Goal: Task Accomplishment & Management: Complete application form

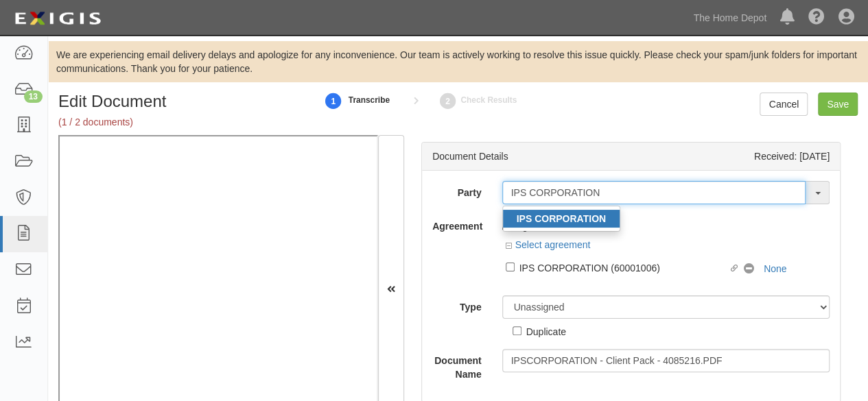
type input "IPS CORPORATION"
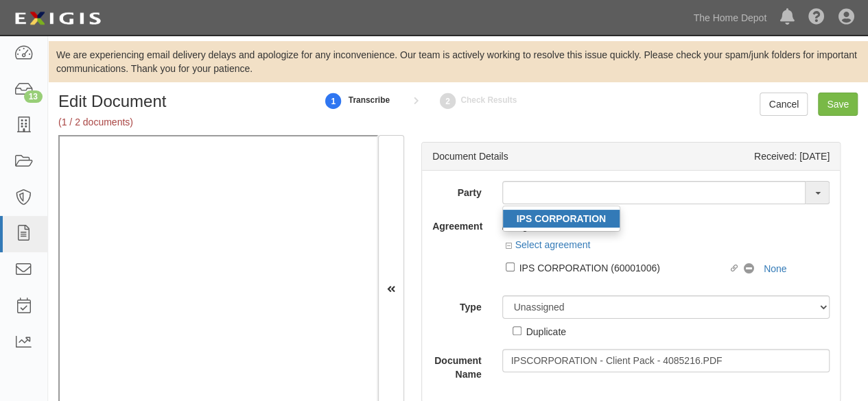
click at [581, 217] on strong "IPS CORPORATION" at bounding box center [561, 218] width 89 height 11
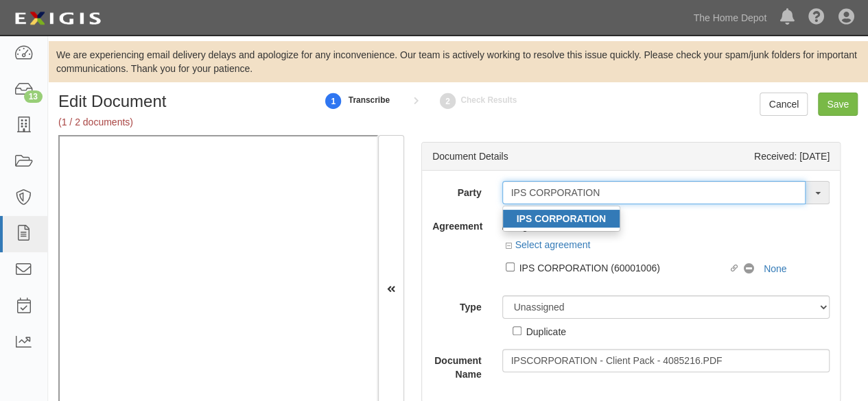
type input "IPS CORPORATION"
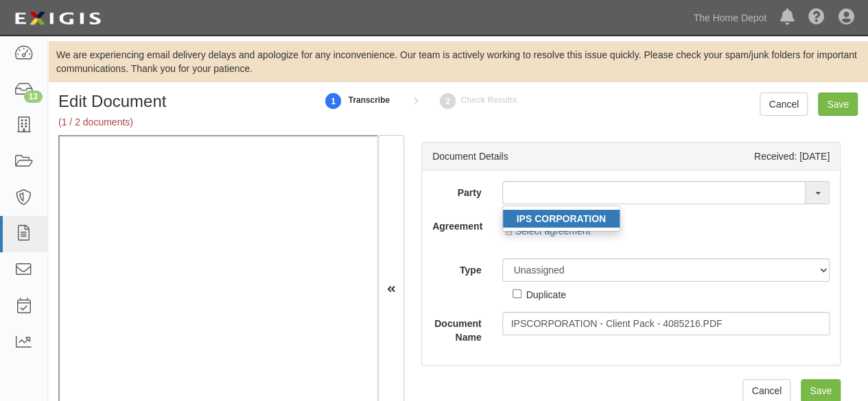
click at [561, 218] on strong "IPS CORPORATION" at bounding box center [561, 218] width 89 height 11
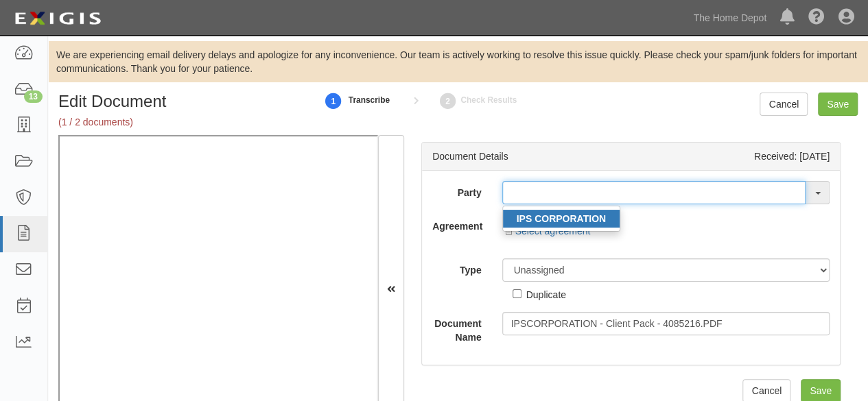
type input "IPS CORPORATION"
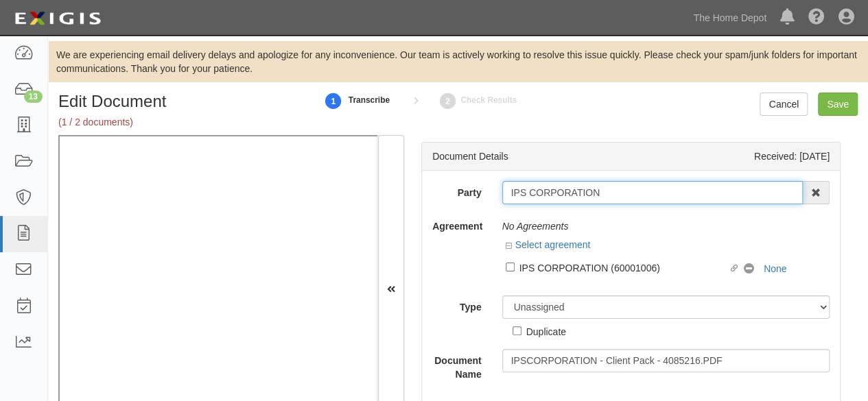
click at [523, 189] on input "IPS CORPORATION" at bounding box center [652, 192] width 301 height 23
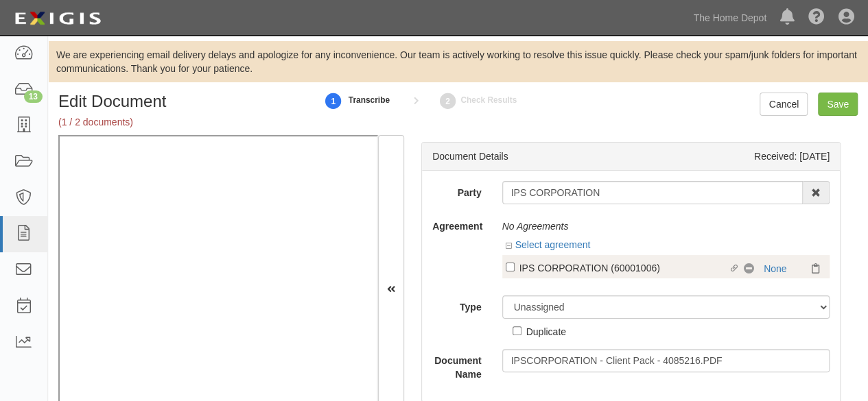
click at [608, 268] on div "IPS CORPORATION (60001006)" at bounding box center [623, 267] width 209 height 15
click at [515, 268] on input "Linked agreement IPS CORPORATION (60001006) Linked agreement" at bounding box center [510, 267] width 9 height 9
checkbox input "true"
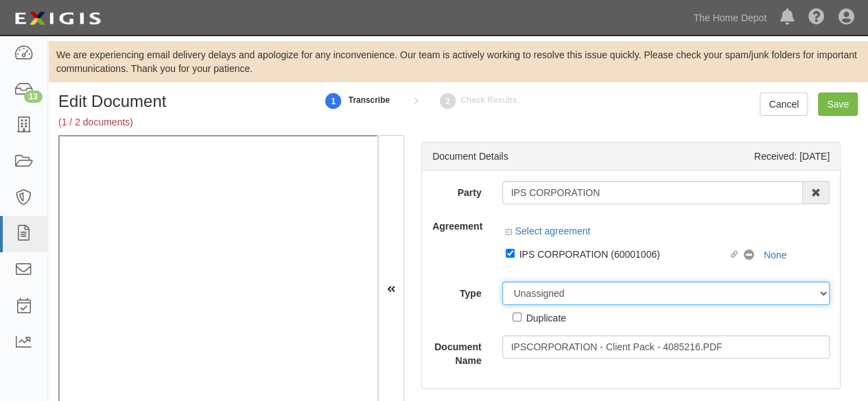
click at [557, 293] on div "Party IPS CORPORATION IPS CORPORATION 1000576868 Ontario Inc. 10 STRAWBERRY STR…" at bounding box center [630, 274] width 397 height 187
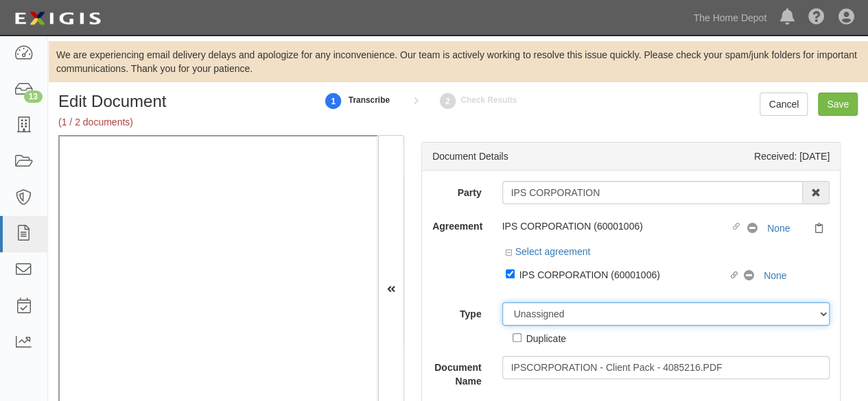
select select "CertificateDetail"
click at [502, 303] on select "Unassigned Binder Cancellation Notice Certificate Contract Endorsement Insuranc…" at bounding box center [666, 314] width 328 height 23
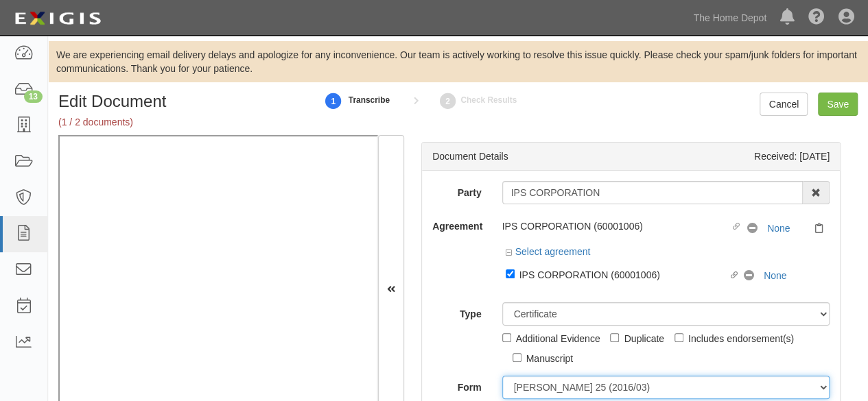
click at [535, 386] on select "ACORD 25 (2016/03) ACORD 101 ACORD 855 NY (2014/05) General" at bounding box center [666, 387] width 328 height 23
select select "GeneralFormDetail"
click at [502, 376] on select "[PERSON_NAME] 25 (2016/03) [PERSON_NAME] 101 [PERSON_NAME] 855 NY (2014/05) Gen…" at bounding box center [666, 387] width 328 height 23
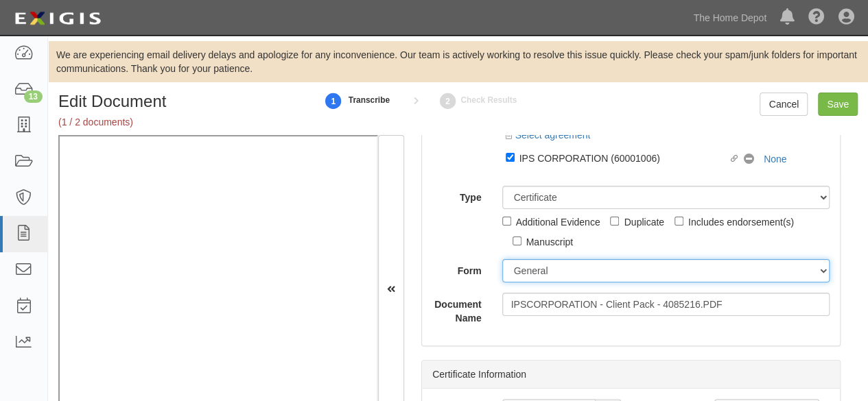
scroll to position [206, 0]
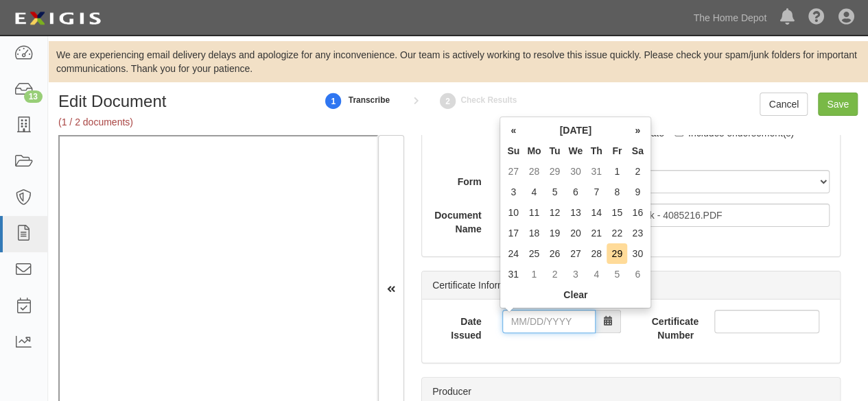
click at [561, 326] on input "Date Issued" at bounding box center [548, 321] width 93 height 23
drag, startPoint x: 511, startPoint y: 254, endPoint x: 513, endPoint y: 266, distance: 12.5
click at [511, 254] on td "24" at bounding box center [513, 254] width 21 height 21
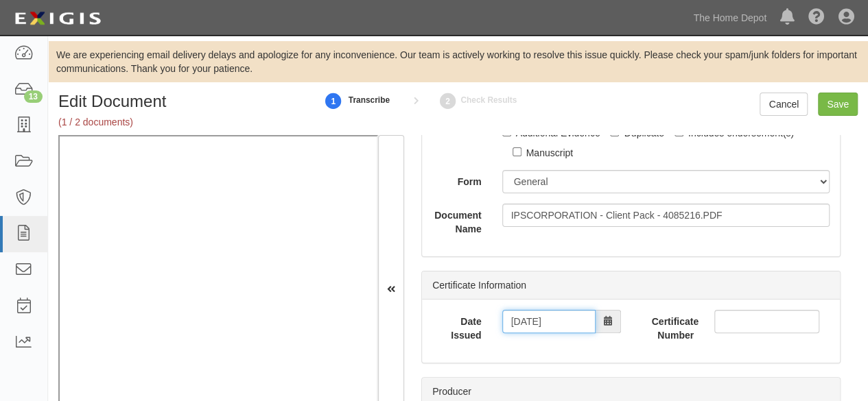
click at [519, 325] on input "08/24/2025" at bounding box center [548, 321] width 93 height 23
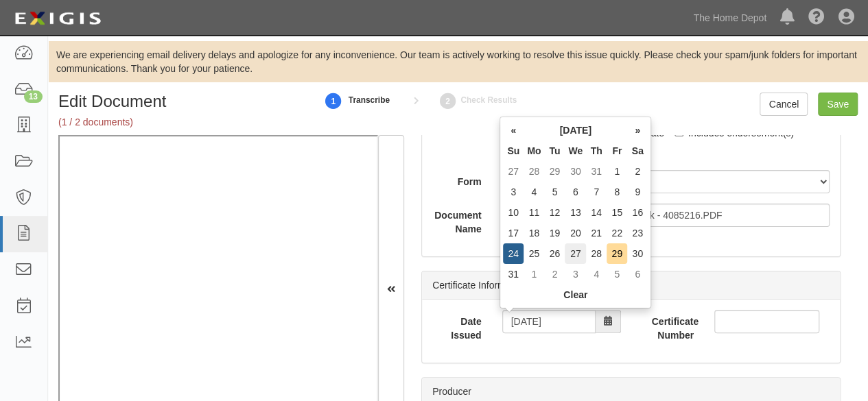
click at [574, 252] on td "27" at bounding box center [575, 254] width 21 height 21
type input "08/27/2025"
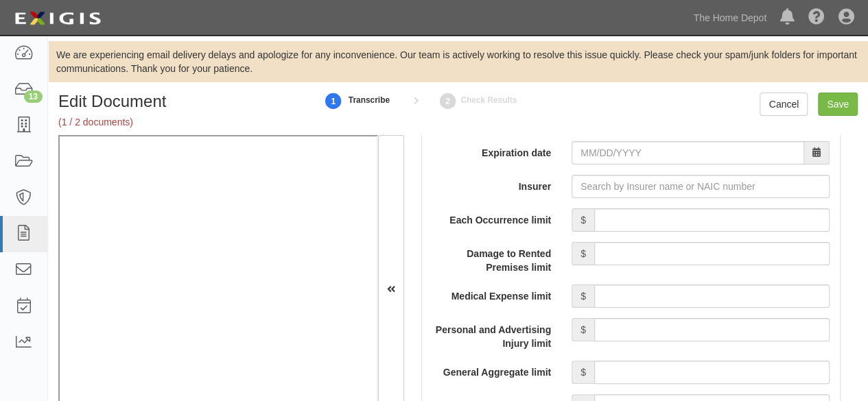
scroll to position [1167, 0]
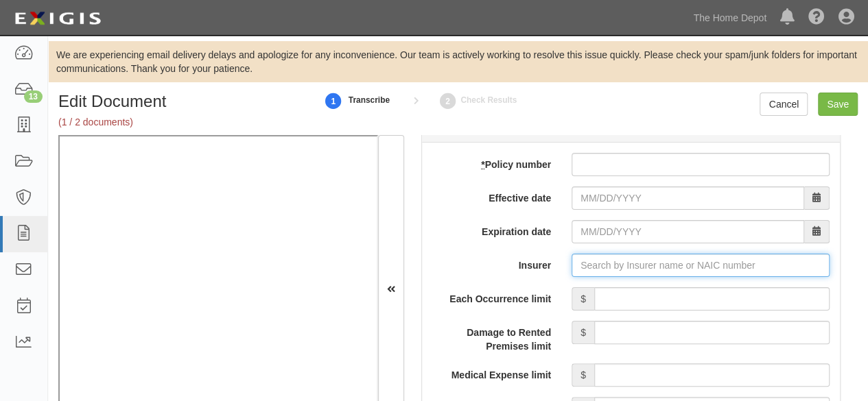
click at [597, 260] on input "Insurer" at bounding box center [701, 265] width 258 height 23
paste input "15792"
type input "15792"
click at [582, 261] on input "Insurer" at bounding box center [701, 265] width 258 height 23
paste input "Underwriters"
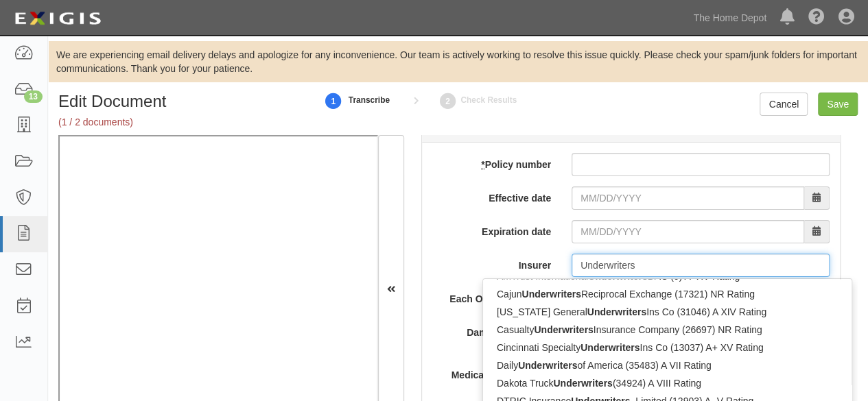
scroll to position [137, 0]
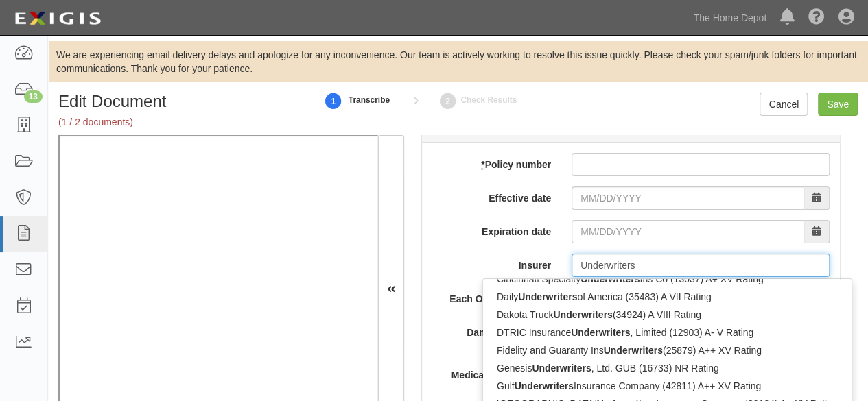
type input "Underwriters"
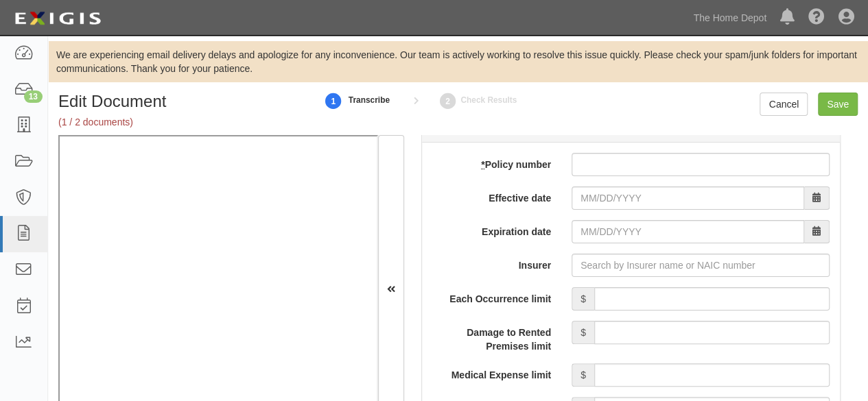
click at [446, 260] on label "Insurer" at bounding box center [491, 263] width 139 height 19
click at [572, 260] on input "Insurer" at bounding box center [701, 265] width 258 height 23
paste input "ENVP0000427-24"
click at [598, 164] on input "* Policy number" at bounding box center [701, 164] width 258 height 23
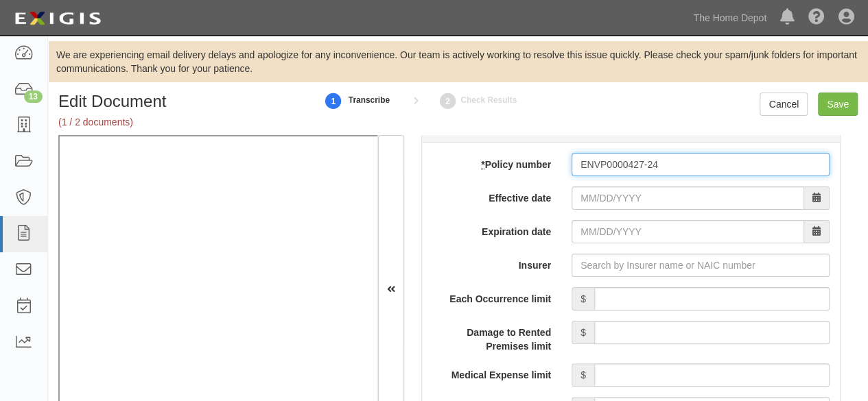
type input "ENVP0000427-24"
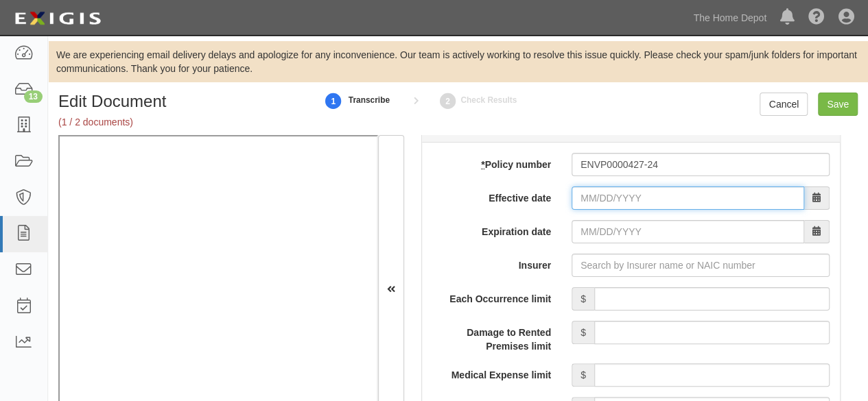
click at [594, 202] on input "Effective date" at bounding box center [688, 198] width 233 height 23
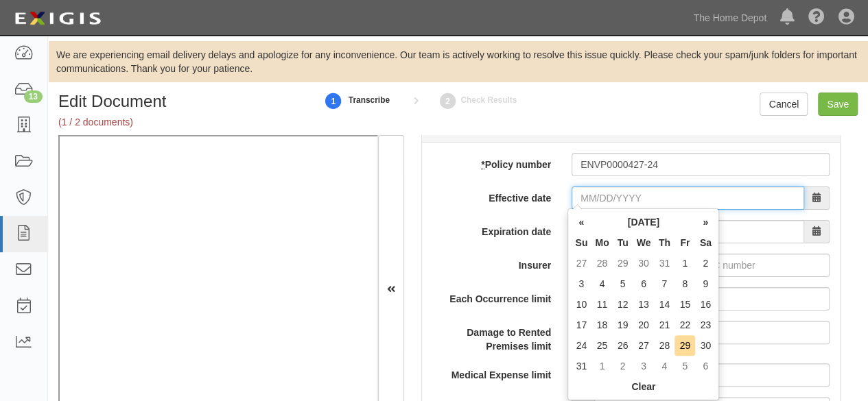
drag, startPoint x: 590, startPoint y: 200, endPoint x: 563, endPoint y: 198, distance: 26.8
click at [590, 199] on input "Effective date" at bounding box center [688, 198] width 233 height 23
type input "09/30/2024"
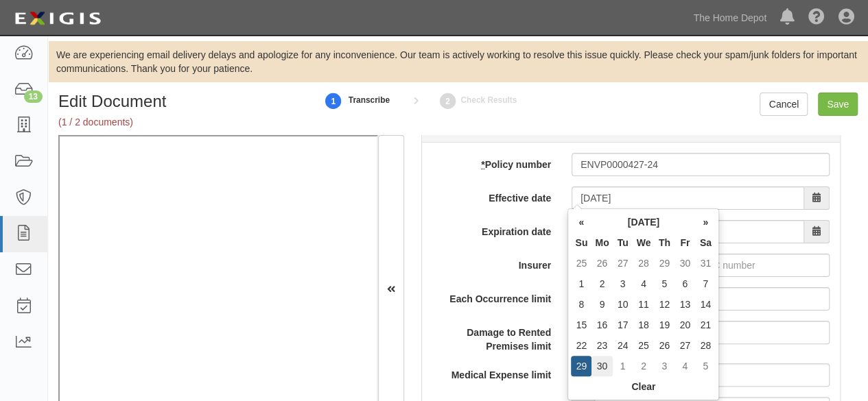
type input "09/30/2025"
click at [605, 368] on td "30" at bounding box center [602, 366] width 21 height 21
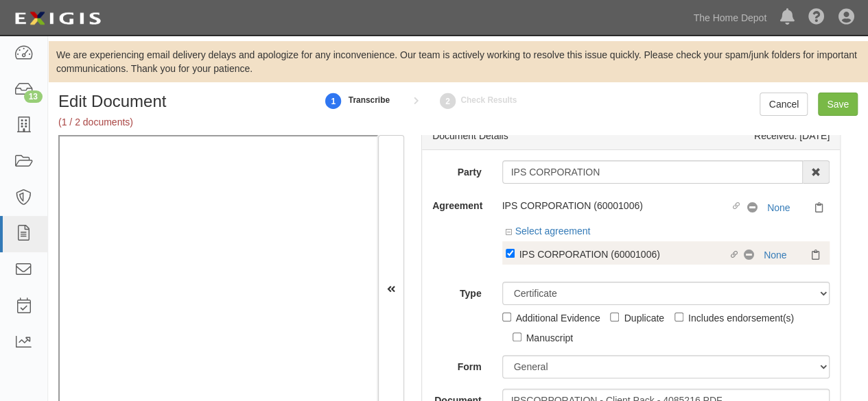
scroll to position [0, 0]
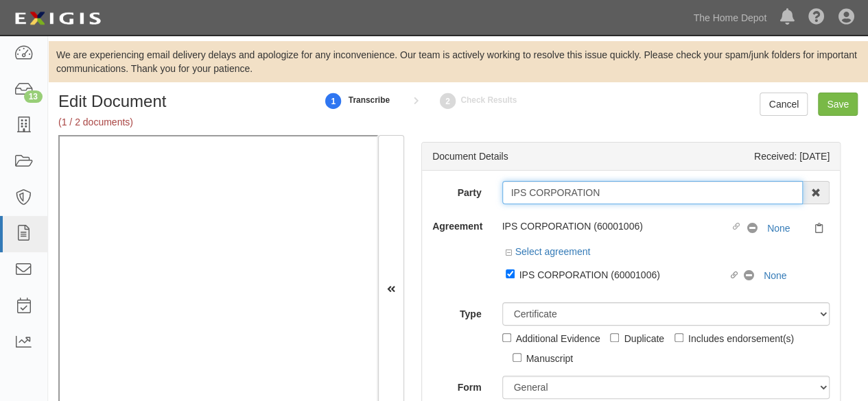
click at [605, 195] on input "IPS CORPORATION" at bounding box center [652, 192] width 301 height 23
type input "IPS CORPORATIon"
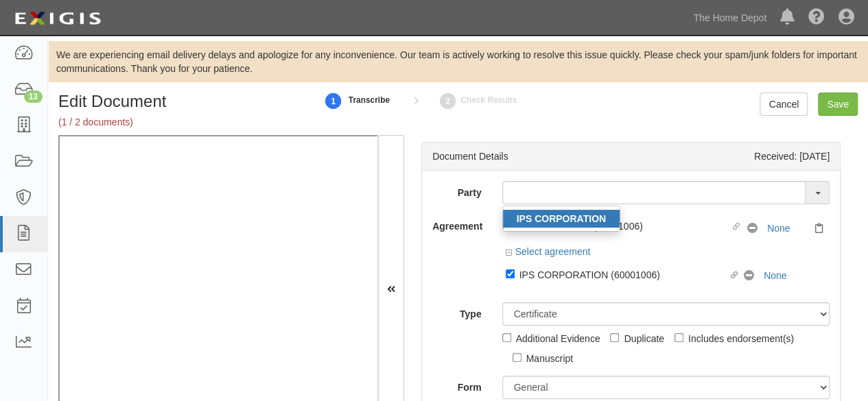
click at [583, 218] on strong "IPS CORPORATION" at bounding box center [561, 218] width 89 height 11
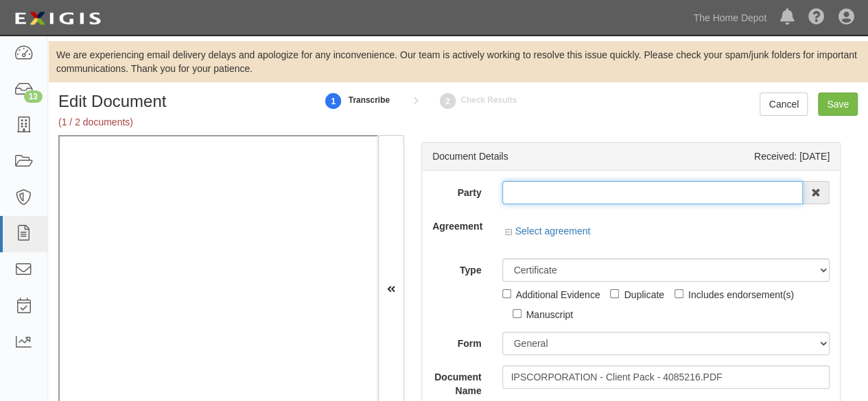
type input "IPS CORPORATION"
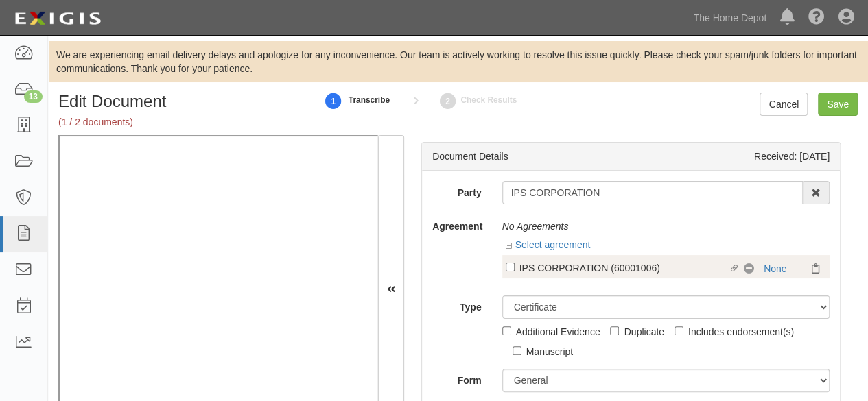
click at [561, 272] on div "IPS CORPORATION (60001006)" at bounding box center [623, 267] width 209 height 15
click at [515, 272] on input "Linked agreement IPS CORPORATION (60001006) Linked agreement" at bounding box center [510, 267] width 9 height 9
checkbox input "true"
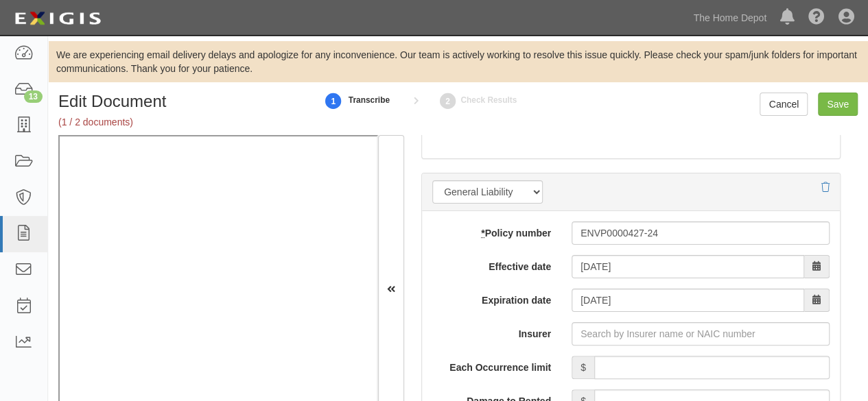
scroll to position [1235, 0]
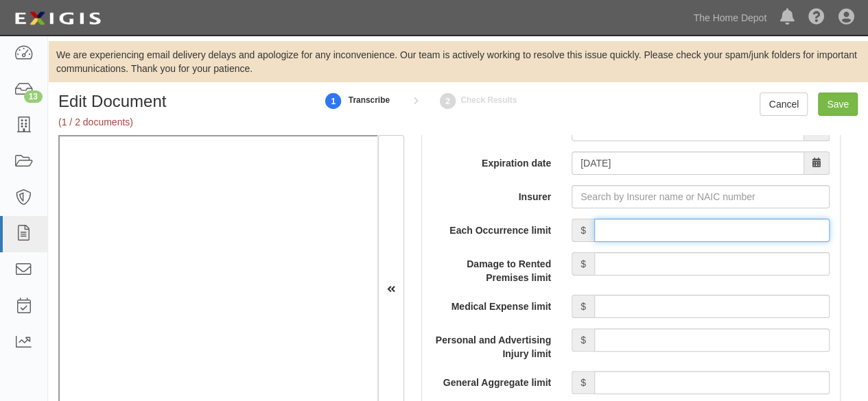
click at [666, 225] on input "Each Occurrence limit" at bounding box center [711, 230] width 235 height 23
type input "1,000,000"
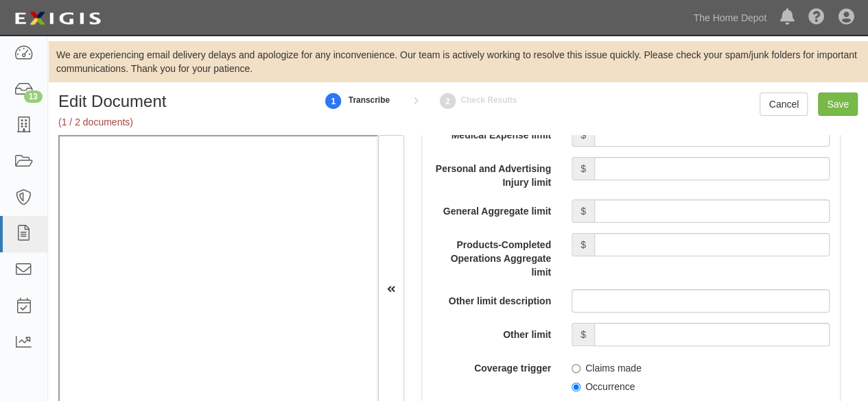
scroll to position [1441, 0]
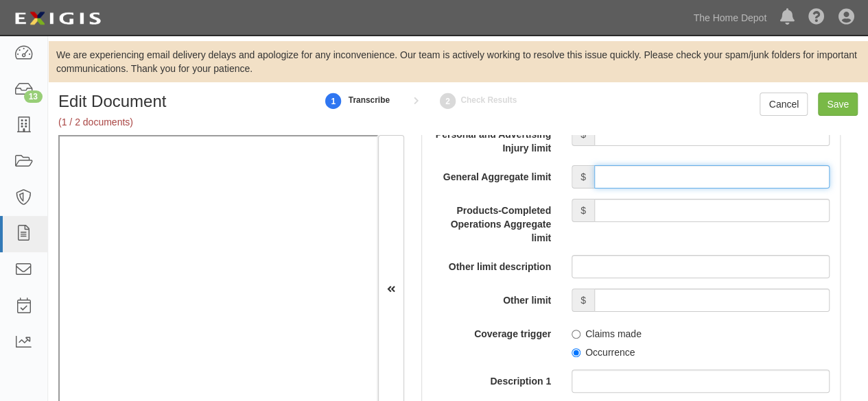
drag, startPoint x: 655, startPoint y: 167, endPoint x: 649, endPoint y: 183, distance: 16.9
click at [655, 167] on input "General Aggregate limit" at bounding box center [711, 176] width 235 height 23
type input "2,000,000"
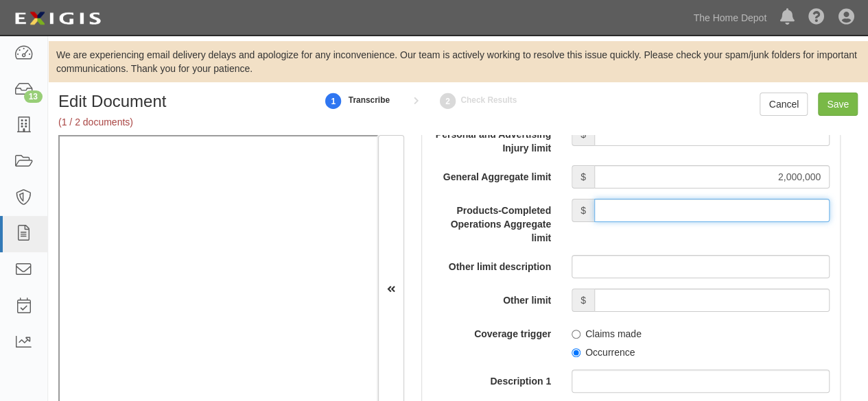
click at [657, 208] on input "Products-Completed Operations Aggregate limit" at bounding box center [711, 210] width 235 height 23
type input "2,000,000"
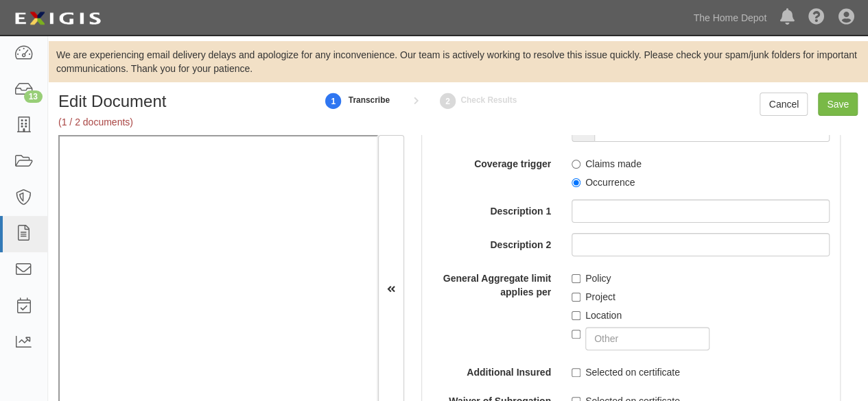
scroll to position [1647, 0]
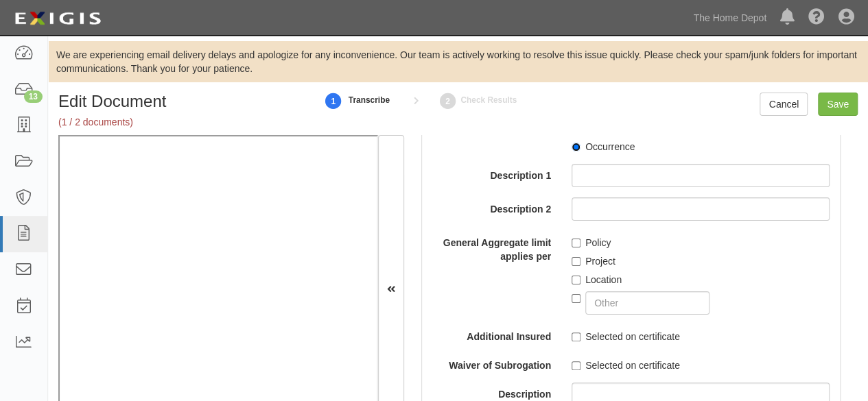
drag, startPoint x: 570, startPoint y: 142, endPoint x: 581, endPoint y: 208, distance: 66.8
click at [572, 143] on input "Occurrence" at bounding box center [576, 147] width 9 height 9
radio input "true"
click at [572, 279] on input "Location" at bounding box center [576, 280] width 9 height 9
checkbox input "true"
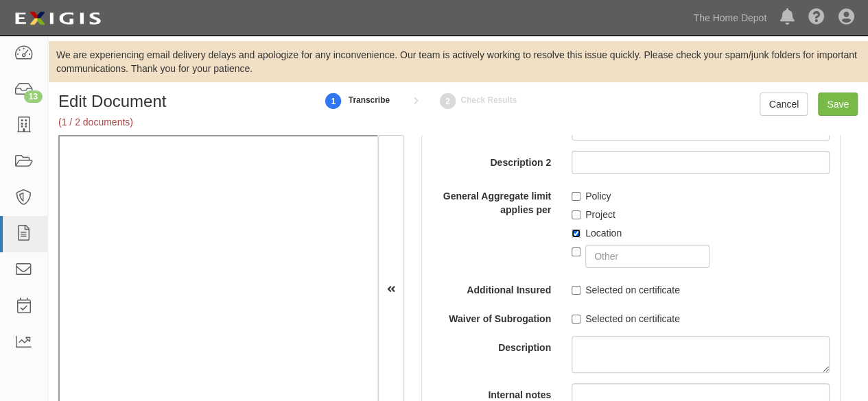
scroll to position [1715, 0]
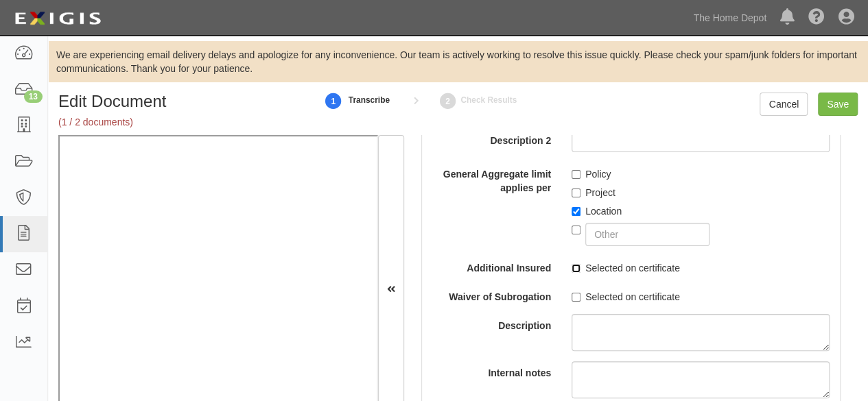
click at [572, 267] on input "Selected on certificate" at bounding box center [576, 268] width 9 height 9
checkbox input "true"
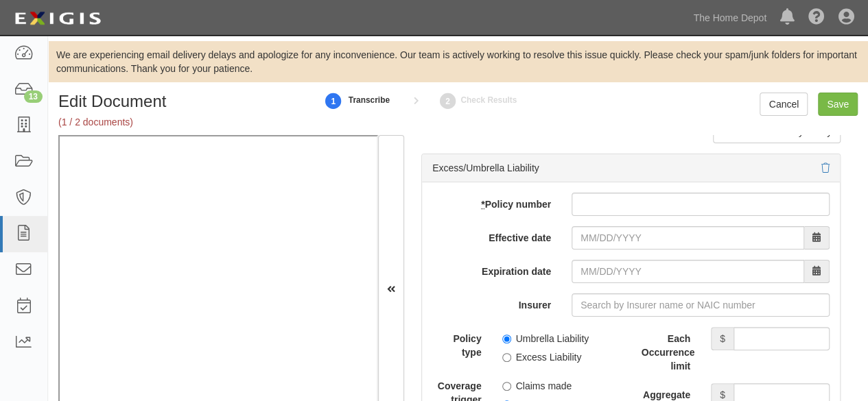
scroll to position [2882, 0]
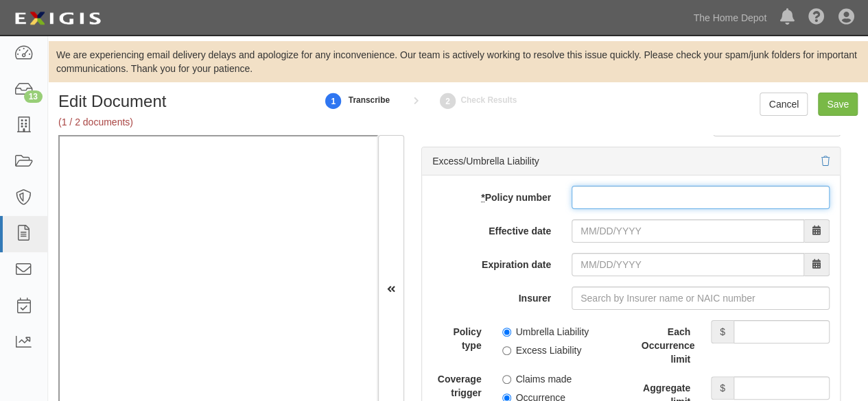
click at [644, 191] on input "* Policy number" at bounding box center [701, 197] width 258 height 23
paste input "ENVX0000438-24"
type input "ENVX0000438-24"
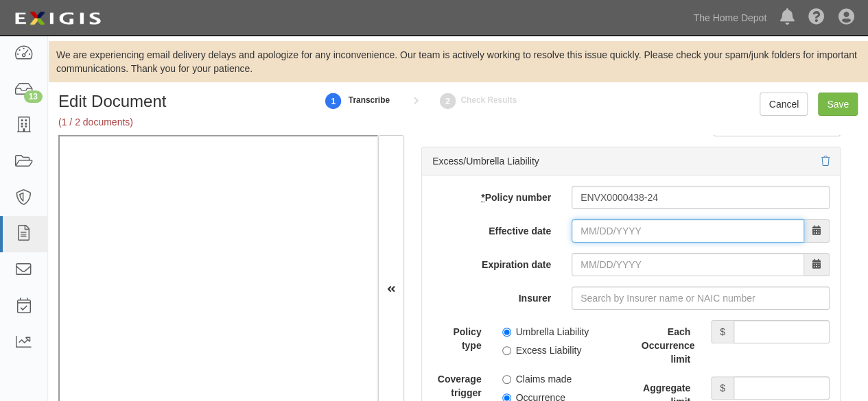
click at [607, 235] on input "Effective date" at bounding box center [688, 231] width 233 height 23
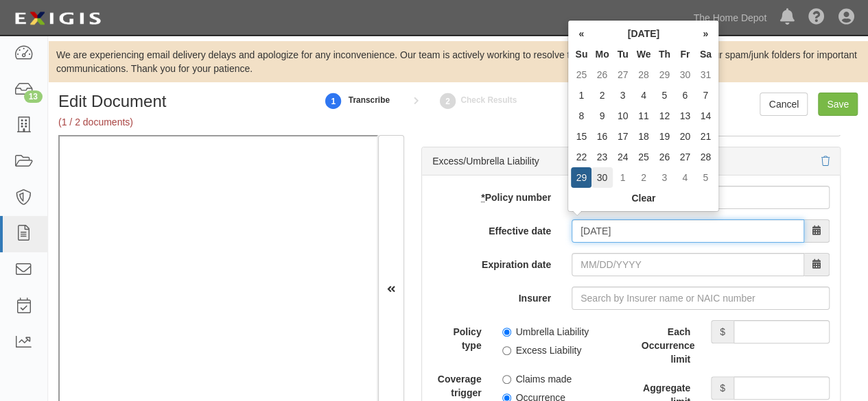
type input "09/30/2024"
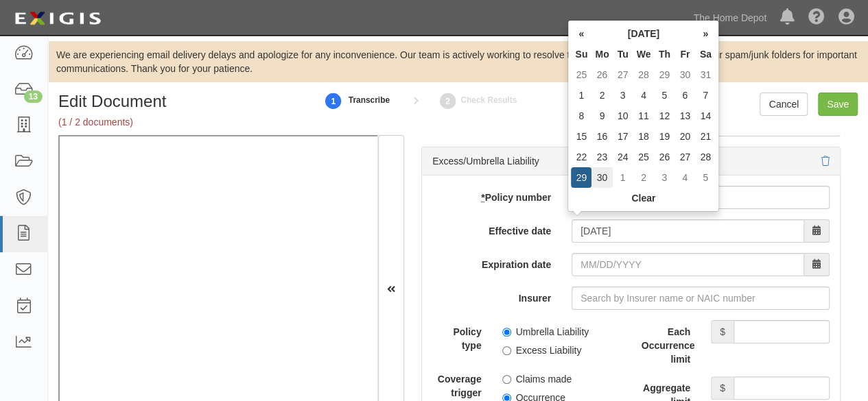
type input "09/30/2025"
click at [604, 169] on td "30" at bounding box center [602, 177] width 21 height 21
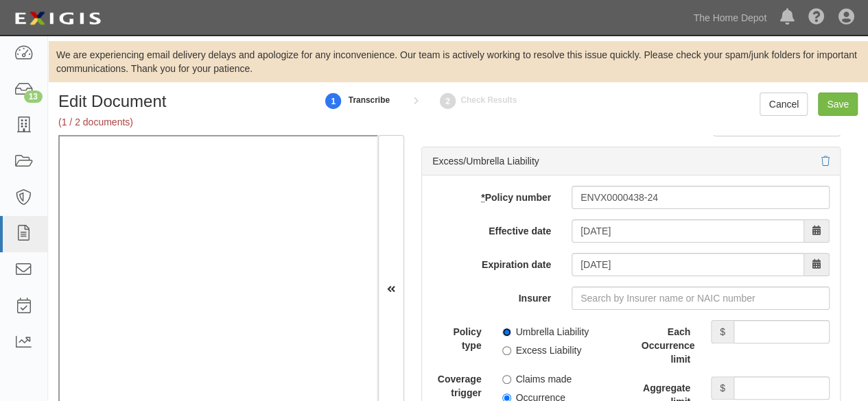
click at [506, 328] on input "Umbrella Liability" at bounding box center [506, 332] width 9 height 9
radio input "true"
click at [503, 394] on input "Occurrence" at bounding box center [506, 398] width 9 height 9
radio input "true"
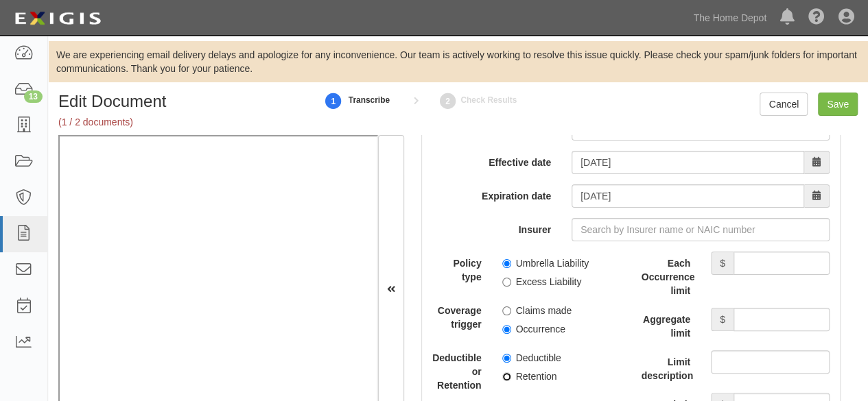
click at [504, 373] on input "Retention" at bounding box center [506, 377] width 9 height 9
radio input "true"
click at [763, 255] on input "Each Occurrence limit" at bounding box center [782, 263] width 96 height 23
type input "15,000,000"
click at [764, 299] on div "Each Occurrence limit $ 15,000,000 Aggregate limit $ Limit description Limit $" at bounding box center [736, 334] width 189 height 165
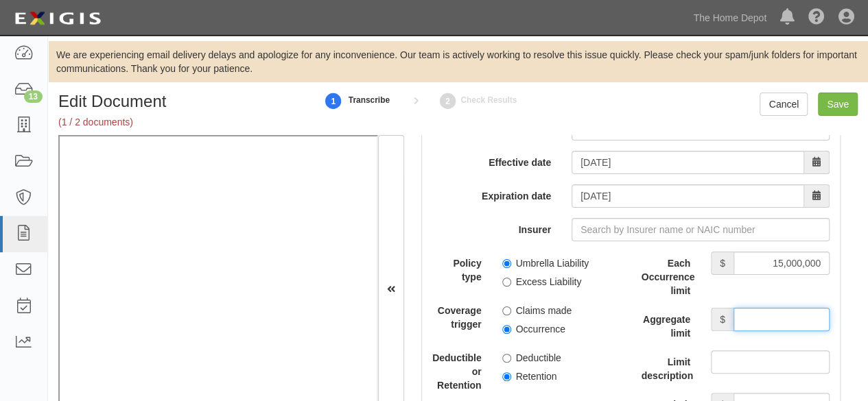
click at [750, 309] on input "Aggregate limit" at bounding box center [782, 319] width 96 height 23
type input "15,000,000"
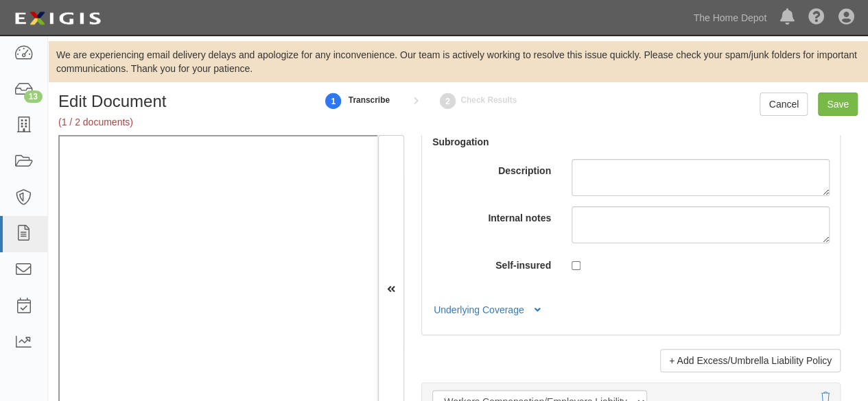
scroll to position [3362, 0]
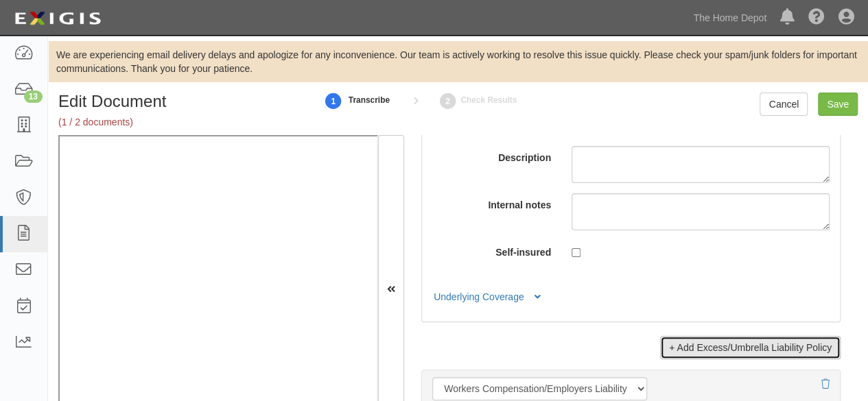
click at [672, 344] on link "+ Add Excess/Umbrella Liability Policy" at bounding box center [750, 347] width 180 height 23
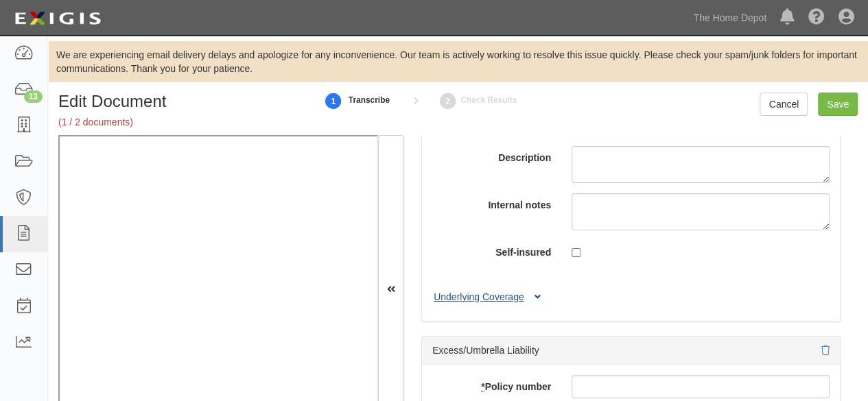
click at [511, 290] on button "Underlying Coverage" at bounding box center [489, 297] width 114 height 14
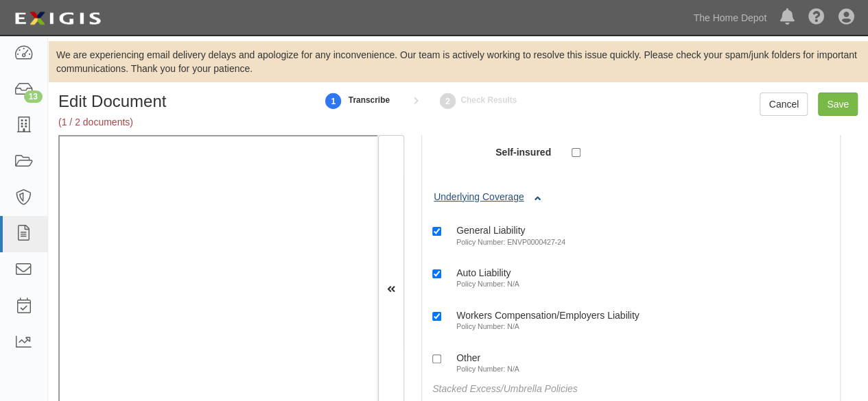
scroll to position [3500, 0]
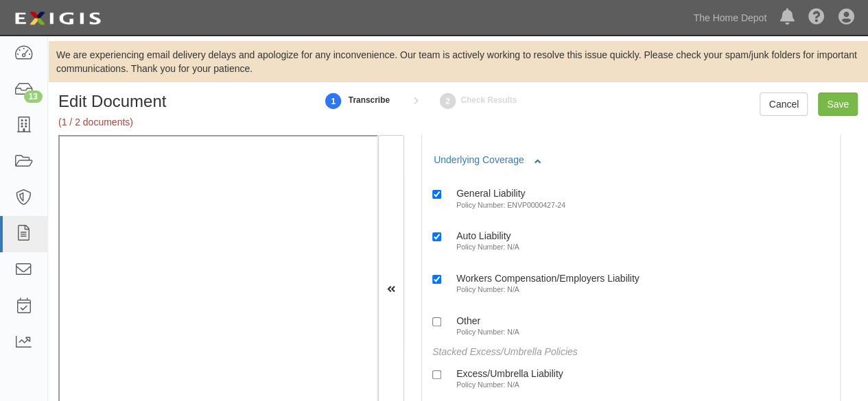
click at [495, 372] on label "Excess/Umbrella Liability Policy Number: N/A" at bounding box center [497, 379] width 131 height 23
click at [441, 372] on input "Excess/Umbrella Liability Policy Number: N/A" at bounding box center [436, 375] width 9 height 9
checkbox input "true"
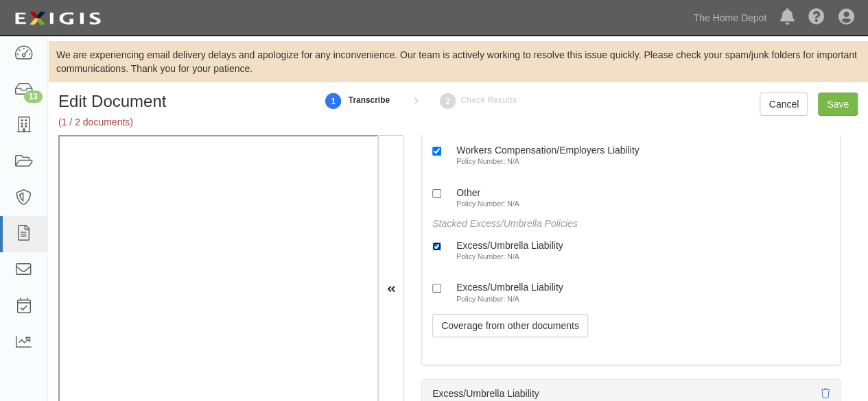
scroll to position [3637, 0]
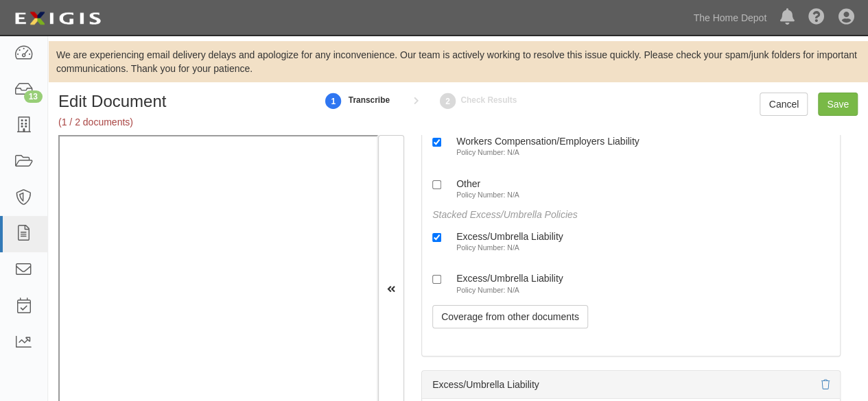
click at [513, 278] on label "Excess/Umbrella Liability Policy Number: N/A" at bounding box center [497, 283] width 131 height 23
click at [441, 278] on input "Excess/Umbrella Liability Policy Number: N/A" at bounding box center [436, 279] width 9 height 9
checkbox input "true"
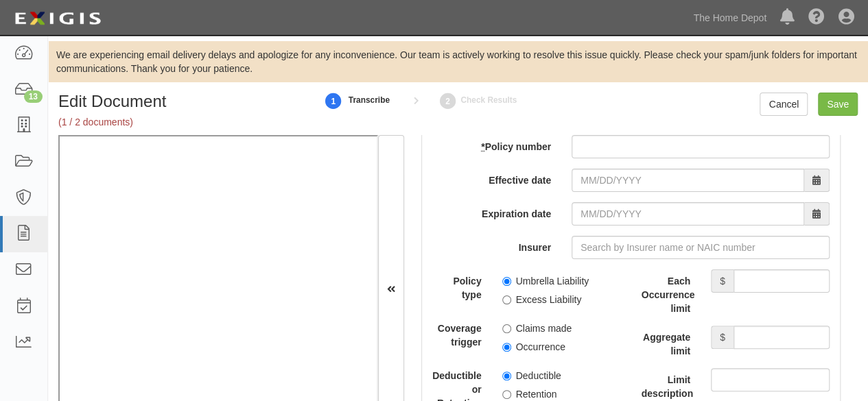
scroll to position [3843, 0]
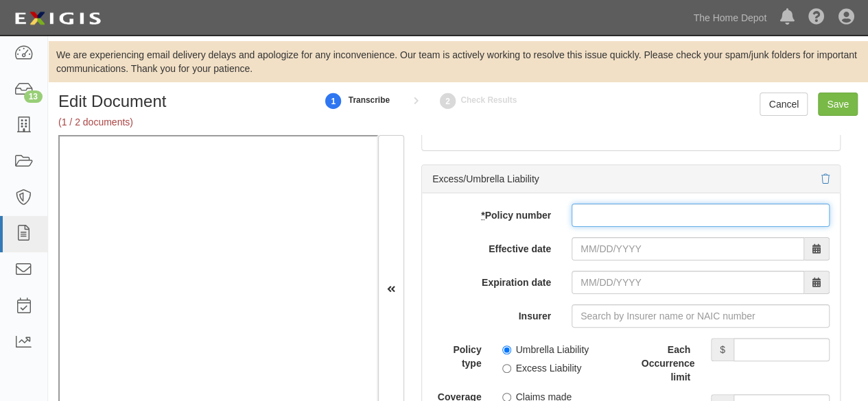
click at [596, 209] on input "* Policy number" at bounding box center [701, 215] width 258 height 23
paste input "ENVXSS368054-01"
type input "ENVXSS368054-01"
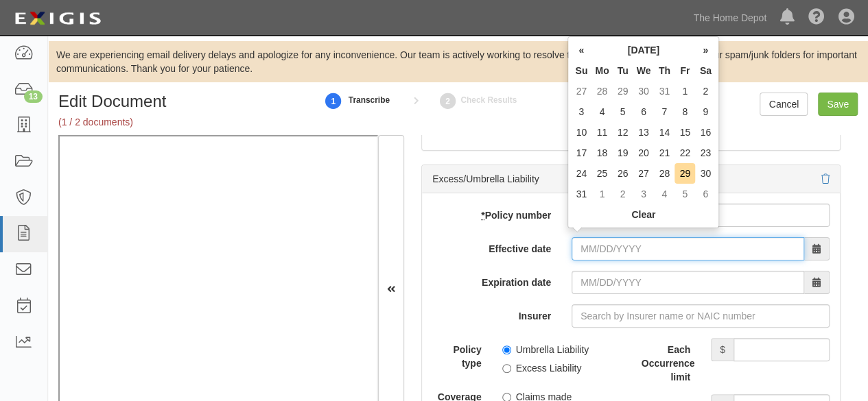
click at [601, 240] on input "Effective date" at bounding box center [688, 248] width 233 height 23
type input "09/30/2024"
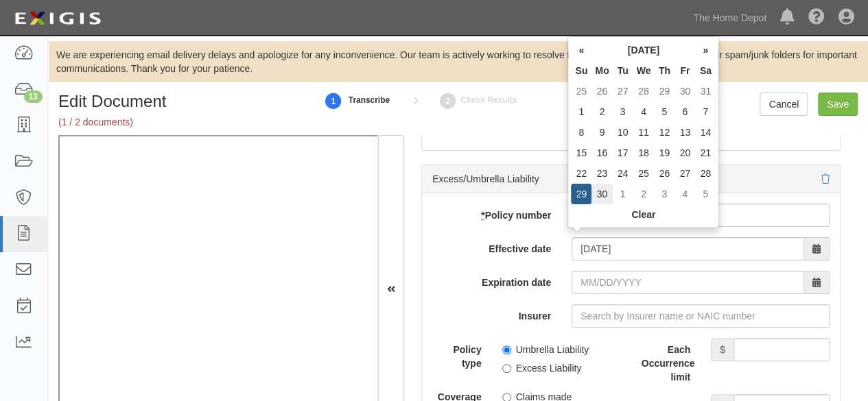
type input "09/30/2025"
click at [603, 197] on td "30" at bounding box center [602, 194] width 21 height 21
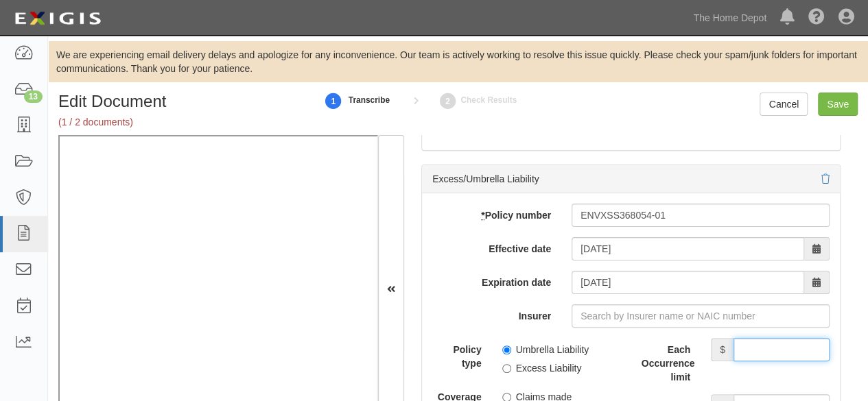
click at [751, 342] on input "Each Occurrence limit" at bounding box center [782, 349] width 96 height 23
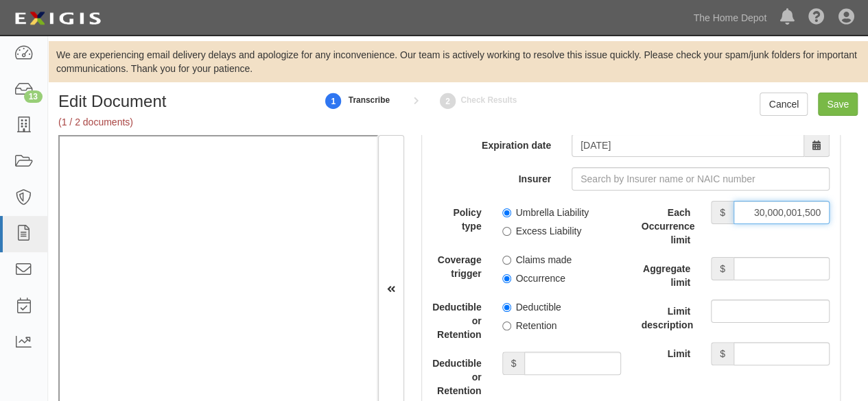
scroll to position [0, 0]
type input "3,000,000"
click at [775, 259] on input "Aggregate limit" at bounding box center [782, 268] width 96 height 23
type input "15,000,000"
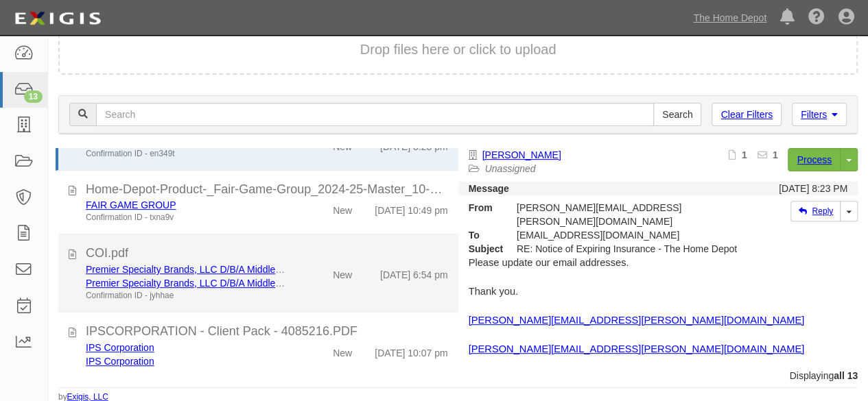
scroll to position [24, 0]
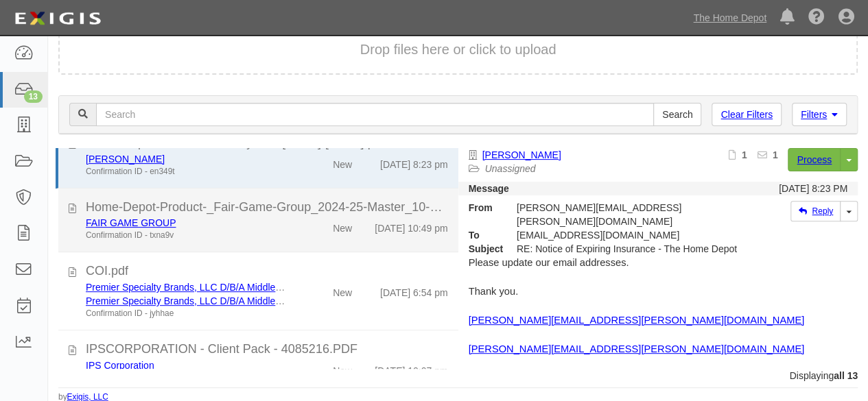
click at [276, 233] on div "Confirmation ID - txna9v" at bounding box center [187, 236] width 202 height 12
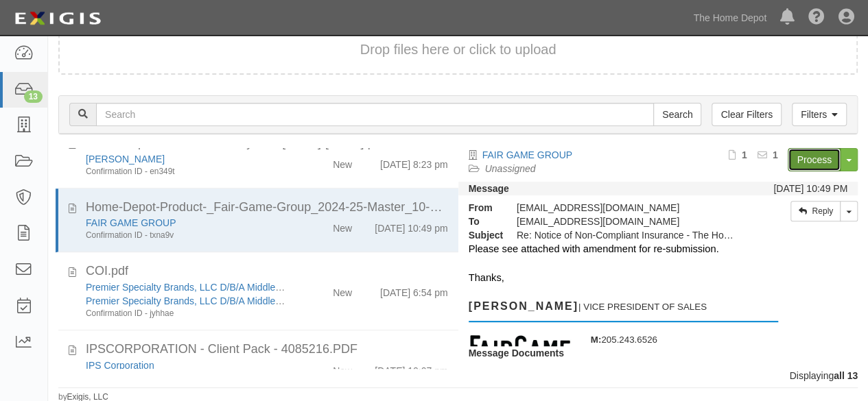
click at [790, 164] on link "Process" at bounding box center [814, 159] width 53 height 23
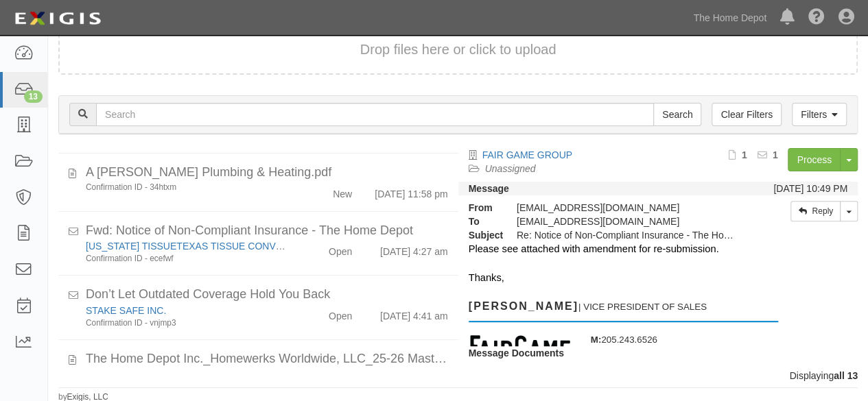
scroll to position [717, 0]
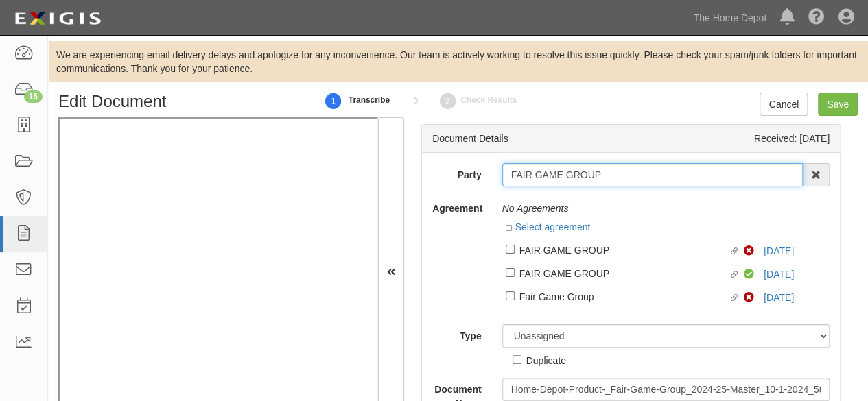
click at [608, 178] on input "FAIR GAME GROUP" at bounding box center [652, 174] width 301 height 23
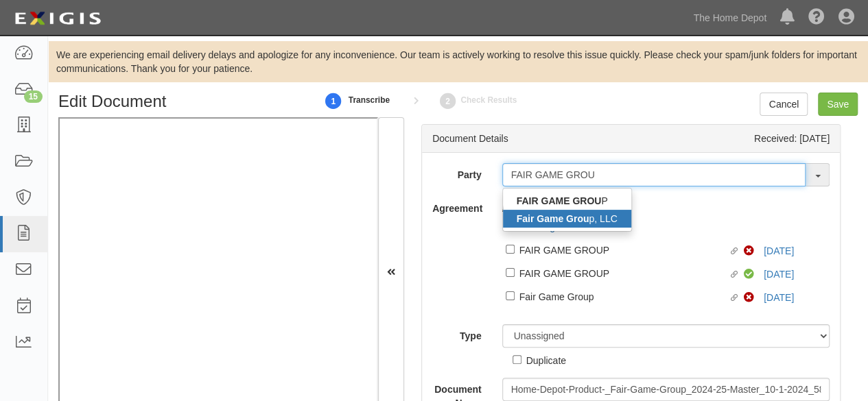
type input "FAIR GAME GROU"
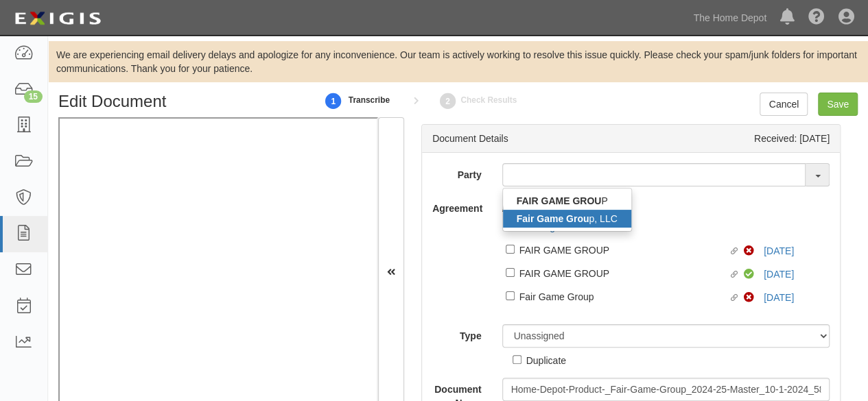
click at [584, 221] on strong "Fair Game Grou" at bounding box center [553, 218] width 73 height 11
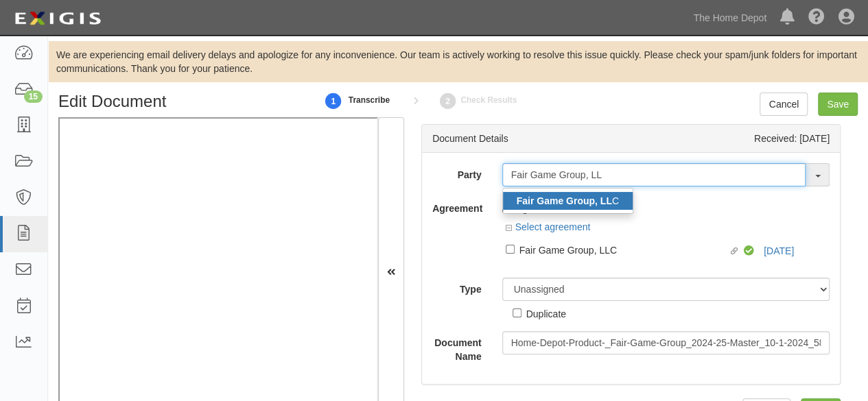
type input "Fair Game Group, LL"
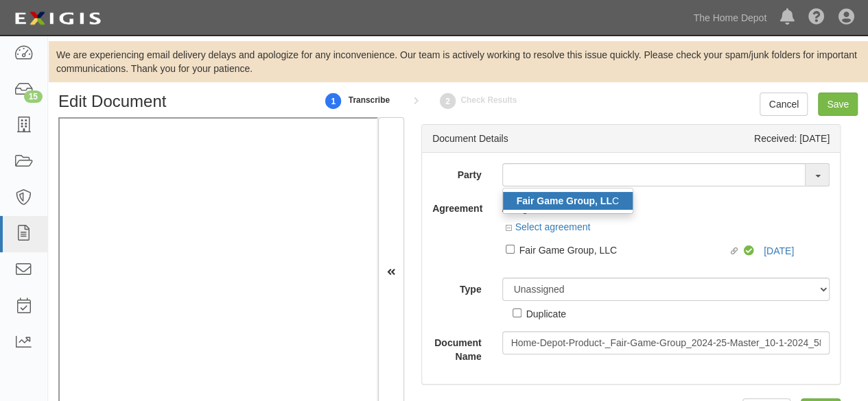
click at [592, 203] on strong "Fair Game Group, LL" at bounding box center [564, 201] width 95 height 11
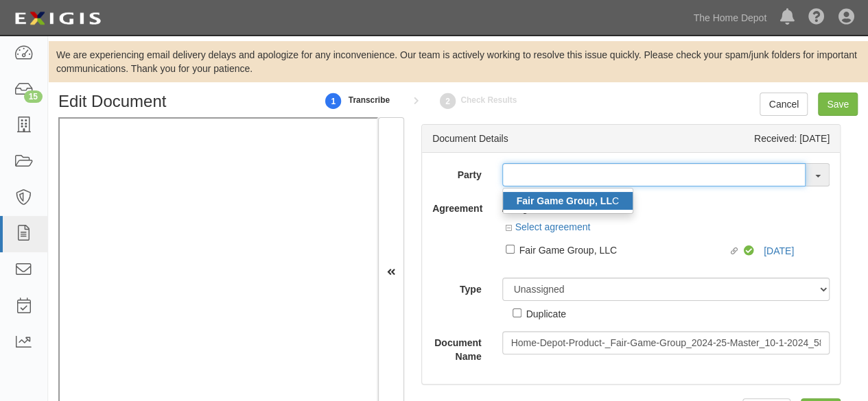
type input "Fair Game Group, LLC"
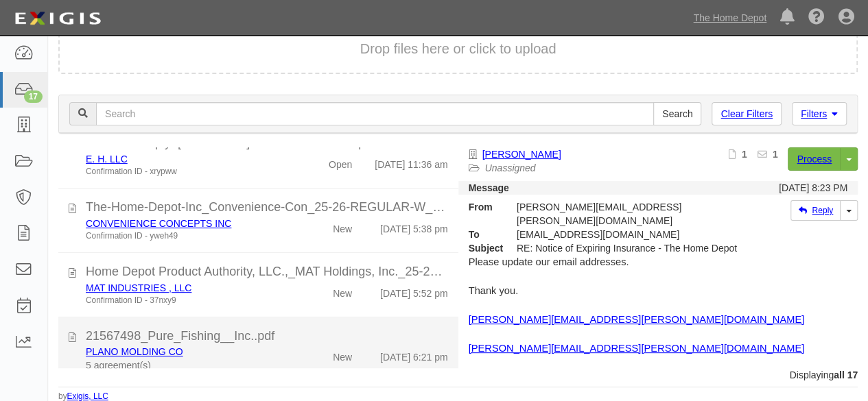
scroll to position [833, 0]
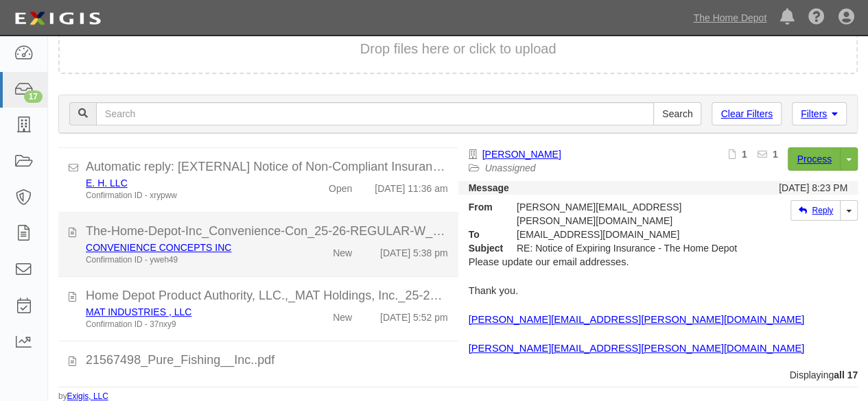
click at [298, 260] on div "New" at bounding box center [330, 250] width 64 height 19
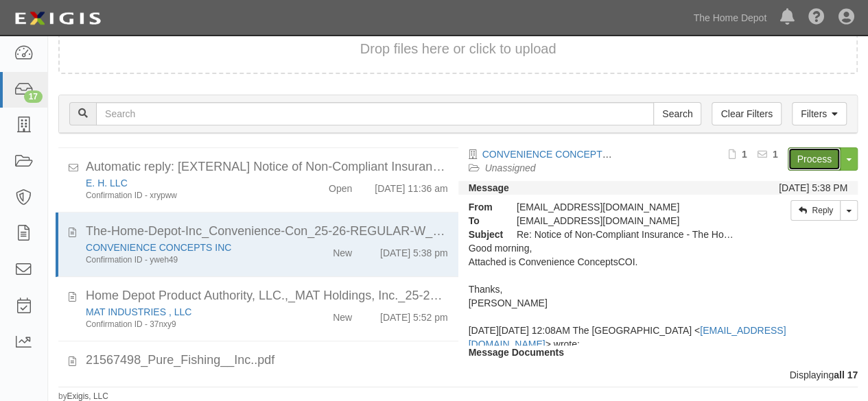
click at [799, 157] on link "Process" at bounding box center [814, 159] width 53 height 23
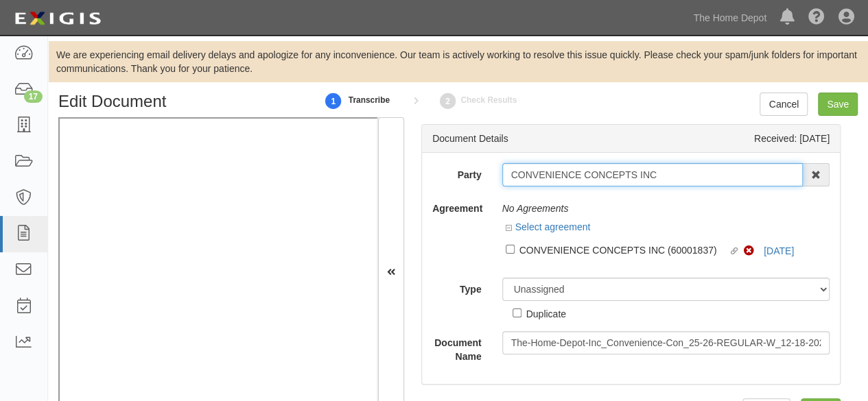
click at [673, 179] on input "CONVENIENCE CONCEPTS INC" at bounding box center [652, 174] width 301 height 23
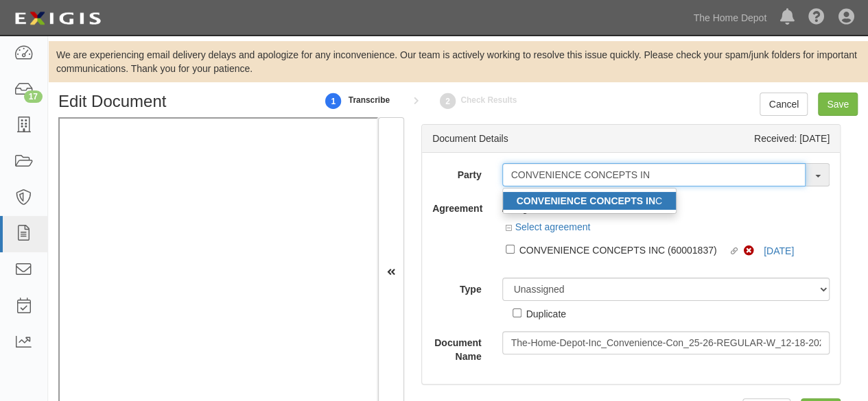
type input "CONVENIENCE CONCEPTS IN"
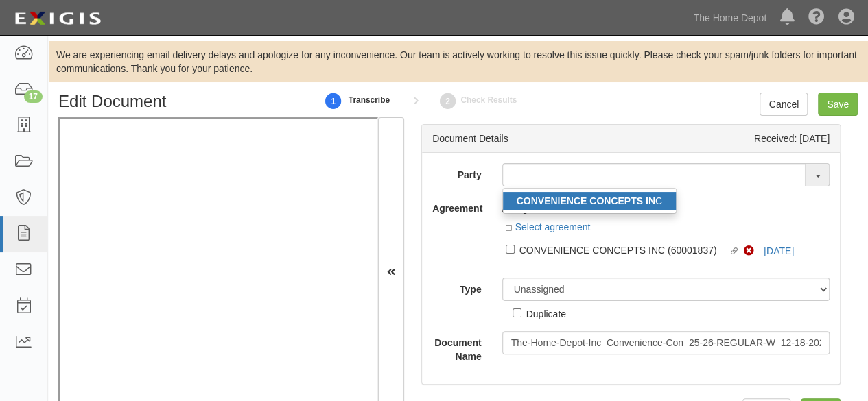
click at [624, 200] on strong "CONVENIENCE CONCEPTS IN" at bounding box center [586, 201] width 139 height 11
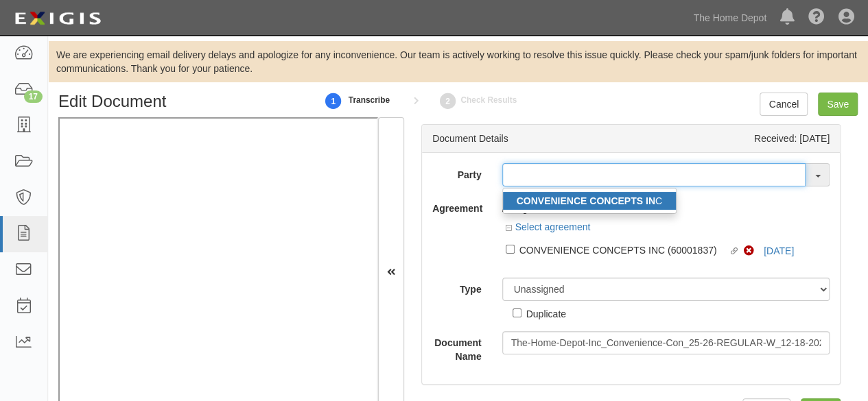
type input "CONVENIENCE CONCEPTS INC"
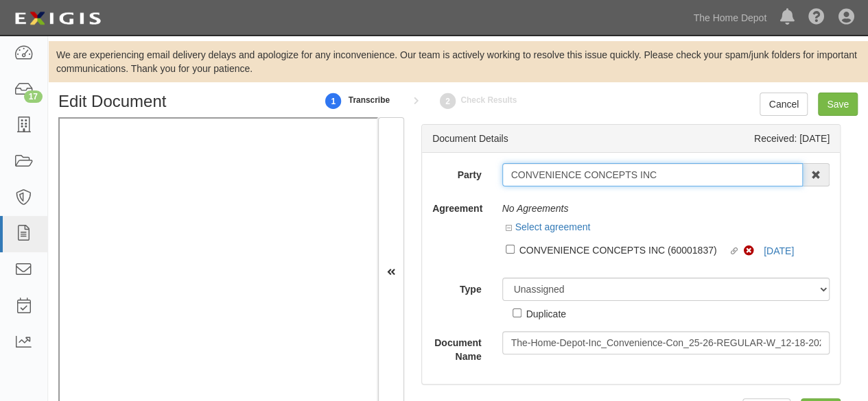
click at [586, 175] on input "CONVENIENCE CONCEPTS INC" at bounding box center [652, 174] width 301 height 23
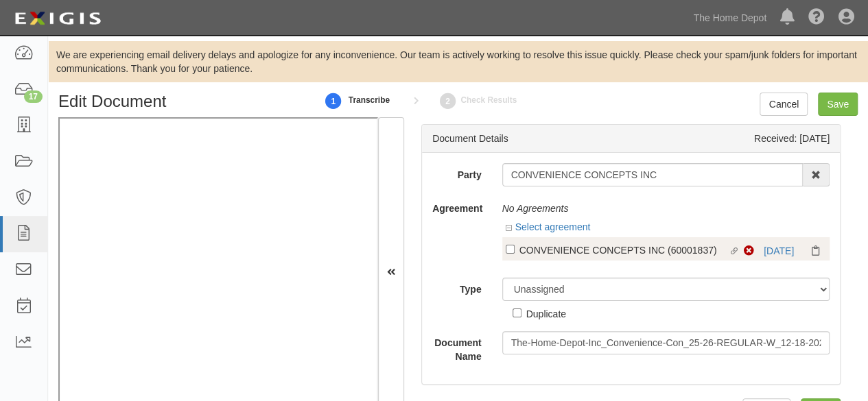
click at [586, 252] on div "CONVENIENCE CONCEPTS INC (60001837)" at bounding box center [623, 249] width 209 height 15
click at [515, 252] on input "Linked agreement CONVENIENCE CONCEPTS INC (60001837) Linked agreement" at bounding box center [510, 249] width 9 height 9
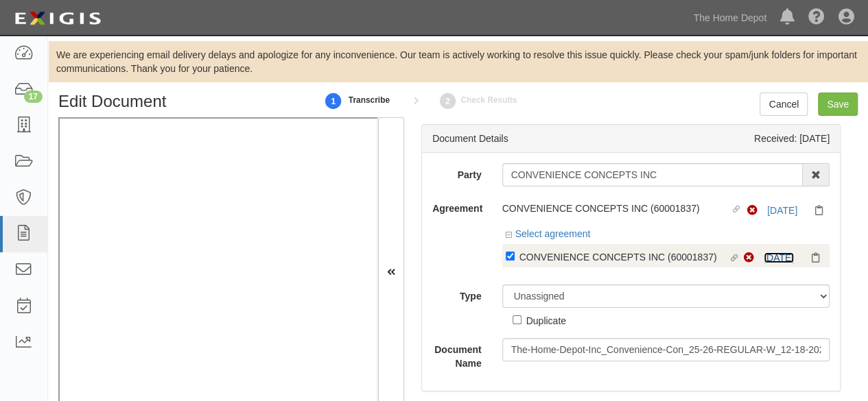
drag, startPoint x: 777, startPoint y: 259, endPoint x: 762, endPoint y: 255, distance: 15.5
click at [777, 259] on link "8/31/26" at bounding box center [779, 258] width 30 height 11
click at [542, 255] on div "CONVENIENCE CONCEPTS INC (60001837)" at bounding box center [623, 256] width 209 height 15
click at [515, 255] on input "Linked agreement CONVENIENCE CONCEPTS INC (60001837) Linked agreement" at bounding box center [510, 256] width 9 height 9
checkbox input "false"
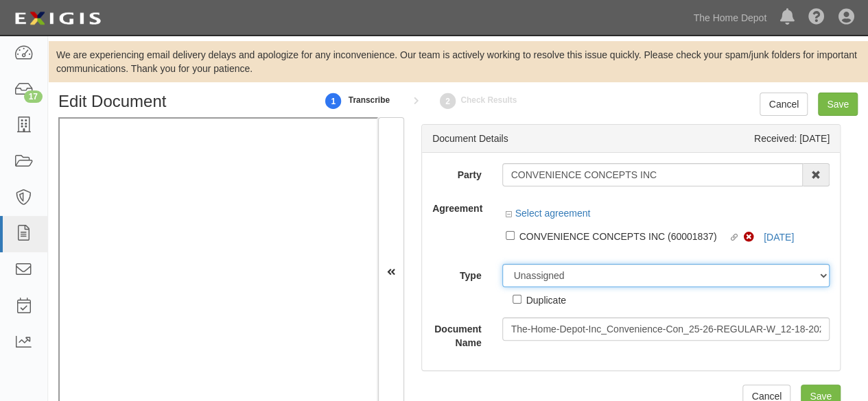
click at [539, 279] on select "Unassigned Binder Cancellation Notice Certificate Contract Endorsement Insuranc…" at bounding box center [666, 275] width 328 height 23
select select "OtherDetail"
click at [502, 264] on select "Unassigned Binder Cancellation Notice Certificate Contract Endorsement Insuranc…" at bounding box center [666, 275] width 328 height 23
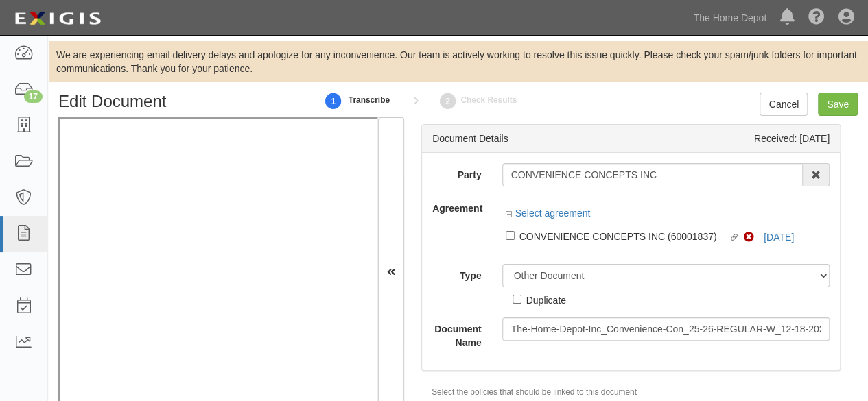
drag, startPoint x: 545, startPoint y: 304, endPoint x: 570, endPoint y: 285, distance: 31.8
click at [546, 304] on div "Duplicate" at bounding box center [546, 299] width 40 height 15
click at [522, 304] on input "Duplicate" at bounding box center [517, 299] width 9 height 9
checkbox input "true"
click at [833, 115] on div "Edit Document 1 Transcribe 2 Check Results Cancel Save" at bounding box center [458, 105] width 820 height 25
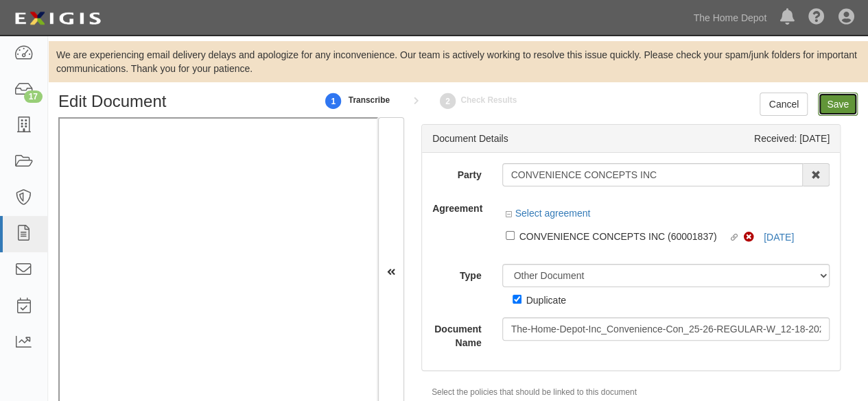
click at [836, 107] on input "Save" at bounding box center [838, 104] width 40 height 23
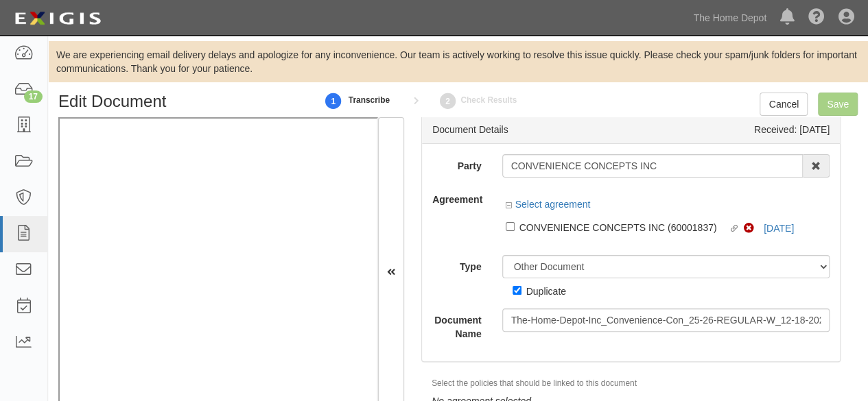
scroll to position [36, 0]
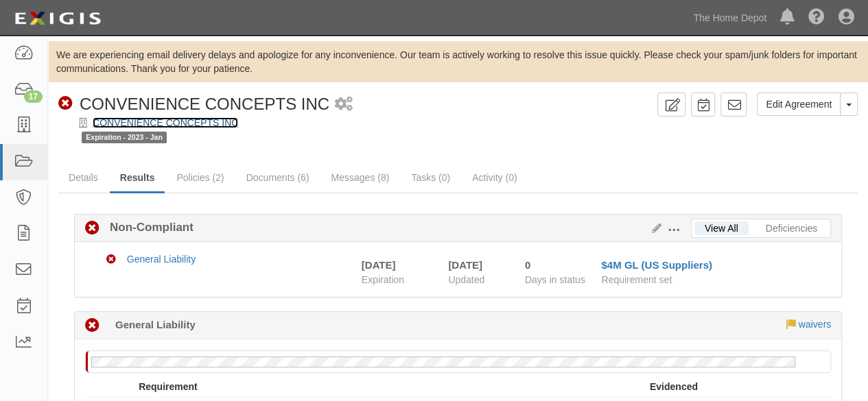
click at [153, 120] on link "CONVENIENCE CONCEPTS INC" at bounding box center [165, 122] width 145 height 11
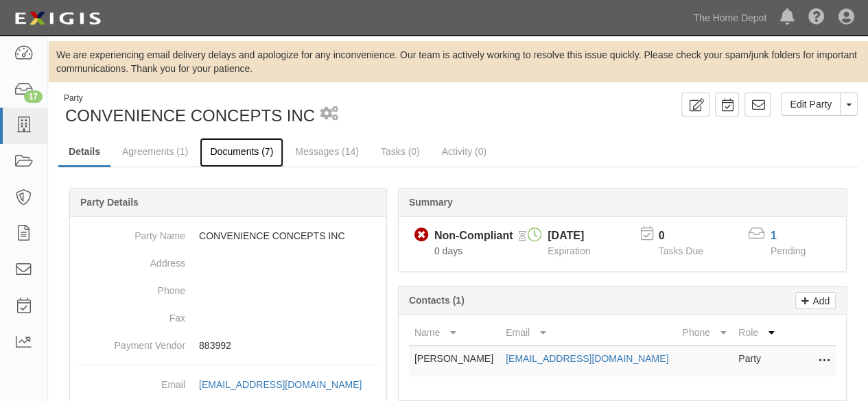
click at [237, 153] on link "Documents (7)" at bounding box center [242, 153] width 84 height 30
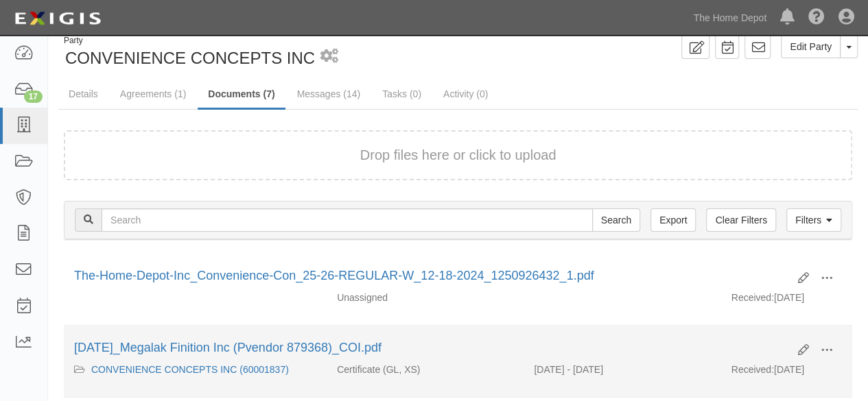
scroll to position [137, 0]
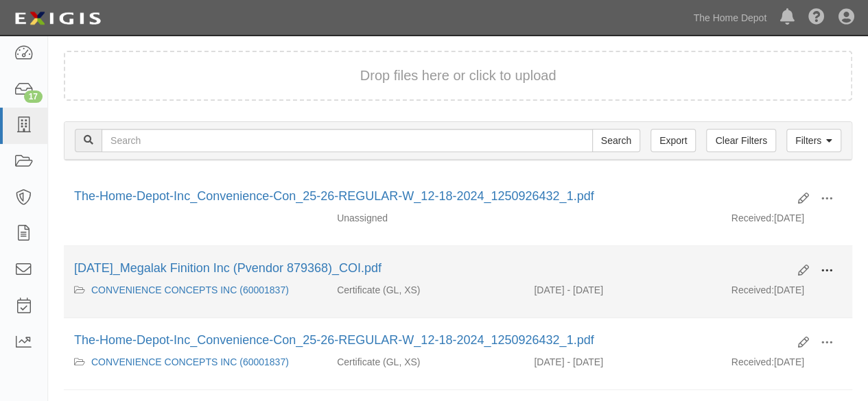
click at [827, 268] on span at bounding box center [827, 271] width 12 height 12
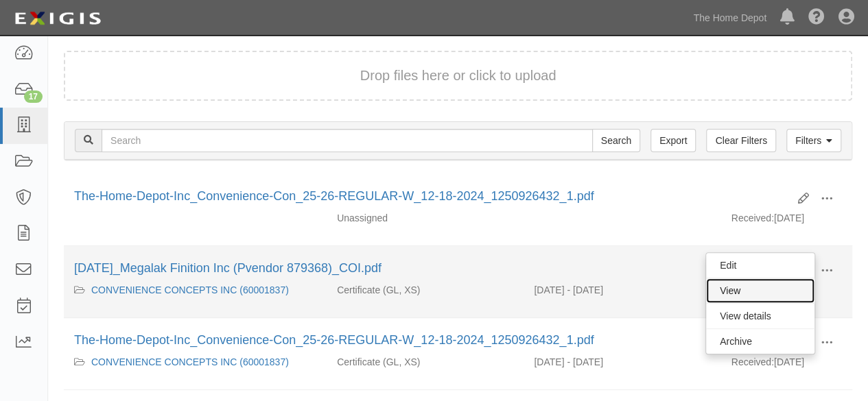
click at [790, 285] on link "View" at bounding box center [760, 291] width 108 height 25
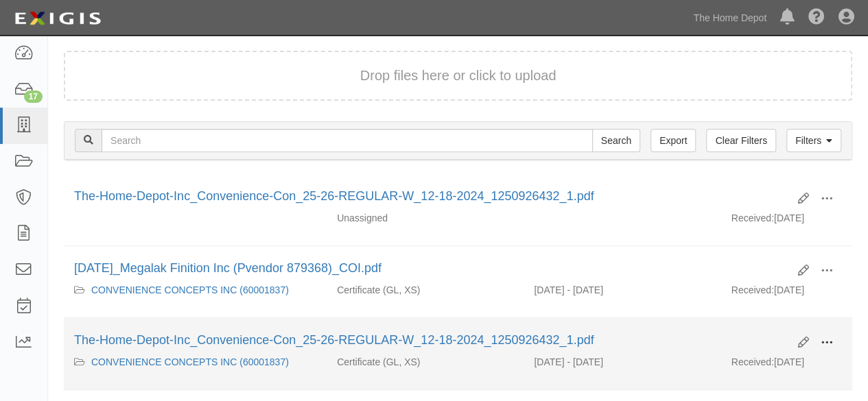
click at [826, 346] on span at bounding box center [827, 343] width 12 height 12
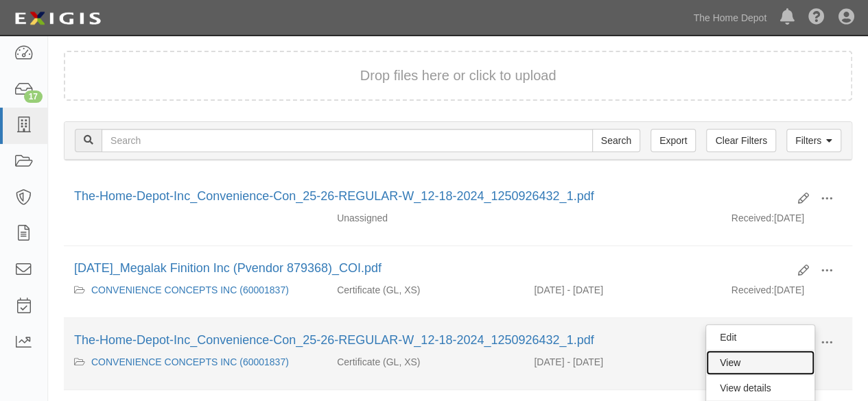
click at [762, 358] on link "View" at bounding box center [760, 363] width 108 height 25
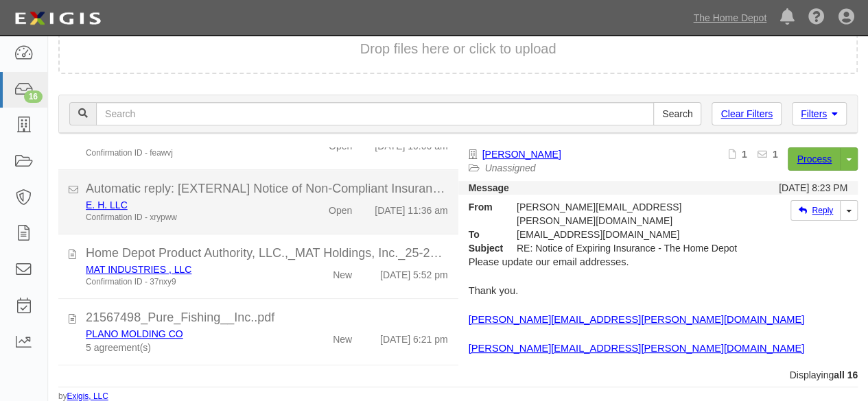
scroll to position [823, 0]
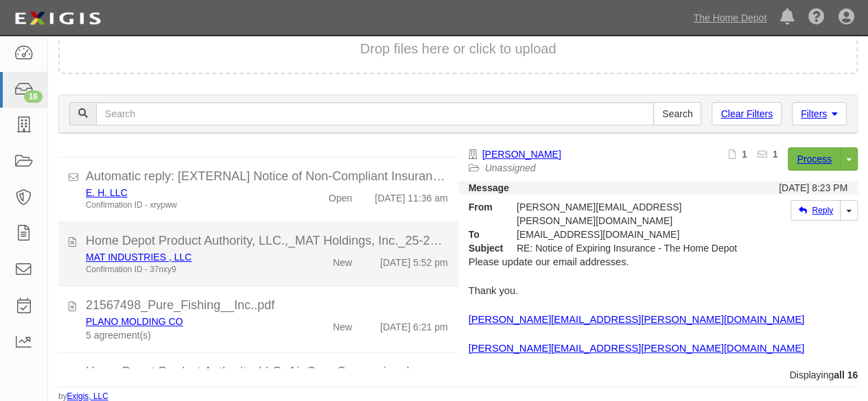
click at [306, 276] on div "MAT INDUSTRIES , LLC Confirmation ID - 37nxy9 New [DATE] 5:52 pm" at bounding box center [266, 262] width 383 height 25
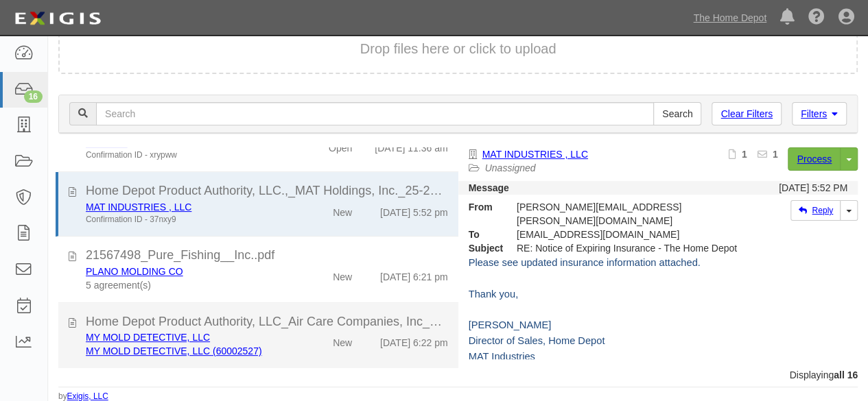
scroll to position [906, 0]
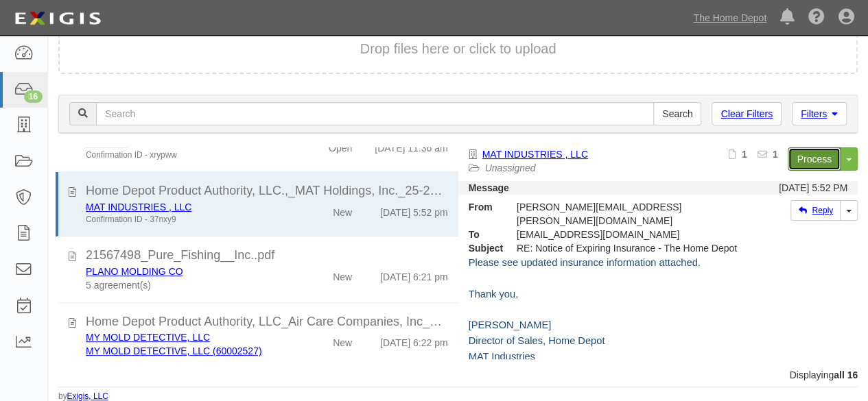
click at [793, 157] on link "Process" at bounding box center [814, 159] width 53 height 23
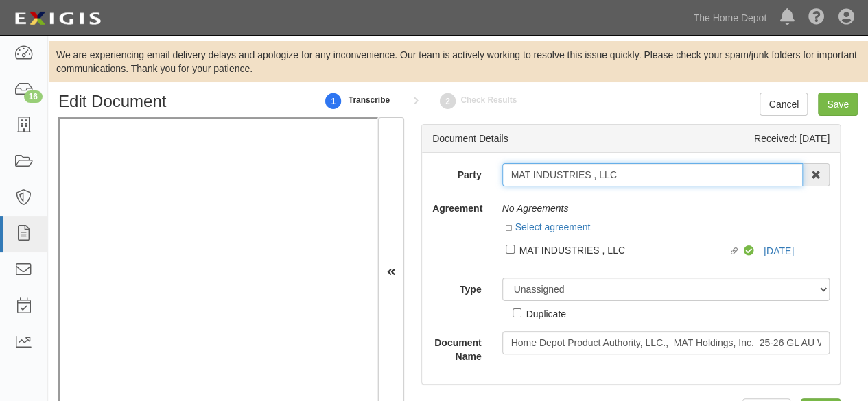
click at [623, 176] on input "MAT INDUSTRIES , LLC" at bounding box center [652, 174] width 301 height 23
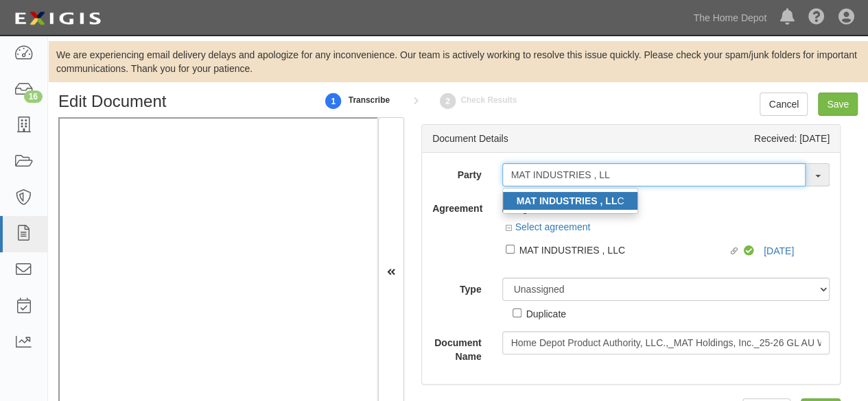
type input "MAT INDUSTRIES , LL"
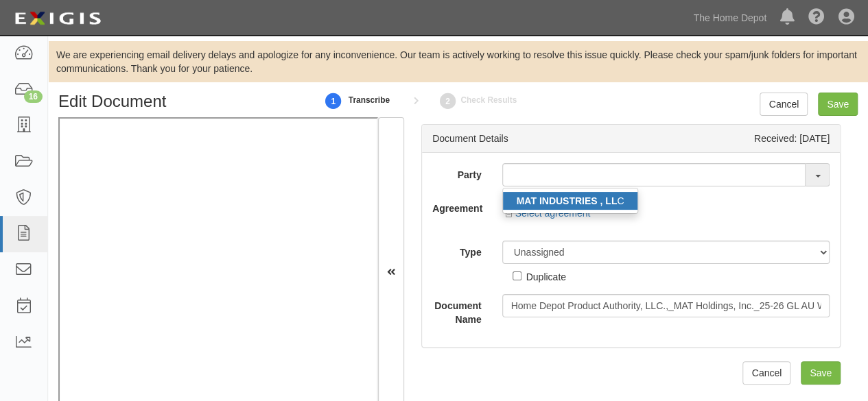
click at [571, 203] on strong "MAT INDUSTRIES , LL" at bounding box center [567, 201] width 101 height 11
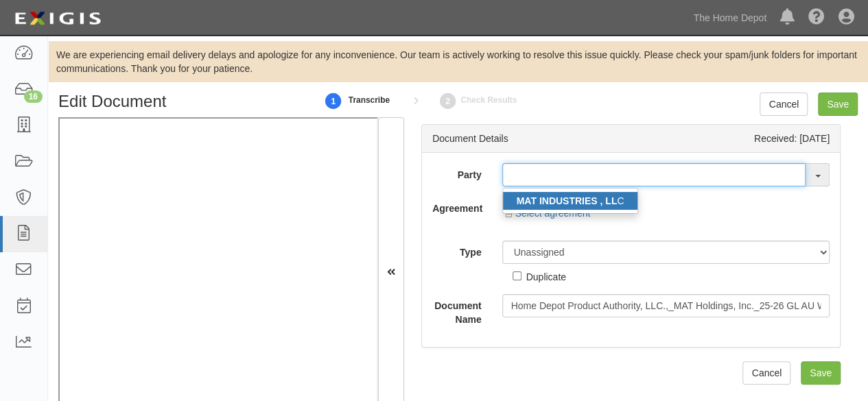
type input "MAT INDUSTRIES , LLC"
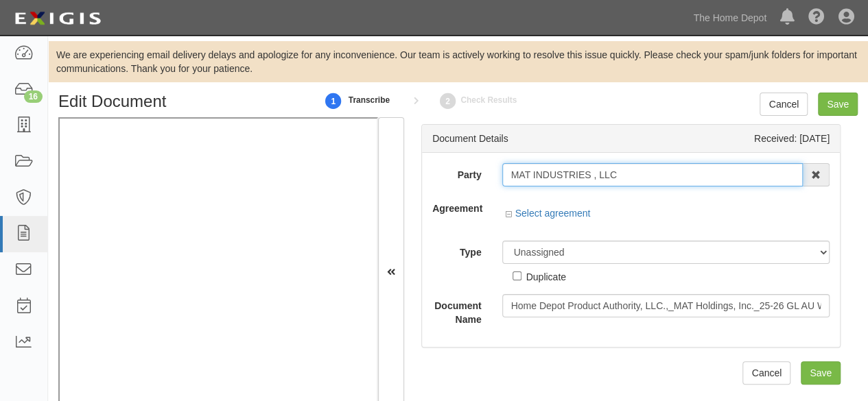
click at [559, 176] on input "MAT INDUSTRIES , LLC" at bounding box center [652, 174] width 301 height 23
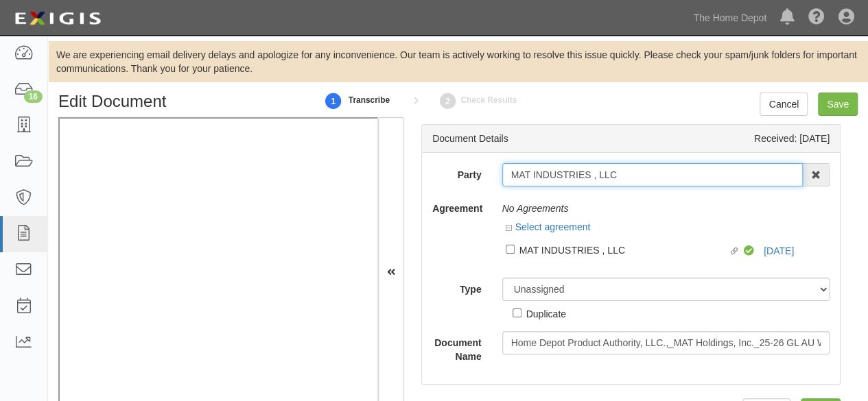
click at [559, 176] on input "MAT INDUSTRIES , LLC" at bounding box center [652, 174] width 301 height 23
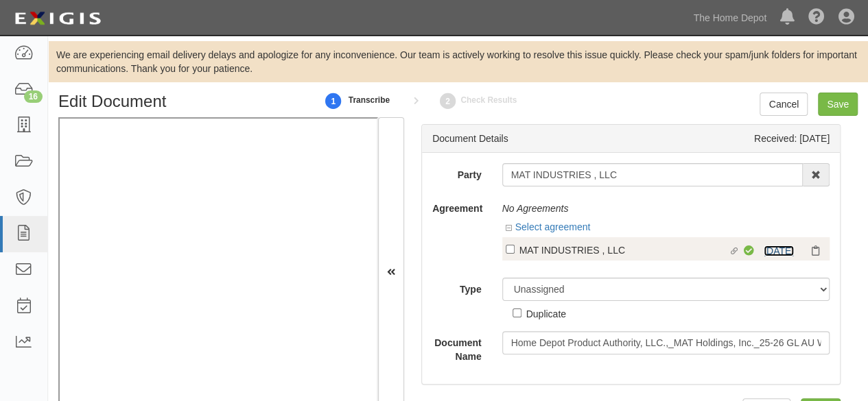
click at [775, 248] on link "9/1/25" at bounding box center [779, 251] width 30 height 11
drag, startPoint x: 564, startPoint y: 260, endPoint x: 565, endPoint y: 252, distance: 8.3
click at [565, 254] on label "Linked agreement MAT INDUSTRIES , LLC Linked agreement" at bounding box center [625, 251] width 239 height 19
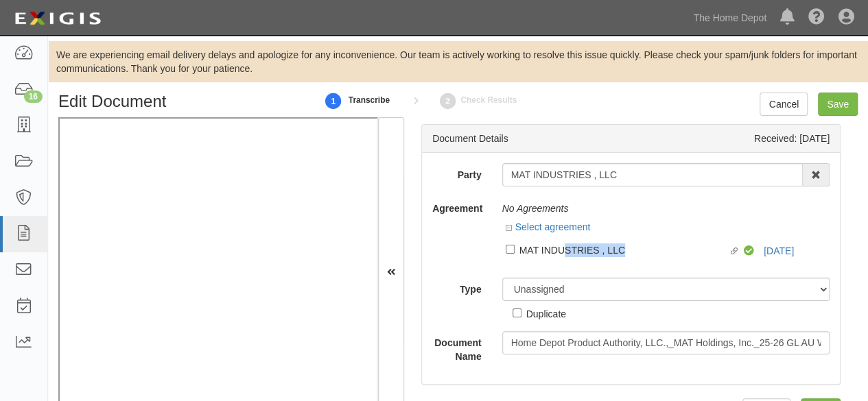
click at [565, 252] on div "MAT INDUSTRIES , LLC" at bounding box center [623, 249] width 209 height 15
click at [515, 252] on input "Linked agreement MAT INDUSTRIES , LLC Linked agreement" at bounding box center [510, 249] width 9 height 9
checkbox input "true"
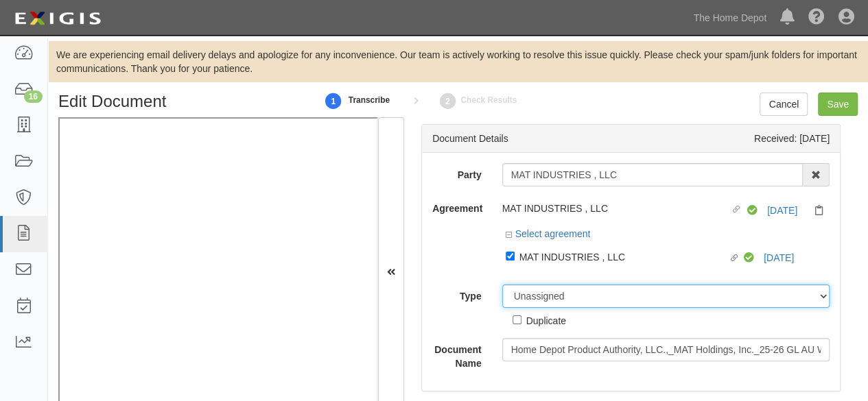
click at [531, 276] on div "Party MAT INDUSTRIES , LLC MAT INDUSTRIES , LL C 1000576868 Ontario Inc. 10 STR…" at bounding box center [630, 266] width 397 height 207
select select "CertificateDetail"
click at [502, 285] on select "Unassigned Binder Cancellation Notice Certificate Contract Endorsement Insuranc…" at bounding box center [666, 296] width 328 height 23
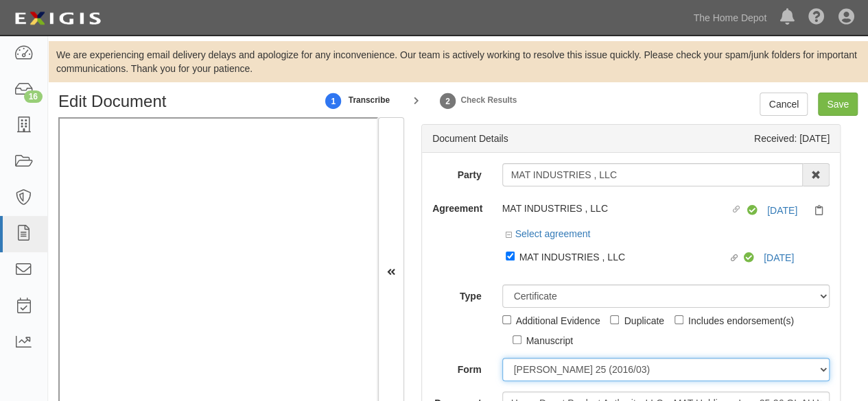
click at [542, 368] on select "ACORD 25 (2016/03) ACORD 101 ACORD 855 NY (2014/05) General" at bounding box center [666, 369] width 328 height 23
select select "GeneralFormDetail"
click at [502, 358] on select "ACORD 25 (2016/03) ACORD 101 ACORD 855 NY (2014/05) General" at bounding box center [666, 369] width 328 height 23
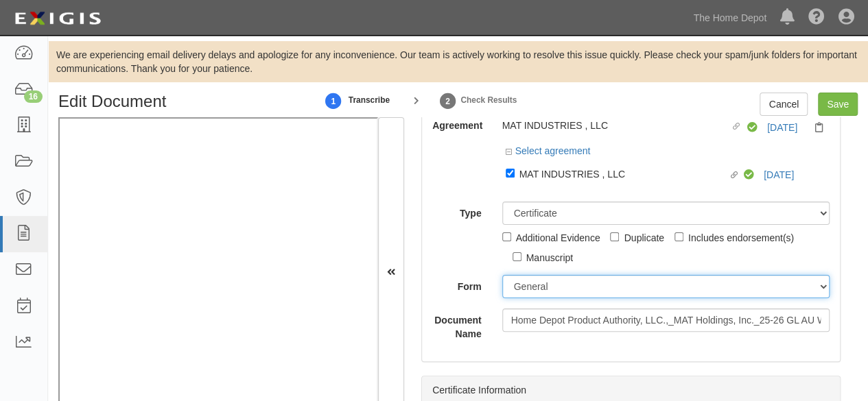
scroll to position [137, 0]
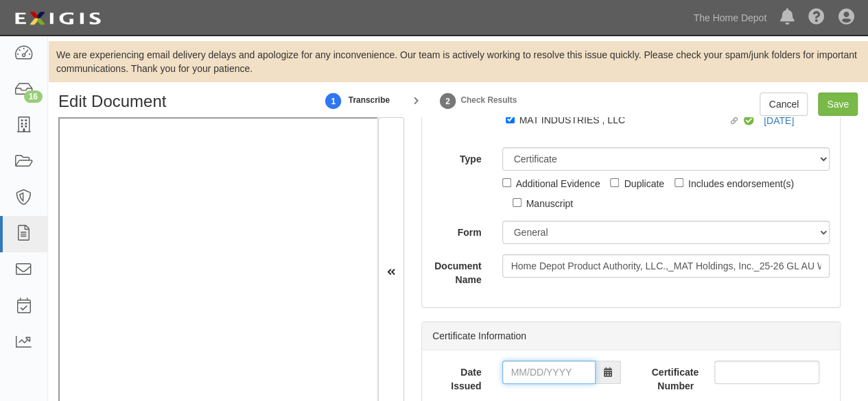
click at [535, 373] on input "Date Issued" at bounding box center [548, 372] width 93 height 23
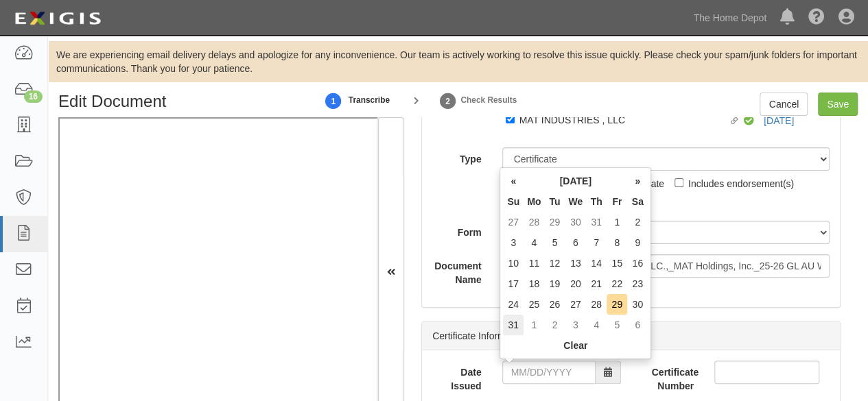
click at [515, 323] on td "31" at bounding box center [513, 325] width 21 height 21
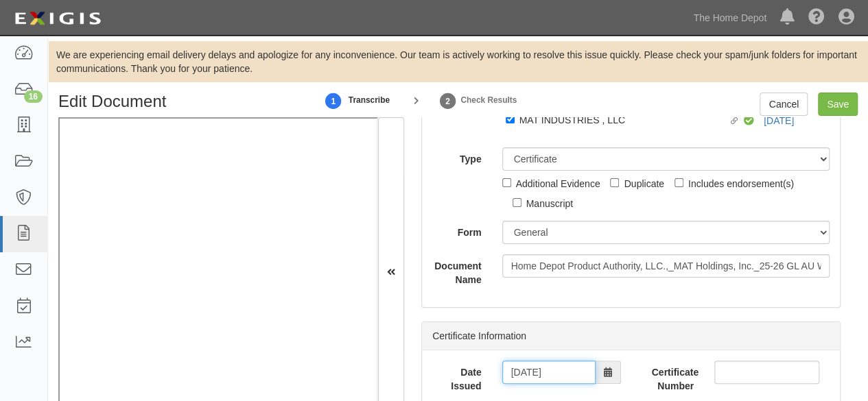
click at [537, 373] on input "08/31/2025" at bounding box center [548, 372] width 93 height 23
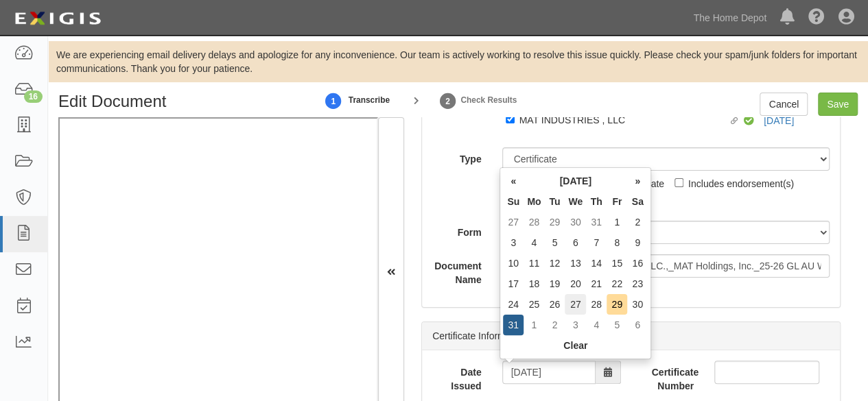
click at [574, 302] on td "27" at bounding box center [575, 304] width 21 height 21
type input "08/27/2025"
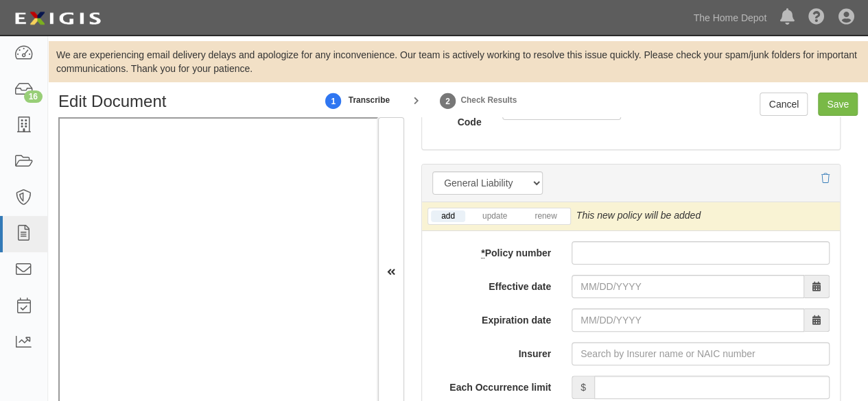
scroll to position [1098, 0]
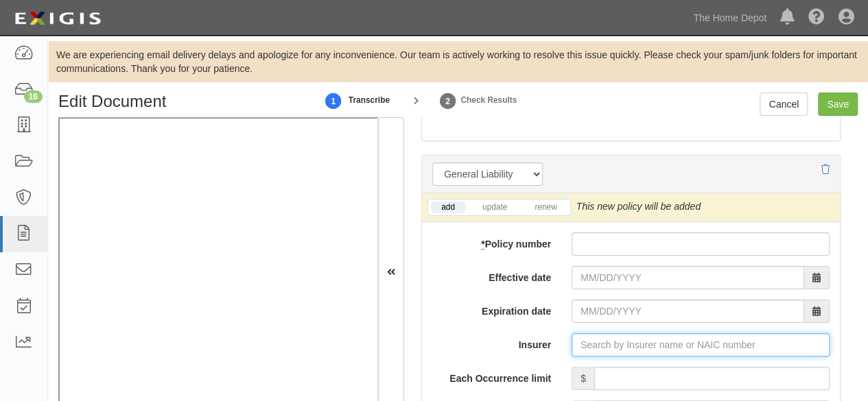
click at [601, 341] on input "Insurer" at bounding box center [701, 344] width 258 height 23
paste input "29459"
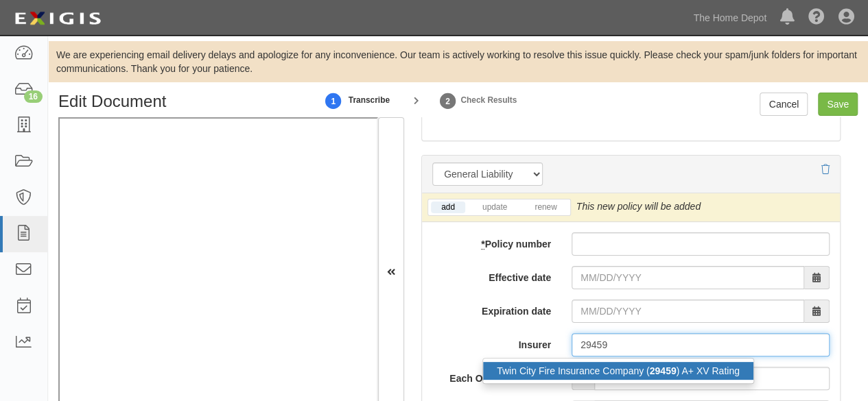
click at [589, 369] on div "Twin City Fire Insurance Company ( 29459 ) A+ XV Rating" at bounding box center [618, 371] width 270 height 18
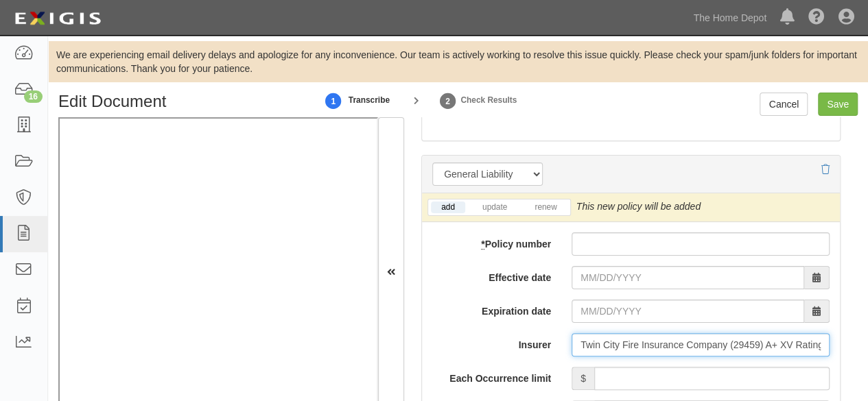
type input "Twin City Fire Insurance Company (29459) A+ XV Rating"
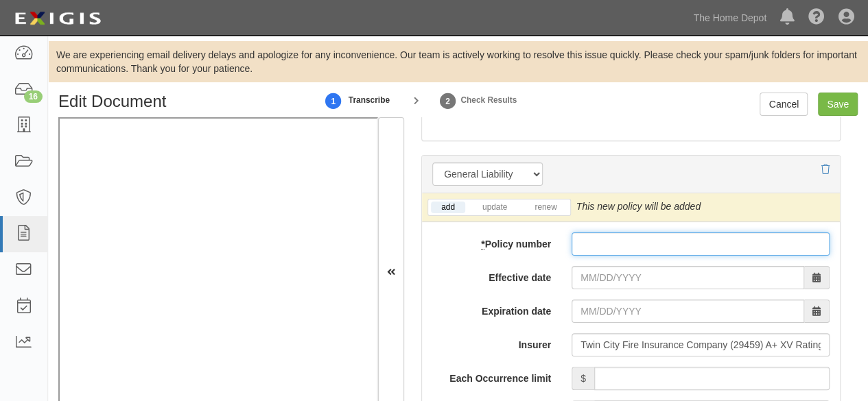
paste input "39 ECS OF0ACK"
click at [587, 243] on input "39 ECS OF0ACK" at bounding box center [701, 244] width 258 height 23
type input "39 ECS OF0ACK"
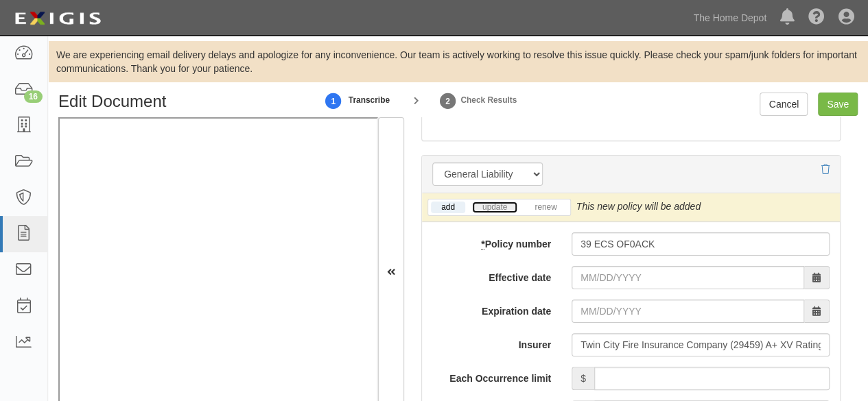
click at [504, 203] on link "update" at bounding box center [494, 208] width 45 height 12
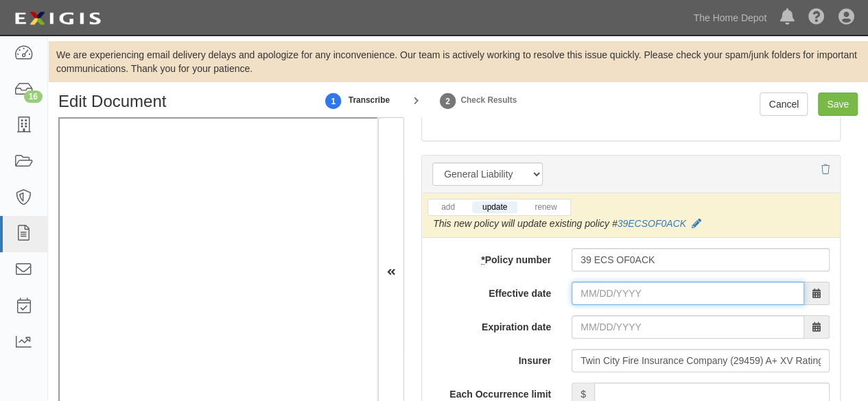
click at [607, 290] on input "Effective date" at bounding box center [688, 293] width 233 height 23
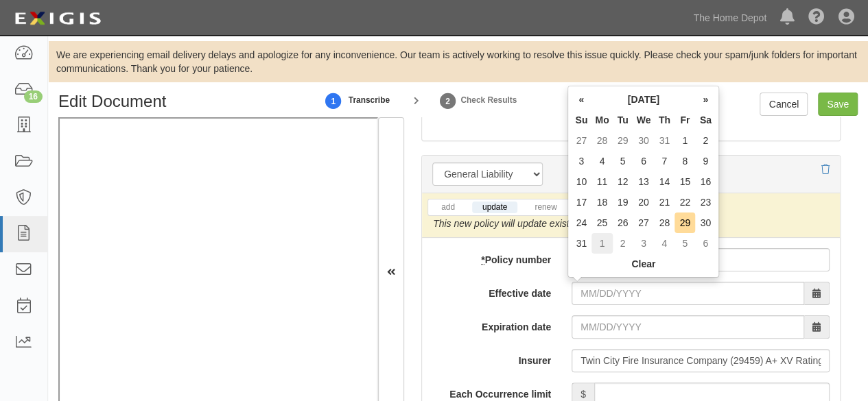
click at [604, 241] on td "1" at bounding box center [602, 243] width 21 height 21
type input "09/01/2025"
type input "09/01/2026"
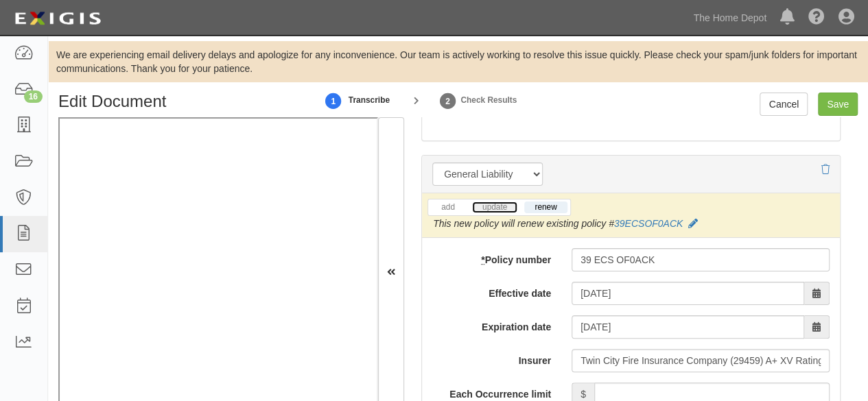
click at [498, 202] on link "update" at bounding box center [494, 208] width 45 height 12
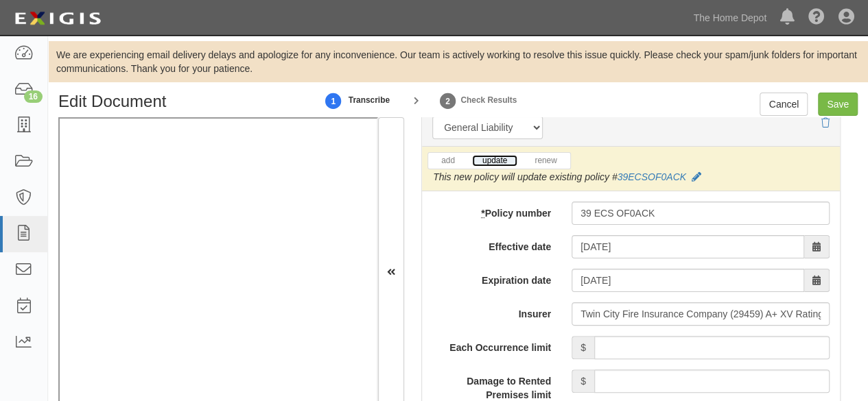
scroll to position [1167, 0]
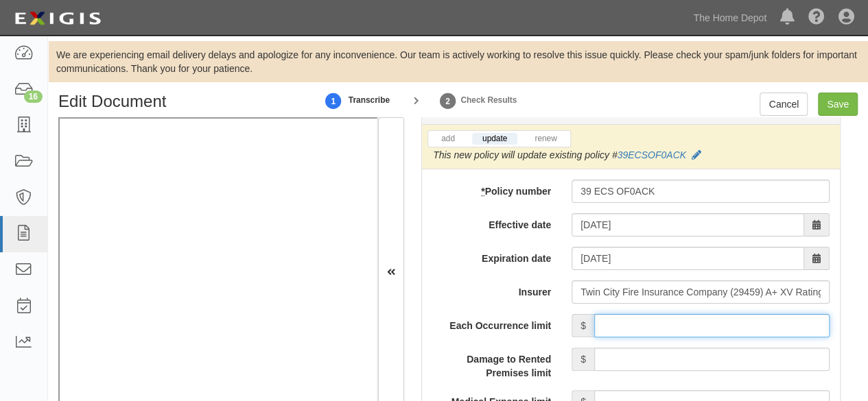
click at [655, 322] on input "Each Occurrence limit" at bounding box center [711, 325] width 235 height 23
type input "1,000,000"
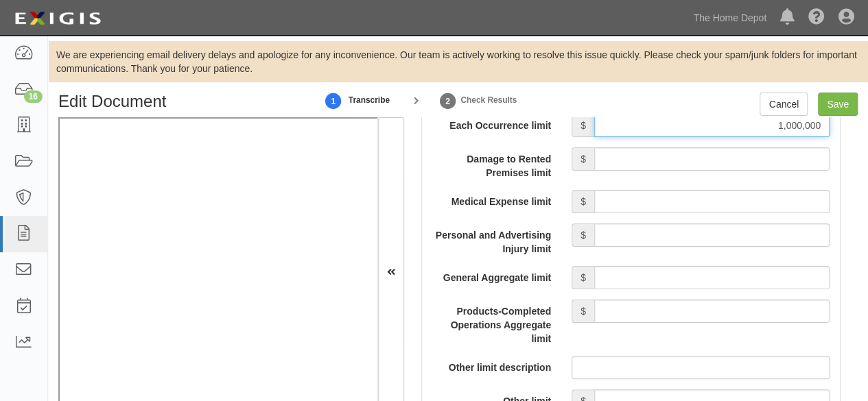
scroll to position [1372, 0]
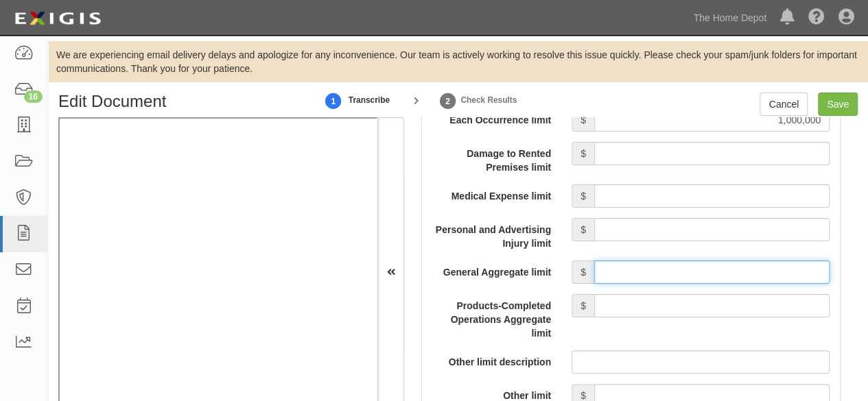
click at [674, 264] on input "General Aggregate limit" at bounding box center [711, 272] width 235 height 23
type input "2,000,000"
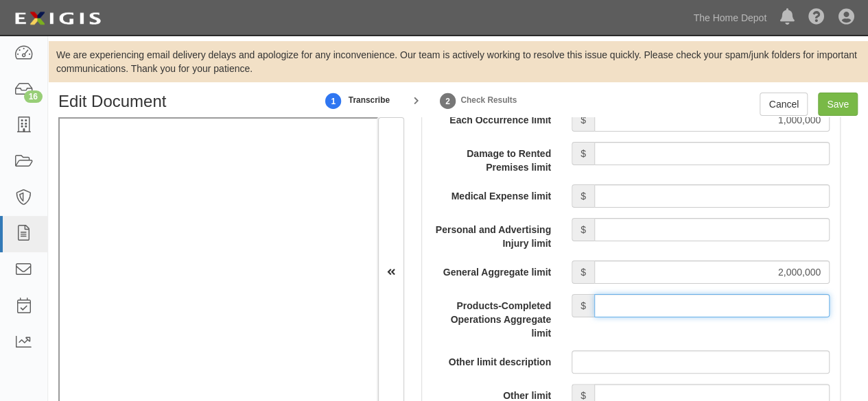
drag, startPoint x: 661, startPoint y: 306, endPoint x: 666, endPoint y: 292, distance: 15.0
click at [661, 306] on input "Products-Completed Operations Aggregate limit" at bounding box center [711, 305] width 235 height 23
type input "2,000,000"
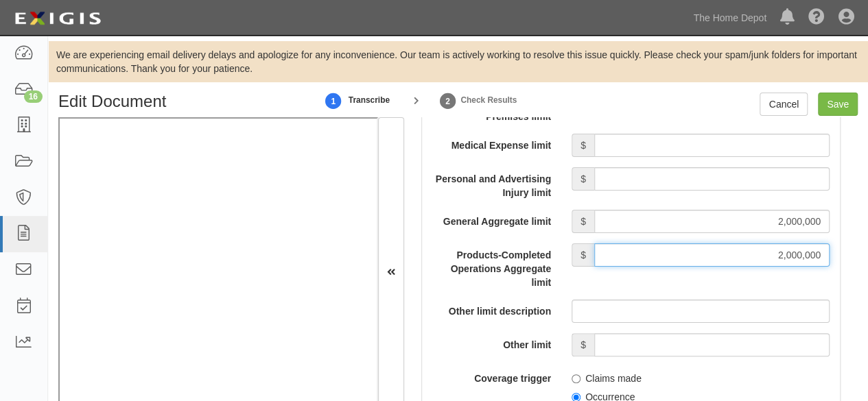
scroll to position [1441, 0]
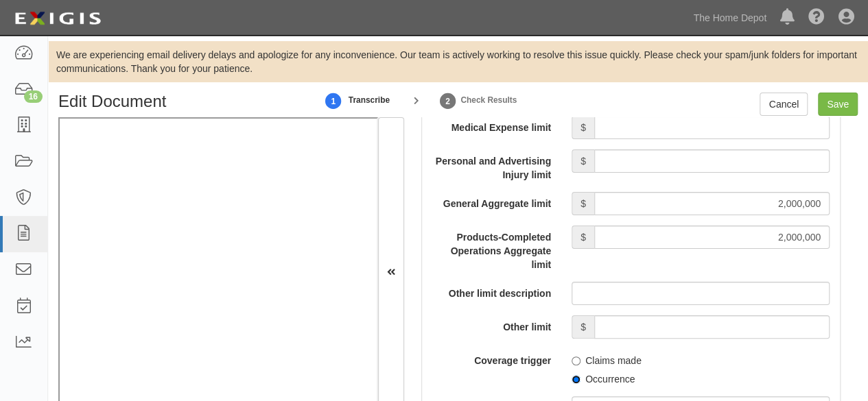
click at [572, 375] on input "Occurrence" at bounding box center [576, 379] width 9 height 9
radio input "true"
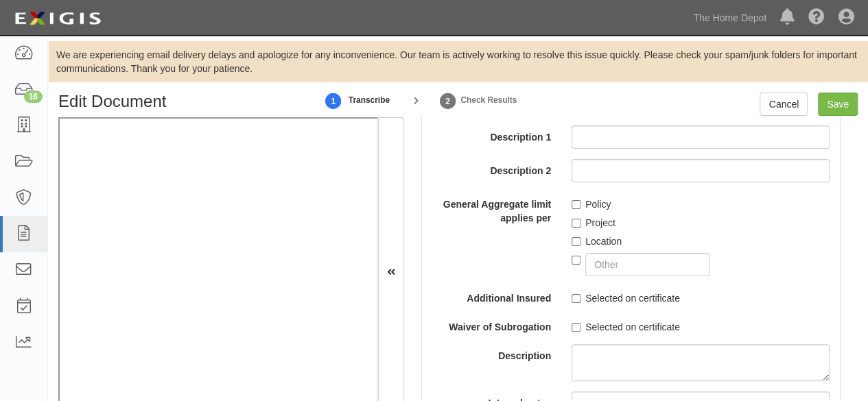
scroll to position [1715, 0]
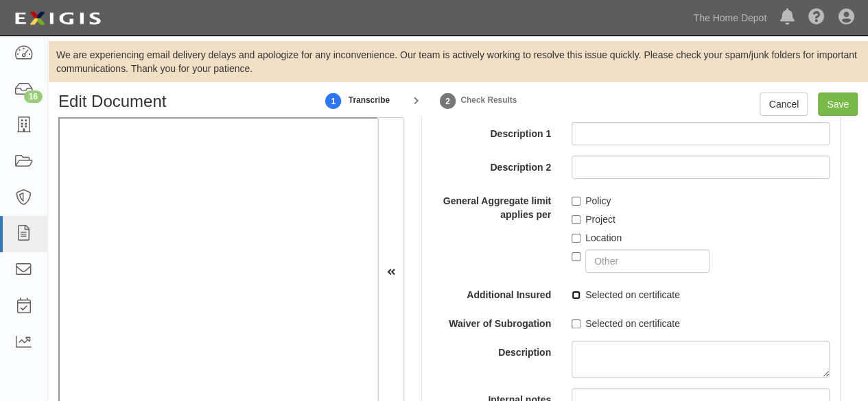
drag, startPoint x: 573, startPoint y: 292, endPoint x: 570, endPoint y: 313, distance: 21.5
click at [572, 293] on input "Selected on certificate" at bounding box center [576, 295] width 9 height 9
checkbox input "true"
click at [572, 317] on label "Selected on certificate" at bounding box center [626, 324] width 108 height 14
click at [572, 320] on input "Selected on certificate" at bounding box center [576, 324] width 9 height 9
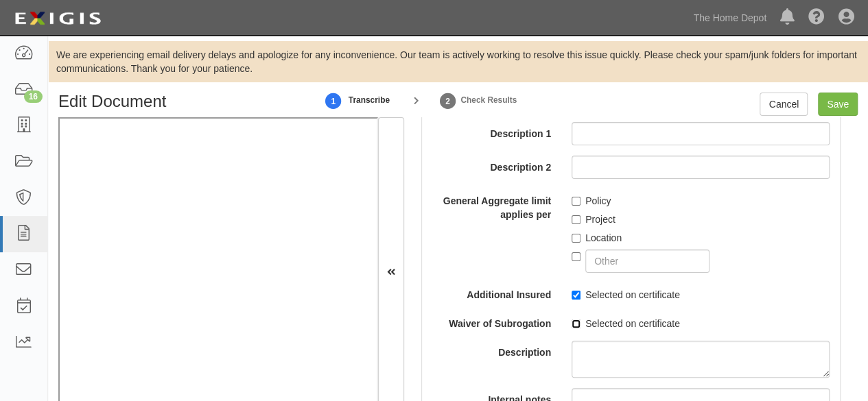
checkbox input "true"
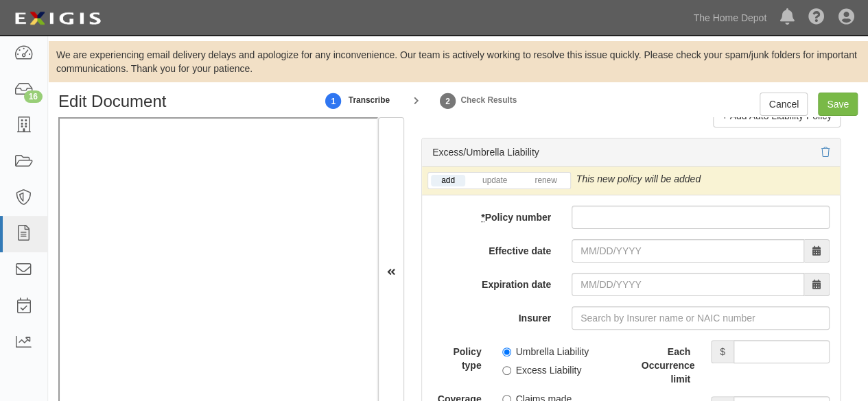
scroll to position [2951, 0]
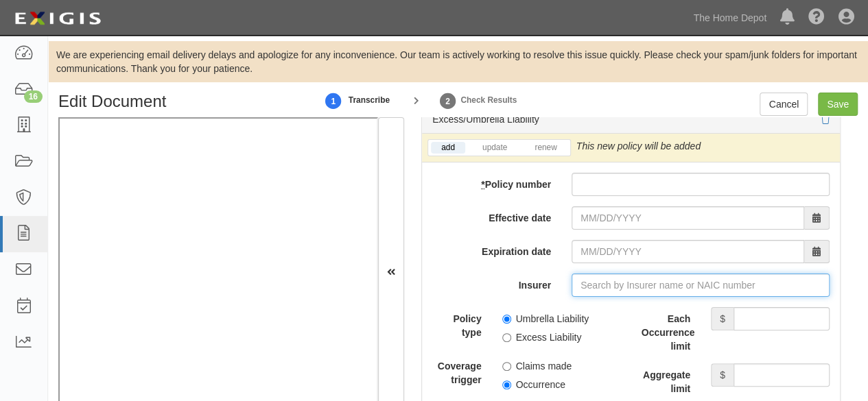
click at [618, 281] on input "Insurer" at bounding box center [701, 285] width 258 height 23
paste input "29459"
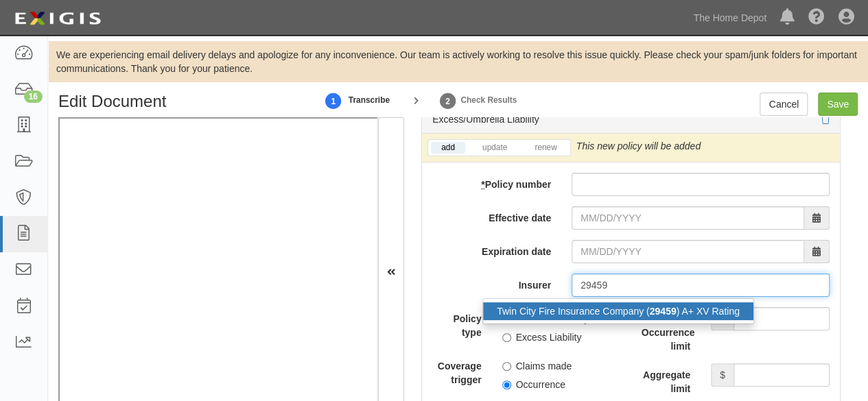
click at [590, 308] on div "Twin City Fire Insurance Company ( 29459 ) A+ XV Rating" at bounding box center [618, 312] width 270 height 18
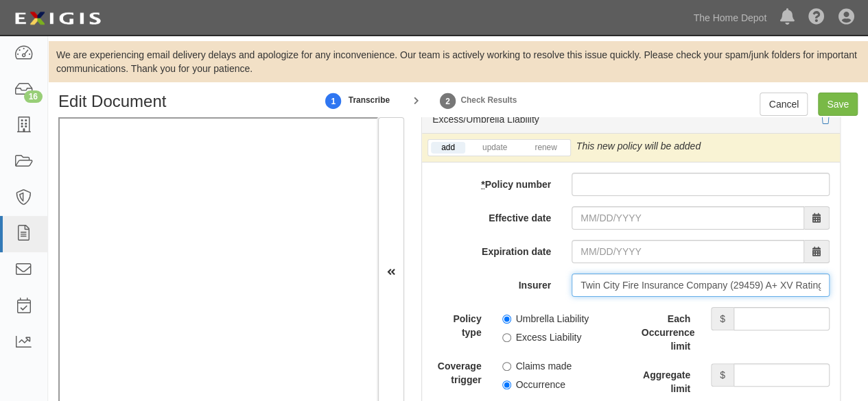
type input "Twin City Fire Insurance Company (29459) A+ XV Rating"
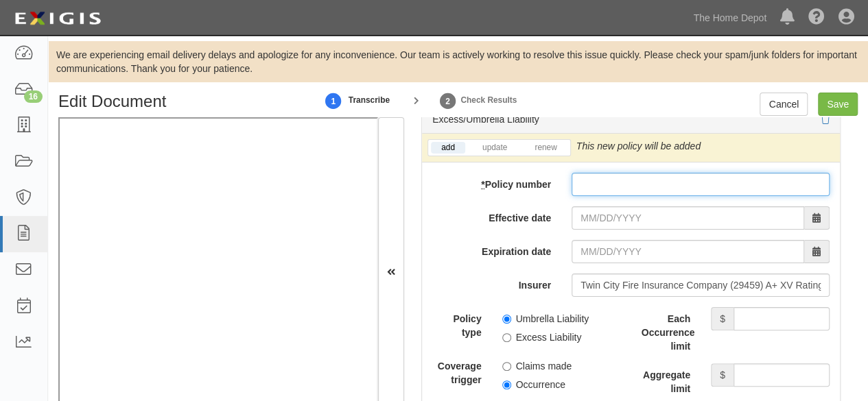
paste input "39XS ON00ZM"
click at [613, 185] on input "* Policy number" at bounding box center [701, 184] width 258 height 23
type input "39XS ON00ZM"
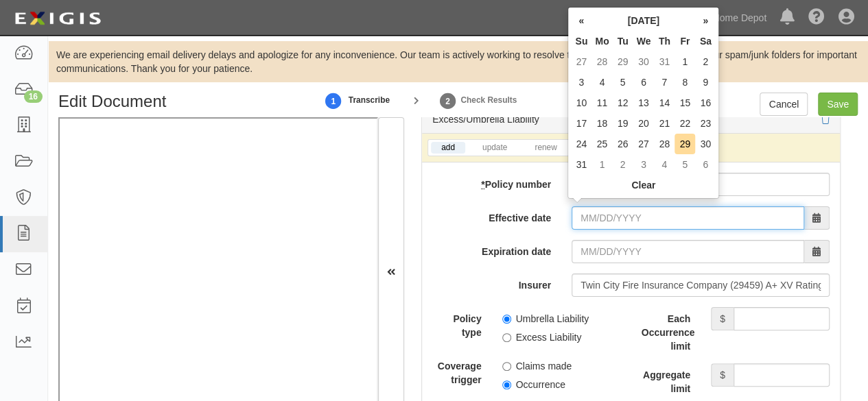
click at [605, 218] on input "Effective date" at bounding box center [688, 218] width 233 height 23
click at [602, 164] on td "1" at bounding box center [602, 164] width 21 height 21
type input "09/01/2025"
type input "09/01/2026"
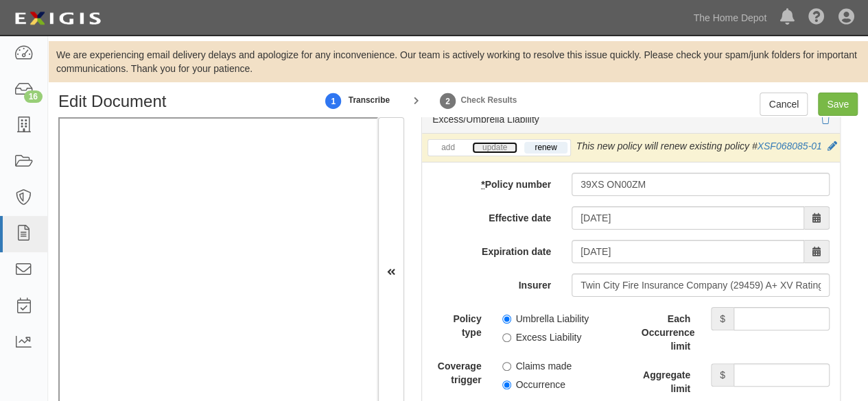
click at [500, 142] on link "update" at bounding box center [494, 148] width 45 height 12
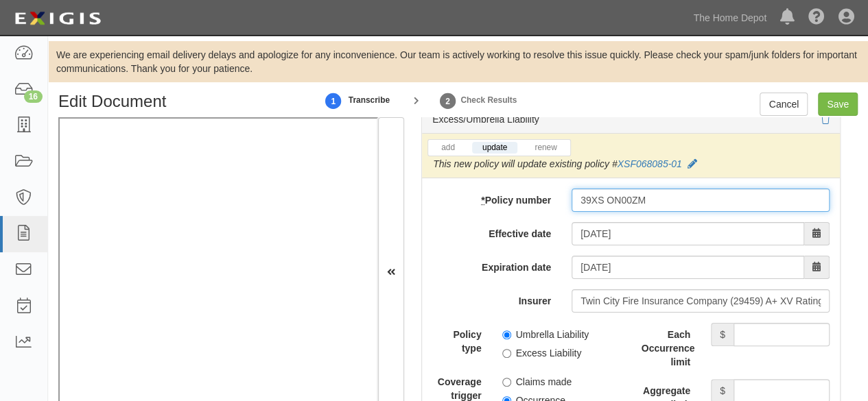
drag, startPoint x: 641, startPoint y: 193, endPoint x: 517, endPoint y: 196, distance: 123.5
click at [517, 196] on div "* Policy number 39XS ON00ZM" at bounding box center [631, 200] width 418 height 23
paste input "XSF068085-02"
type input "XSF068085-02"
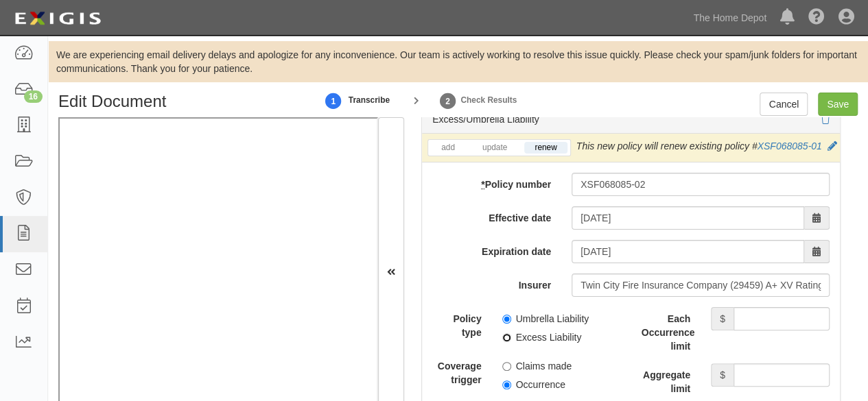
click at [506, 342] on input "Excess Liability" at bounding box center [506, 337] width 9 height 9
radio input "true"
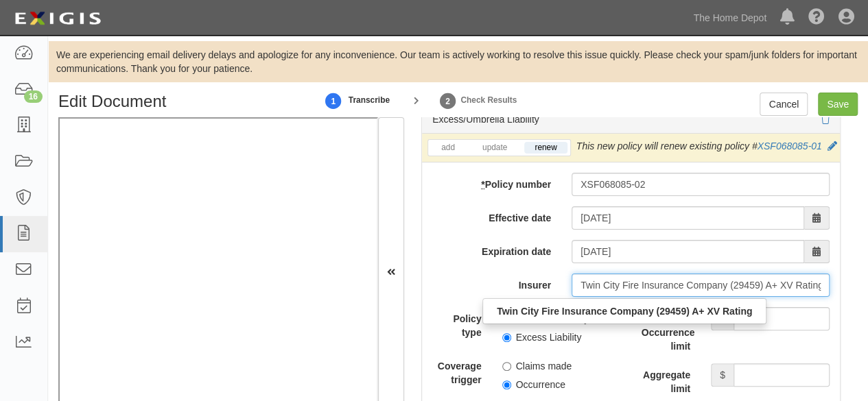
scroll to position [0, 8]
drag, startPoint x: 572, startPoint y: 294, endPoint x: 878, endPoint y: 347, distance: 310.7
click at [867, 347] on html "Toggle navigation Dashboard 16 Inbox Parties Agreements Coverages Documents Mes…" at bounding box center [434, 223] width 868 height 447
paste input "26344"
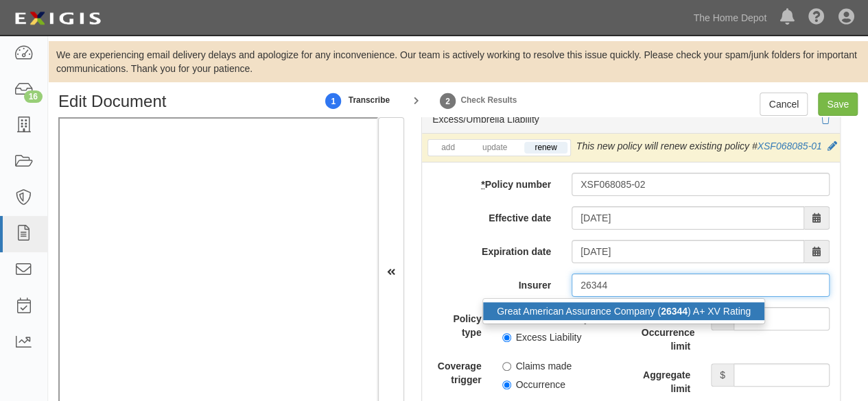
click at [618, 319] on div "Great American Assurance Company ( 26344 ) A+ XV Rating" at bounding box center [623, 312] width 281 height 18
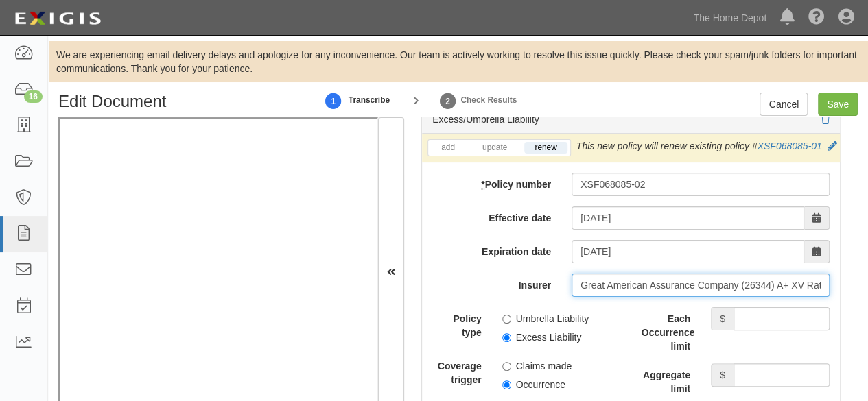
type input "Great American Assurance Company (26344) A+ XV Rating"
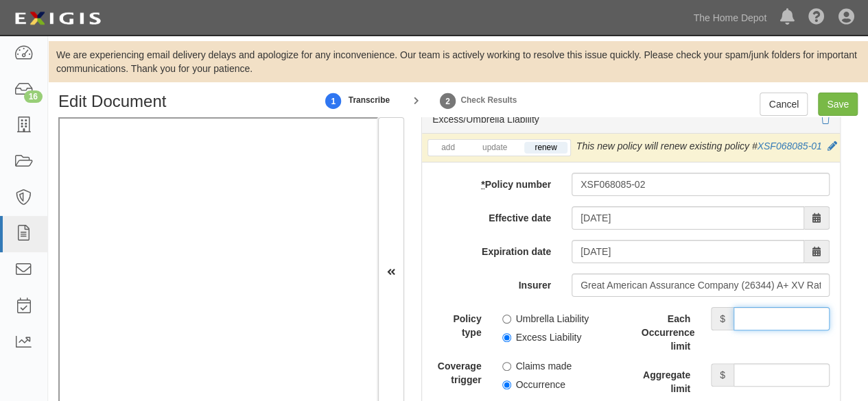
click at [746, 323] on input "Each Occurrence limit" at bounding box center [782, 318] width 96 height 23
type input "10,000,000"
drag, startPoint x: 746, startPoint y: 386, endPoint x: 746, endPoint y: 371, distance: 14.4
click at [747, 384] on input "Aggregate limit" at bounding box center [782, 375] width 96 height 23
type input "10,000,000"
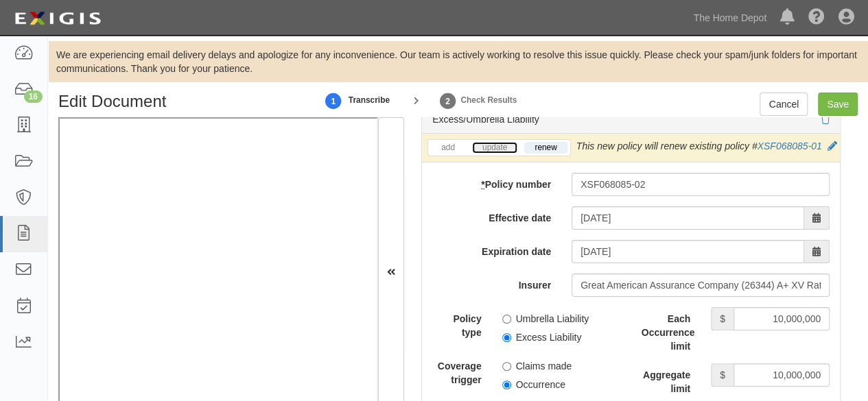
click at [484, 142] on link "update" at bounding box center [494, 148] width 45 height 12
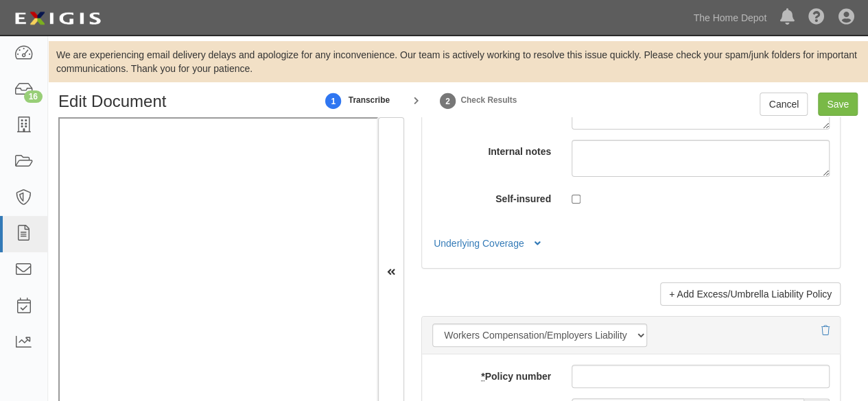
scroll to position [3500, 0]
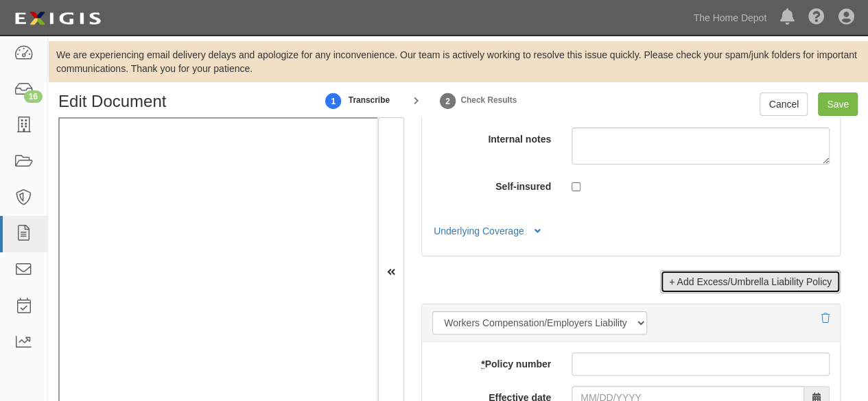
click at [706, 275] on link "+ Add Excess/Umbrella Liability Policy" at bounding box center [750, 281] width 180 height 23
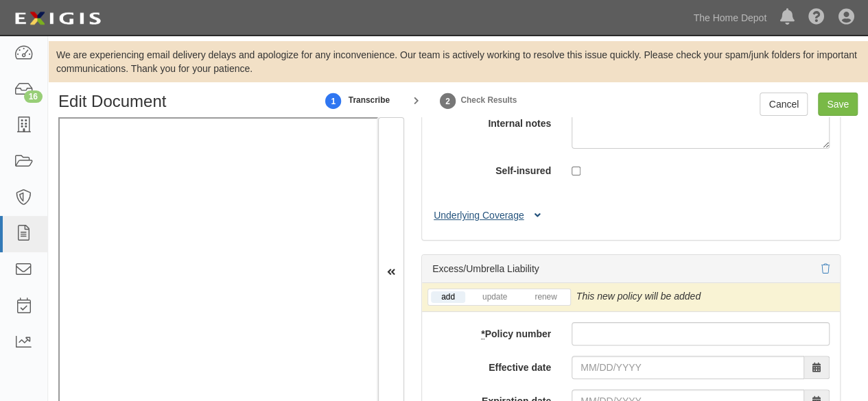
click at [487, 223] on button "Underlying Coverage" at bounding box center [489, 216] width 114 height 14
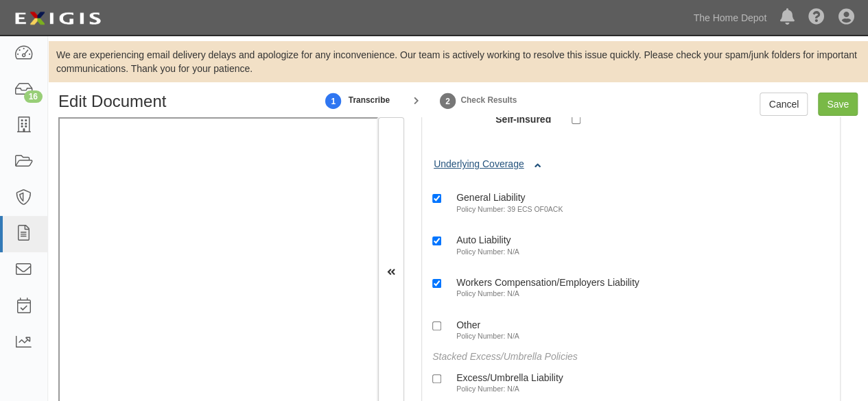
scroll to position [3637, 0]
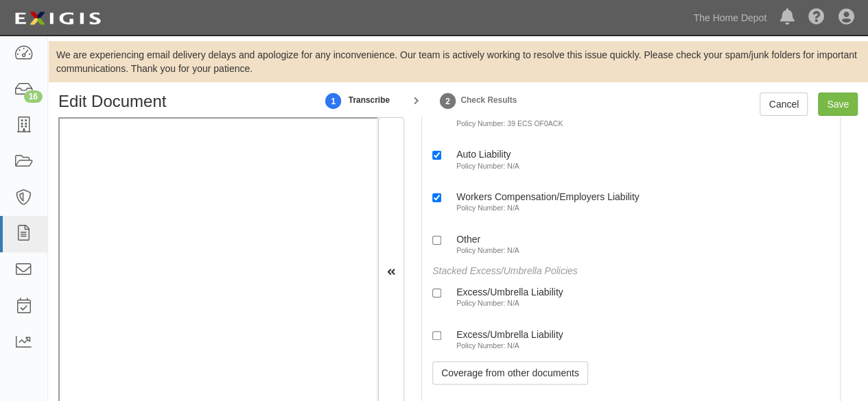
drag, startPoint x: 486, startPoint y: 304, endPoint x: 480, endPoint y: 347, distance: 42.9
click at [486, 305] on label "Excess/Umbrella Liability Policy Number: N/A" at bounding box center [497, 297] width 131 height 23
click at [480, 348] on label "Excess/Umbrella Liability Policy Number: N/A" at bounding box center [497, 340] width 131 height 23
click at [441, 340] on input "Excess/Umbrella Liability Policy Number: N/A" at bounding box center [436, 335] width 9 height 9
checkbox input "true"
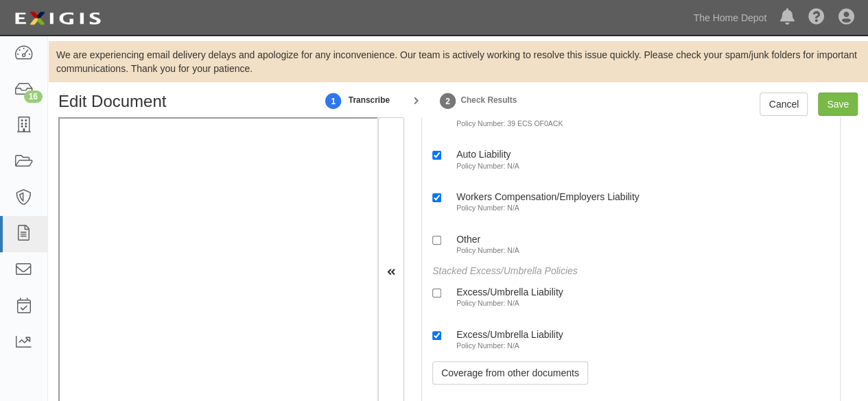
click at [478, 307] on small "Policy Number: N/A" at bounding box center [487, 303] width 63 height 8
click at [441, 298] on input "Excess/Umbrella Liability Policy Number: N/A" at bounding box center [436, 293] width 9 height 9
checkbox input "true"
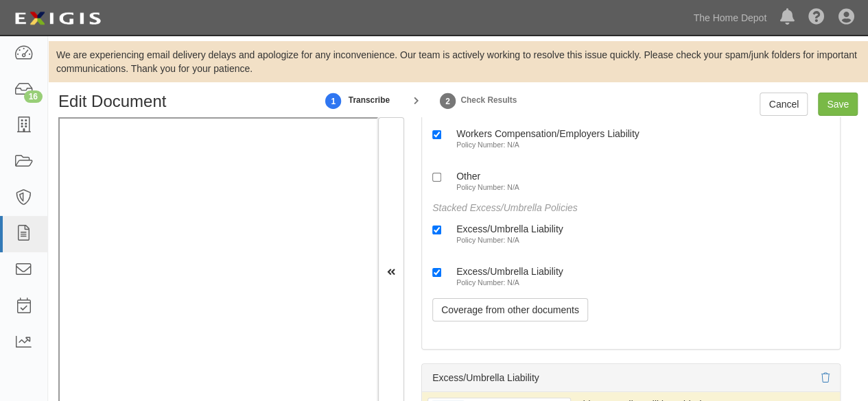
scroll to position [3911, 0]
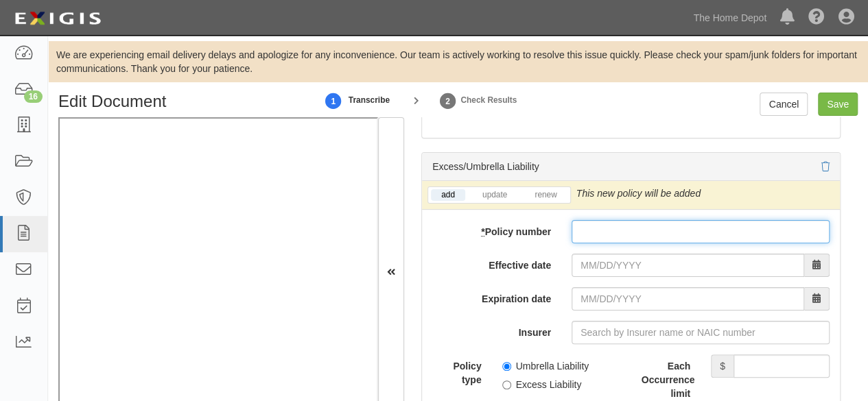
click at [602, 241] on input "* Policy number" at bounding box center [701, 231] width 258 height 23
paste input "39XS ON00ZM"
type input "39XS ON00ZM"
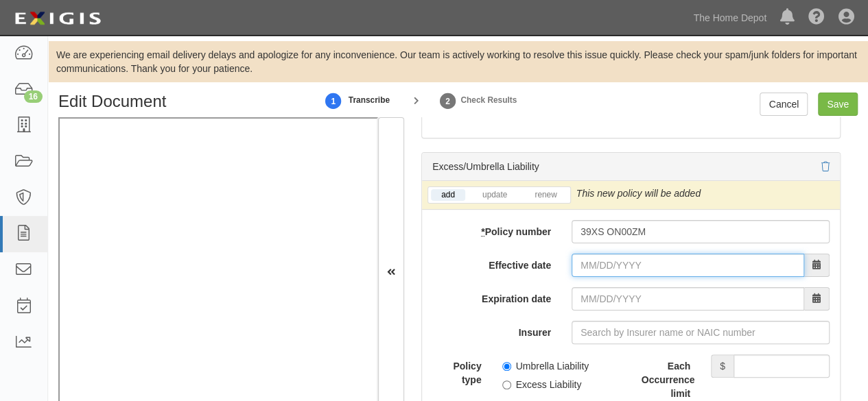
click at [587, 268] on input "Effective date" at bounding box center [688, 265] width 233 height 23
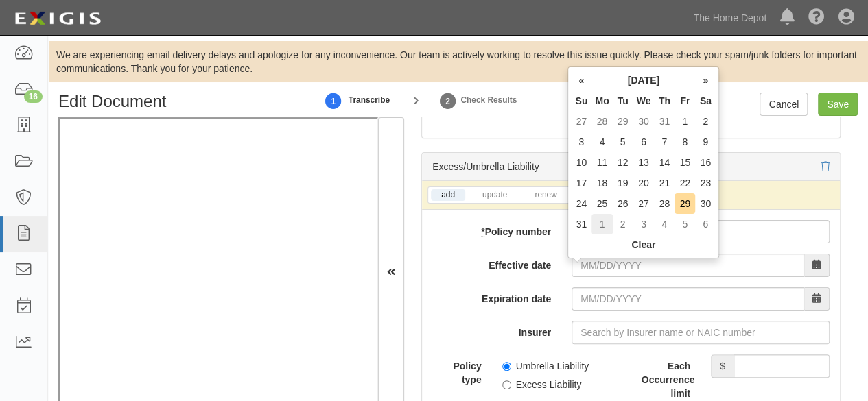
click at [600, 224] on td "1" at bounding box center [602, 224] width 21 height 21
type input "09/01/2025"
type input "09/01/2026"
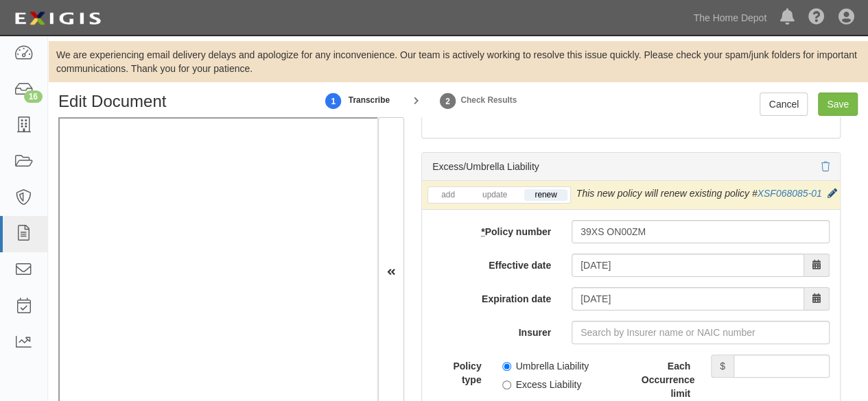
click at [828, 199] on icon at bounding box center [833, 194] width 10 height 10
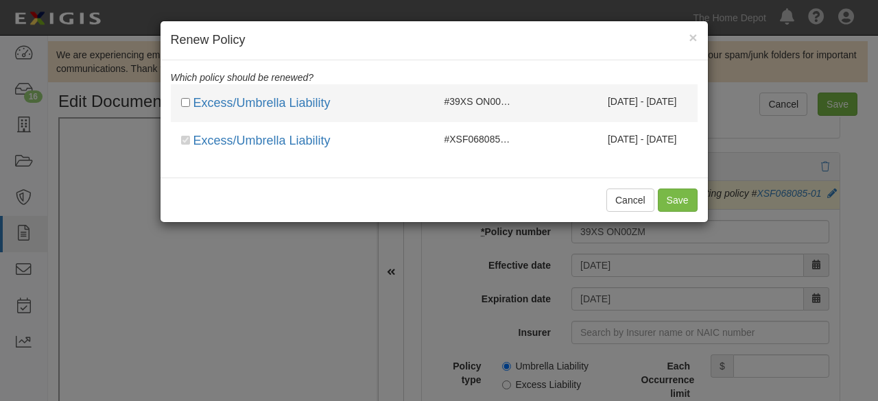
click at [494, 98] on span "#39XS ON00ZM" at bounding box center [480, 101] width 71 height 11
checkbox input "true"
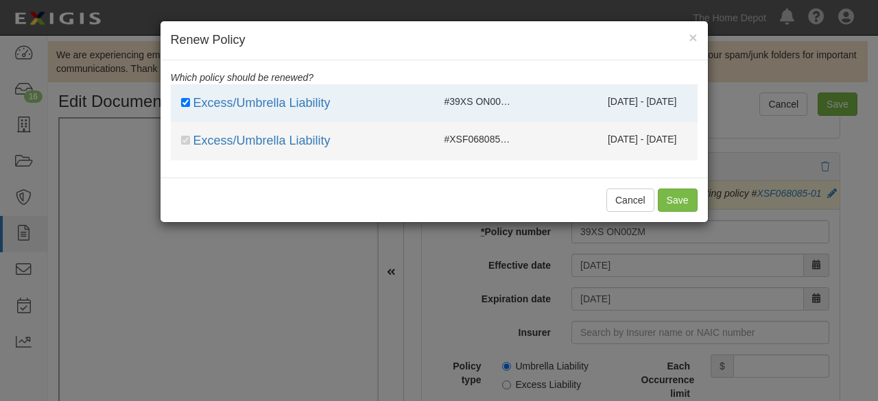
click at [504, 129] on li "Excess/Umbrella Liability #XSF068085-01 09/01/2024 - 09/01/2025" at bounding box center [434, 141] width 527 height 38
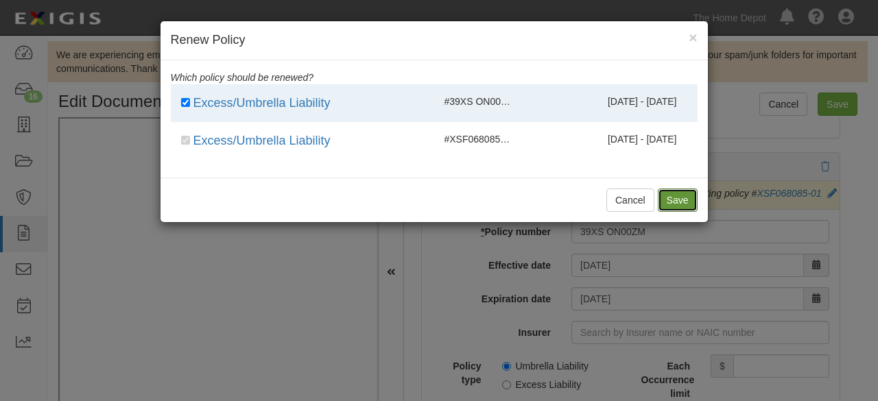
click at [668, 198] on button "Save" at bounding box center [678, 200] width 40 height 23
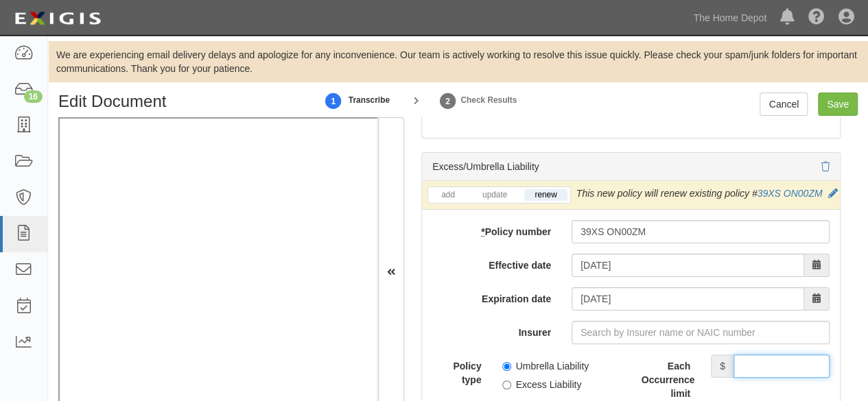
click at [752, 378] on input "Each Occurrence limit" at bounding box center [782, 366] width 96 height 23
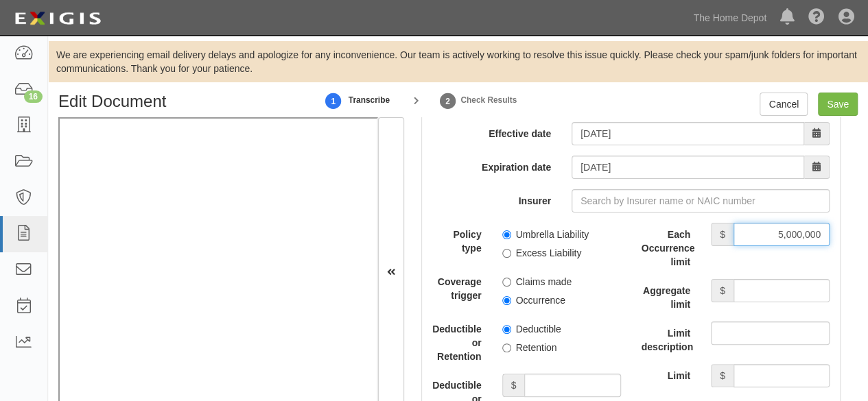
scroll to position [4049, 0]
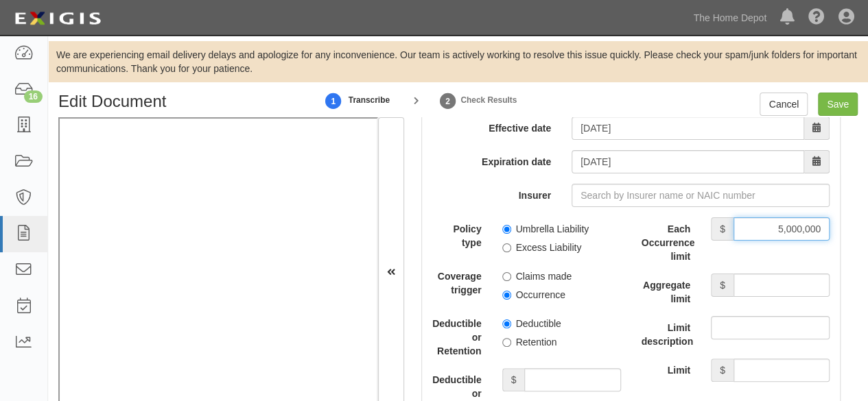
type input "5,000,000"
click at [777, 297] on input "Aggregate limit" at bounding box center [782, 285] width 96 height 23
type input "5,000,000"
drag, startPoint x: 506, startPoint y: 268, endPoint x: 506, endPoint y: 278, distance: 10.3
click at [506, 253] on input "Excess Liability" at bounding box center [506, 248] width 9 height 9
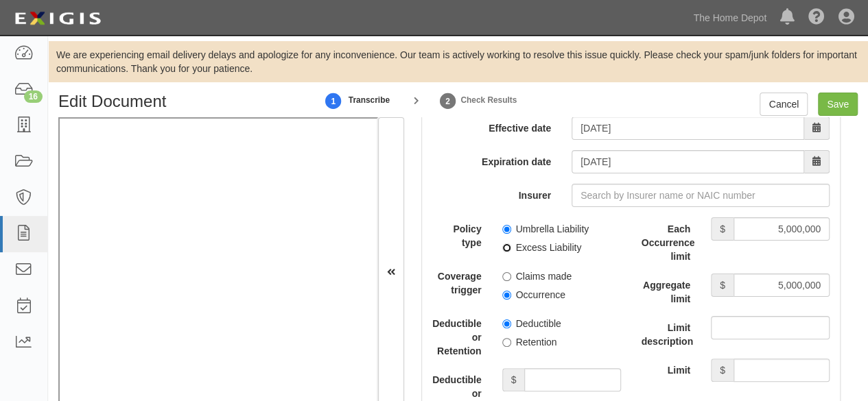
radio input "true"
click at [504, 300] on input "Occurrence" at bounding box center [506, 295] width 9 height 9
radio input "true"
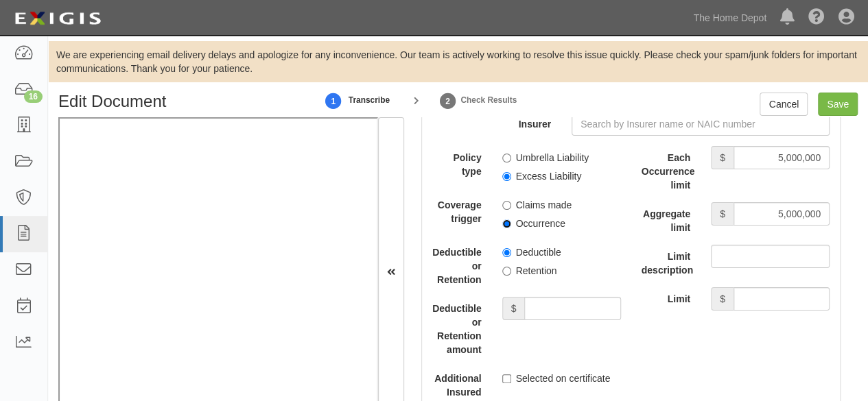
scroll to position [4186, 0]
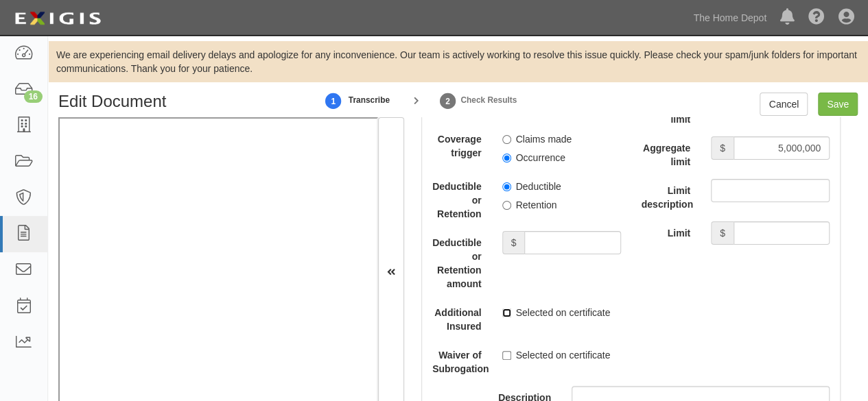
click at [508, 318] on input "Selected on certificate" at bounding box center [506, 313] width 9 height 9
checkbox input "true"
click at [505, 360] on input "Selected on certificate" at bounding box center [506, 355] width 9 height 9
checkbox input "true"
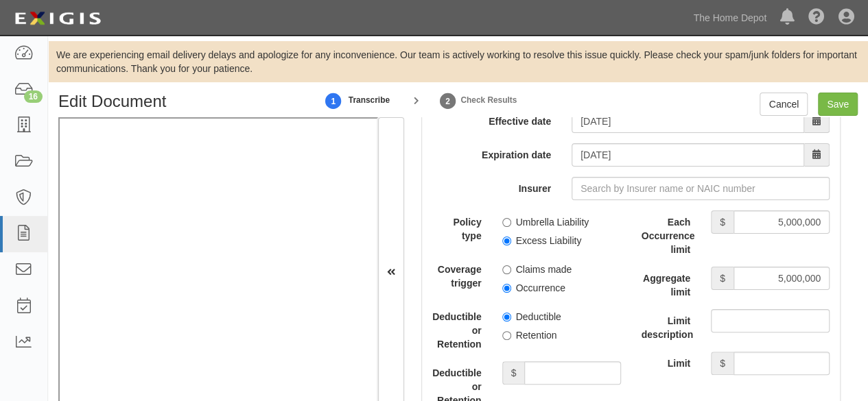
scroll to position [4049, 0]
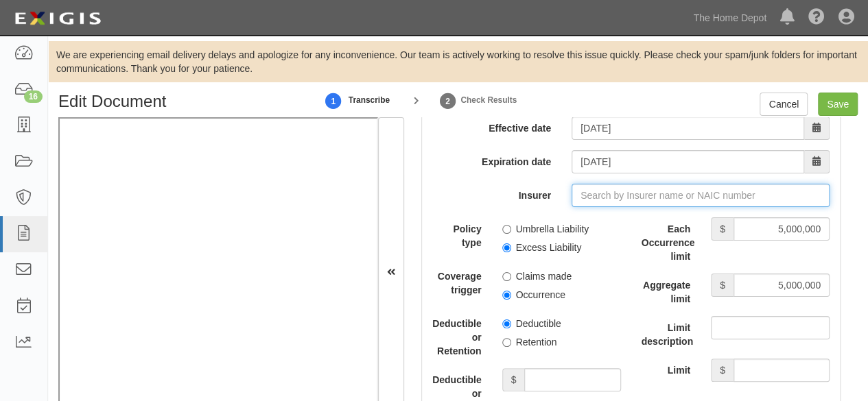
click at [589, 207] on input "Insurer" at bounding box center [701, 195] width 258 height 23
paste input "29459"
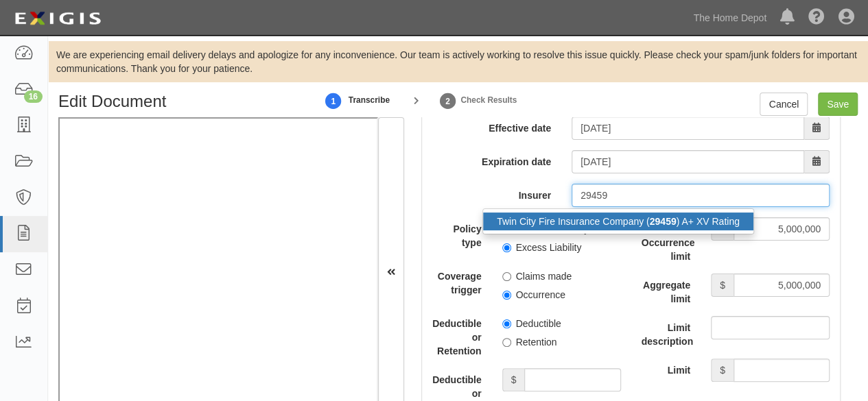
click at [578, 231] on div "Twin City Fire Insurance Company ( 29459 ) A+ XV Rating" at bounding box center [618, 222] width 270 height 18
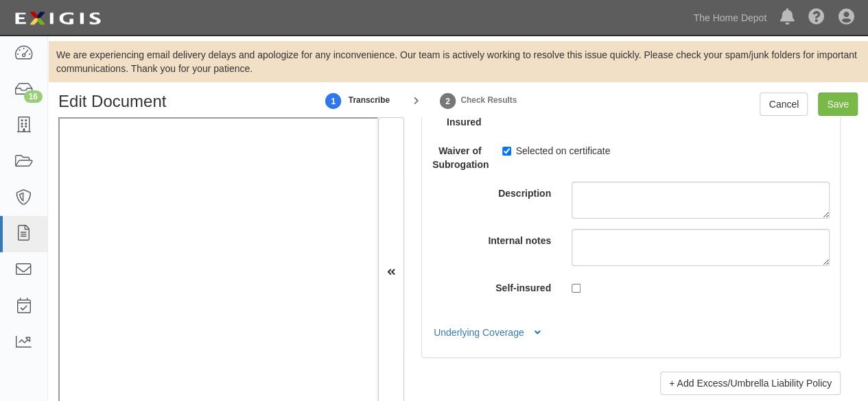
scroll to position [4392, 0]
type input "Twin City Fire Insurance Company (29459) A+ XV Rating"
click at [836, 108] on input "Save" at bounding box center [838, 104] width 40 height 23
type input "1000000"
type input "2000000"
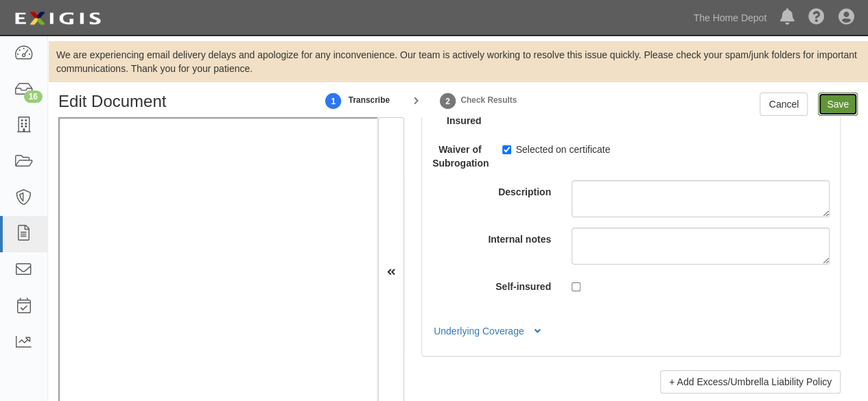
type input "2000000"
type input "10000000"
type input "5000000"
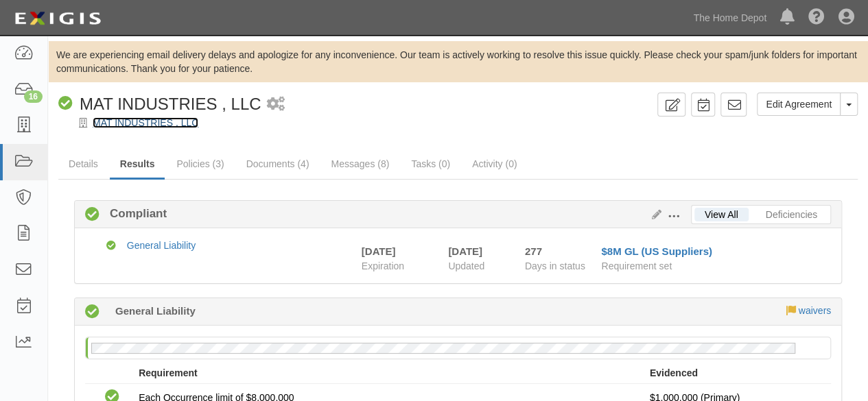
click at [135, 124] on link "MAT INDUSTRIES , LLC" at bounding box center [146, 122] width 106 height 11
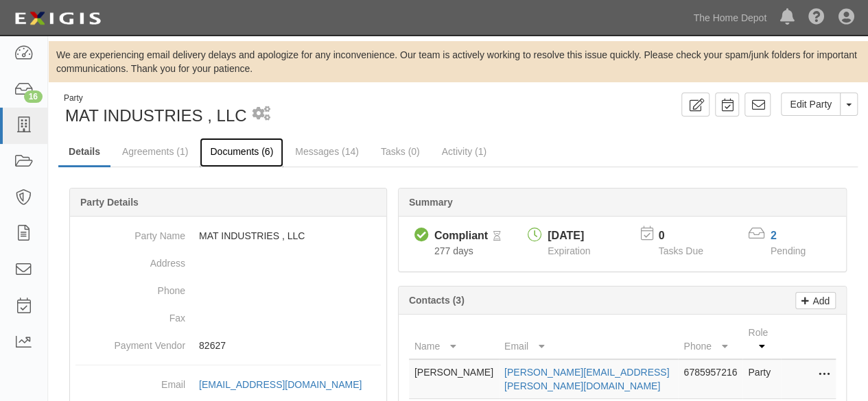
click at [231, 148] on link "Documents (6)" at bounding box center [242, 153] width 84 height 30
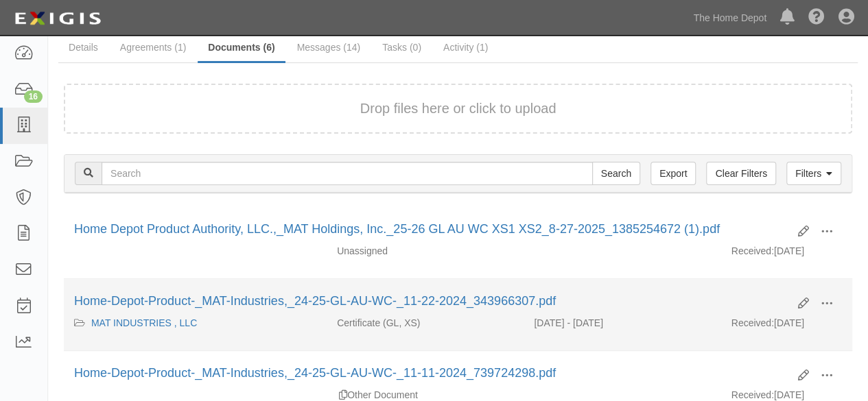
scroll to position [137, 0]
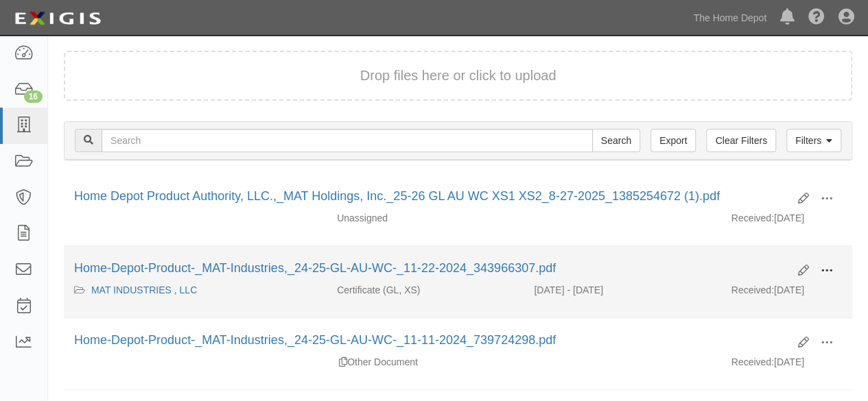
drag, startPoint x: 826, startPoint y: 270, endPoint x: 760, endPoint y: 289, distance: 68.6
click at [826, 270] on span at bounding box center [827, 271] width 12 height 12
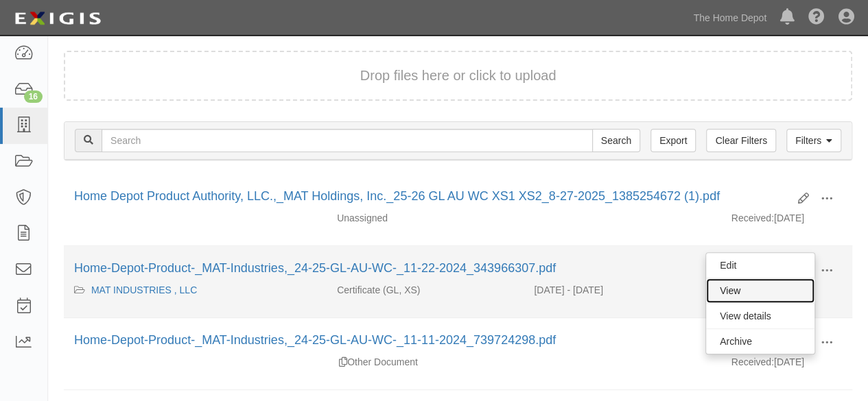
click at [759, 288] on link "View" at bounding box center [760, 291] width 108 height 25
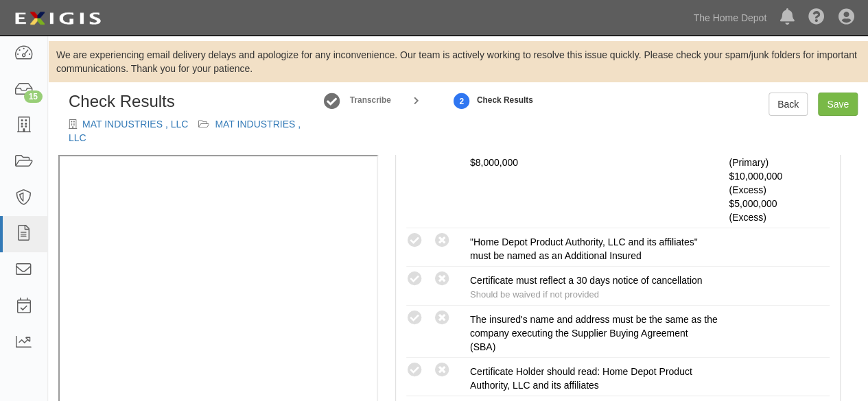
scroll to position [549, 0]
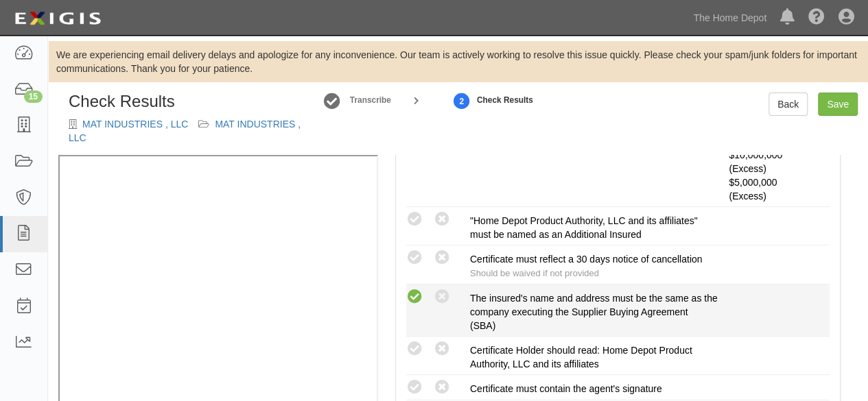
click at [412, 296] on icon at bounding box center [414, 297] width 17 height 17
radio input "true"
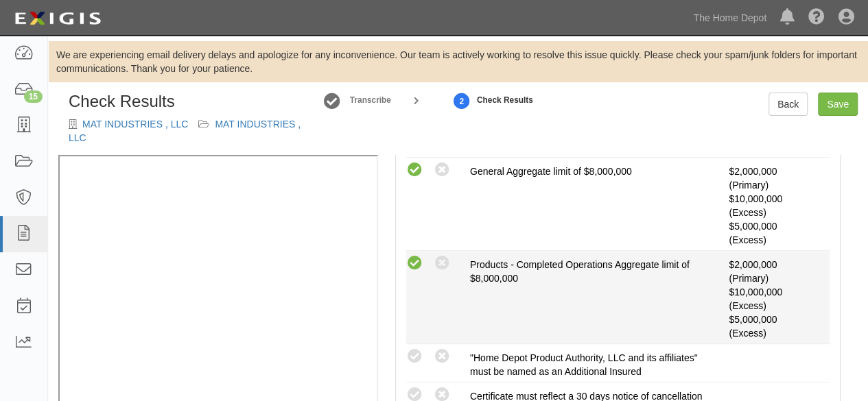
scroll to position [480, 0]
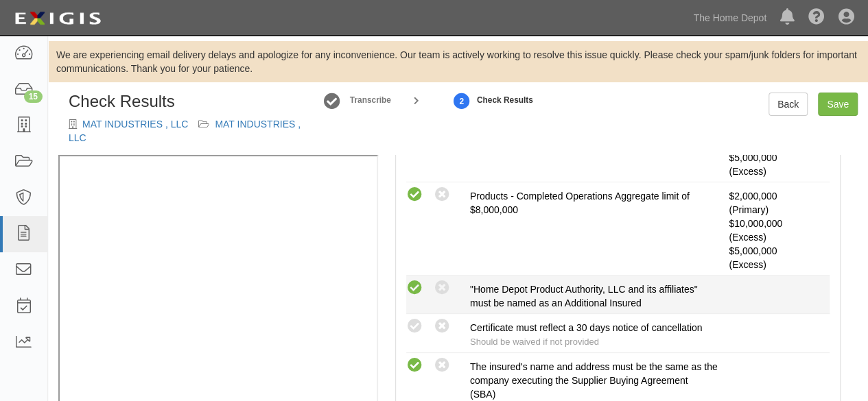
click at [421, 280] on icon at bounding box center [414, 288] width 17 height 17
radio input "true"
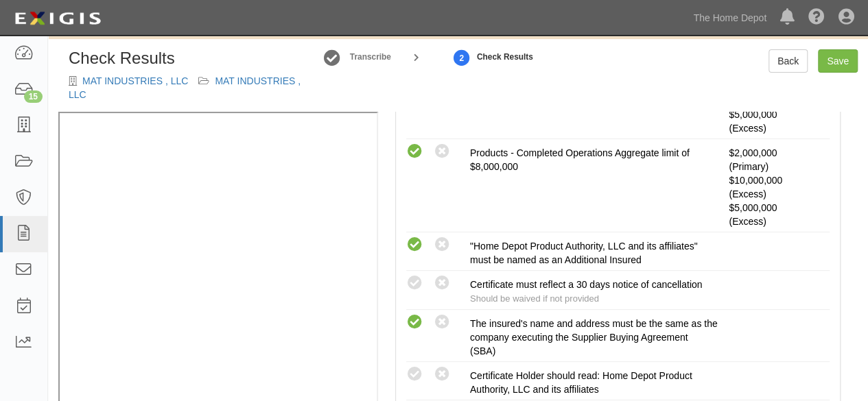
scroll to position [74, 0]
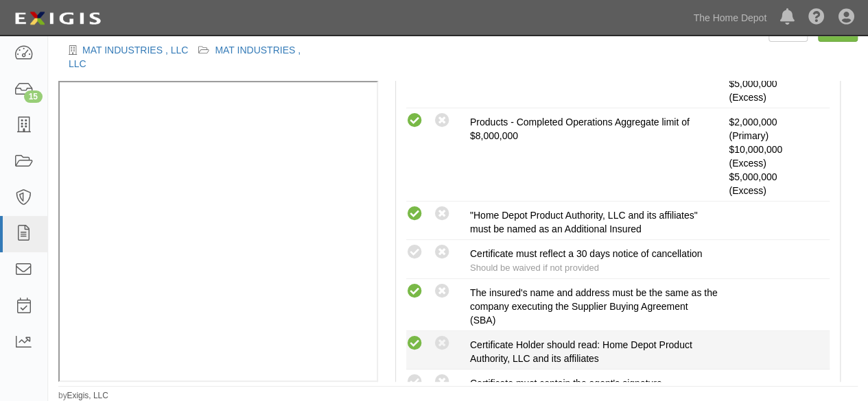
click at [412, 338] on icon at bounding box center [414, 344] width 17 height 17
radio input "true"
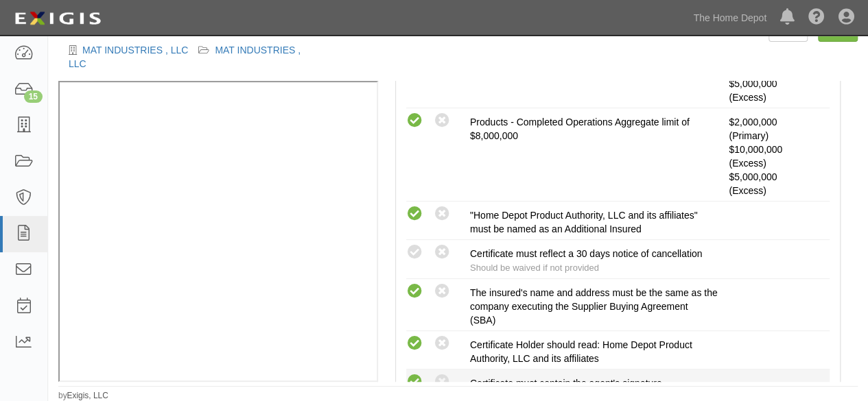
click at [418, 380] on icon at bounding box center [414, 382] width 17 height 17
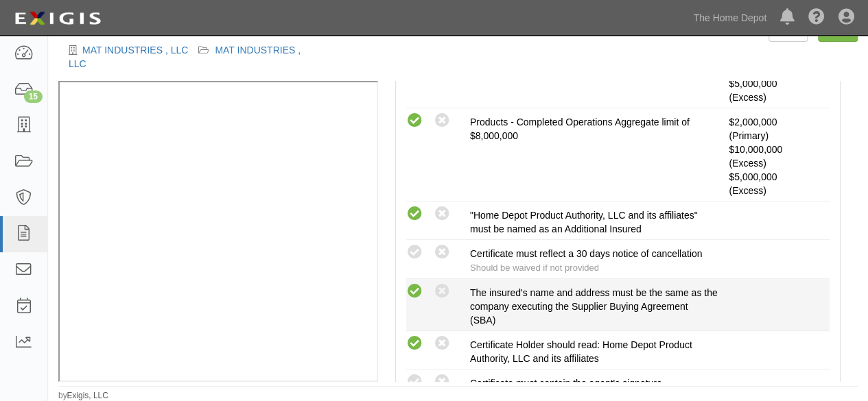
radio input "true"
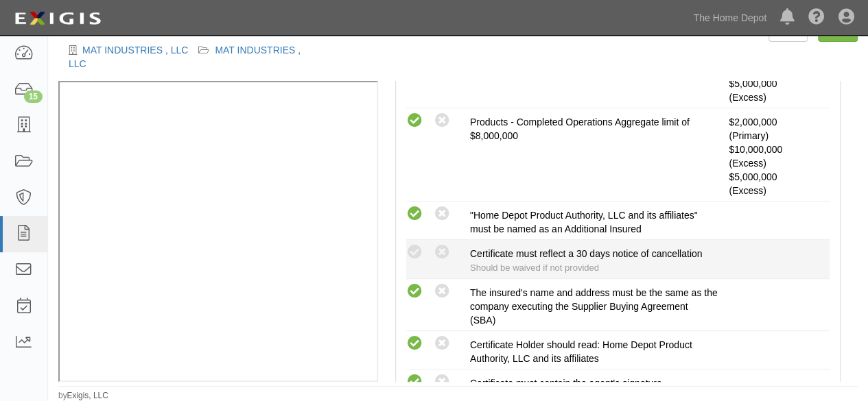
drag, startPoint x: 442, startPoint y: 253, endPoint x: 532, endPoint y: 261, distance: 90.3
click at [442, 253] on icon at bounding box center [442, 252] width 17 height 17
radio input "true"
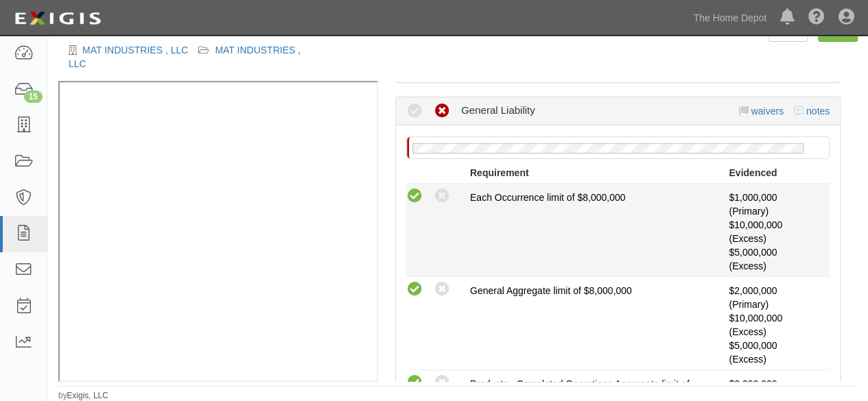
scroll to position [206, 0]
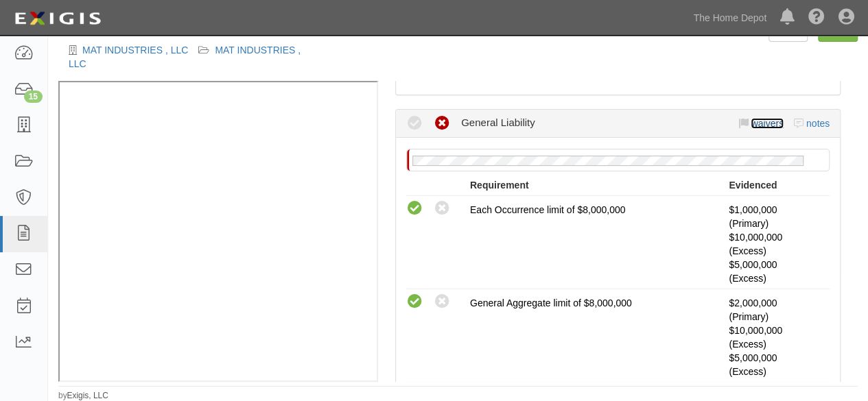
click at [751, 124] on link "waivers" at bounding box center [767, 123] width 32 height 11
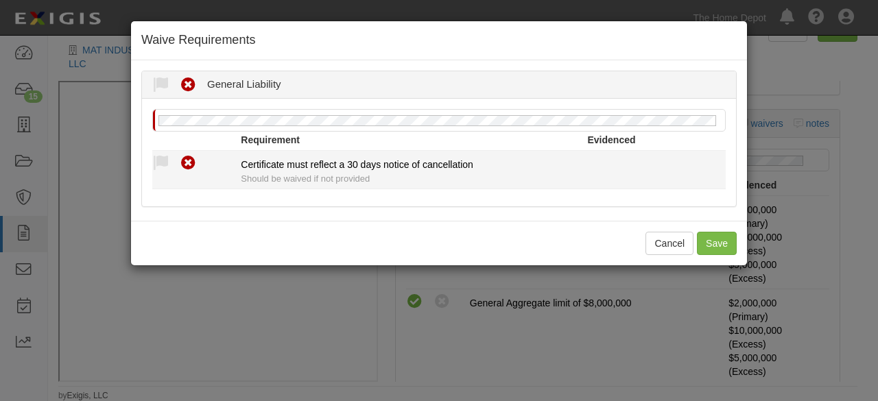
drag, startPoint x: 156, startPoint y: 163, endPoint x: 194, endPoint y: 212, distance: 62.2
click at [156, 163] on icon at bounding box center [160, 163] width 17 height 17
radio input "true"
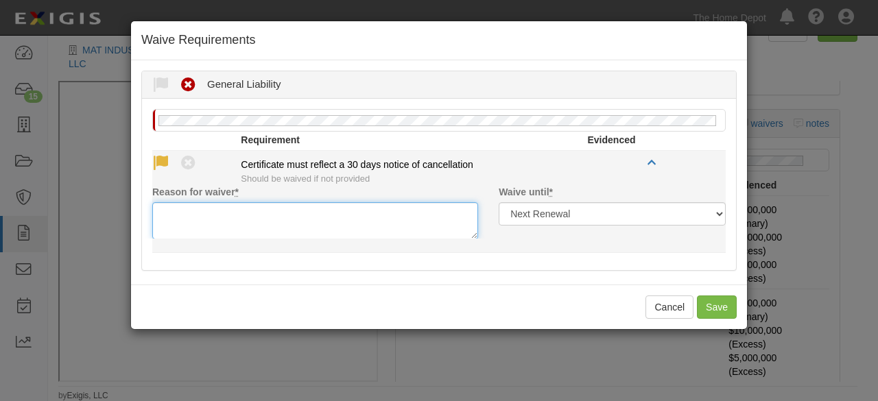
click at [196, 215] on textarea "Reason for waiver *" at bounding box center [315, 220] width 326 height 37
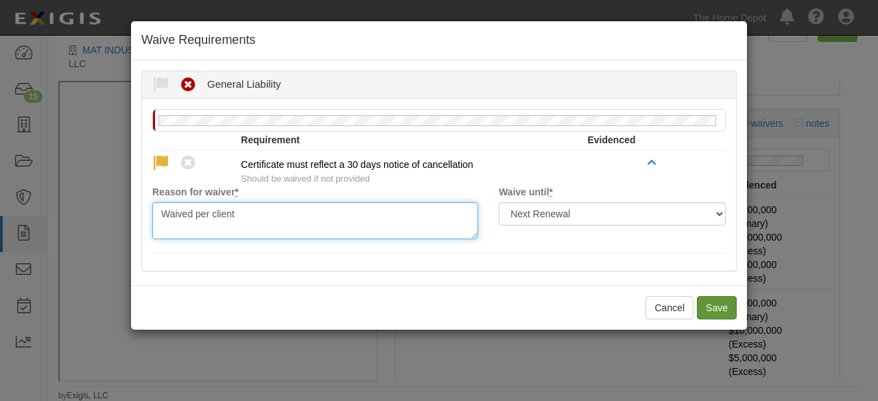
type textarea "Waived per client"
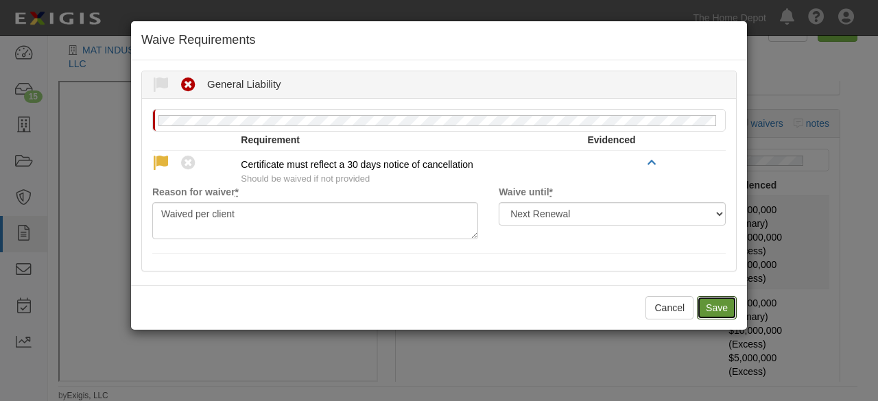
drag, startPoint x: 714, startPoint y: 308, endPoint x: 720, endPoint y: 285, distance: 24.1
click at [714, 308] on button "Save" at bounding box center [717, 307] width 40 height 23
radio input "true"
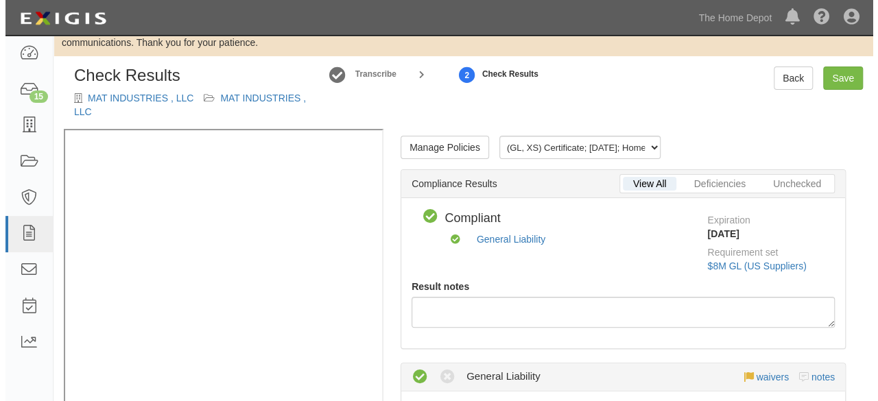
scroll to position [5, 0]
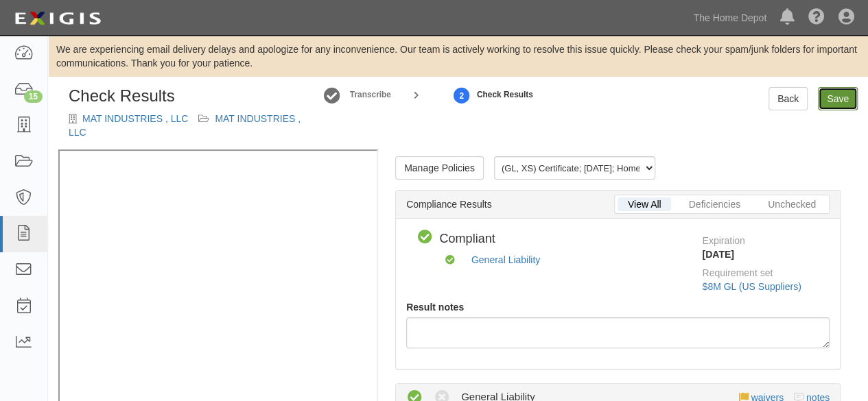
click at [836, 102] on link "Save" at bounding box center [838, 98] width 40 height 23
radio input "true"
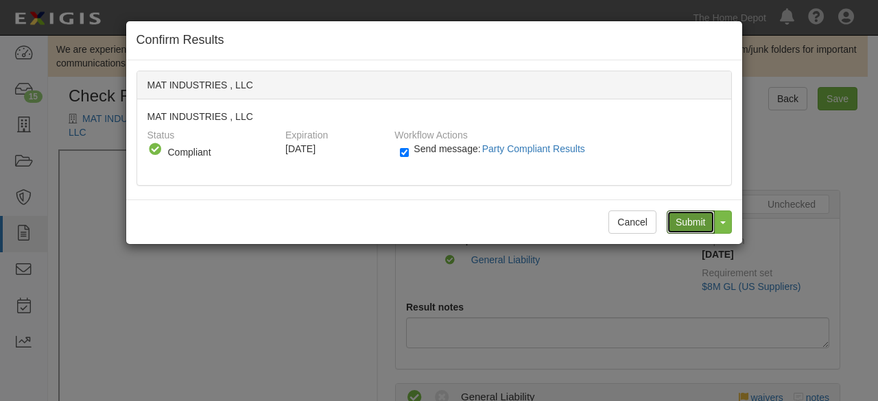
drag, startPoint x: 690, startPoint y: 231, endPoint x: 681, endPoint y: 226, distance: 10.7
click at [689, 230] on input "Submit" at bounding box center [691, 222] width 48 height 23
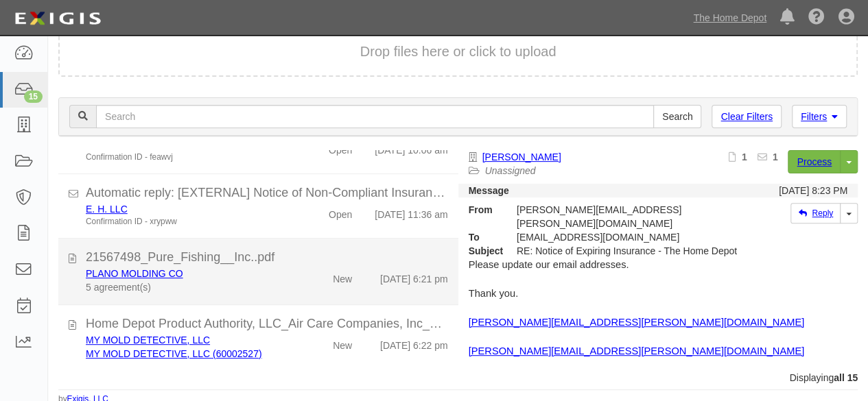
scroll to position [142, 0]
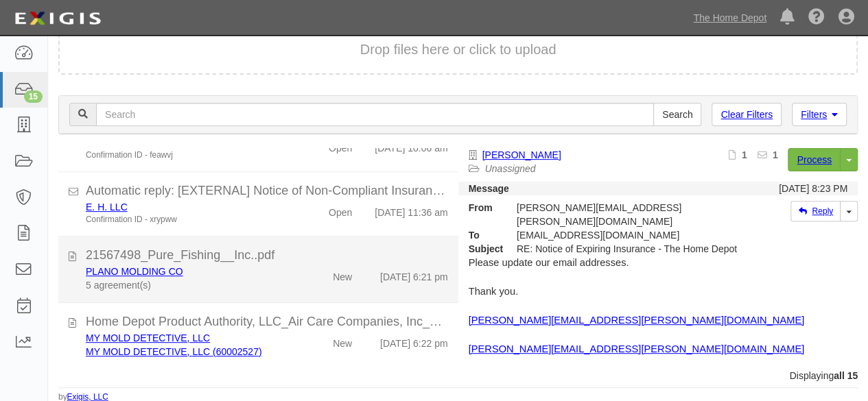
click at [298, 285] on div "PLANO MOLDING CO 5 agreement(s) New [DATE] 6:21 pm" at bounding box center [266, 278] width 383 height 27
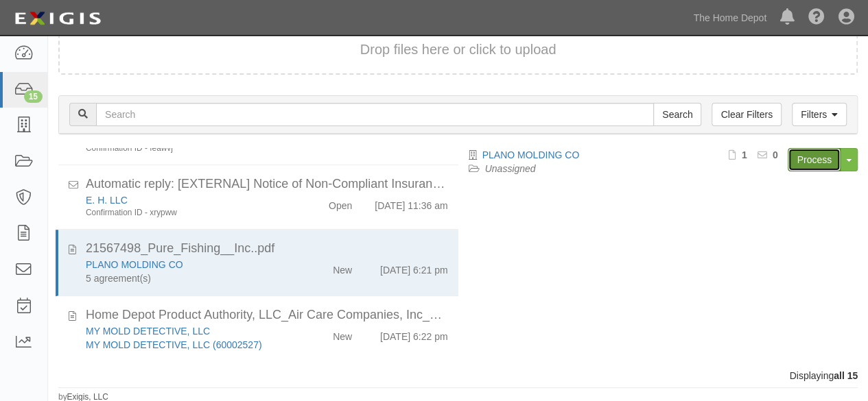
click at [804, 165] on link "Process" at bounding box center [814, 159] width 53 height 23
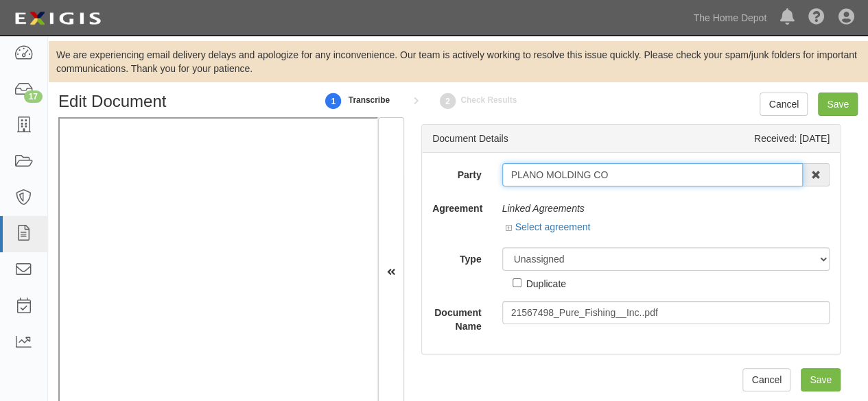
click at [621, 172] on input "PLANO MOLDING CO" at bounding box center [652, 174] width 301 height 23
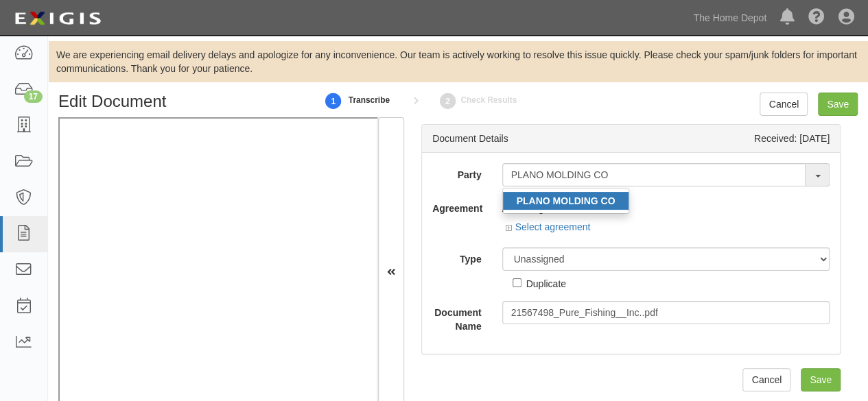
click at [530, 205] on strong "PLANO MOLDING CO" at bounding box center [566, 201] width 99 height 11
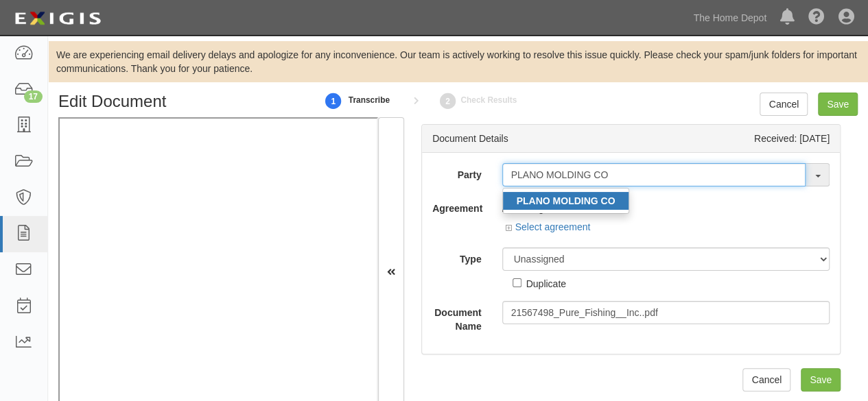
type input "PLANO MOLDING CO"
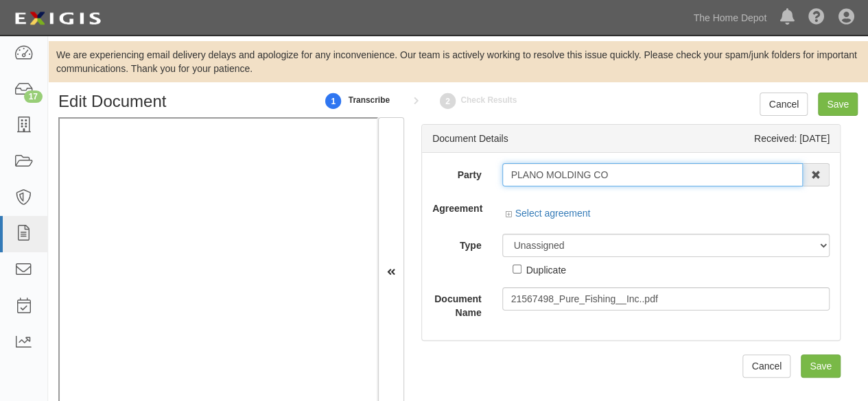
click at [535, 175] on input "PLANO MOLDING CO" at bounding box center [652, 174] width 301 height 23
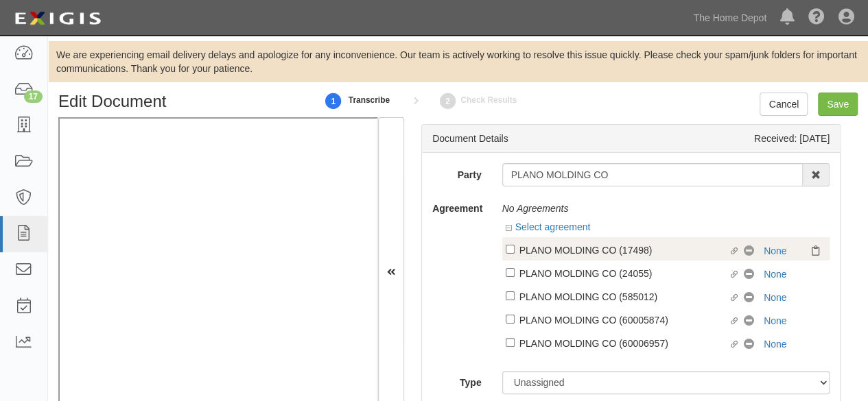
click at [594, 248] on div "PLANO MOLDING CO (17498)" at bounding box center [623, 249] width 209 height 15
click at [515, 248] on input "Linked agreement PLANO MOLDING CO (17498) Linked agreement" at bounding box center [510, 249] width 9 height 9
checkbox input "true"
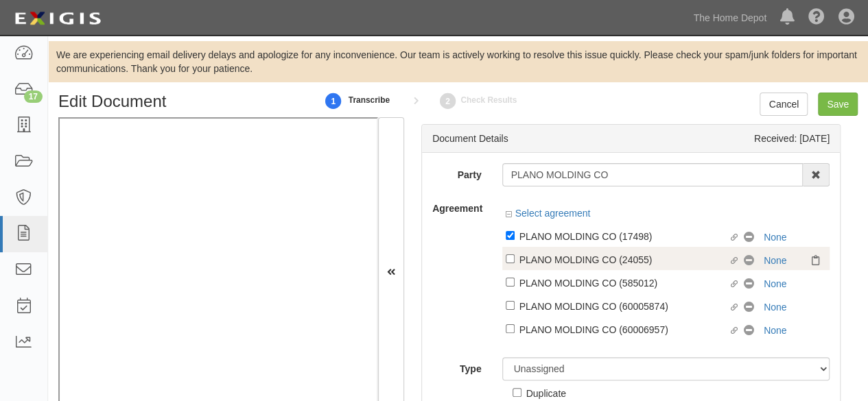
drag, startPoint x: 585, startPoint y: 263, endPoint x: 579, endPoint y: 281, distance: 19.3
click at [585, 263] on div "PLANO MOLDING CO (24055)" at bounding box center [623, 259] width 209 height 15
click at [515, 263] on input "Linked agreement PLANO MOLDING CO (24055) Linked agreement" at bounding box center [510, 259] width 9 height 9
checkbox input "true"
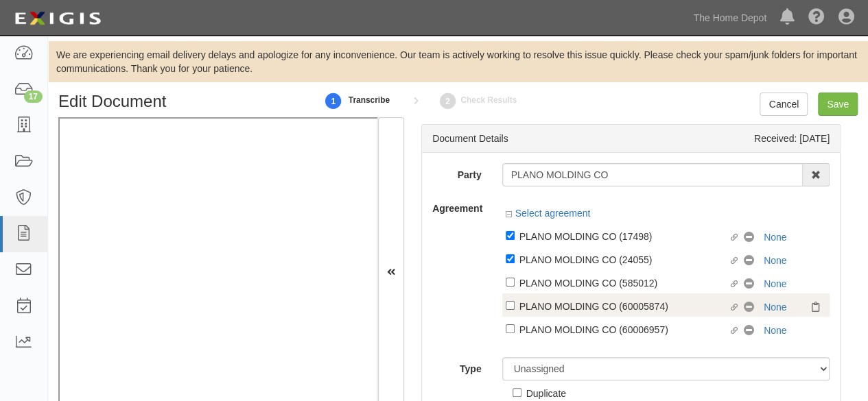
click at [575, 301] on div "PLANO MOLDING CO (60005874)" at bounding box center [623, 305] width 209 height 15
click at [515, 301] on input "Linked agreement PLANO MOLDING CO (60005874) Linked agreement" at bounding box center [510, 305] width 9 height 9
checkbox input "true"
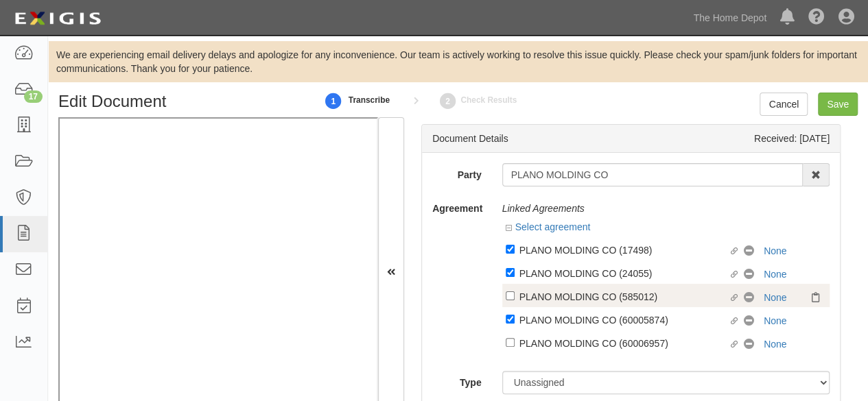
click at [582, 302] on div "PLANO MOLDING CO (585012)" at bounding box center [623, 296] width 209 height 15
click at [515, 301] on input "Linked agreement PLANO MOLDING CO (585012) Linked agreement" at bounding box center [510, 296] width 9 height 9
checkbox input "true"
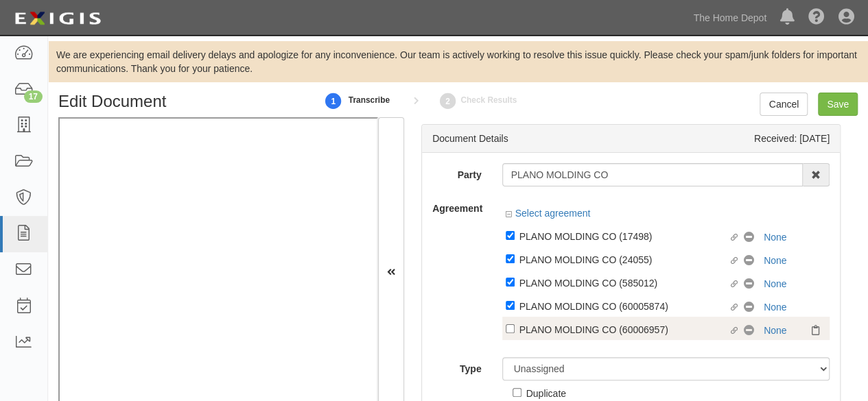
click at [570, 340] on label "Linked agreement PLANO MOLDING CO (60006957) Linked agreement" at bounding box center [625, 331] width 239 height 19
click at [515, 333] on input "Linked agreement PLANO MOLDING CO (60006957) Linked agreement" at bounding box center [510, 329] width 9 height 9
checkbox input "true"
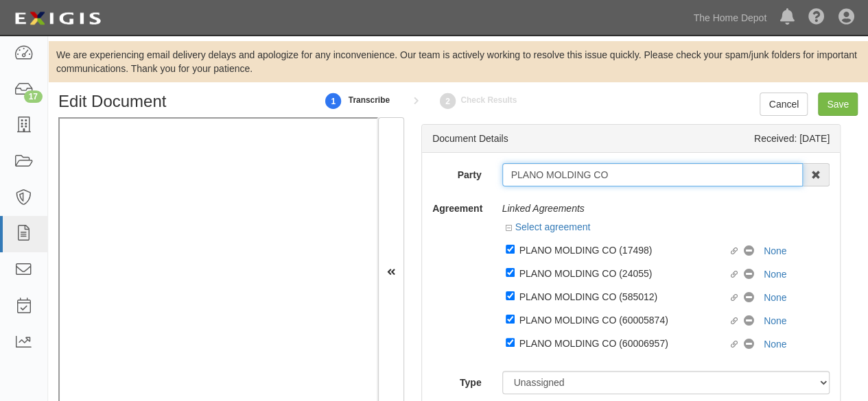
click at [624, 174] on input "PLANO MOLDING CO" at bounding box center [652, 174] width 301 height 23
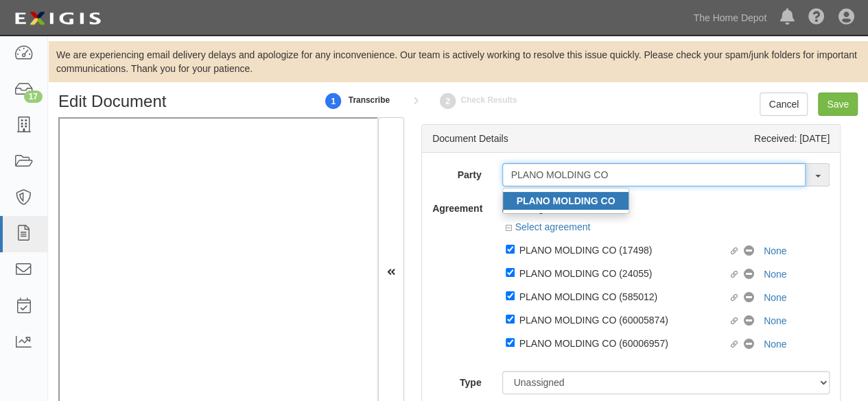
type input "PLANO MOLDING CO"
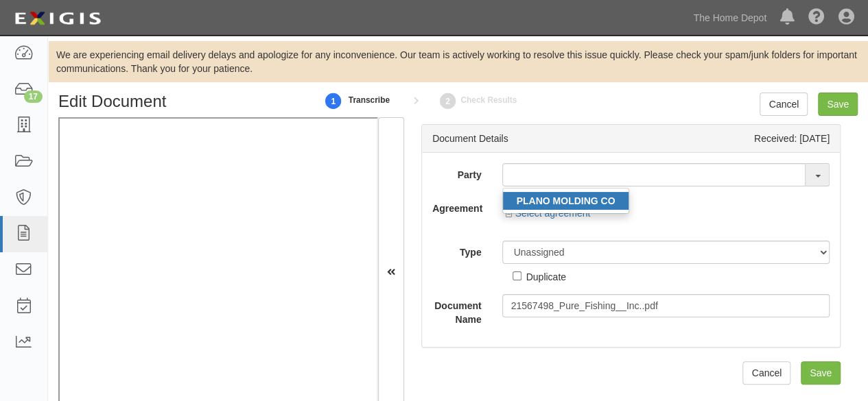
click at [464, 244] on div "Party PLANO MOLDING CO 1000576868 Ontario Inc. 10 STRAWBERRY STREET 115282 CANA…" at bounding box center [630, 244] width 397 height 163
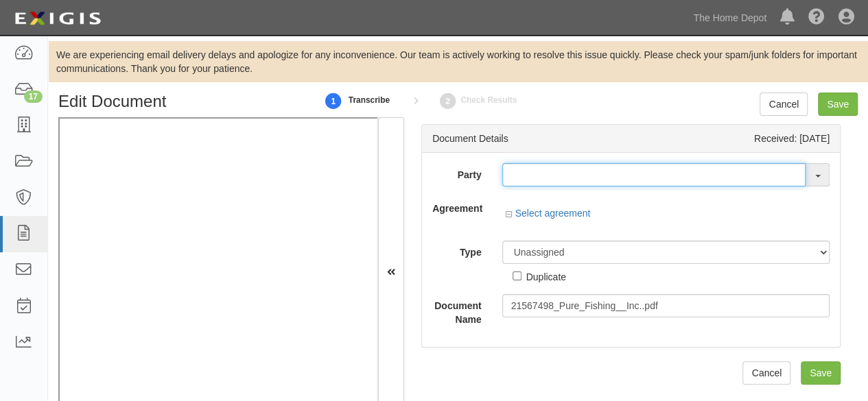
click at [524, 178] on input "text" at bounding box center [654, 174] width 304 height 23
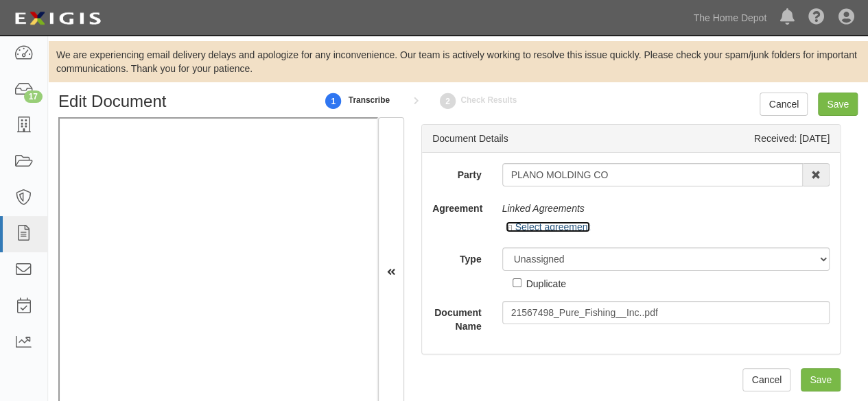
click at [541, 231] on link "Select agreement" at bounding box center [548, 227] width 85 height 11
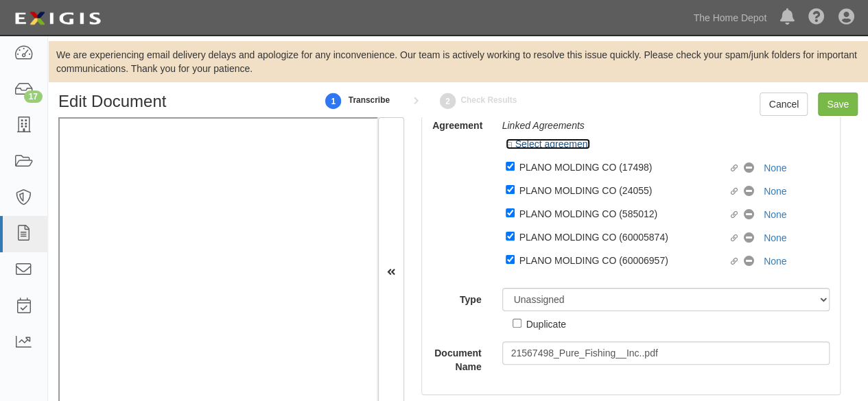
scroll to position [95, 0]
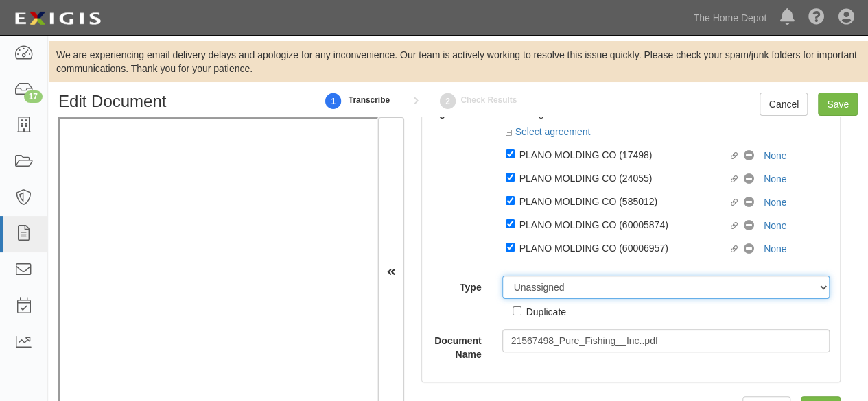
click at [528, 288] on select "Unassigned Binder Cancellation Notice Certificate Contract Endorsement Insuranc…" at bounding box center [666, 287] width 328 height 23
select select "CertificateDetail"
click at [502, 277] on select "Unassigned Binder Cancellation Notice Certificate Contract Endorsement Insuranc…" at bounding box center [666, 287] width 328 height 23
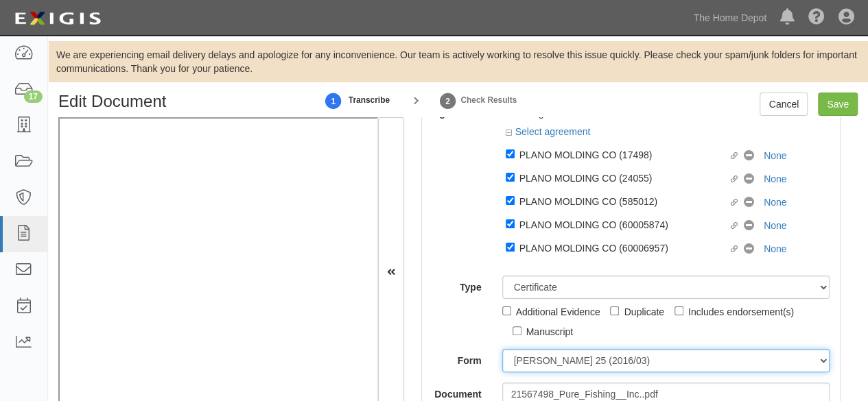
click at [552, 361] on select "ACORD 25 (2016/03) ACORD 101 ACORD 855 NY (2014/05) General" at bounding box center [666, 360] width 328 height 23
select select "GeneralFormDetail"
click at [502, 350] on select "ACORD 25 (2016/03) ACORD 101 ACORD 855 NY (2014/05) General" at bounding box center [666, 360] width 328 height 23
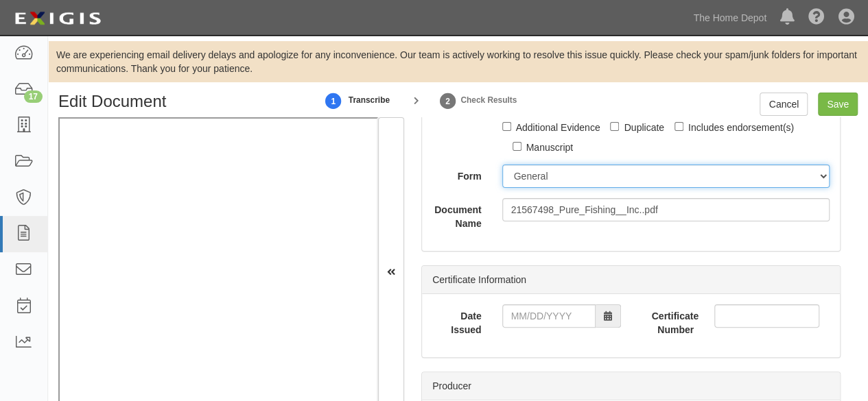
scroll to position [301, 0]
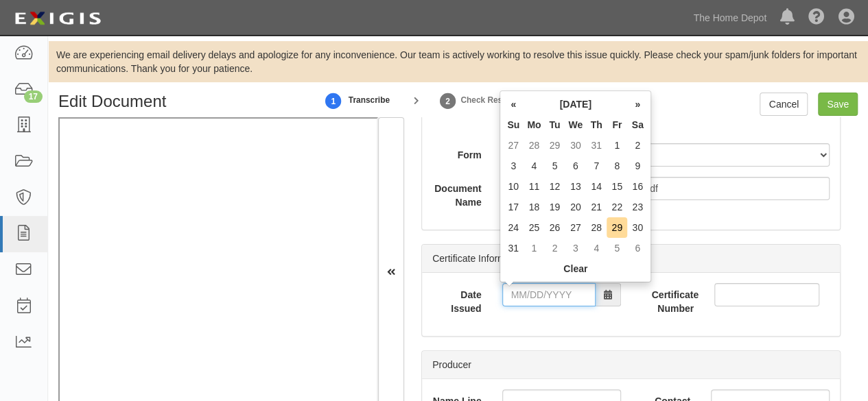
click at [549, 293] on input "Date Issued" at bounding box center [548, 294] width 93 height 23
type input "03/27/2025"
click at [594, 227] on td "27" at bounding box center [596, 228] width 21 height 21
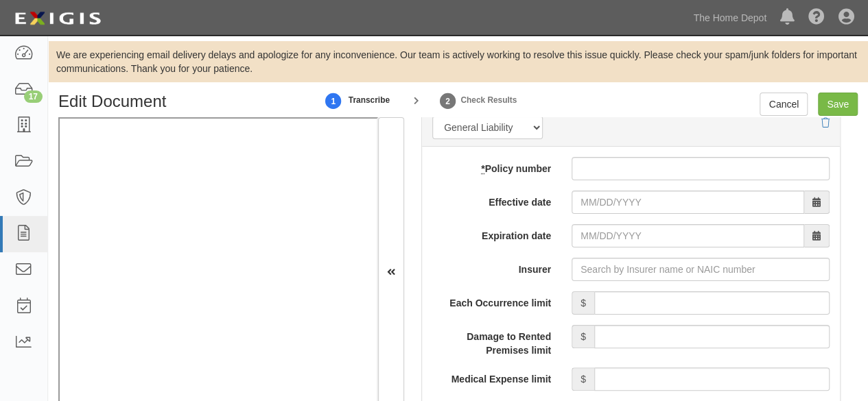
scroll to position [1262, 0]
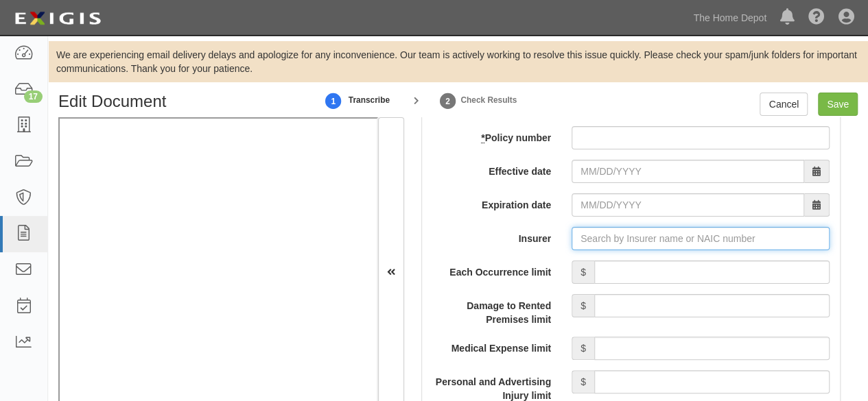
click at [585, 234] on input "Insurer" at bounding box center [701, 238] width 258 height 23
paste input "Pavithra"
type input "Pavithra"
click at [602, 236] on input "Insurer" at bounding box center [701, 238] width 258 height 23
paste input "25615"
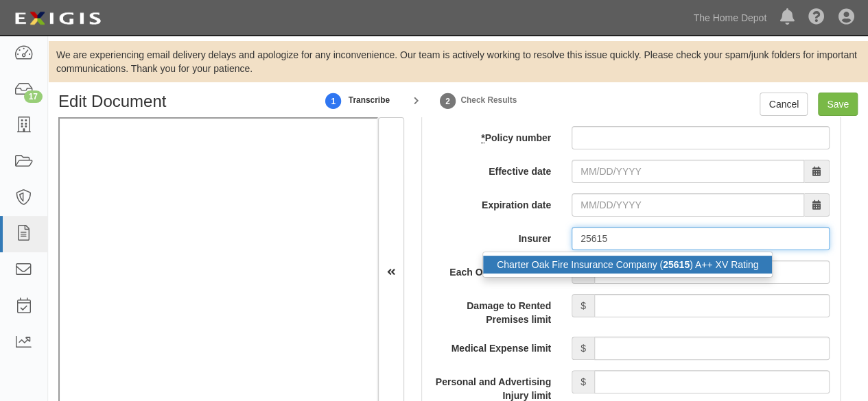
click at [587, 263] on div "Charter Oak Fire Insurance Company ( 25615 ) A++ XV Rating" at bounding box center [627, 265] width 289 height 18
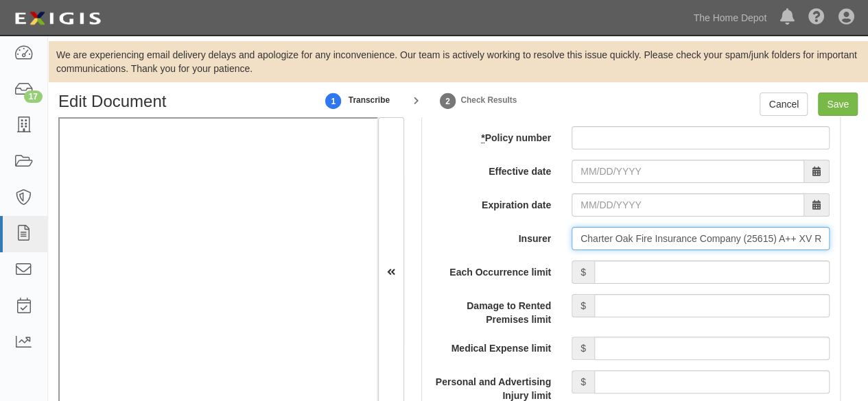
type input "Charter Oak Fire Insurance Company (25615) A++ XV Rating"
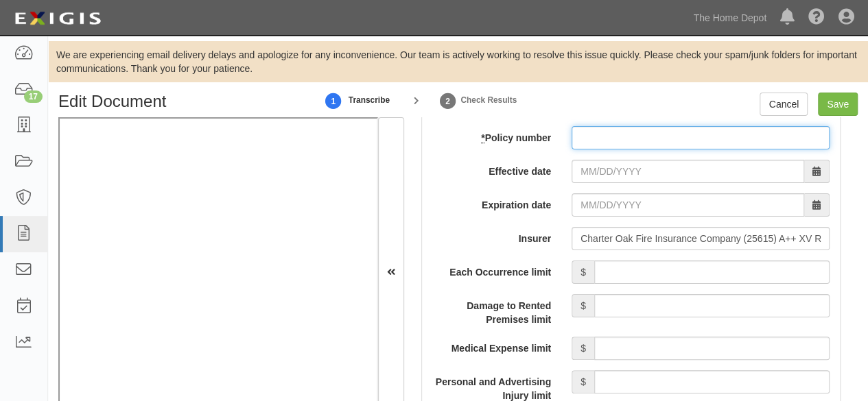
click at [583, 139] on input "* Policy number" at bounding box center [701, 137] width 258 height 23
paste input "Y-660-0T364515-COF-24"
type input "Y-660-0T364515-COF-24"
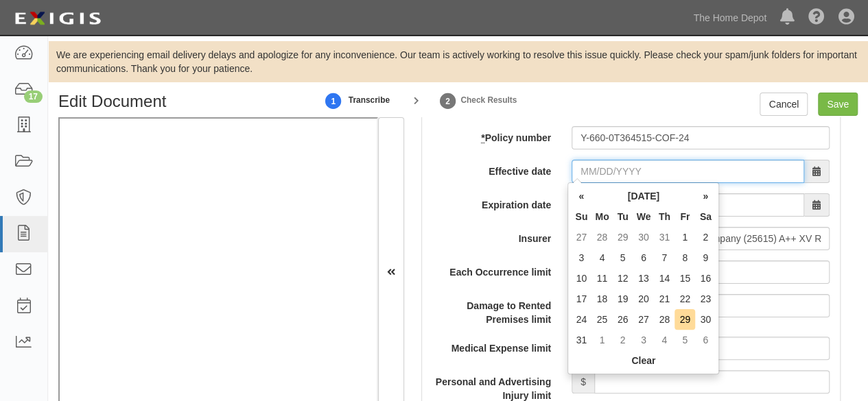
click at [585, 172] on input "Effective date" at bounding box center [688, 171] width 233 height 23
type input "12/24/2024"
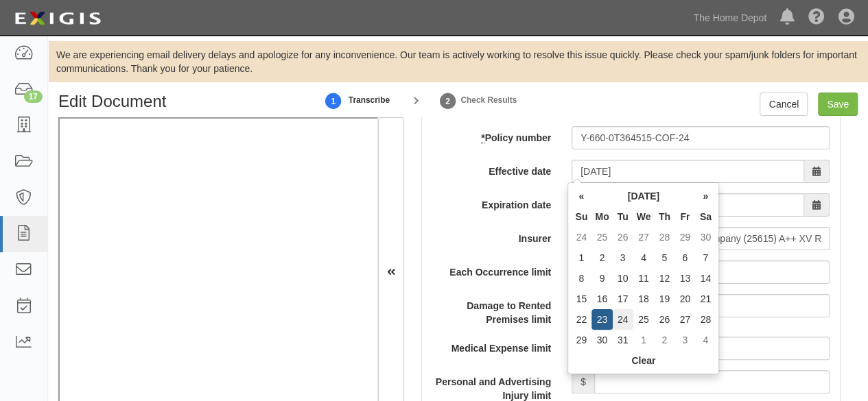
type input "12/24/2025"
click at [623, 316] on td "24" at bounding box center [623, 319] width 21 height 21
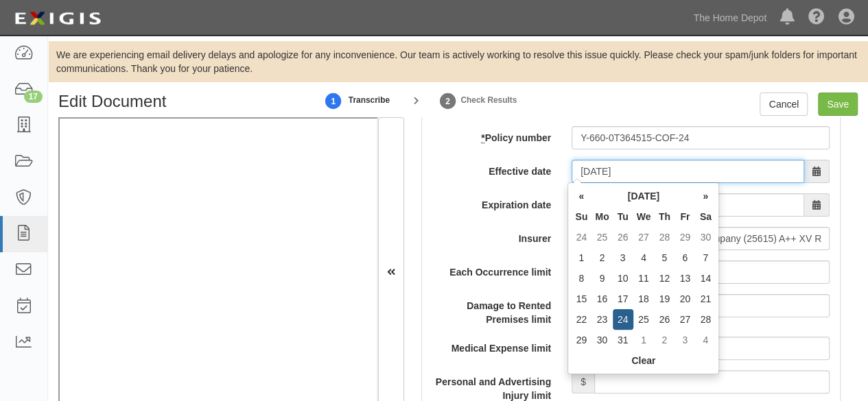
click at [597, 180] on input "12/24/2024" at bounding box center [688, 171] width 233 height 23
click at [703, 301] on td "21" at bounding box center [705, 299] width 21 height 21
type input "12/21/2024"
type input "12/21/2025"
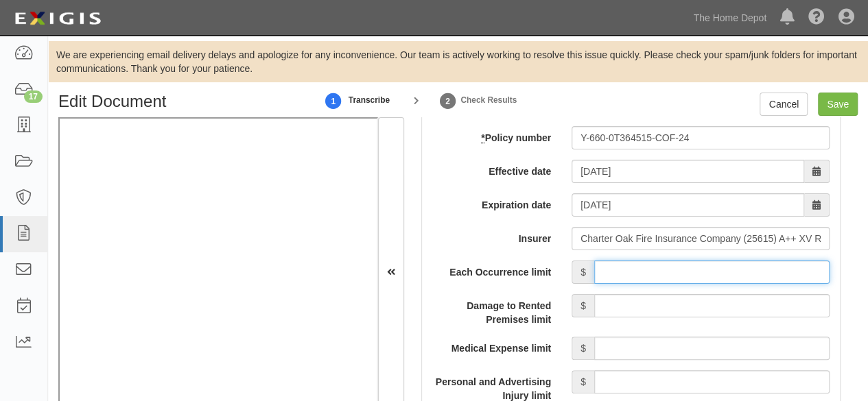
drag, startPoint x: 622, startPoint y: 267, endPoint x: 632, endPoint y: 238, distance: 30.6
click at [622, 266] on input "Each Occurrence limit" at bounding box center [711, 272] width 235 height 23
type input "1,000,000"
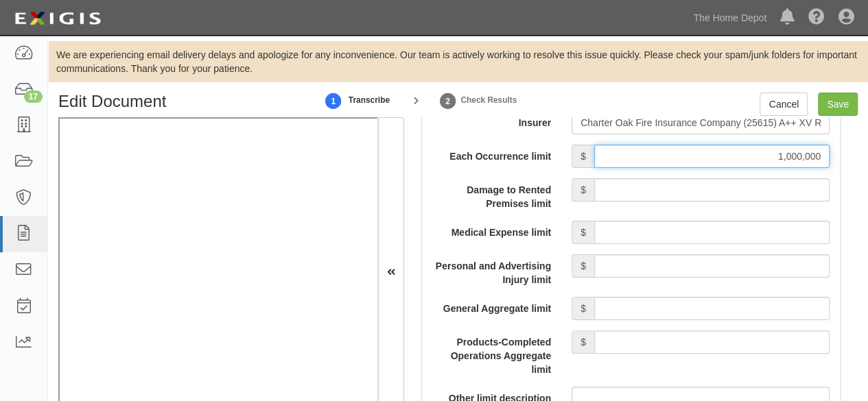
scroll to position [1399, 0]
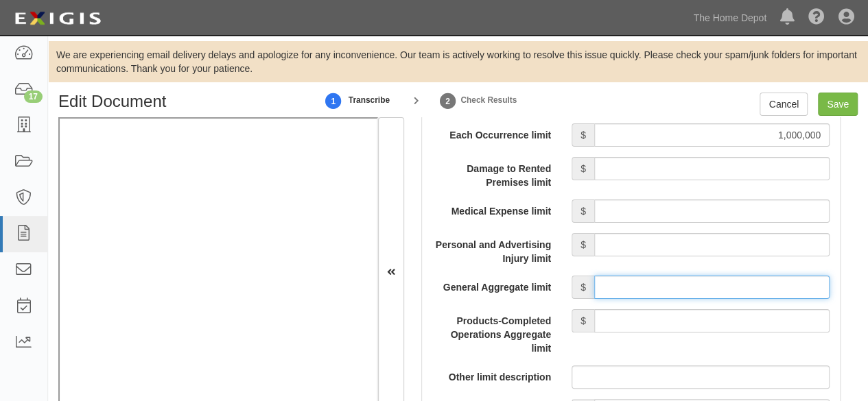
click at [659, 284] on input "General Aggregate limit" at bounding box center [711, 287] width 235 height 23
type input "2,000,000"
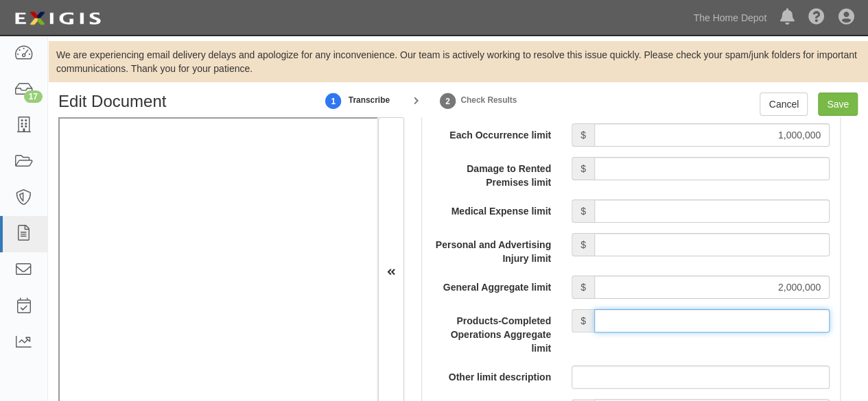
drag, startPoint x: 687, startPoint y: 318, endPoint x: 688, endPoint y: 307, distance: 10.3
click at [687, 318] on input "Products-Completed Operations Aggregate limit" at bounding box center [711, 320] width 235 height 23
type input "2,000,000"
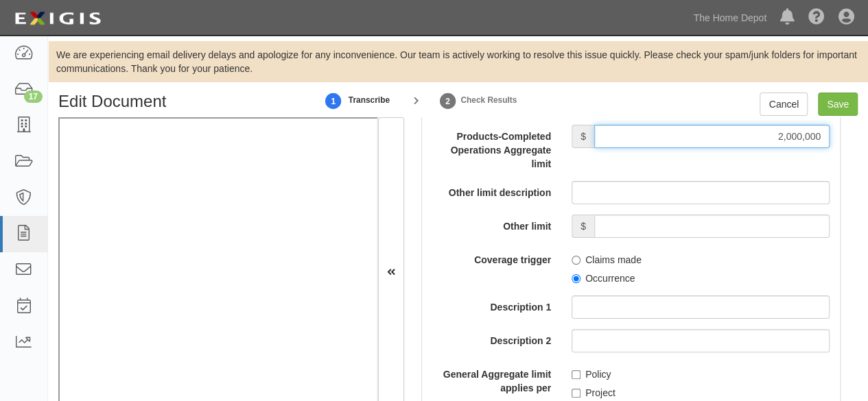
scroll to position [1605, 0]
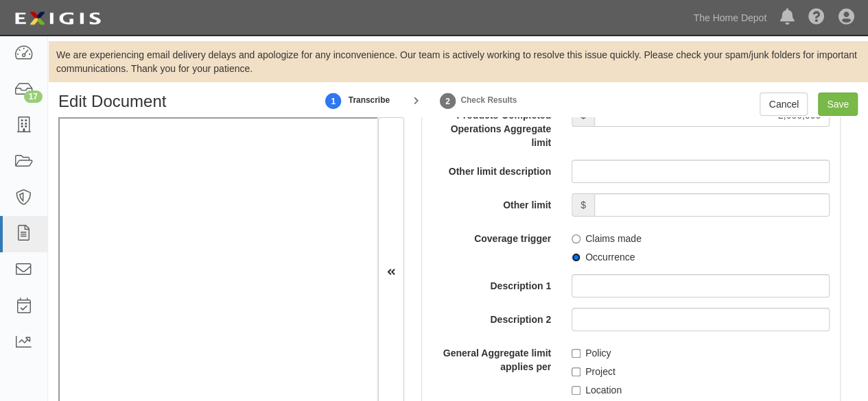
click at [573, 257] on input "Occurrence" at bounding box center [576, 257] width 9 height 9
radio input "true"
click at [572, 351] on input "Policy" at bounding box center [576, 353] width 9 height 9
checkbox input "true"
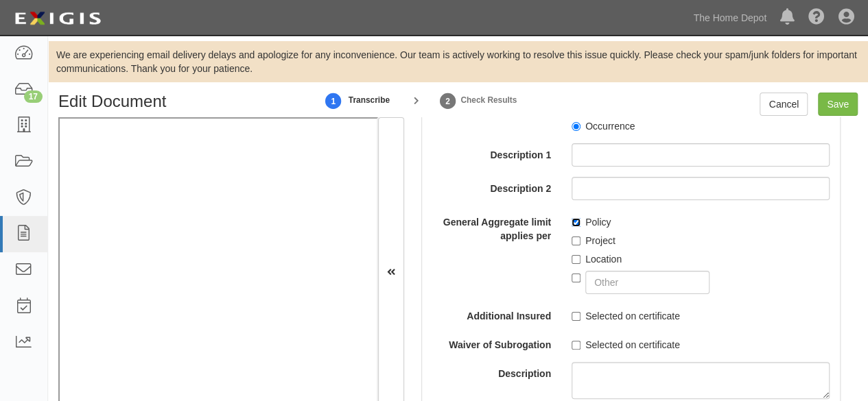
scroll to position [1742, 0]
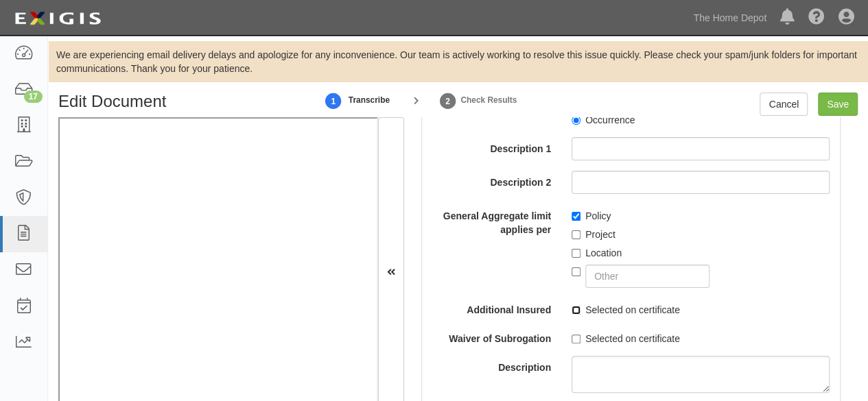
click at [572, 308] on input "Selected on certificate" at bounding box center [576, 310] width 9 height 9
checkbox input "true"
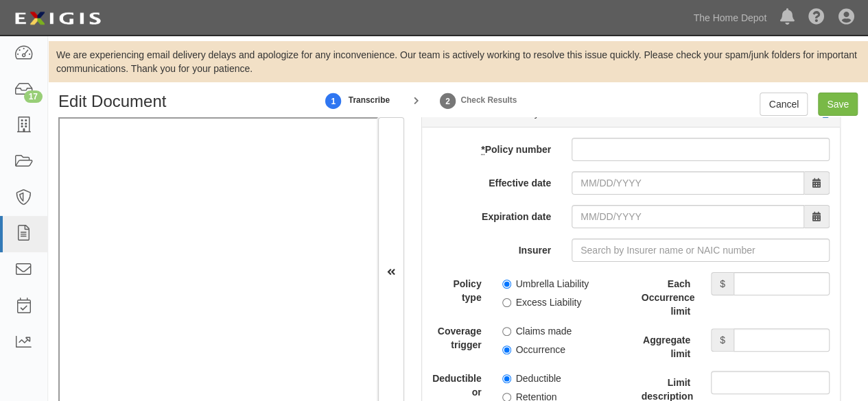
scroll to position [2977, 0]
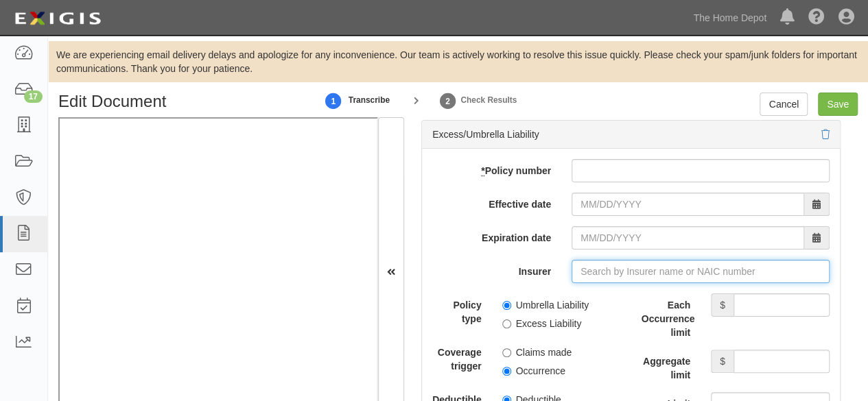
click at [598, 260] on input "Insurer" at bounding box center [701, 271] width 258 height 23
paste input "25674"
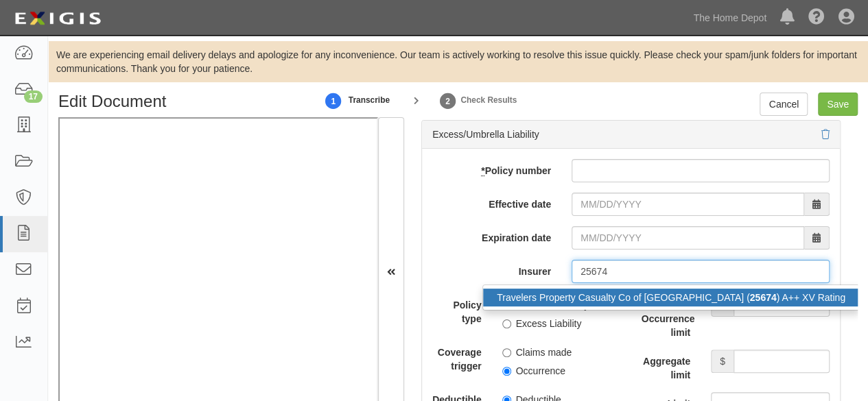
click at [581, 291] on div "Travelers Property Casualty Co of Amer ( 25674 ) A++ XV Rating" at bounding box center [671, 298] width 376 height 18
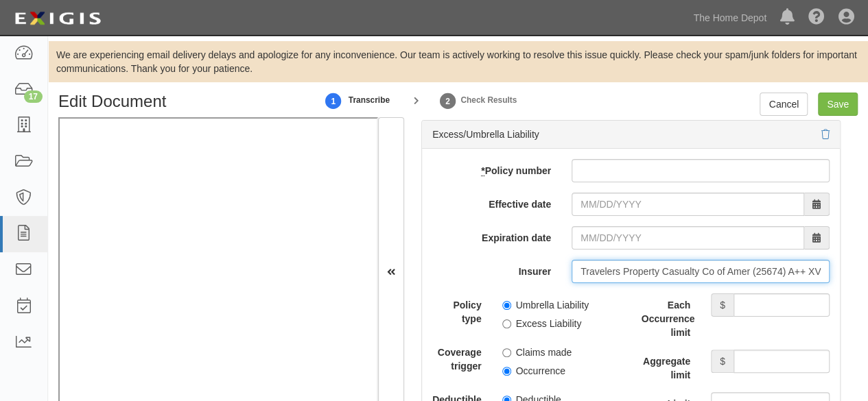
type input "Travelers Property Casualty Co of Amer (25674) A++ XV Rating"
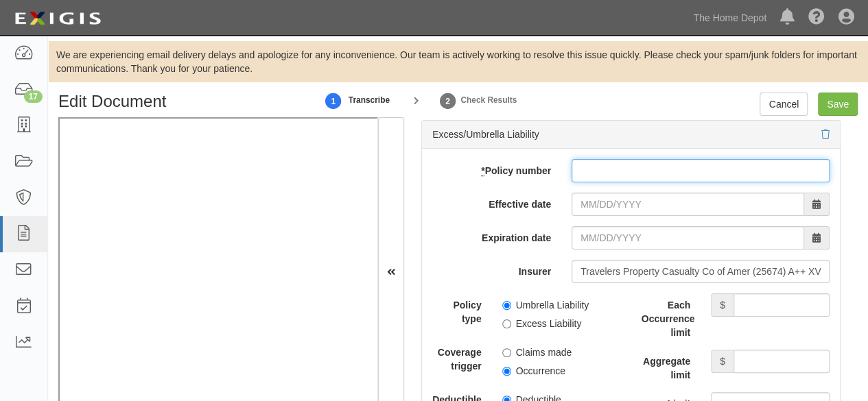
click at [602, 175] on input "* Policy number" at bounding box center [701, 170] width 258 height 23
paste input "CUP-1T992450-24-NF"
type input "CUP-1T992450-24-NF"
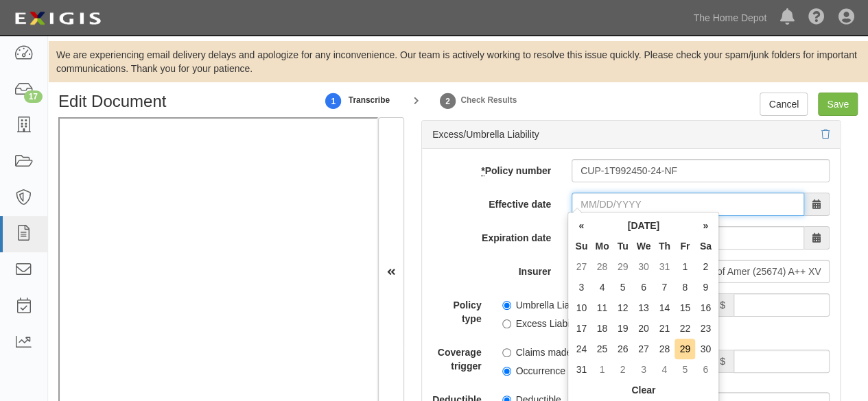
click at [594, 196] on input "Effective date" at bounding box center [688, 204] width 233 height 23
type input "12/21/2024"
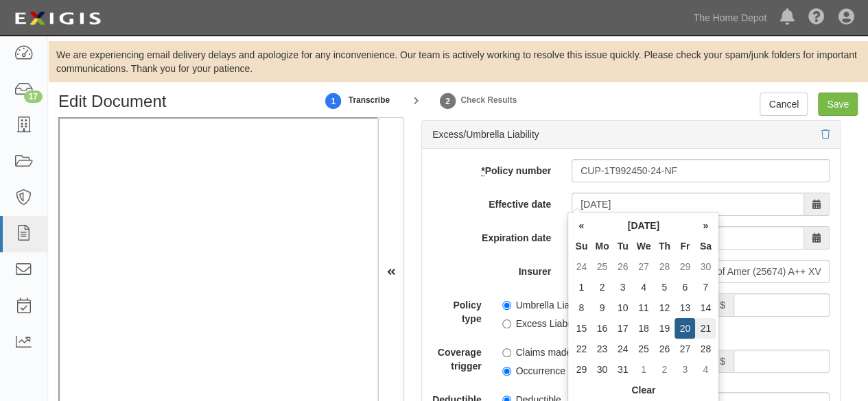
type input "12/21/2025"
click at [710, 325] on td "21" at bounding box center [705, 328] width 21 height 21
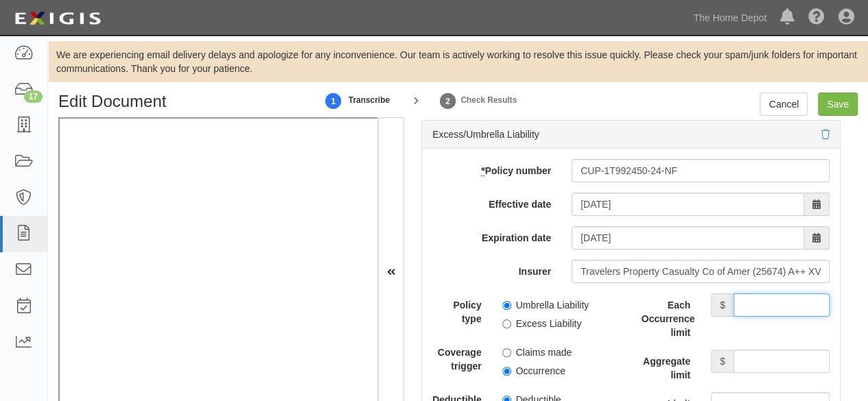
click at [762, 304] on input "Each Occurrence limit" at bounding box center [782, 305] width 96 height 23
type input "25,000,000"
click at [781, 357] on input "Aggregate limit" at bounding box center [782, 361] width 96 height 23
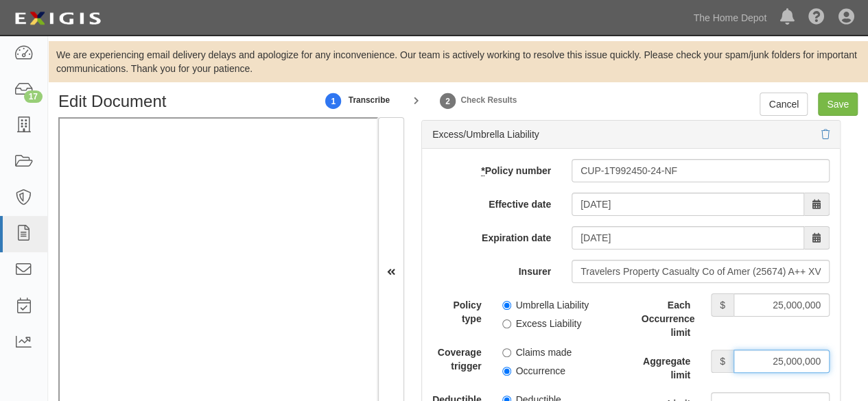
type input "25,000,000"
click at [499, 294] on div "Umbrella Liability Excess Liability" at bounding box center [561, 312] width 139 height 37
drag, startPoint x: 506, startPoint y: 367, endPoint x: 511, endPoint y: 347, distance: 21.0
click at [509, 365] on label "Occurrence" at bounding box center [533, 371] width 63 height 14
click at [509, 367] on input "Occurrence" at bounding box center [506, 371] width 9 height 9
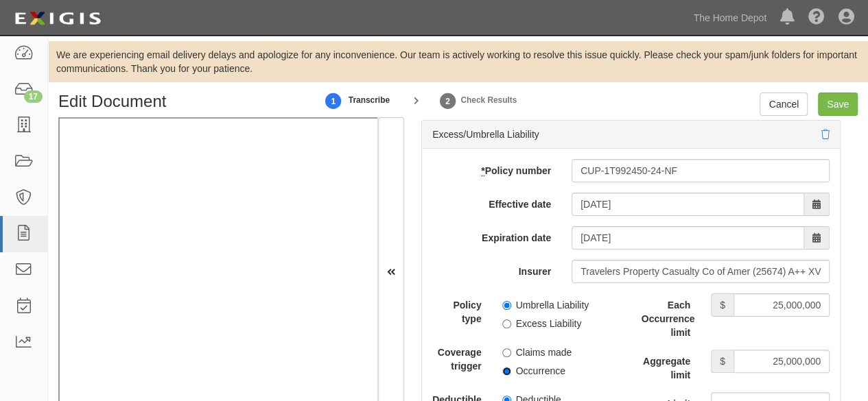
radio input "true"
click at [503, 301] on input "Umbrella Liability" at bounding box center [506, 305] width 9 height 9
radio input "true"
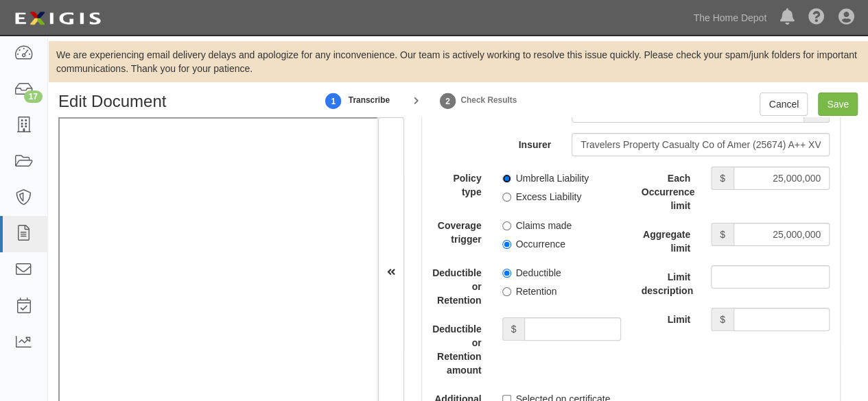
scroll to position [3115, 0]
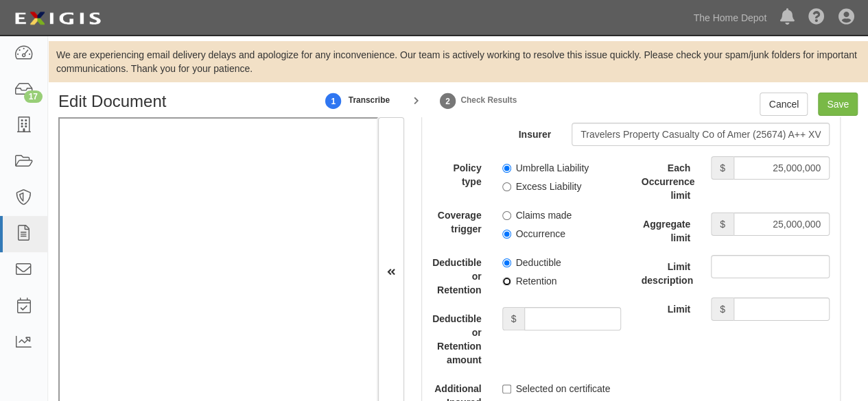
click at [506, 278] on input "Retention" at bounding box center [506, 281] width 9 height 9
radio input "true"
drag, startPoint x: 559, startPoint y: 314, endPoint x: 554, endPoint y: 303, distance: 11.7
click at [559, 314] on input "Deductible or Retention amount" at bounding box center [572, 318] width 96 height 23
type input "10,000"
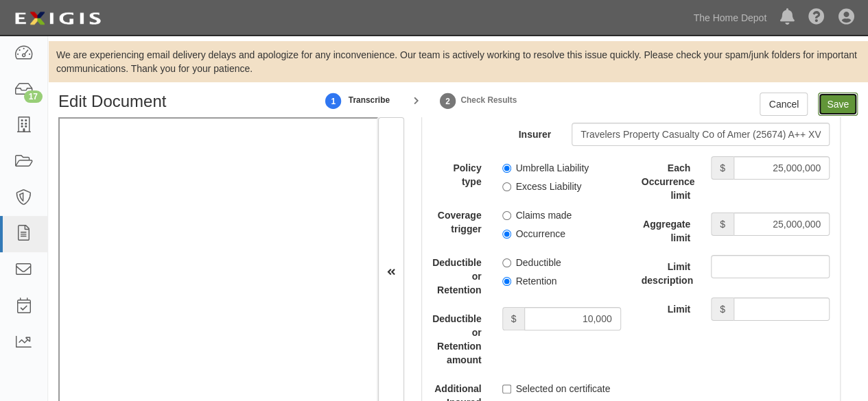
click at [832, 108] on input "Save" at bounding box center [838, 104] width 40 height 23
type input "1000000"
type input "2000000"
type input "10000"
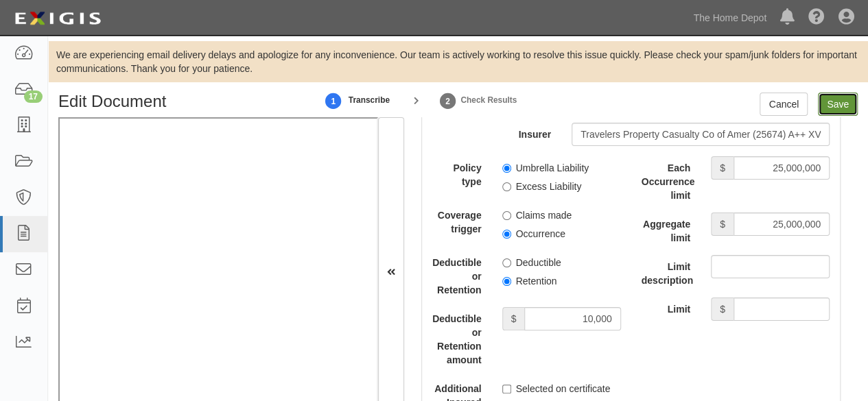
type input "25000000"
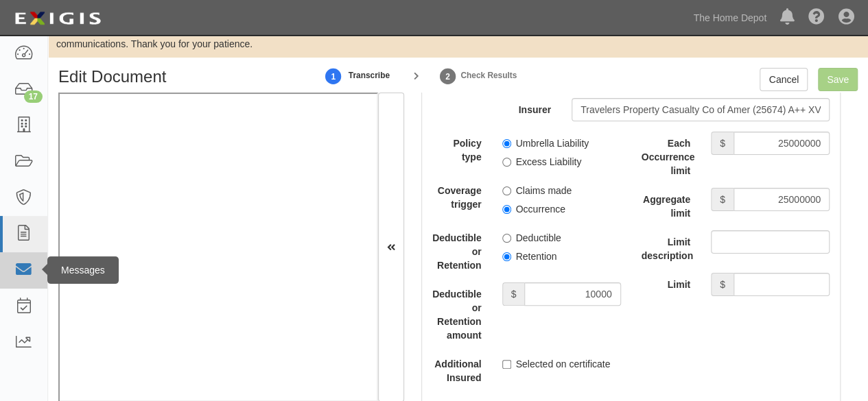
scroll to position [45, 0]
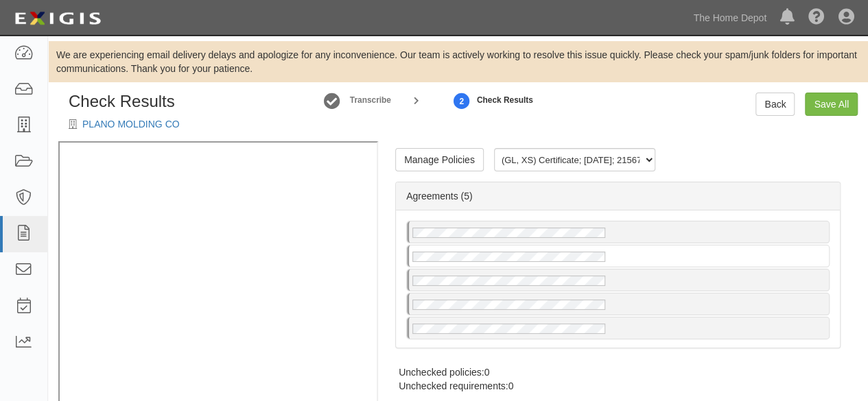
radio input "true"
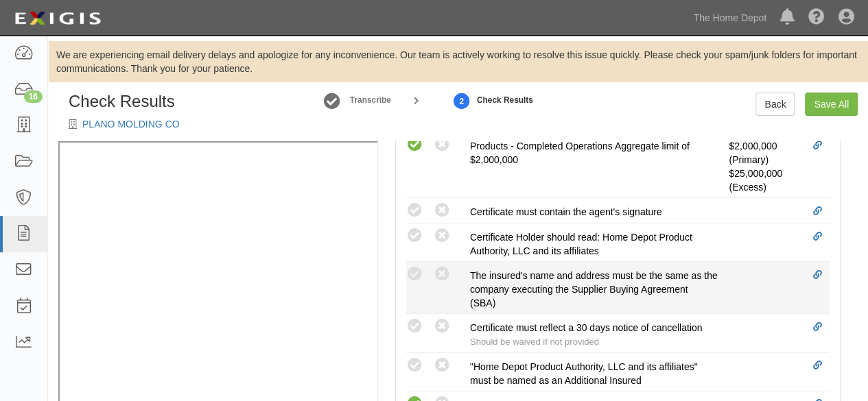
scroll to position [686, 0]
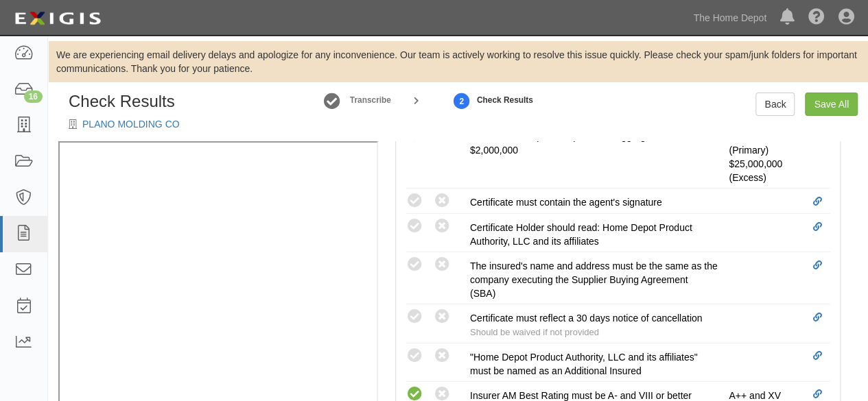
drag, startPoint x: 416, startPoint y: 260, endPoint x: 375, endPoint y: 270, distance: 42.3
click at [416, 260] on icon at bounding box center [414, 265] width 17 height 17
radio input "true"
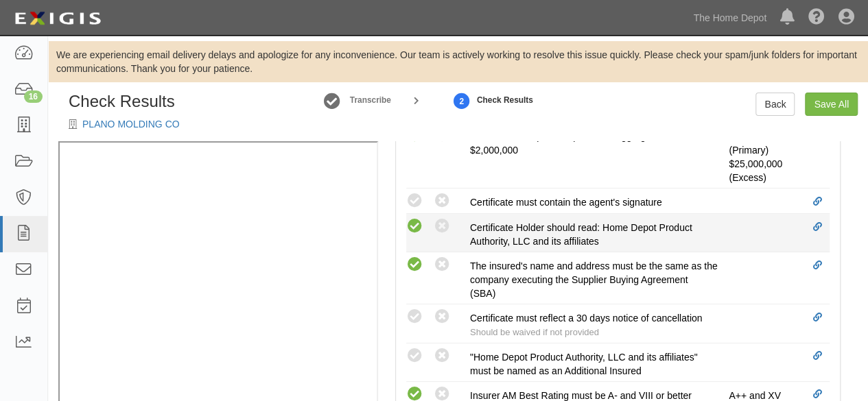
click at [415, 198] on icon at bounding box center [414, 201] width 17 height 17
radio input "true"
click at [416, 222] on icon at bounding box center [414, 226] width 17 height 17
radio input "true"
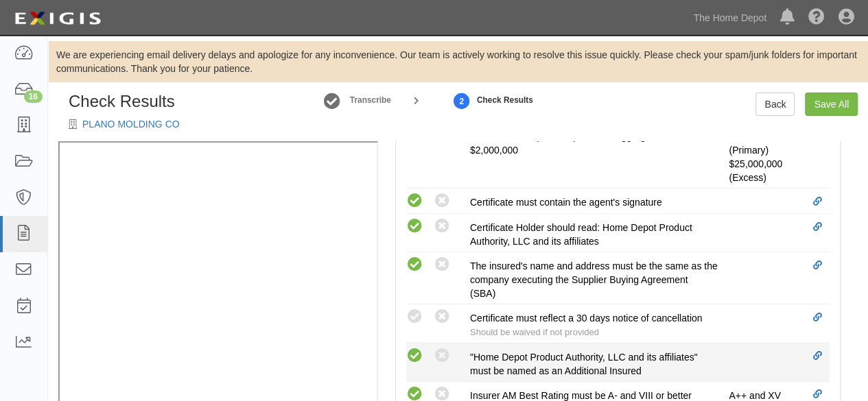
click at [416, 349] on icon at bounding box center [414, 356] width 17 height 17
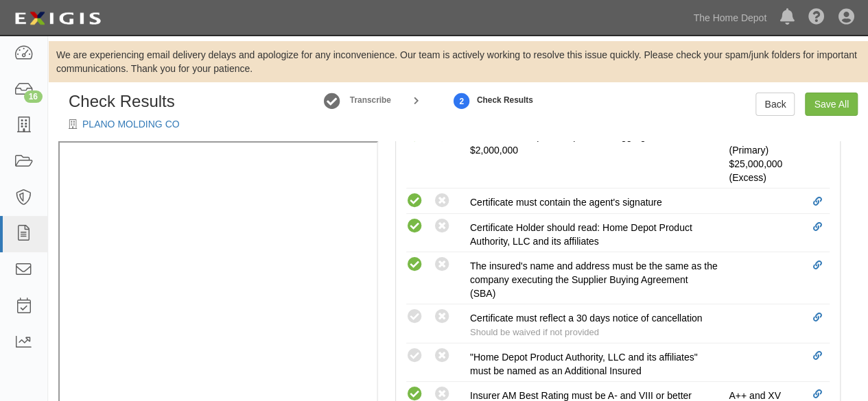
radio input "true"
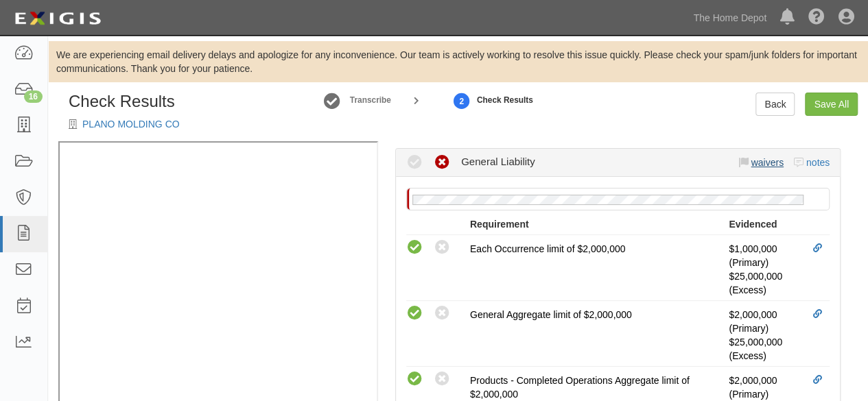
scroll to position [412, 0]
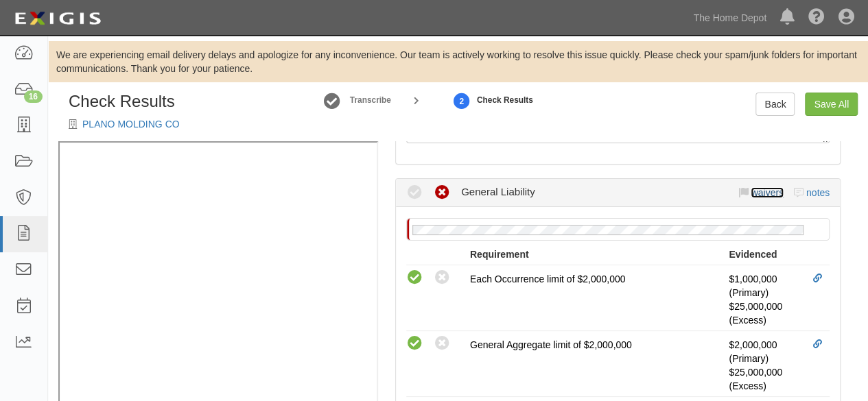
click at [764, 196] on link "waivers" at bounding box center [767, 192] width 32 height 11
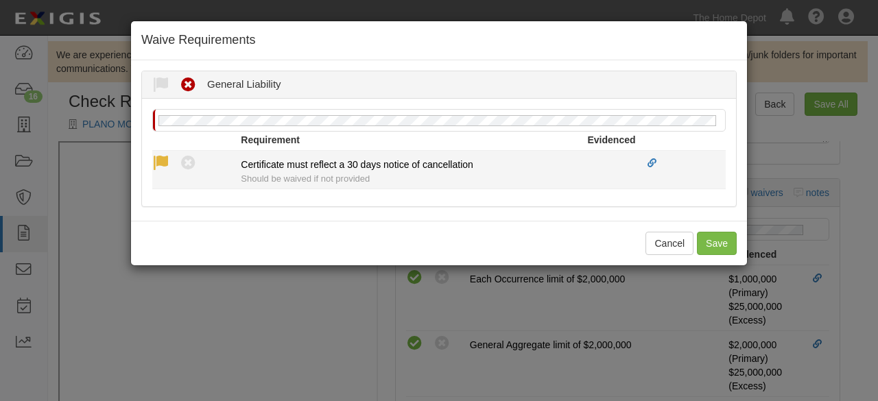
click at [162, 163] on icon at bounding box center [160, 163] width 17 height 17
radio input "true"
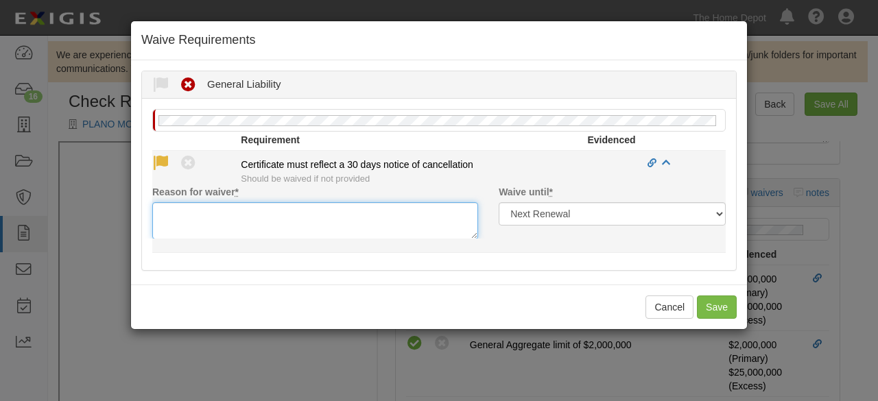
click at [184, 215] on textarea "Reason for waiver *" at bounding box center [315, 220] width 326 height 37
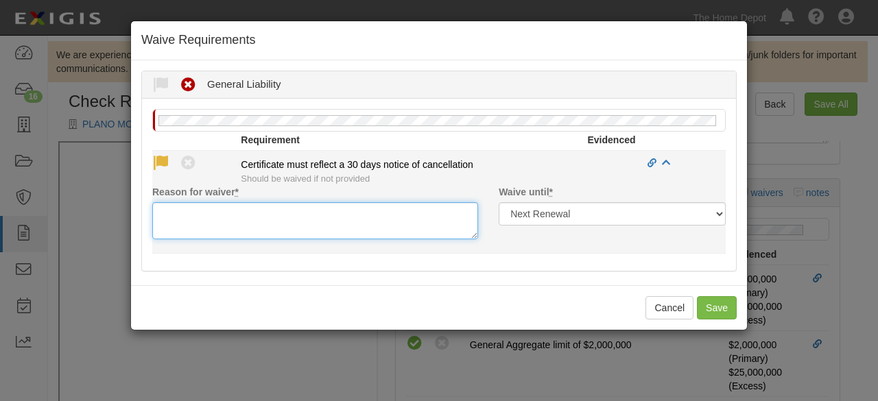
type textarea "a"
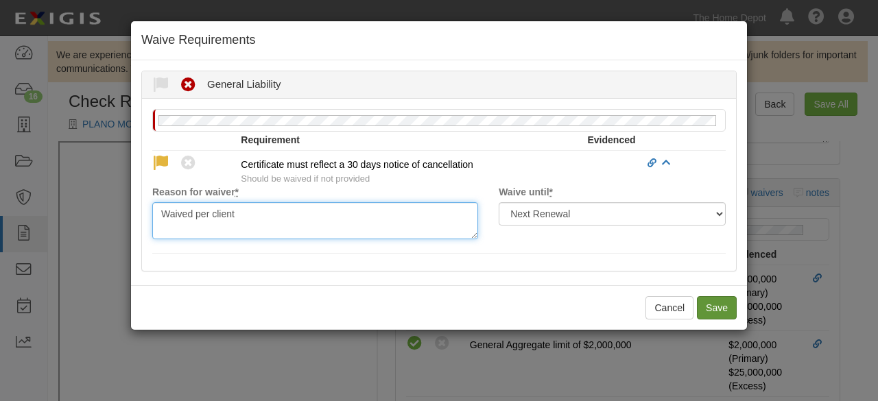
type textarea "Waived per client"
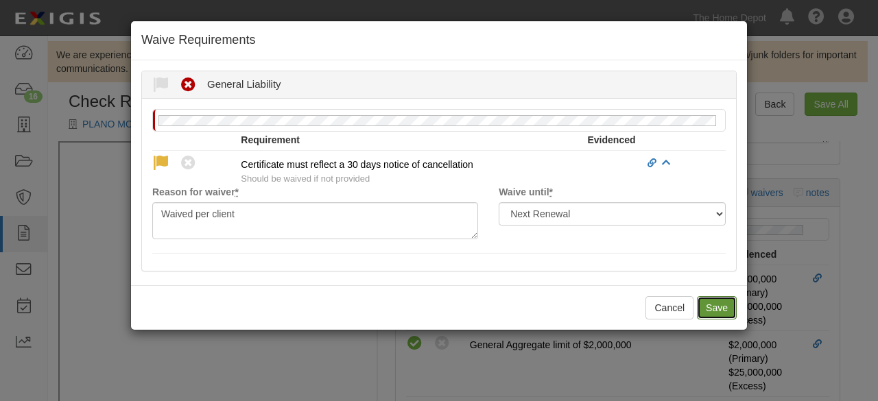
click at [719, 311] on button "Save" at bounding box center [717, 307] width 40 height 23
radio input "true"
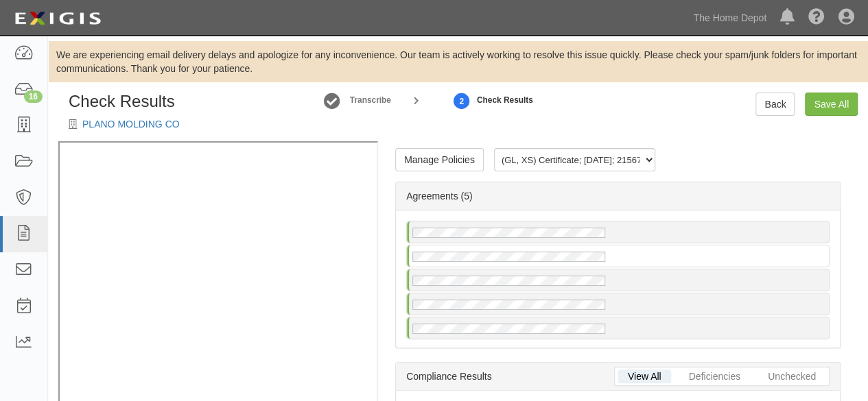
scroll to position [3, 0]
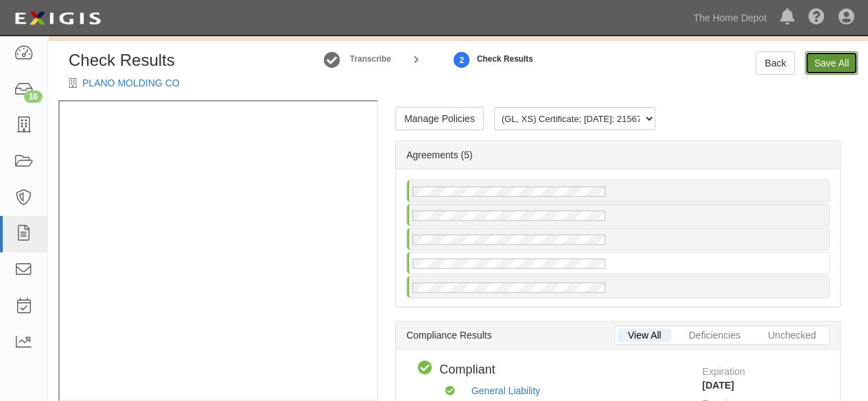
click at [830, 60] on link "Save All" at bounding box center [831, 62] width 53 height 23
radio input "false"
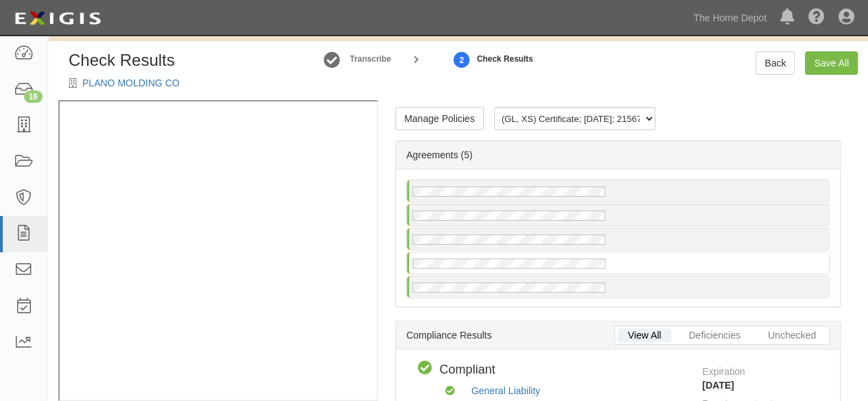
radio input "true"
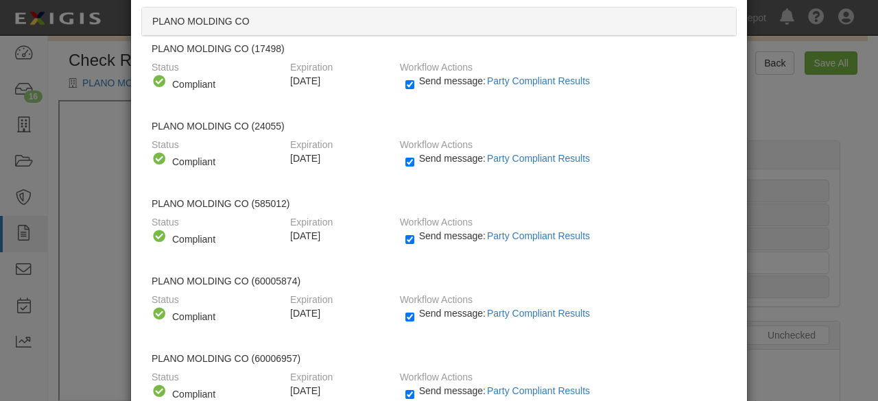
scroll to position [153, 0]
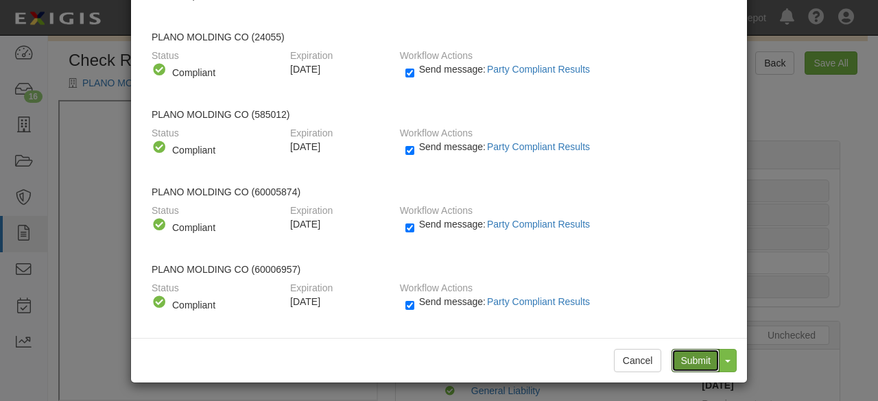
click at [691, 362] on input "Submit" at bounding box center [696, 360] width 48 height 23
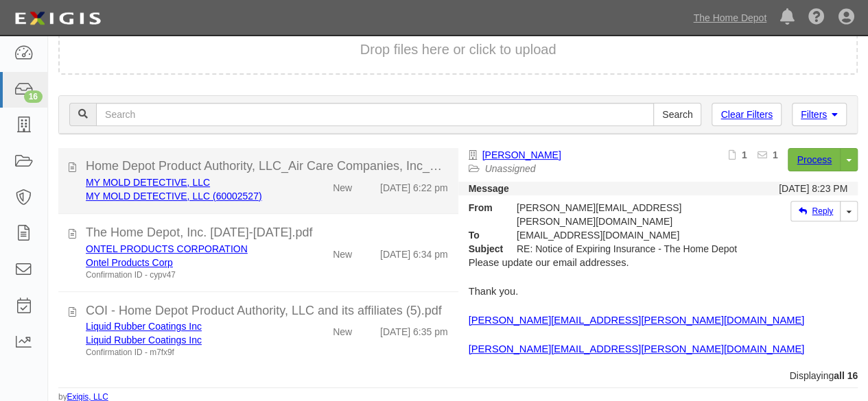
scroll to position [863, 0]
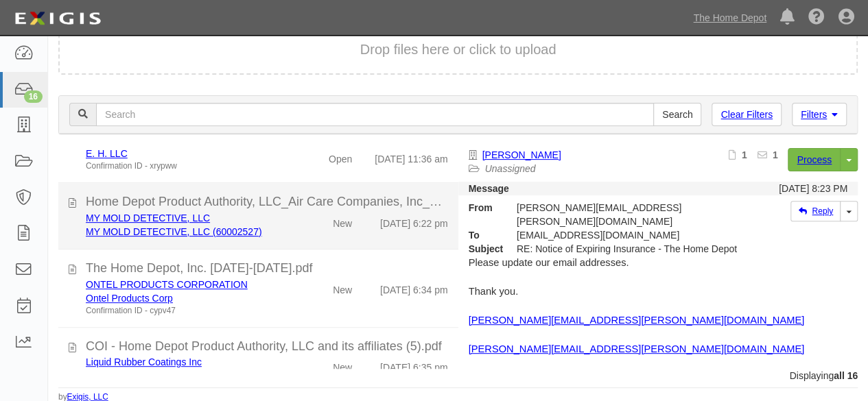
click at [300, 239] on div "MY MOLD DETECTIVE, LLC MY MOLD DETECTIVE, LLC (60002527) New [DATE] 6:22 pm" at bounding box center [266, 224] width 383 height 27
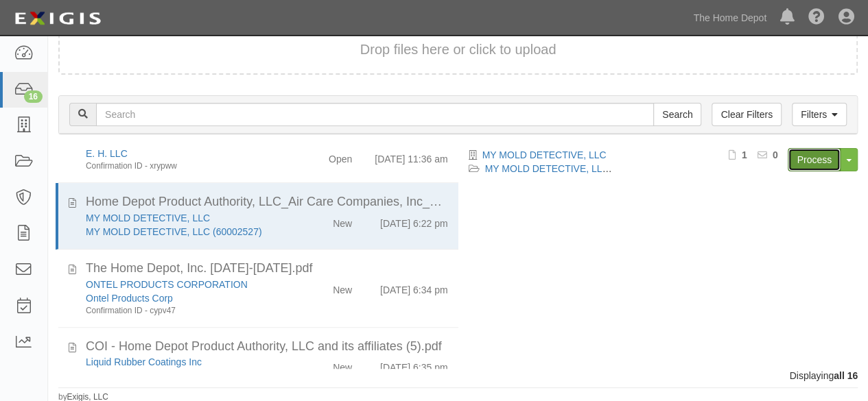
click at [804, 160] on link "Process" at bounding box center [814, 159] width 53 height 23
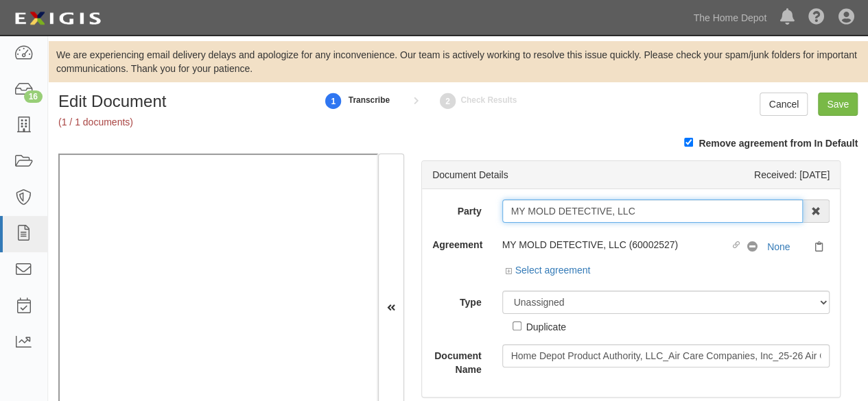
click at [649, 218] on input "MY MOLD DETECTIVE, LLC" at bounding box center [652, 211] width 301 height 23
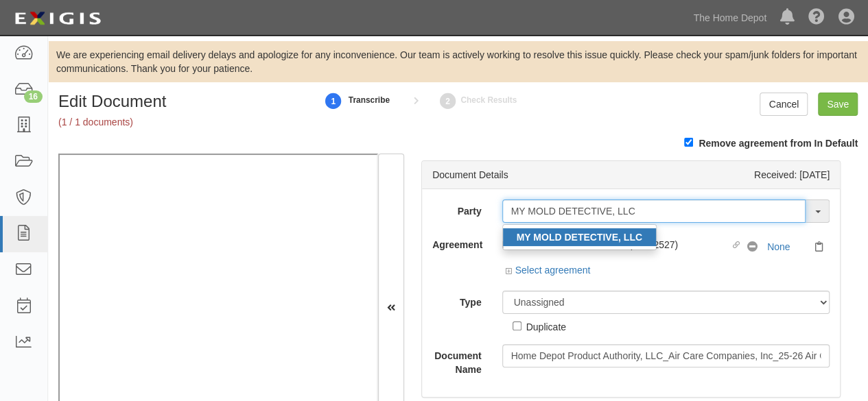
type input "MY MOLD DETECTIVE, LLC"
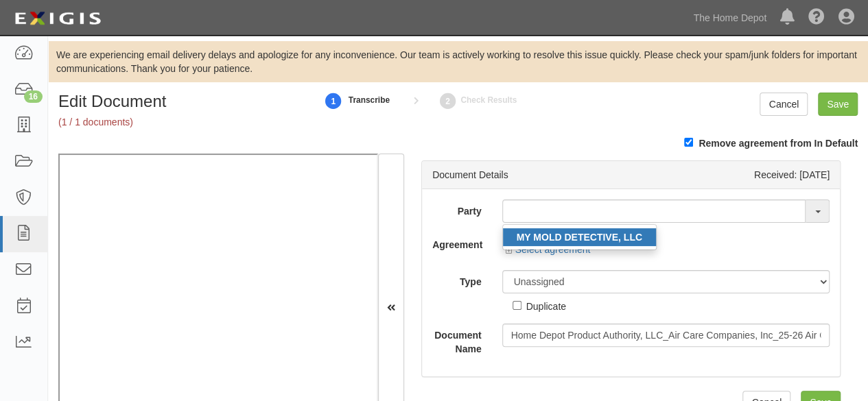
click at [579, 237] on strong "MY MOLD DETECTIVE, LLC" at bounding box center [580, 237] width 126 height 11
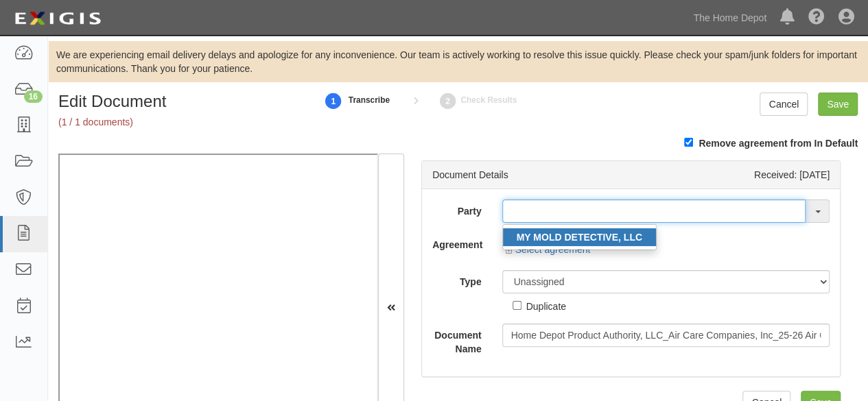
type input "MY MOLD DETECTIVE, LLC"
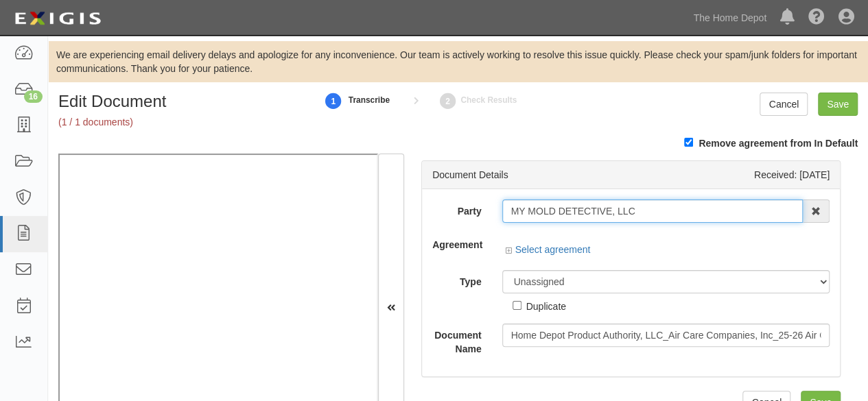
click at [560, 209] on input "MY MOLD DETECTIVE, LLC" at bounding box center [652, 211] width 301 height 23
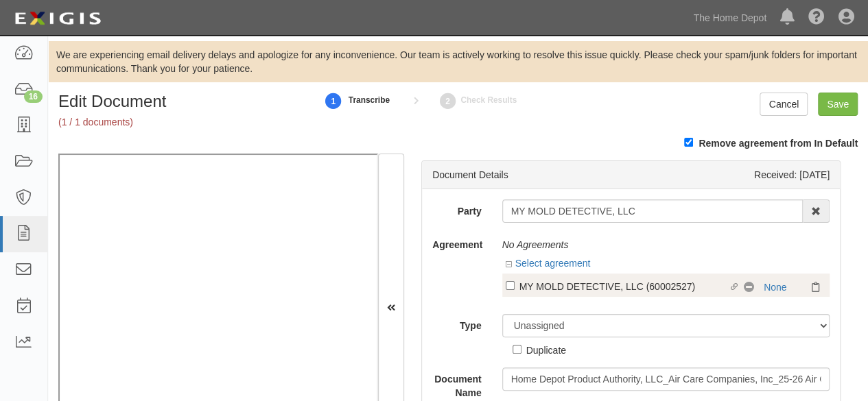
click at [615, 287] on div "MY MOLD DETECTIVE, LLC (60002527)" at bounding box center [623, 286] width 209 height 15
click at [515, 287] on input "Linked agreement MY MOLD DETECTIVE, LLC (60002527) Linked agreement" at bounding box center [510, 285] width 9 height 9
checkbox input "true"
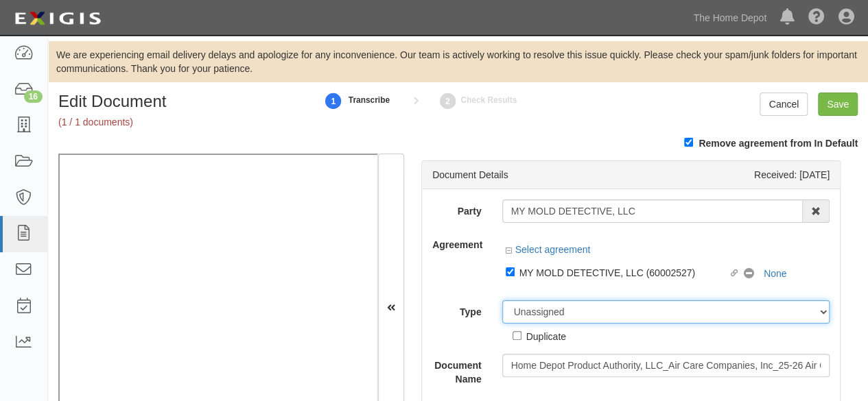
click at [592, 311] on select "Unassigned Binder Cancellation Notice Certificate Contract Endorsement Insuranc…" at bounding box center [666, 312] width 328 height 23
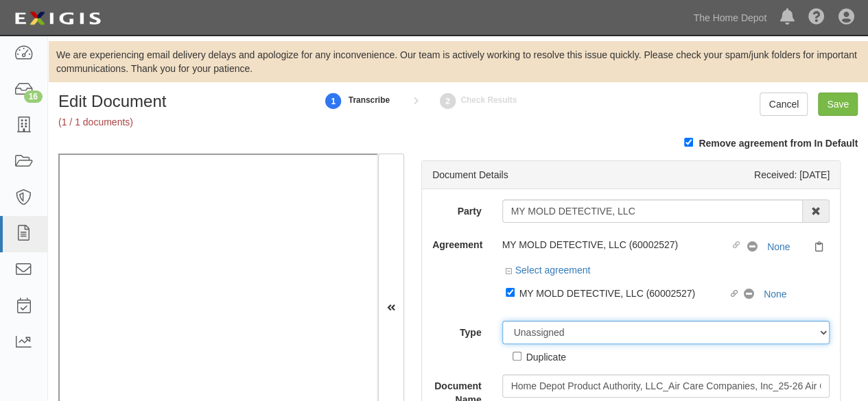
select select "CertificateDetail"
click at [502, 321] on select "Unassigned Binder Cancellation Notice Certificate Contract Endorsement Insuranc…" at bounding box center [666, 332] width 328 height 23
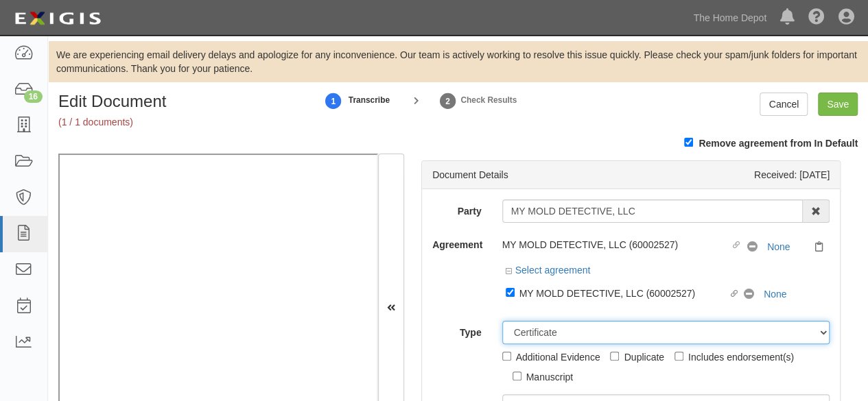
scroll to position [69, 0]
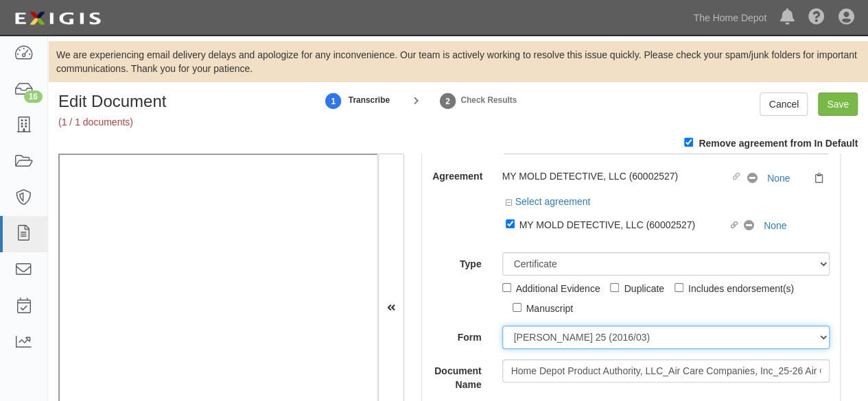
click at [567, 337] on select "ACORD 25 (2016/03) ACORD 101 ACORD 855 NY (2014/05) General" at bounding box center [666, 337] width 328 height 23
select select "GeneralFormDetail"
click at [502, 326] on select "ACORD 25 (2016/03) ACORD 101 ACORD 855 NY (2014/05) General" at bounding box center [666, 337] width 328 height 23
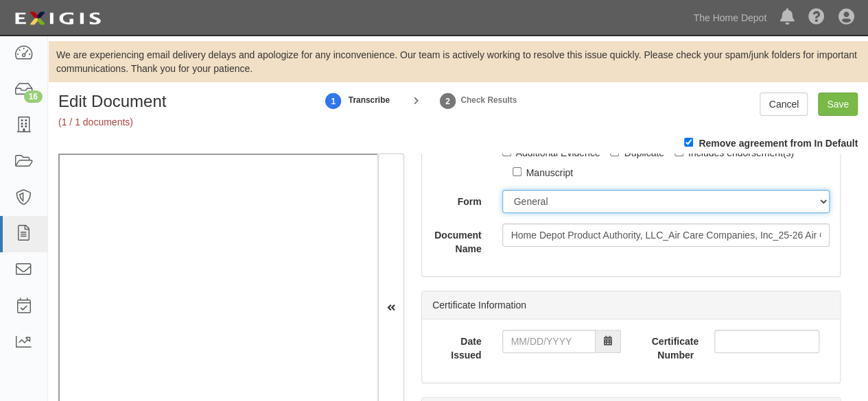
scroll to position [206, 0]
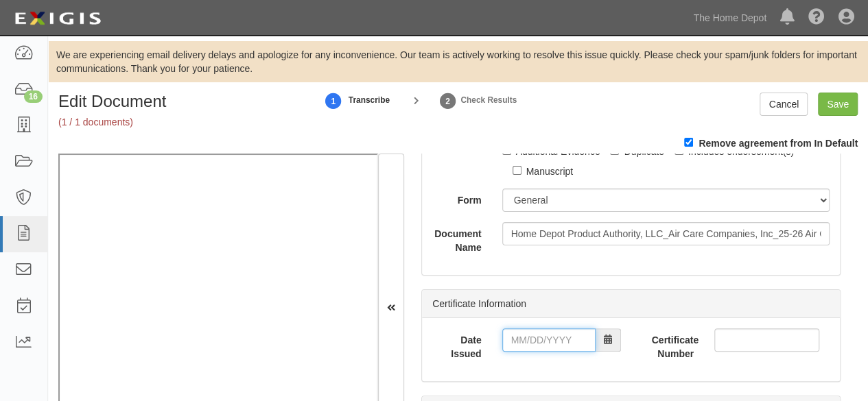
click at [535, 341] on input "Date Issued" at bounding box center [548, 340] width 93 height 23
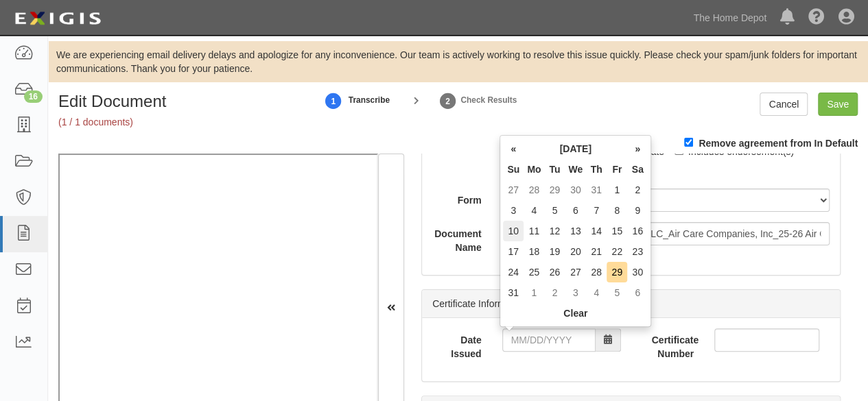
drag, startPoint x: 511, startPoint y: 228, endPoint x: 512, endPoint y: 235, distance: 7.0
click at [511, 229] on td "10" at bounding box center [513, 231] width 21 height 21
drag, startPoint x: 526, startPoint y: 340, endPoint x: 593, endPoint y: 270, distance: 97.1
click at [526, 340] on input "08/10/2025" at bounding box center [548, 340] width 93 height 23
click at [637, 210] on td "9" at bounding box center [637, 210] width 21 height 21
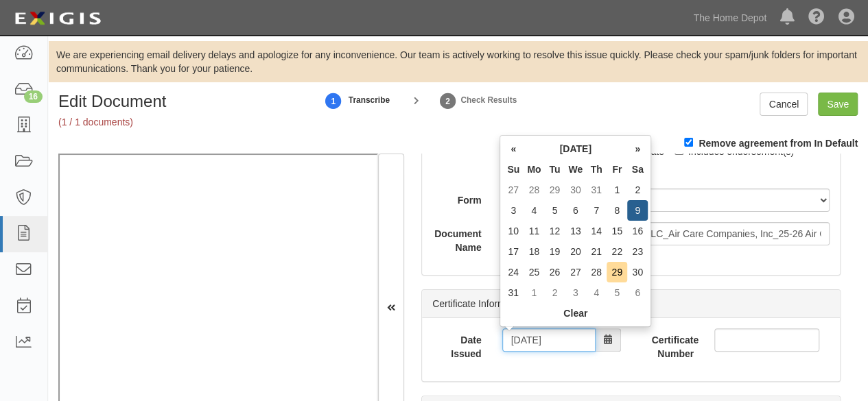
drag, startPoint x: 565, startPoint y: 347, endPoint x: 368, endPoint y: 329, distance: 198.4
click at [407, 342] on div "Document Details Received: 08/29/2025 Party MY MOLD DETECTIVE, LLC MY MOLD DETE…" at bounding box center [631, 308] width 454 height 309
type input "06/09/2025"
click at [532, 231] on td "9" at bounding box center [534, 231] width 21 height 21
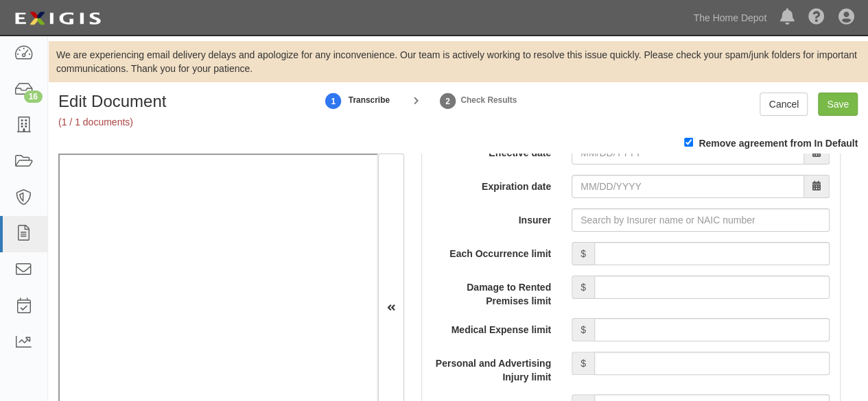
scroll to position [1235, 0]
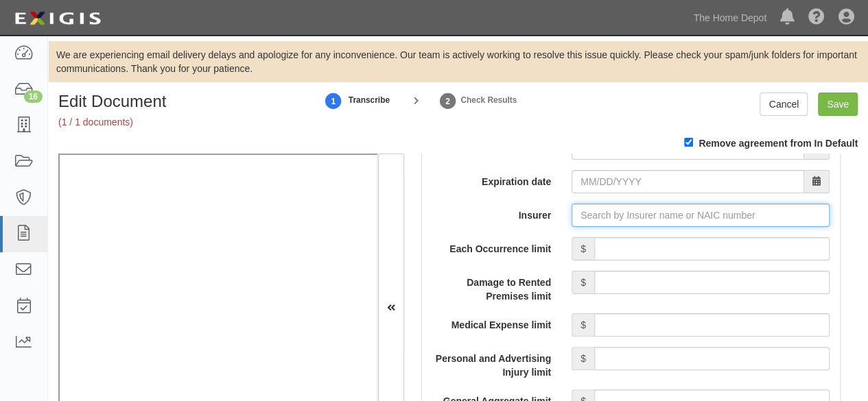
click at [592, 213] on input "Insurer" at bounding box center [701, 215] width 258 height 23
paste input "319131"
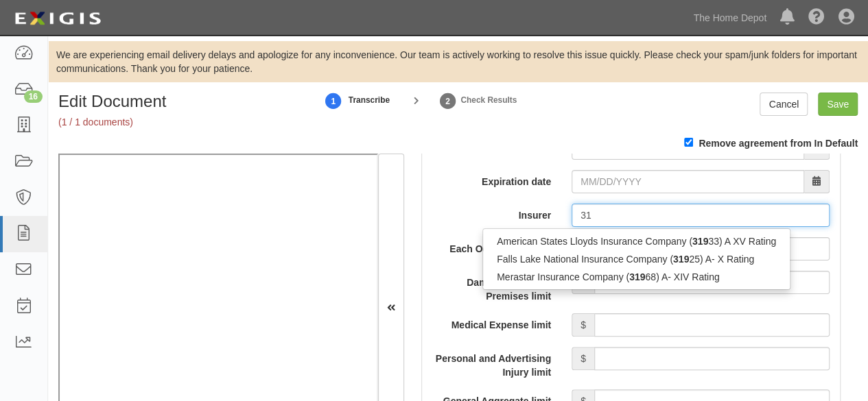
type input "3"
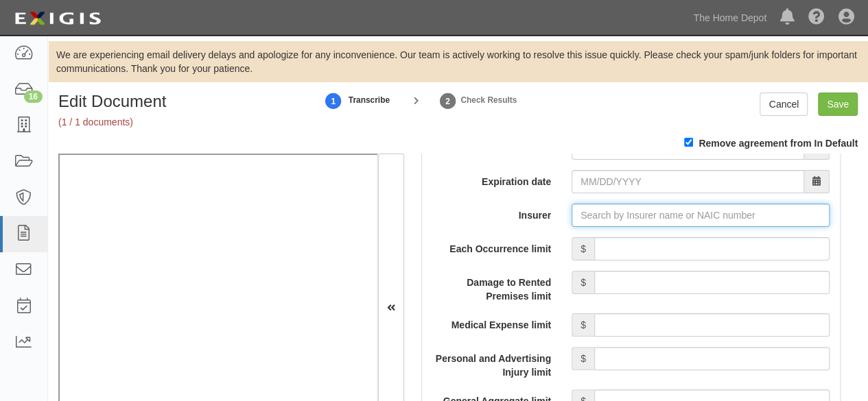
click at [591, 215] on input "Insurer" at bounding box center [701, 215] width 258 height 23
paste input "Hanover Atlantic Insurance"
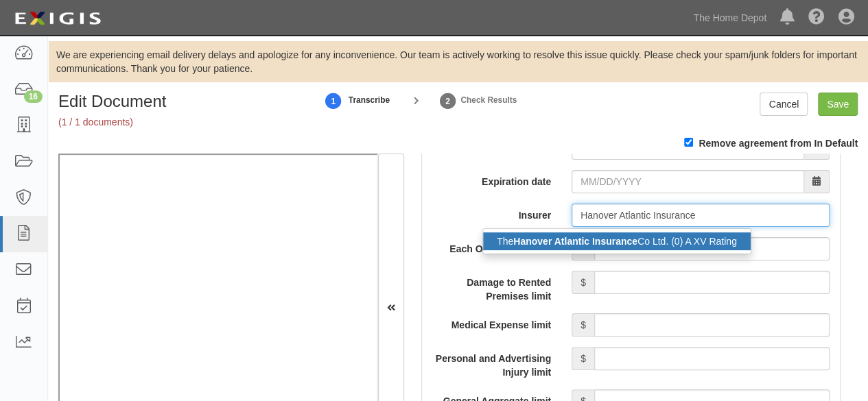
click at [589, 236] on strong "Hanover Atlantic Insurance" at bounding box center [575, 241] width 124 height 11
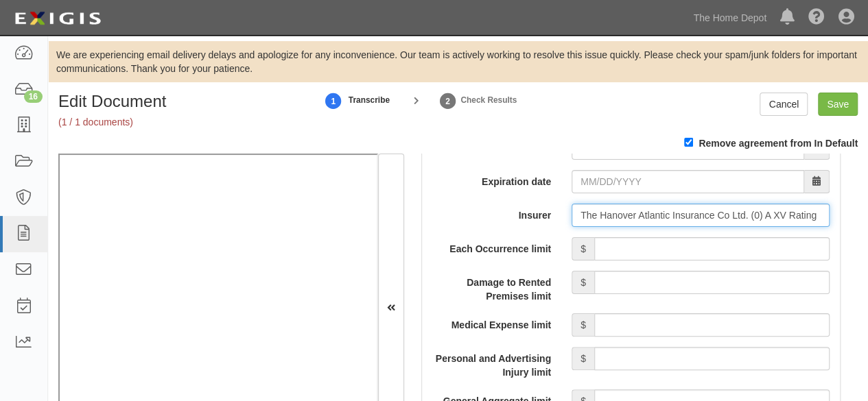
type input "The Hanover Atlantic Insurance Co Ltd. (0) A XV Rating"
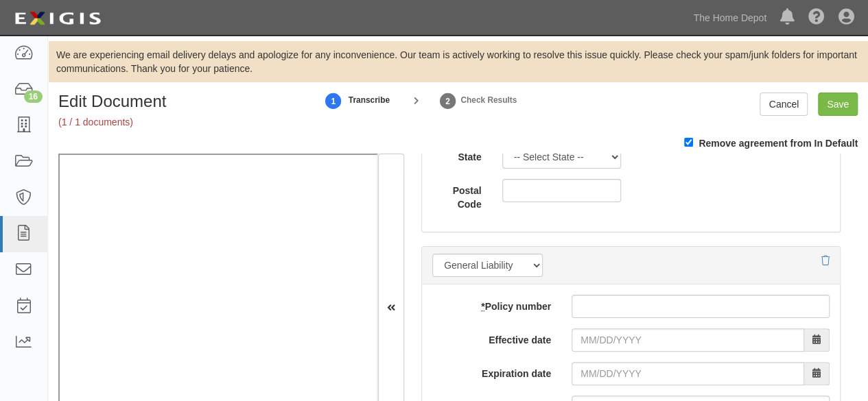
scroll to position [1029, 0]
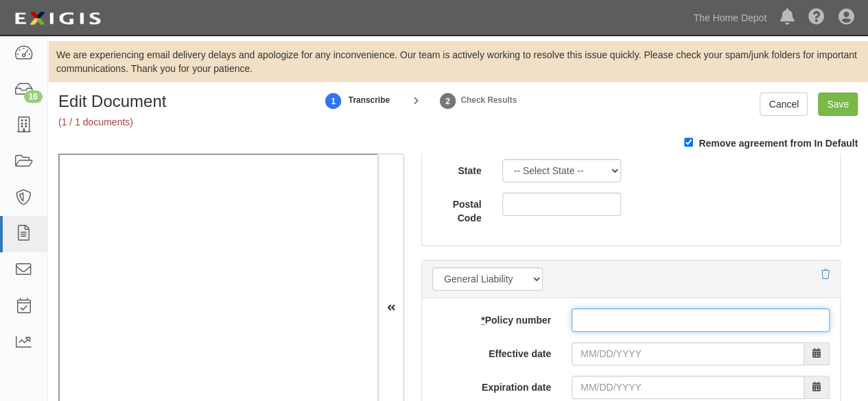
click at [609, 323] on input "* Policy number" at bounding box center [701, 320] width 258 height 23
paste input "Z3AJ441252"
type input "Z3AJ441252"
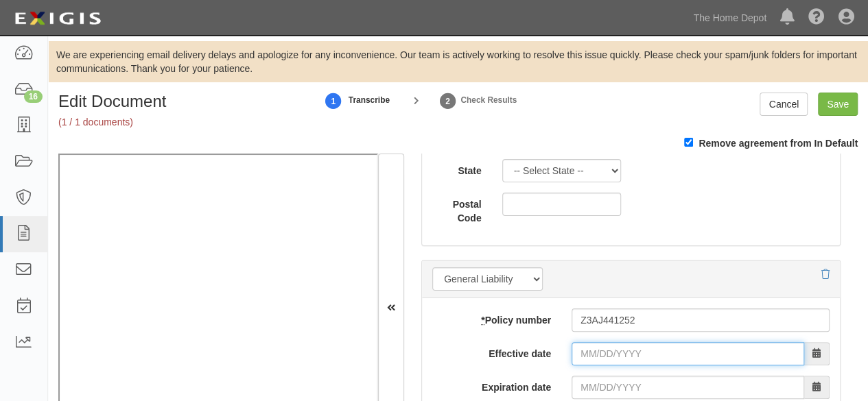
drag, startPoint x: 613, startPoint y: 351, endPoint x: 605, endPoint y: 344, distance: 10.3
click at [605, 344] on input "Effective date" at bounding box center [688, 353] width 233 height 23
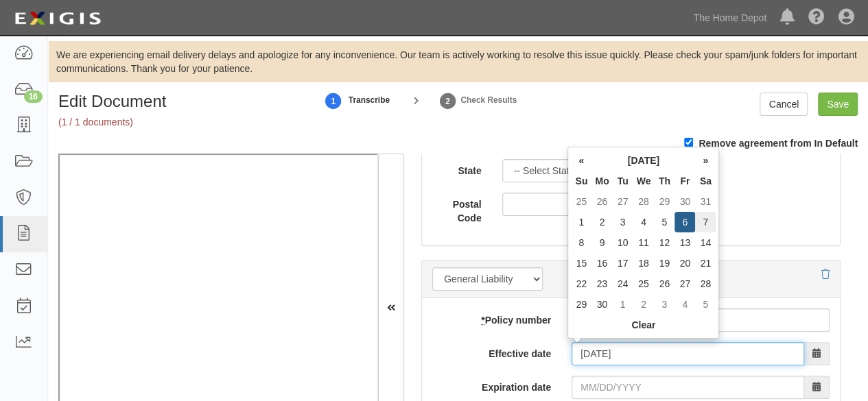
type input "06/07/2025"
type input "06/07/2026"
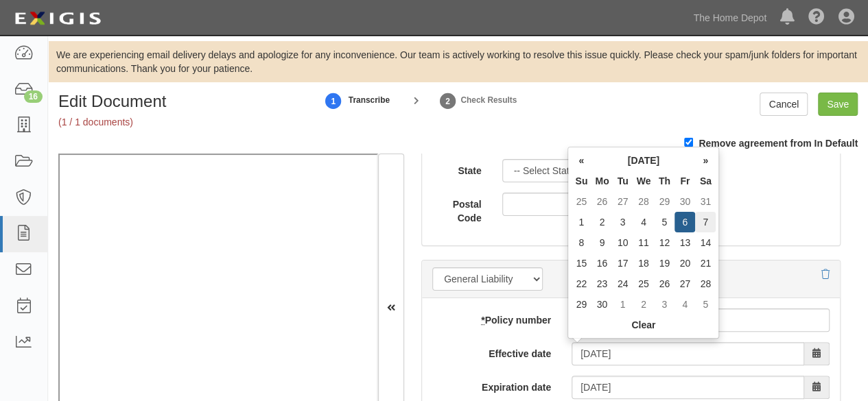
click at [700, 219] on td "7" at bounding box center [705, 222] width 21 height 21
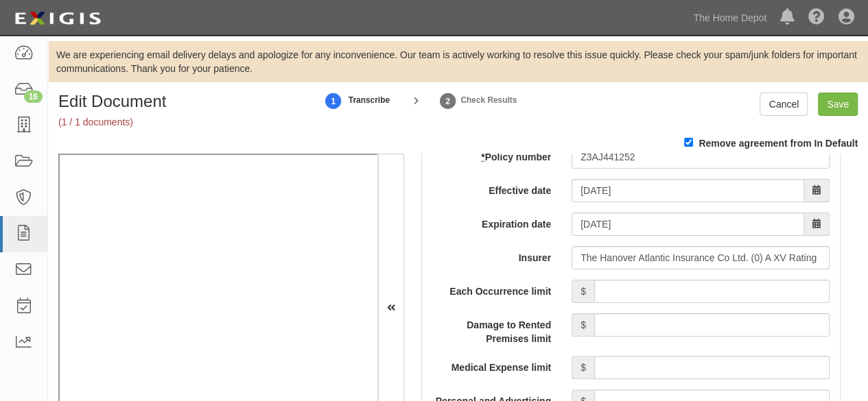
scroll to position [1235, 0]
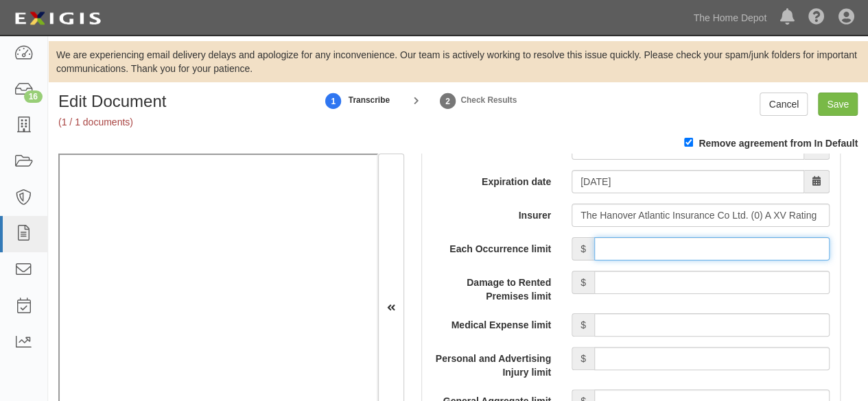
drag, startPoint x: 690, startPoint y: 243, endPoint x: 681, endPoint y: 255, distance: 15.2
click at [690, 243] on input "Each Occurrence limit" at bounding box center [711, 248] width 235 height 23
type input "1,000,000"
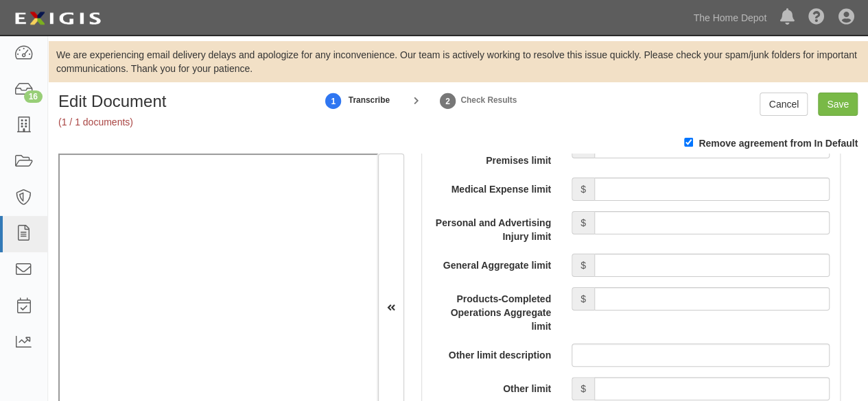
scroll to position [1372, 0]
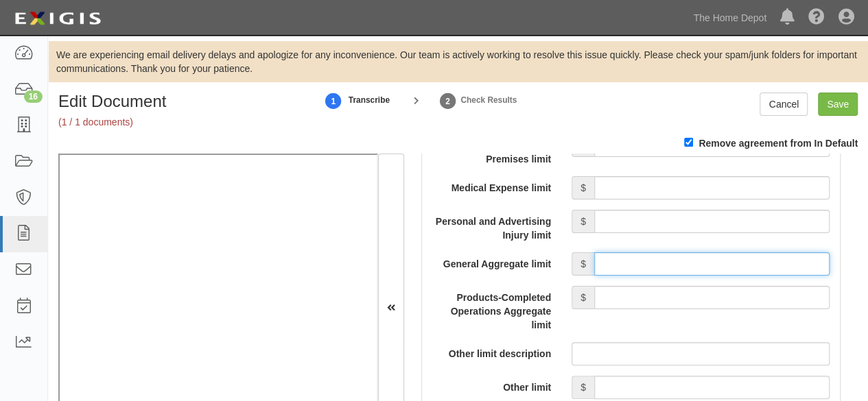
drag, startPoint x: 660, startPoint y: 263, endPoint x: 660, endPoint y: 253, distance: 9.6
click at [660, 263] on input "General Aggregate limit" at bounding box center [711, 264] width 235 height 23
type input "2,000,000"
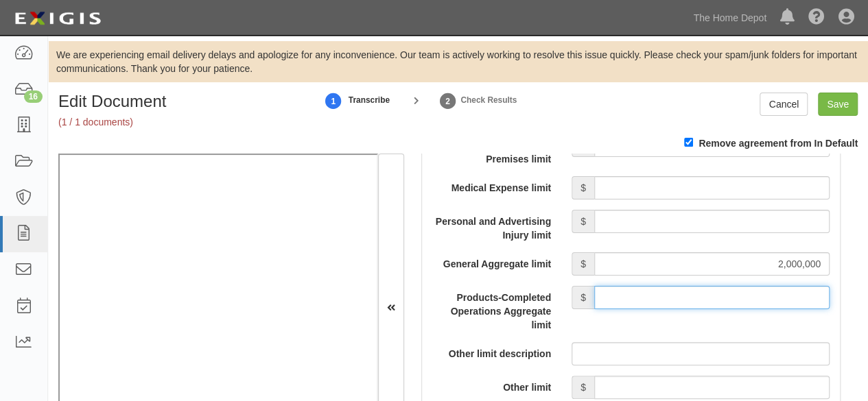
click at [674, 295] on input "Products-Completed Operations Aggregate limit" at bounding box center [711, 297] width 235 height 23
type input "2,000,000"
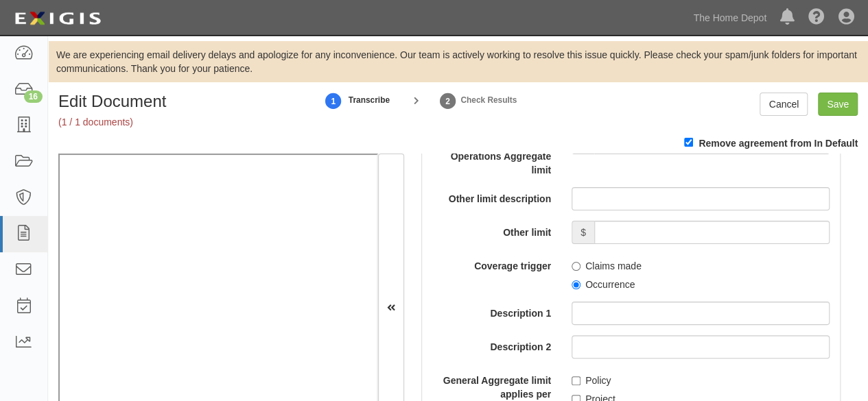
scroll to position [1578, 0]
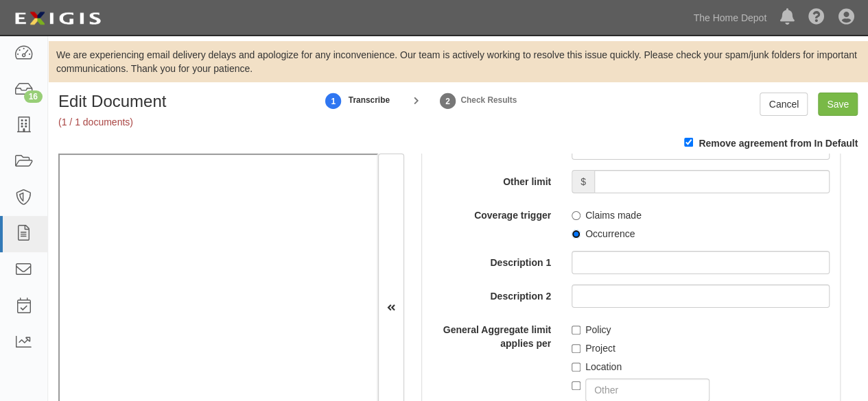
click at [572, 232] on input "Occurrence" at bounding box center [576, 234] width 9 height 9
radio input "true"
click at [574, 326] on input "Policy" at bounding box center [576, 330] width 9 height 9
checkbox input "true"
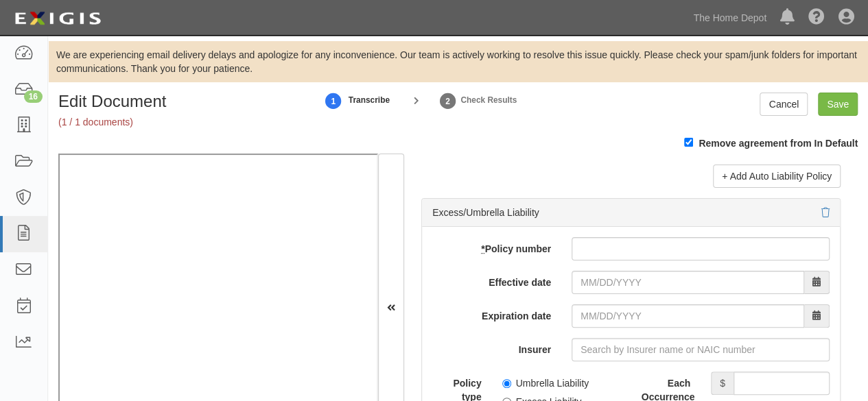
scroll to position [2882, 0]
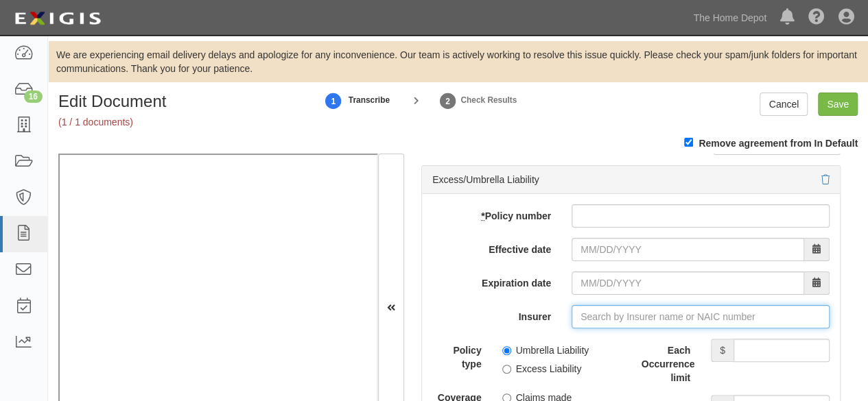
click at [600, 318] on input "Insurer" at bounding box center [701, 316] width 258 height 23
paste input "Hanover Atlantic In"
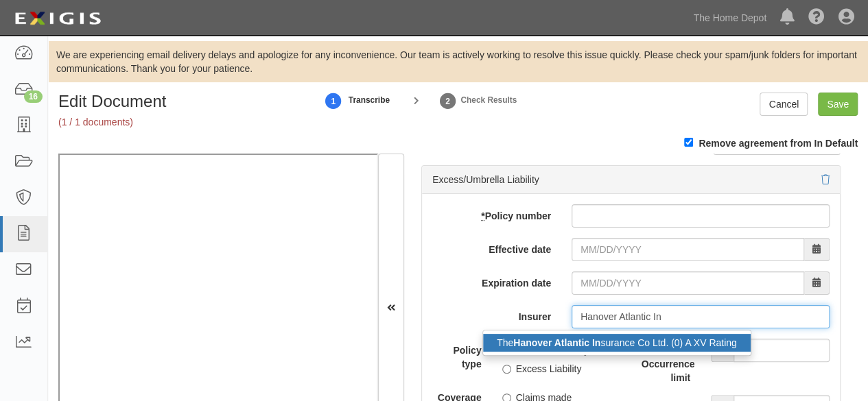
click at [594, 338] on strong "Hanover Atlantic In" at bounding box center [556, 343] width 87 height 11
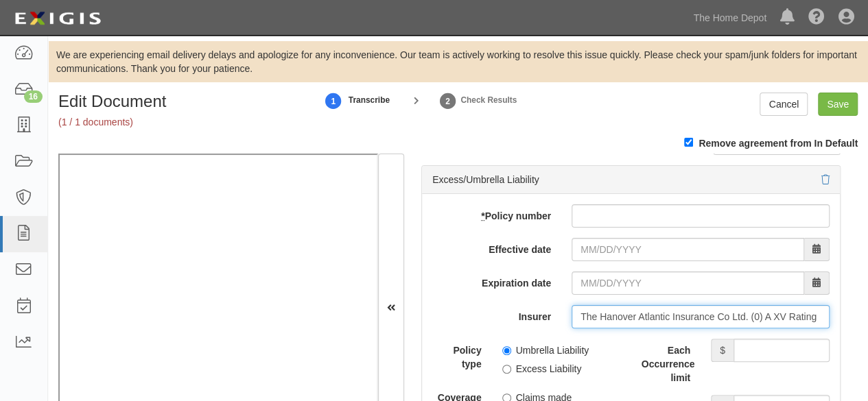
type input "The Hanover Atlantic Insurance Co Ltd. (0) A XV Rating"
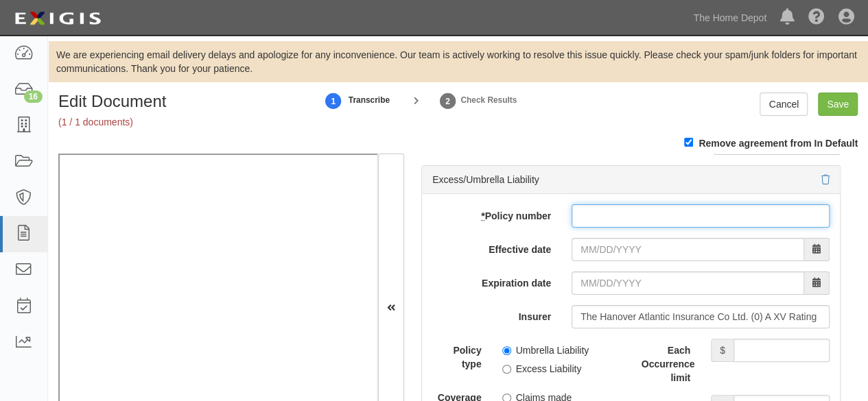
click at [615, 213] on input "* Policy number" at bounding box center [701, 215] width 258 height 23
paste input "L3AJ441295"
type input "L3AJ441295"
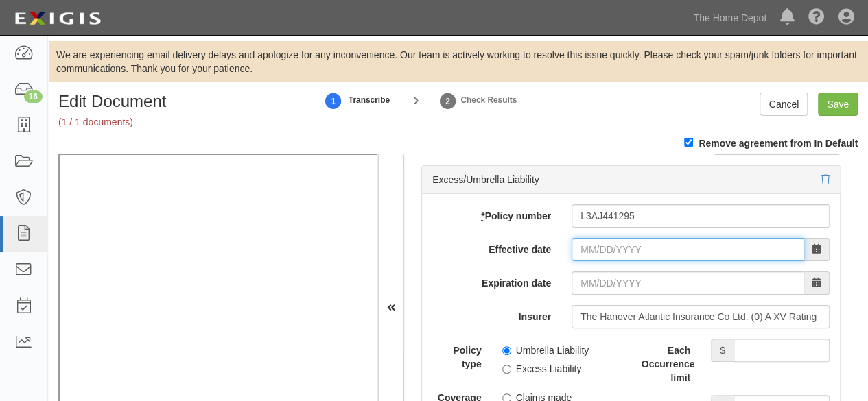
click at [605, 245] on input "Effective date" at bounding box center [688, 249] width 233 height 23
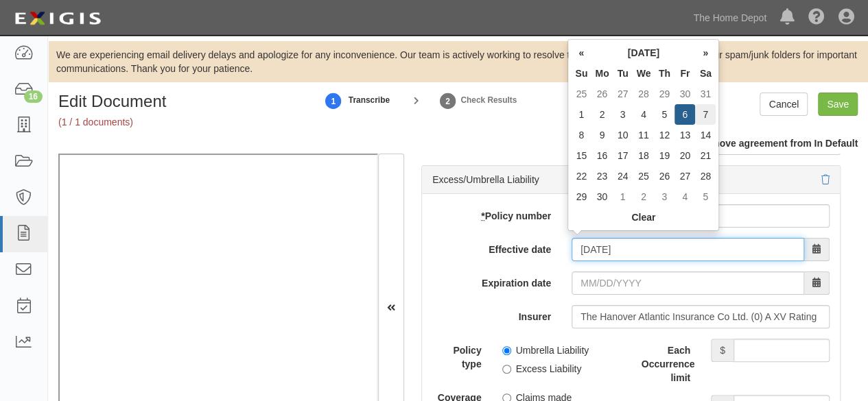
type input "06/07/2025"
type input "06/07/2026"
click at [710, 115] on td "7" at bounding box center [705, 114] width 21 height 21
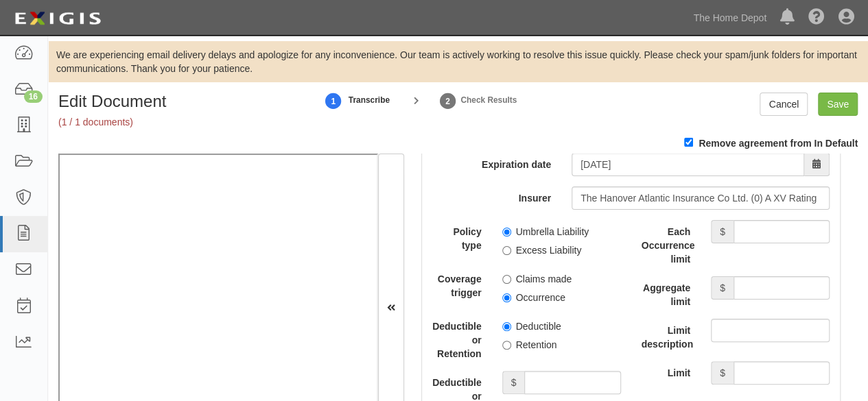
scroll to position [3019, 0]
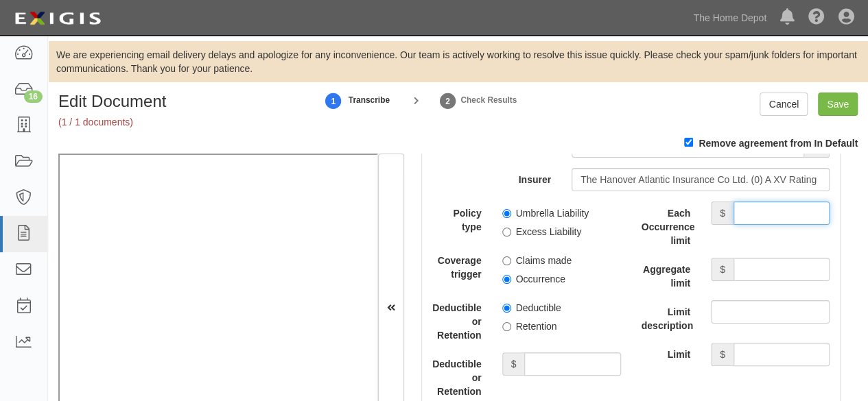
click at [766, 203] on input "Each Occurrence limit" at bounding box center [782, 213] width 96 height 23
type input "5,000,000"
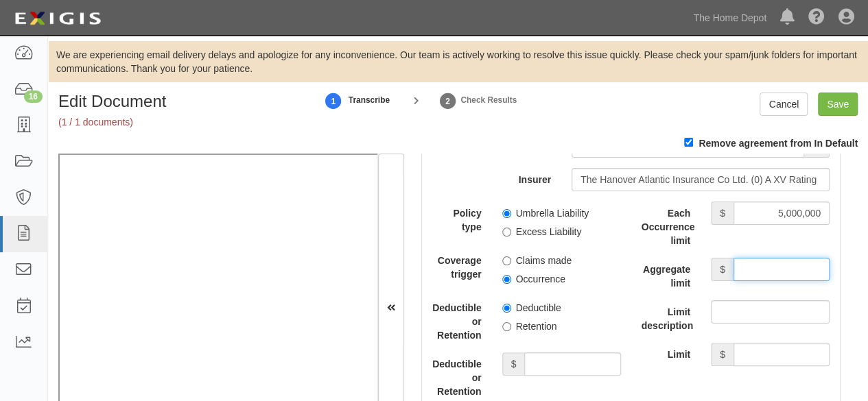
click at [784, 262] on input "Aggregate limit" at bounding box center [782, 269] width 96 height 23
type input "5,000,000"
click at [502, 210] on input "Umbrella Liability" at bounding box center [506, 213] width 9 height 9
radio input "true"
click at [502, 275] on input "Occurrence" at bounding box center [506, 279] width 9 height 9
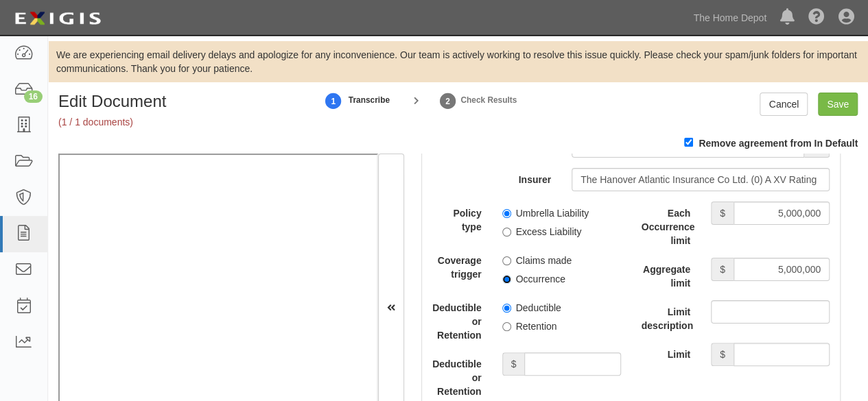
radio input "true"
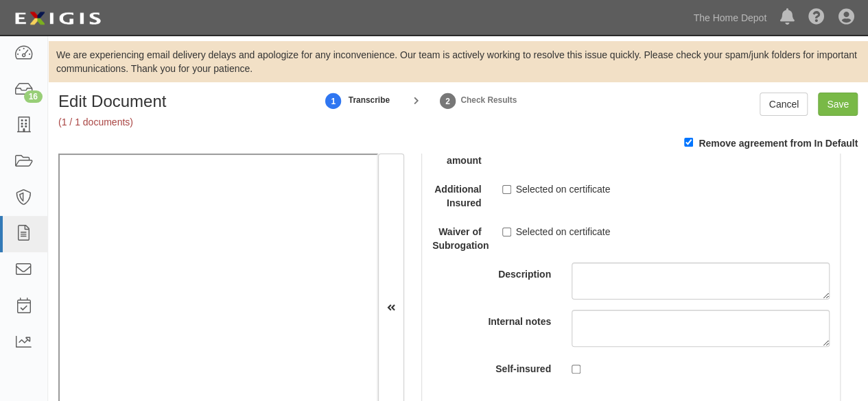
scroll to position [3362, 0]
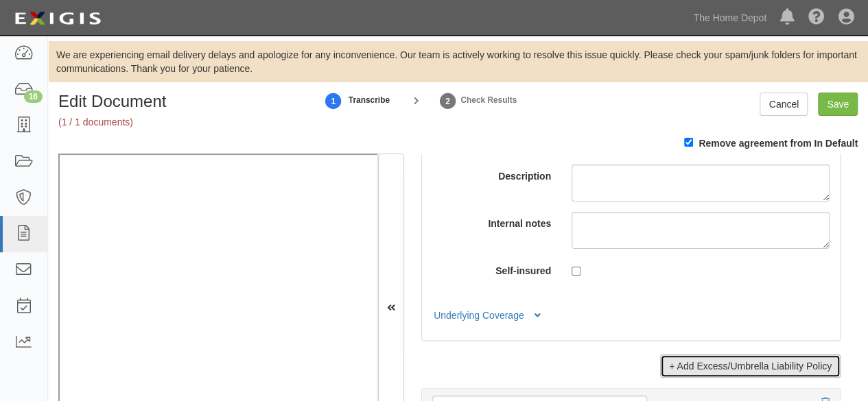
click at [705, 355] on link "+ Add Excess/Umbrella Liability Policy" at bounding box center [750, 366] width 180 height 23
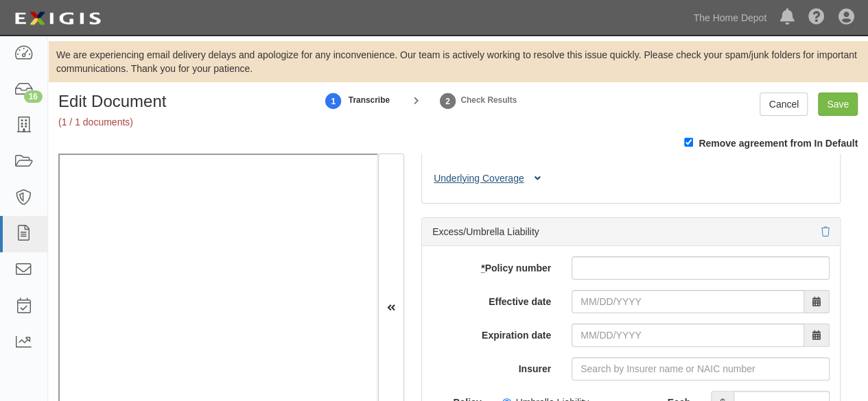
click at [486, 177] on button "Underlying Coverage" at bounding box center [489, 179] width 114 height 14
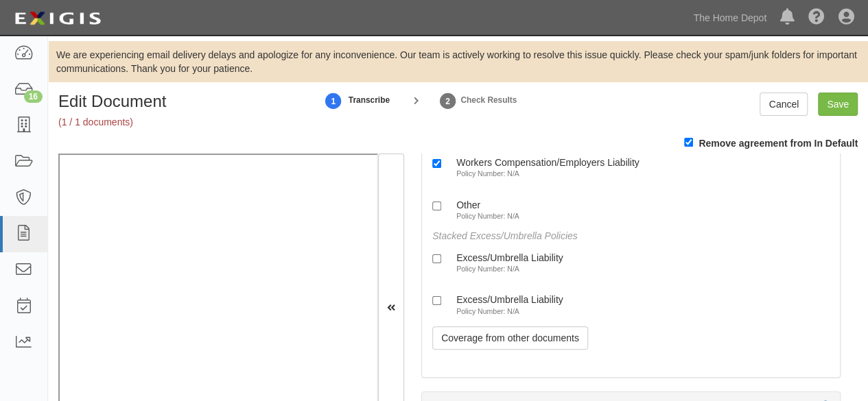
scroll to position [3637, 0]
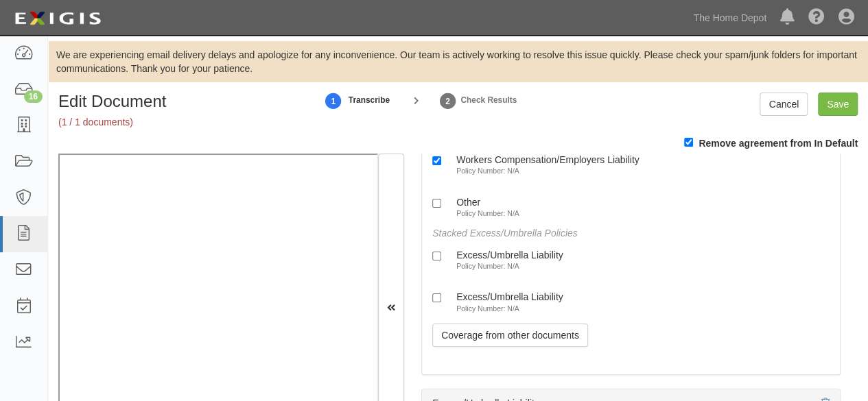
click at [498, 262] on small "Policy Number: N/A" at bounding box center [487, 266] width 63 height 8
click at [441, 261] on input "Excess/Umbrella Liability Policy Number: N/A" at bounding box center [436, 256] width 9 height 9
checkbox input "true"
click at [497, 296] on div "Excess/Umbrella Liability" at bounding box center [509, 297] width 107 height 12
click at [441, 296] on input "Excess/Umbrella Liability Policy Number: N/A" at bounding box center [436, 298] width 9 height 9
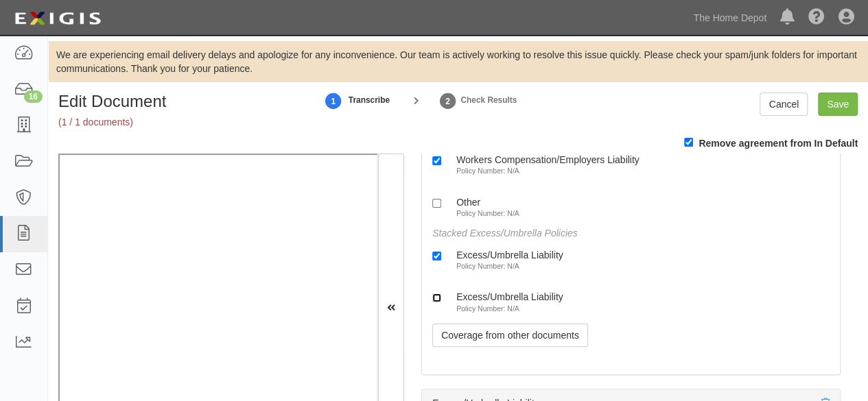
checkbox input "true"
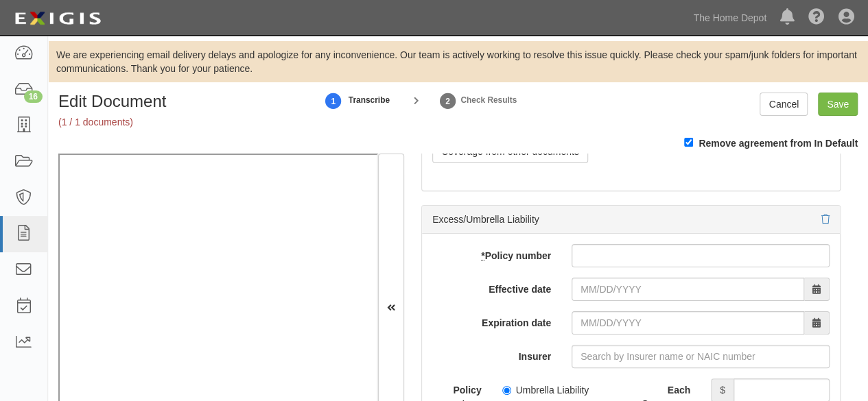
scroll to position [3843, 0]
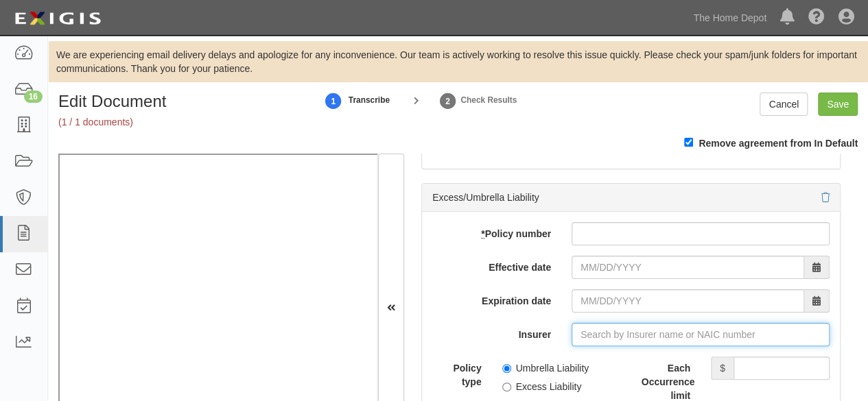
click at [598, 331] on input "Insurer" at bounding box center [701, 334] width 258 height 23
paste input "17103"
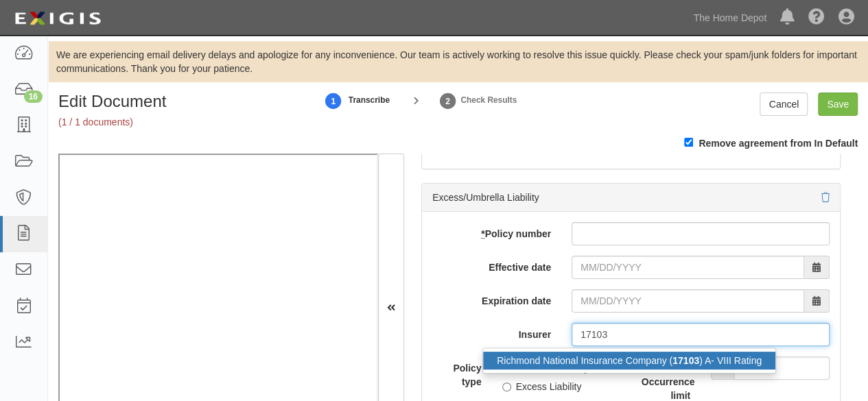
click at [597, 353] on div "Richmond National Insurance Company ( 17103 ) A- VIII Rating" at bounding box center [629, 361] width 292 height 18
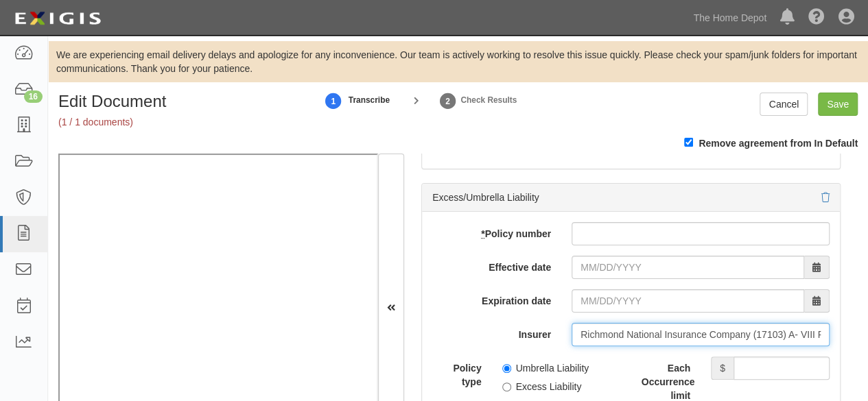
type input "Richmond National Insurance Company (17103) A- VIII Rating"
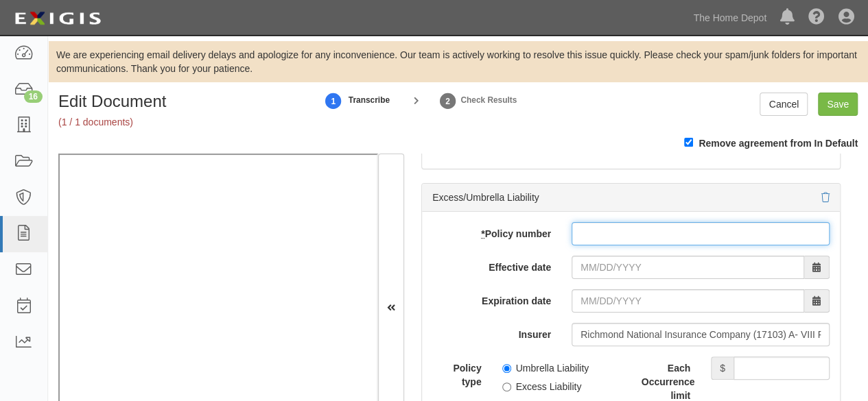
paste input "RN-7-0326569-02"
click at [602, 224] on input "* Policy number" at bounding box center [701, 233] width 258 height 23
type input "RN-7-0326569-02"
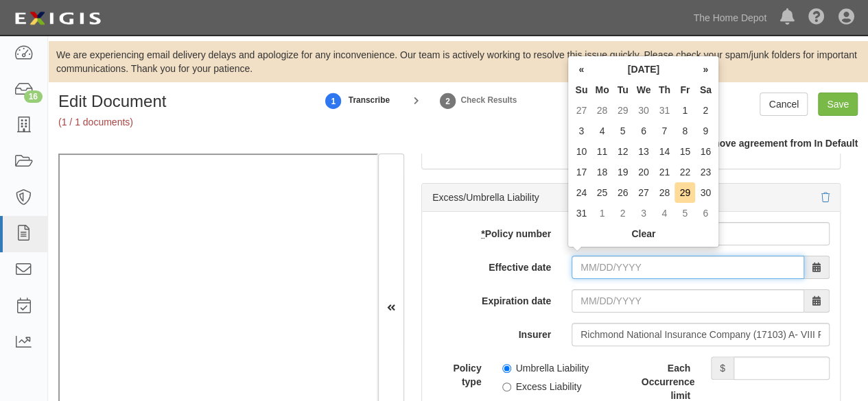
click at [601, 263] on input "Effective date" at bounding box center [688, 267] width 233 height 23
type input "06/07/2025"
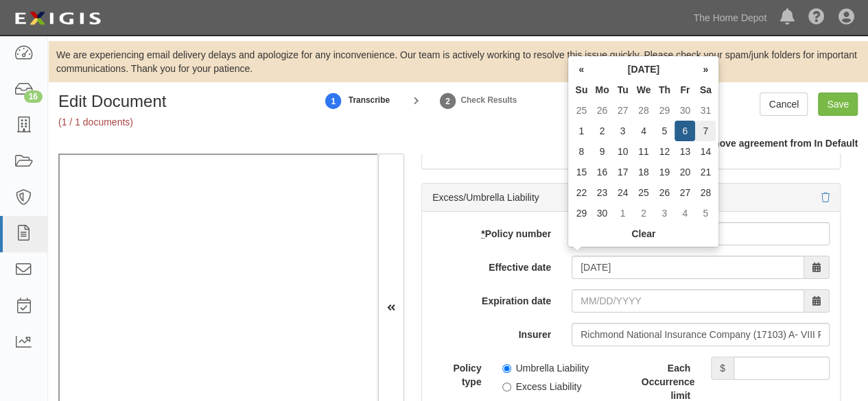
type input "06/07/2026"
click at [706, 128] on td "7" at bounding box center [705, 131] width 21 height 21
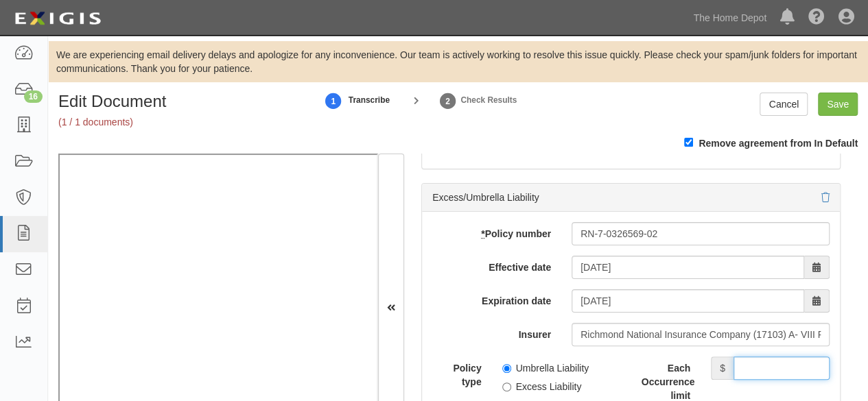
click at [770, 362] on input "Each Occurrence limit" at bounding box center [782, 368] width 96 height 23
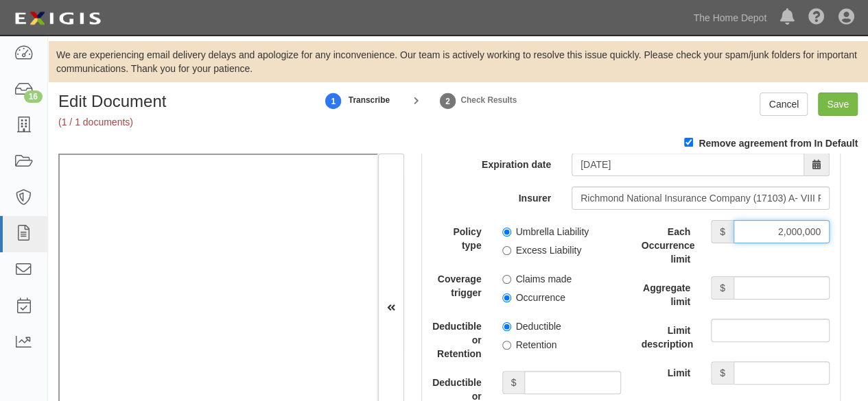
scroll to position [3980, 0]
type input "2,000,000"
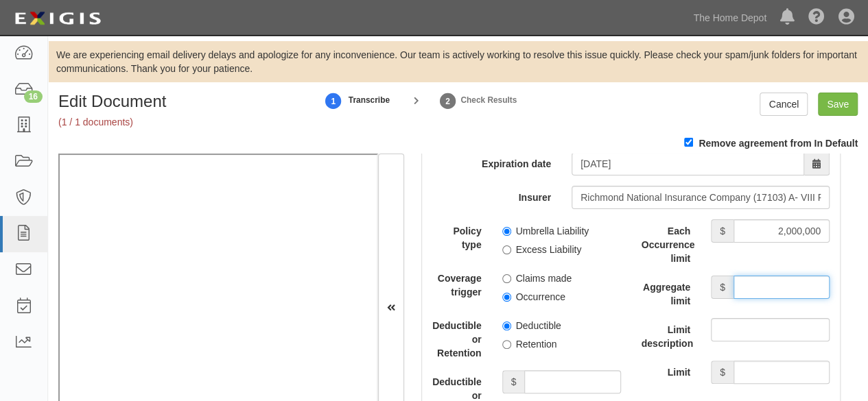
click at [759, 277] on input "Aggregate limit" at bounding box center [782, 287] width 96 height 23
type input "2,000,000"
click at [508, 245] on label "Excess Liability" at bounding box center [542, 250] width 80 height 14
click at [508, 246] on input "Excess Liability" at bounding box center [506, 250] width 9 height 9
radio input "true"
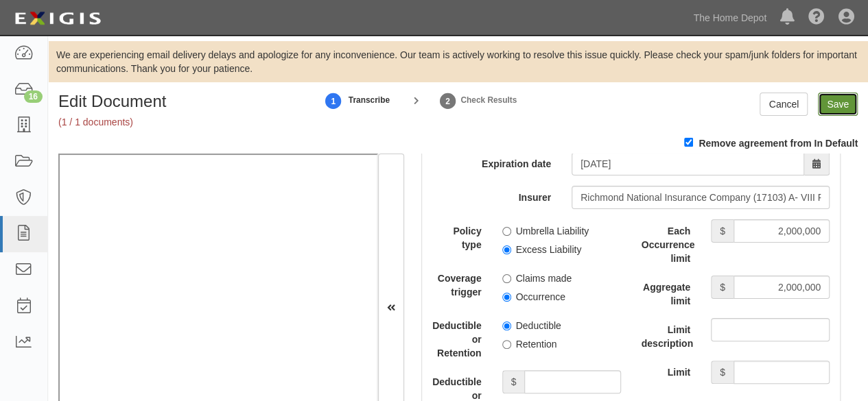
click at [836, 106] on input "Save" at bounding box center [838, 104] width 40 height 23
type input "1000000"
type input "2000000"
type input "5000000"
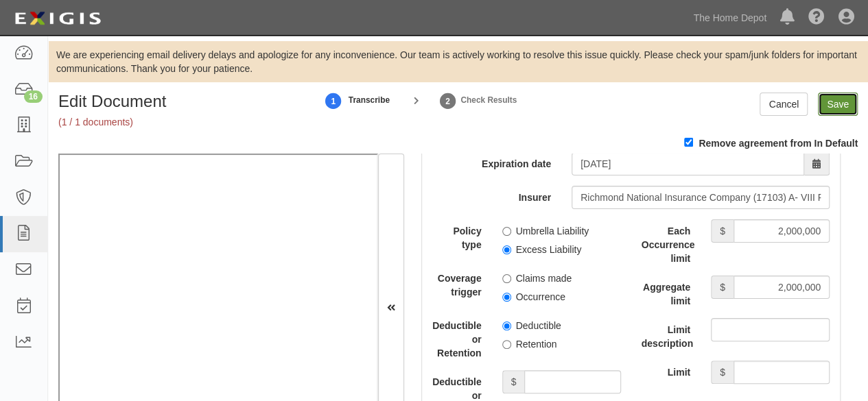
type input "5000000"
type input "2000000"
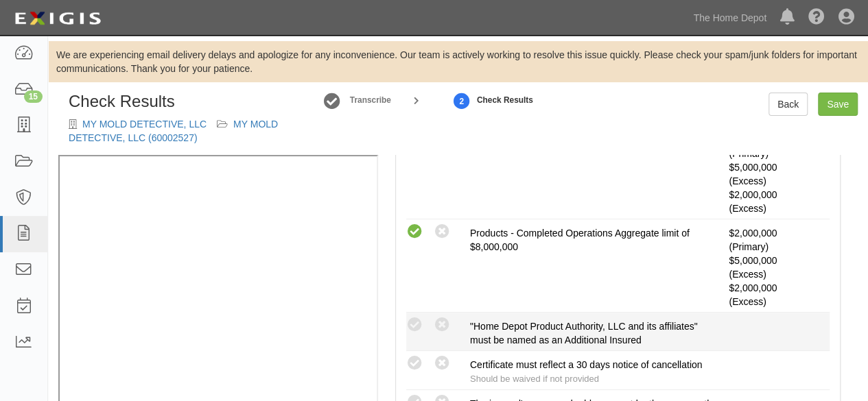
scroll to position [480, 0]
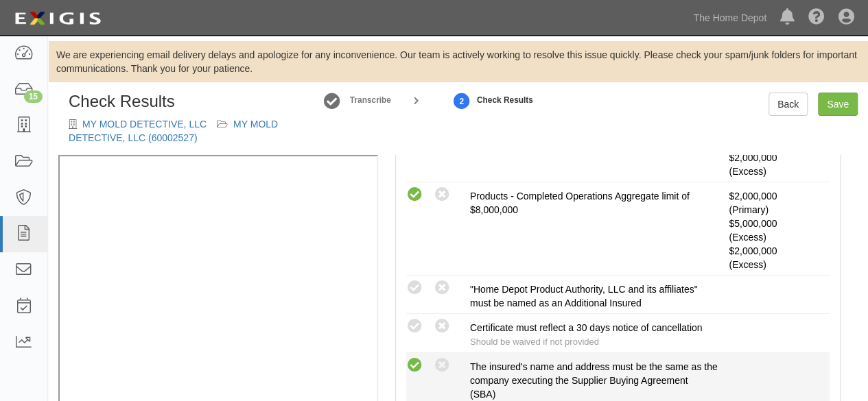
click at [414, 362] on icon at bounding box center [414, 366] width 17 height 17
radio input "true"
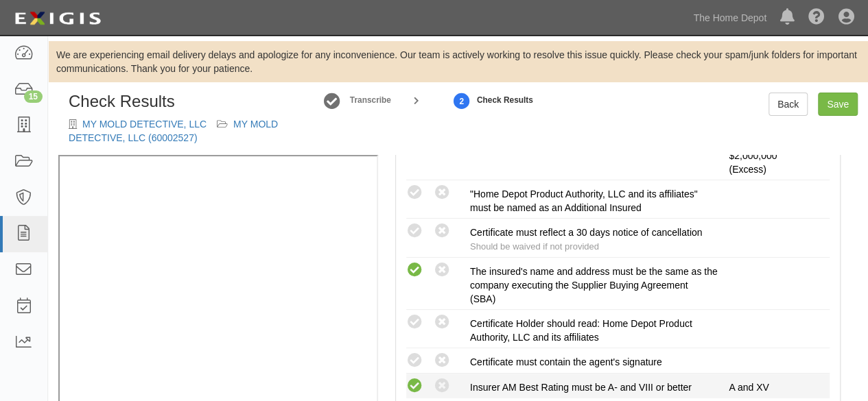
scroll to position [618, 0]
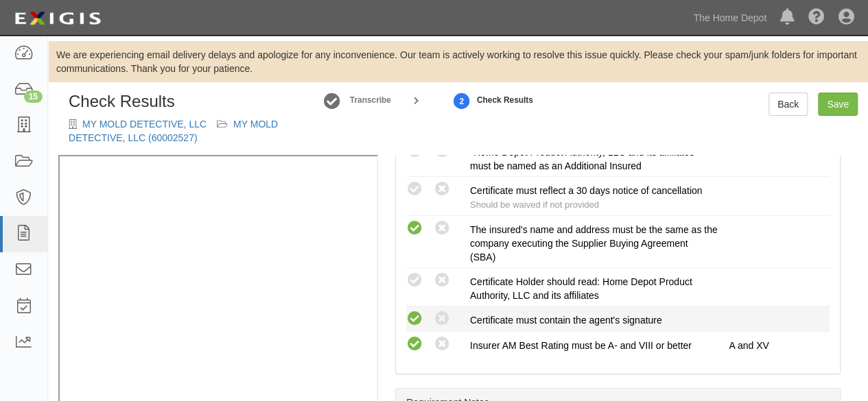
click at [413, 314] on icon at bounding box center [414, 319] width 17 height 17
radio input "true"
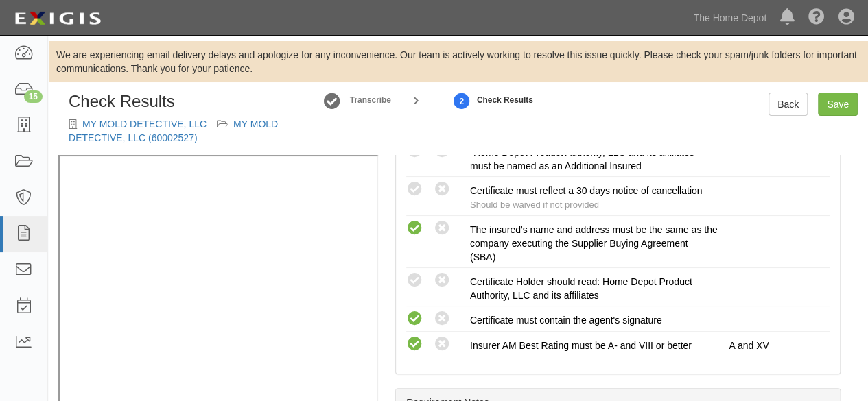
drag, startPoint x: 415, startPoint y: 281, endPoint x: 372, endPoint y: 290, distance: 44.3
click at [415, 281] on icon at bounding box center [414, 280] width 17 height 17
radio input "true"
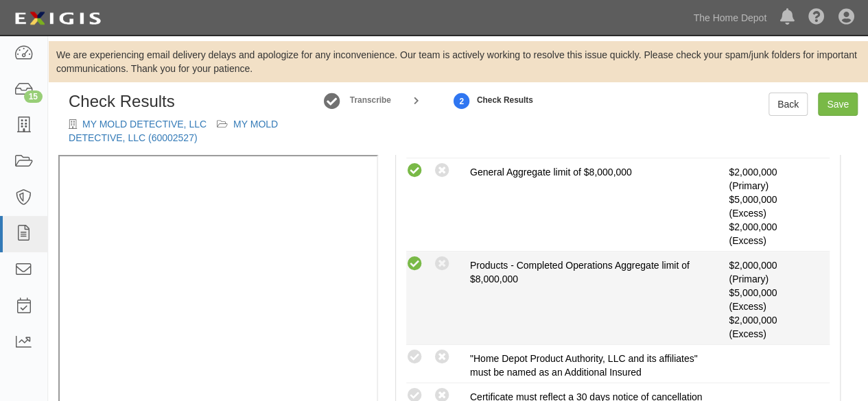
scroll to position [412, 0]
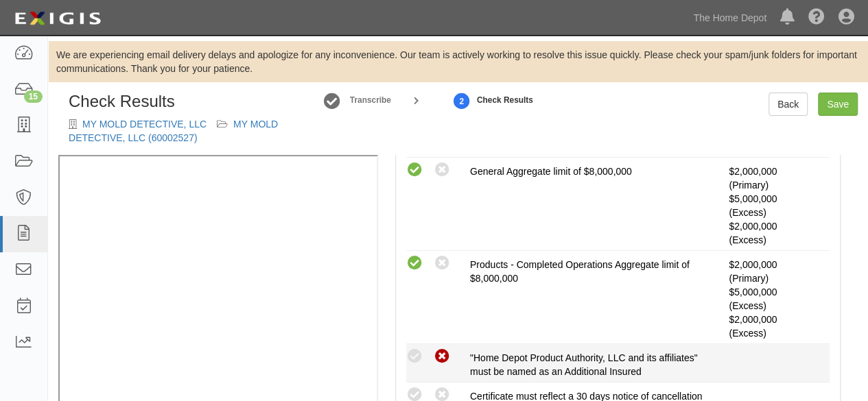
click at [442, 349] on icon at bounding box center [442, 357] width 17 height 17
radio input "true"
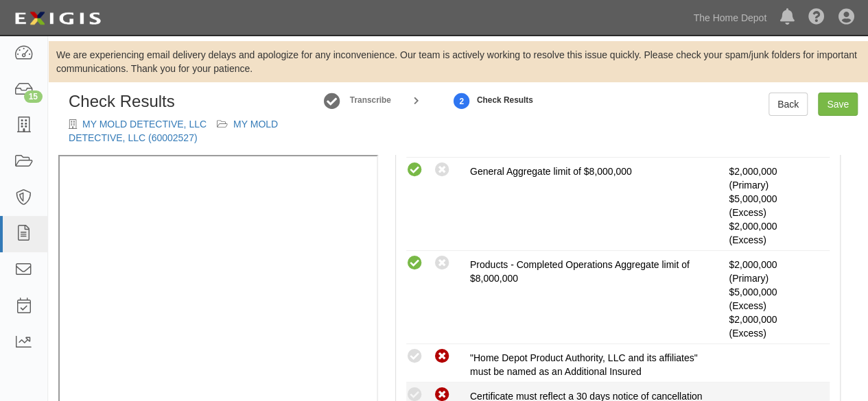
click at [439, 389] on icon at bounding box center [442, 395] width 17 height 17
radio input "true"
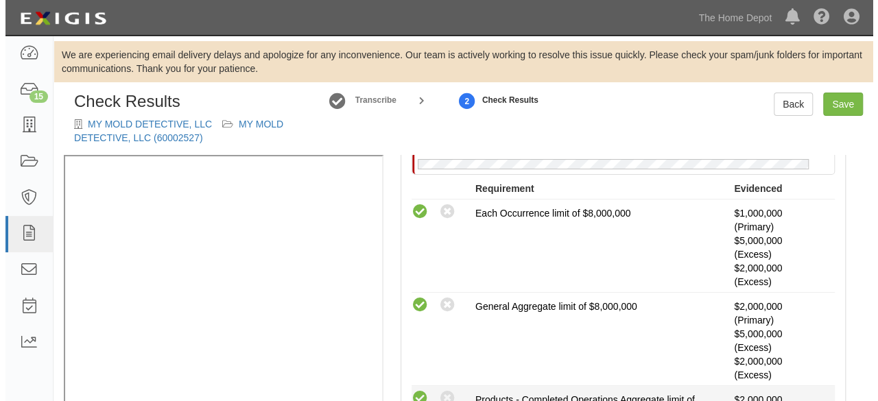
scroll to position [137, 0]
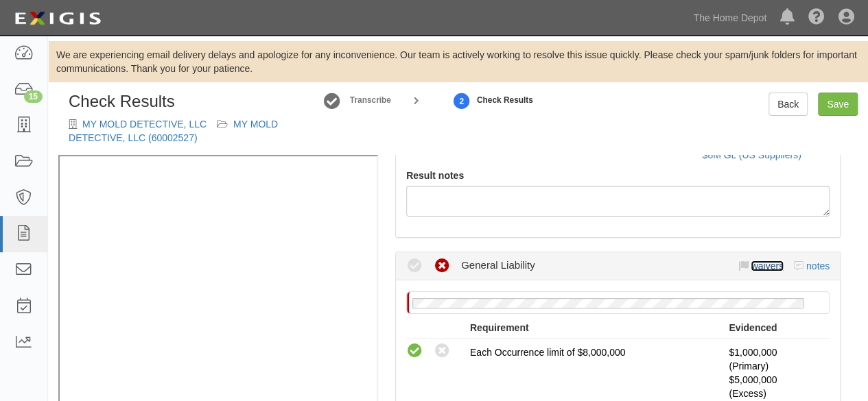
click at [759, 266] on link "waivers" at bounding box center [767, 266] width 32 height 11
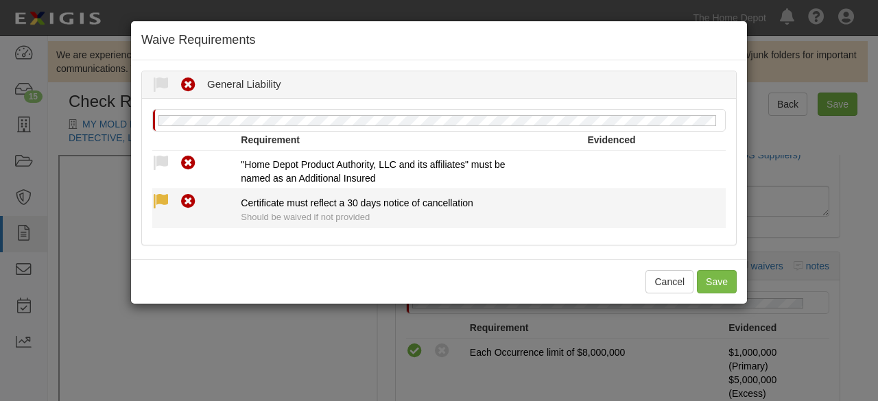
click at [161, 203] on icon at bounding box center [160, 202] width 17 height 17
radio input "true"
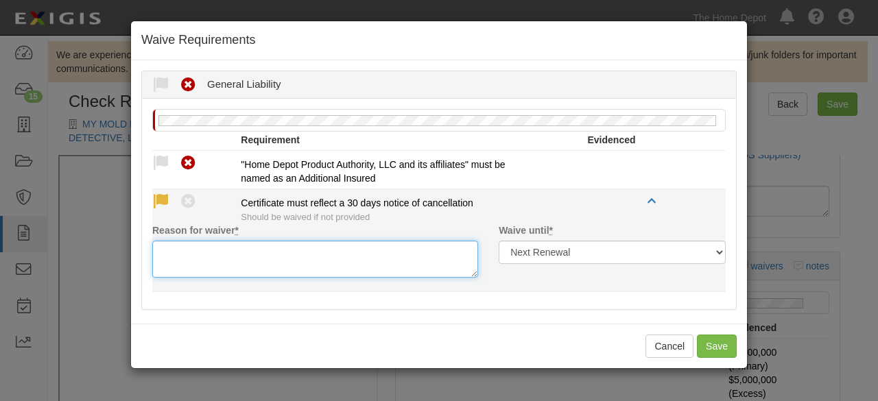
click at [172, 255] on textarea "Reason for waiver *" at bounding box center [315, 259] width 326 height 37
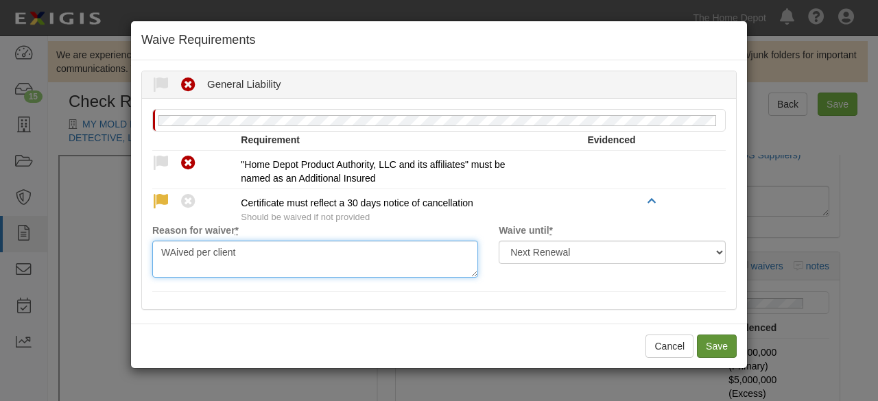
type textarea "WAived per client"
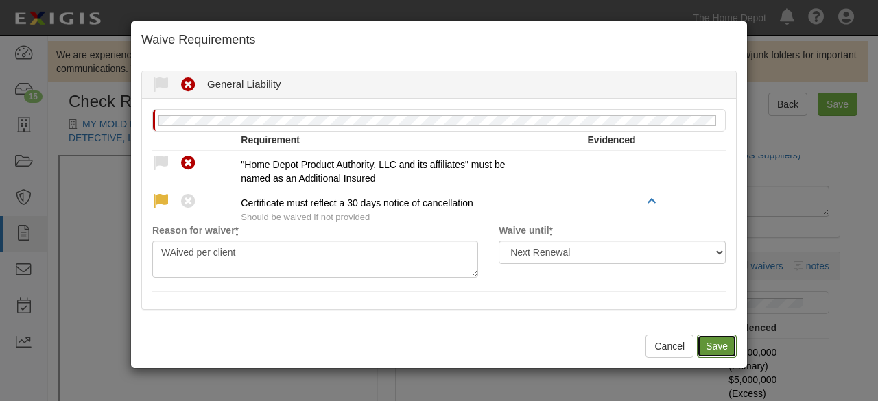
click at [715, 344] on button "Save" at bounding box center [717, 346] width 40 height 23
radio input "true"
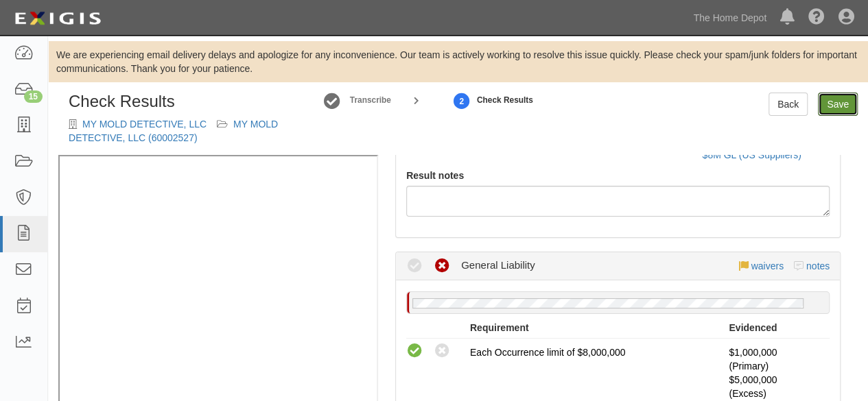
click at [836, 104] on link "Save" at bounding box center [838, 104] width 40 height 23
radio input "true"
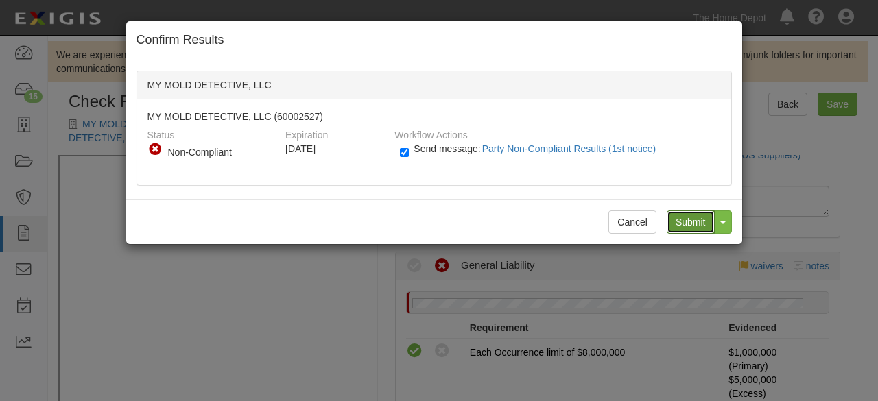
click at [680, 222] on input "Submit" at bounding box center [691, 222] width 48 height 23
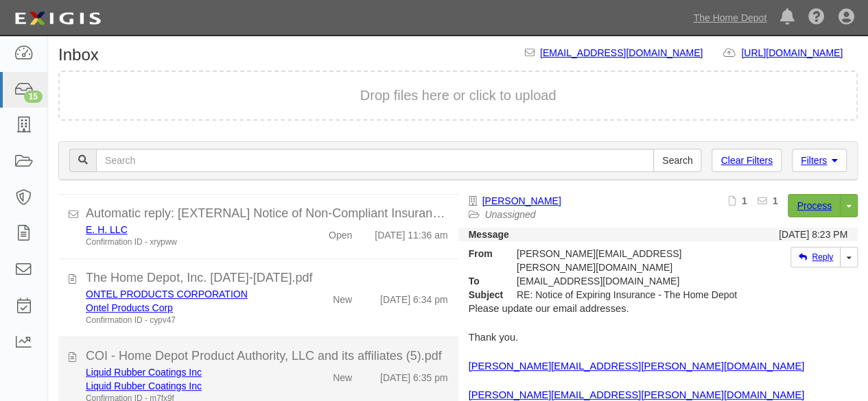
scroll to position [142, 0]
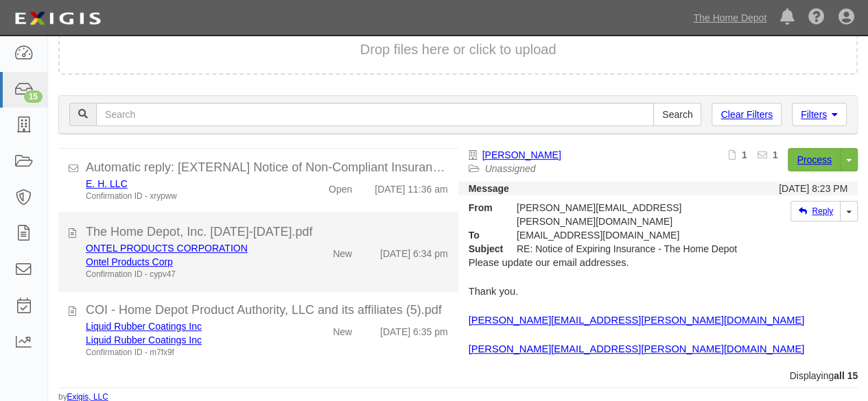
click at [283, 261] on div "ONTEL PRODUCTS CORPORATION Ontel Products Corp Confirmation ID - cypv47" at bounding box center [186, 261] width 223 height 39
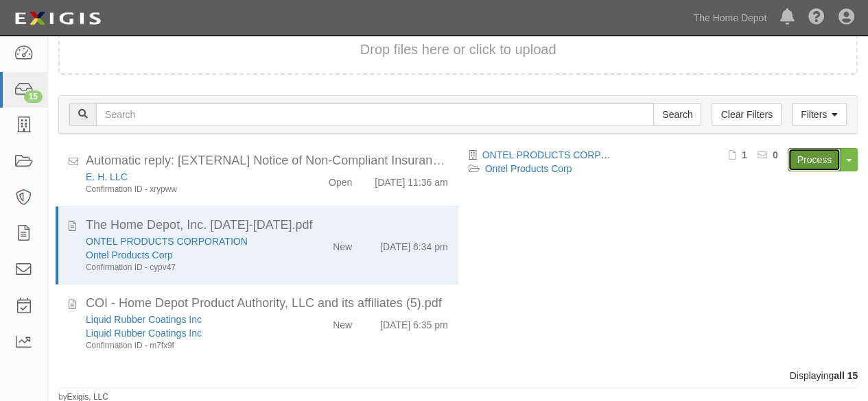
click at [811, 160] on link "Process" at bounding box center [814, 159] width 53 height 23
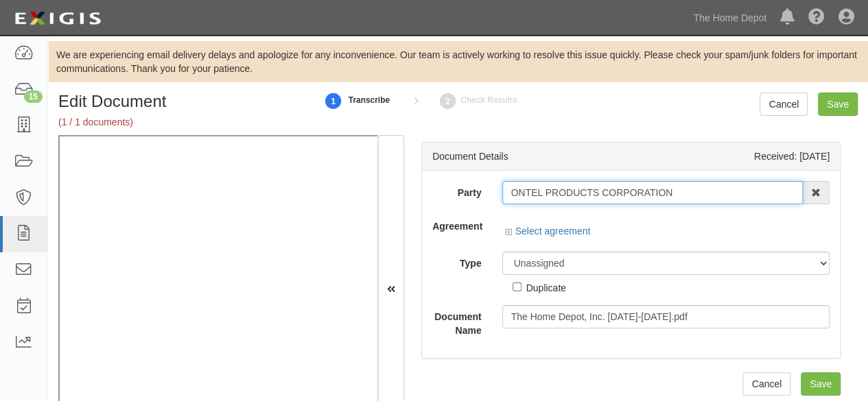
click at [677, 197] on input "ONTEL PRODUCTS CORPORATION" at bounding box center [652, 192] width 301 height 23
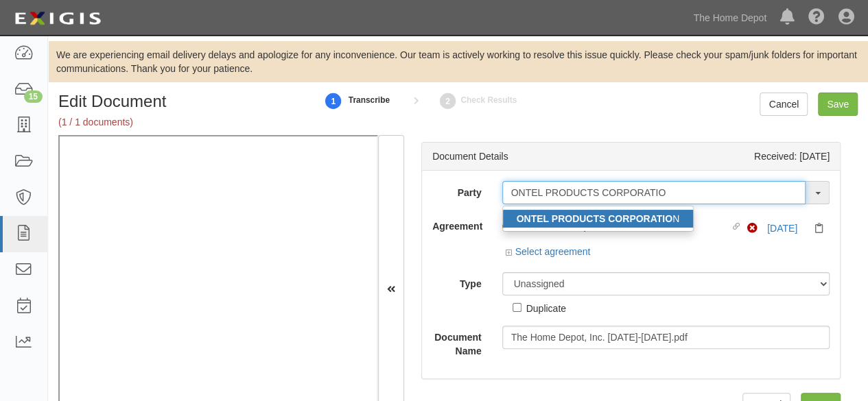
type input "ONTEL PRODUCTS CORPORATIO"
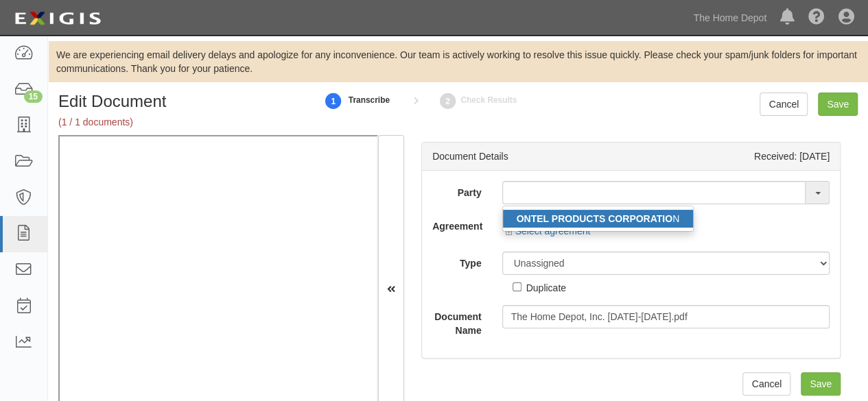
click at [626, 218] on strong "ONTEL PRODUCTS CORPORATIO" at bounding box center [595, 218] width 156 height 11
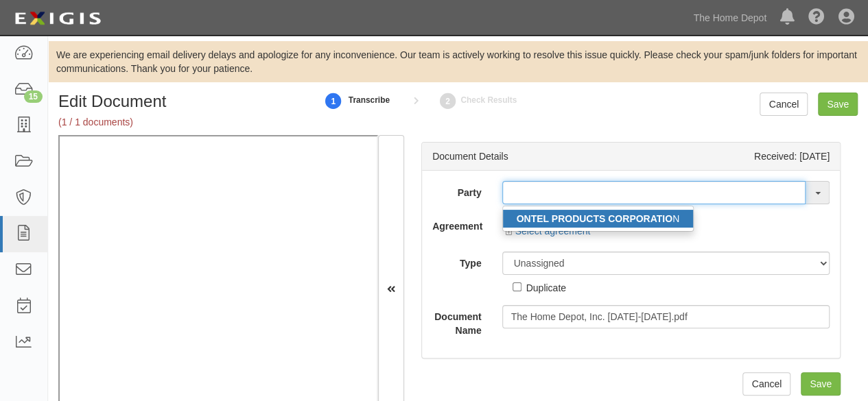
type input "ONTEL PRODUCTS CORPORATION"
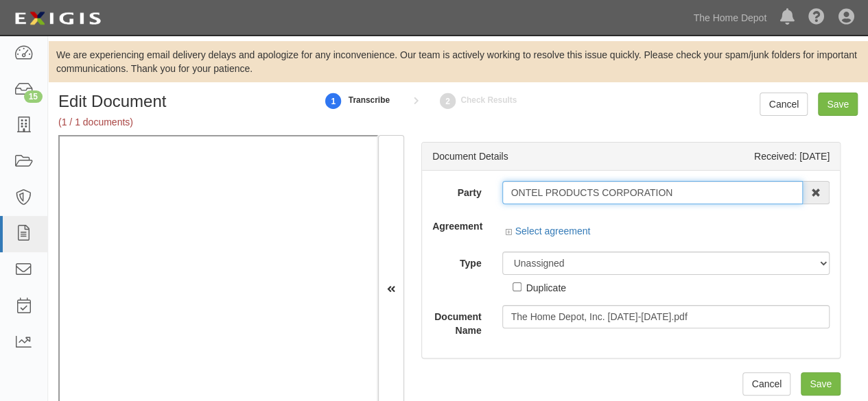
click at [581, 196] on input "ONTEL PRODUCTS CORPORATION" at bounding box center [652, 192] width 301 height 23
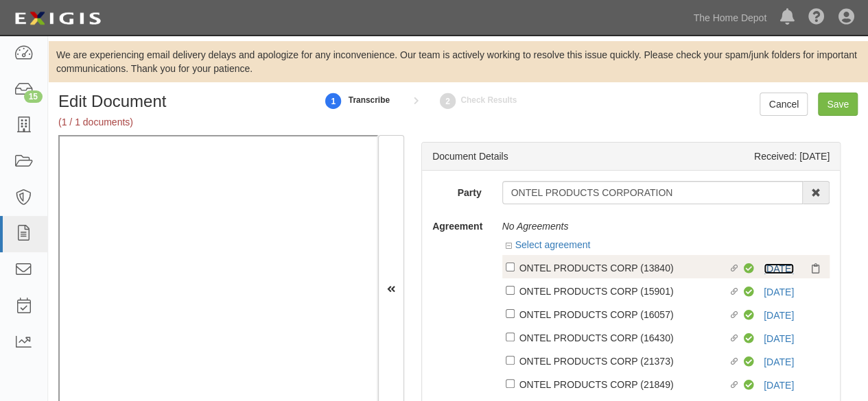
click at [766, 270] on link "[DATE]" at bounding box center [779, 268] width 30 height 11
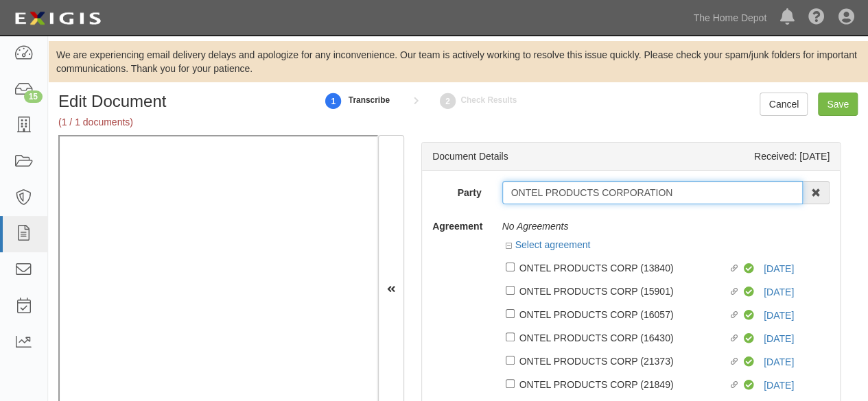
click at [585, 196] on input "ONTEL PRODUCTS CORPORATION" at bounding box center [652, 192] width 301 height 23
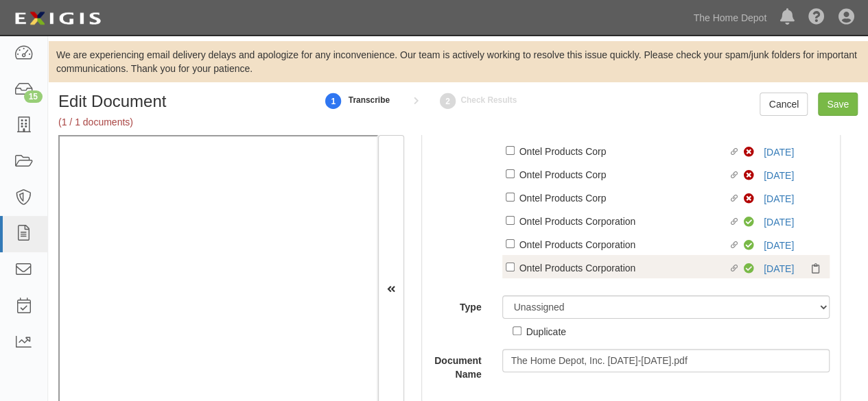
scroll to position [331, 0]
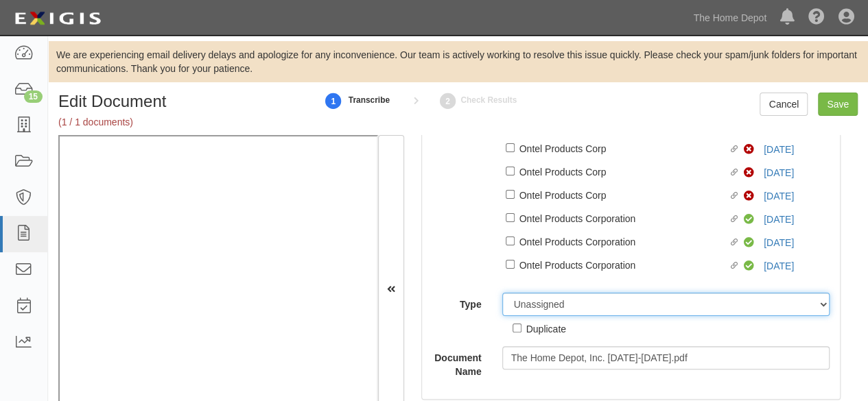
drag, startPoint x: 554, startPoint y: 308, endPoint x: 557, endPoint y: 301, distance: 7.4
click at [556, 304] on select "Unassigned Binder Cancellation Notice Certificate Contract Endorsement Insuranc…" at bounding box center [666, 304] width 328 height 23
select select "OtherDetail"
click at [502, 294] on select "Unassigned Binder Cancellation Notice Certificate Contract Endorsement Insuranc…" at bounding box center [666, 304] width 328 height 23
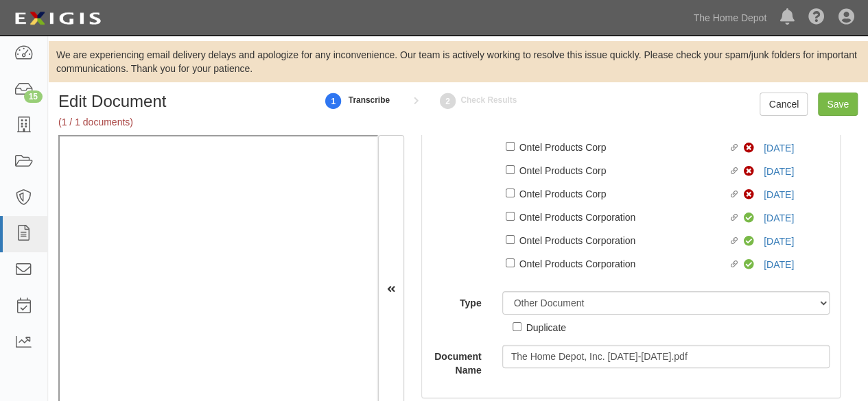
click at [557, 332] on div "Duplicate" at bounding box center [546, 327] width 40 height 15
click at [522, 331] on input "Duplicate" at bounding box center [517, 327] width 9 height 9
checkbox input "true"
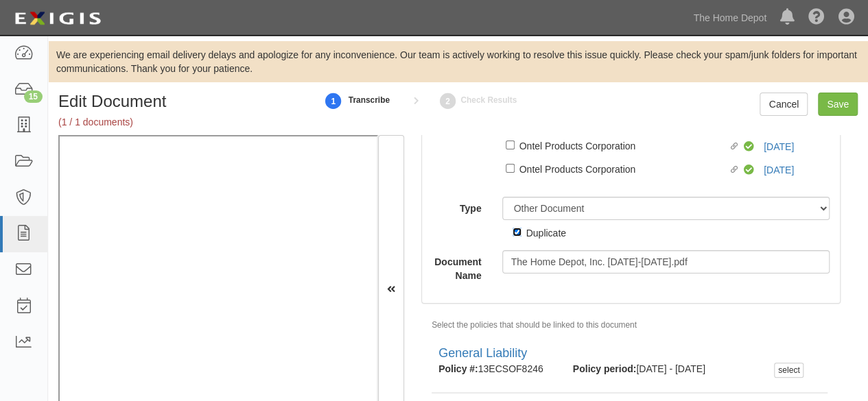
scroll to position [487, 0]
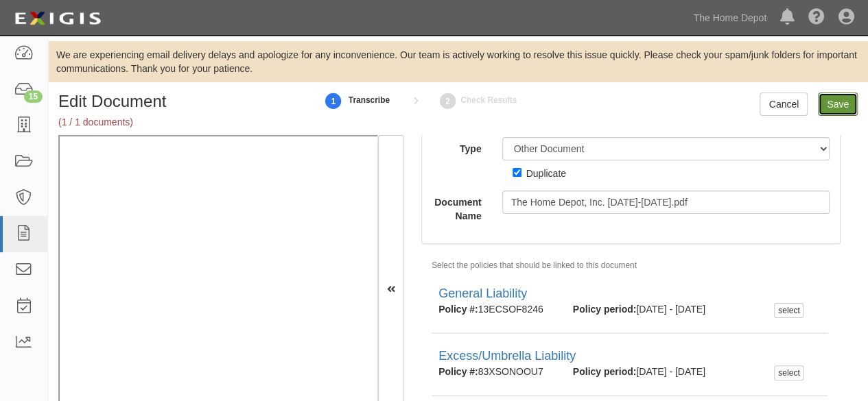
click at [830, 106] on input "Save" at bounding box center [838, 104] width 40 height 23
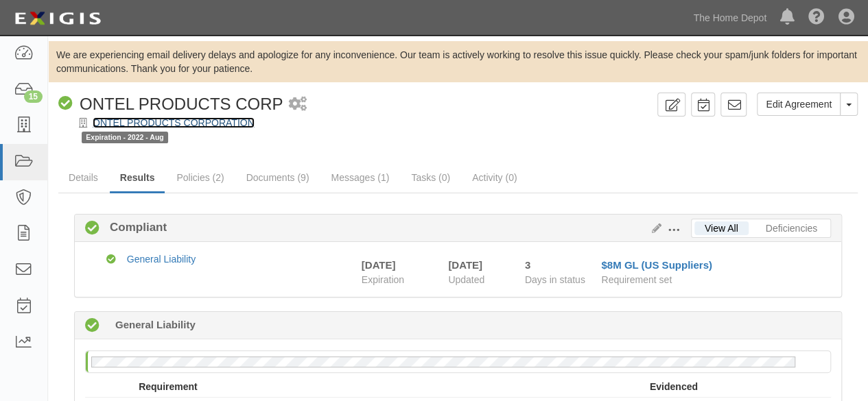
click at [235, 120] on link "ONTEL PRODUCTS CORPORATION" at bounding box center [174, 122] width 162 height 11
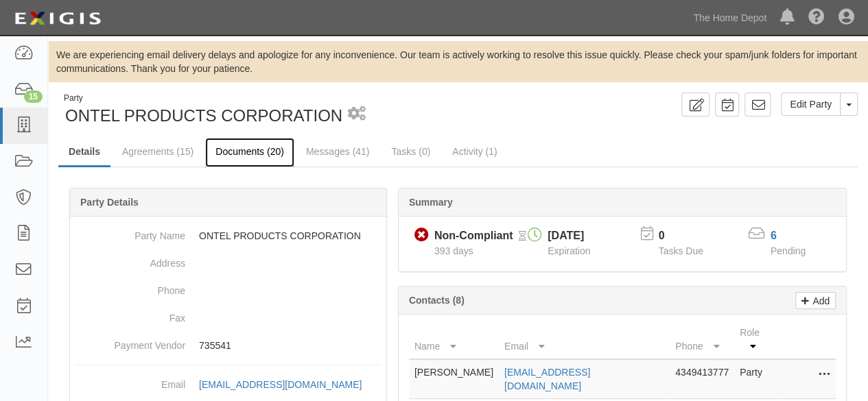
click at [253, 154] on link "Documents (20)" at bounding box center [249, 153] width 89 height 30
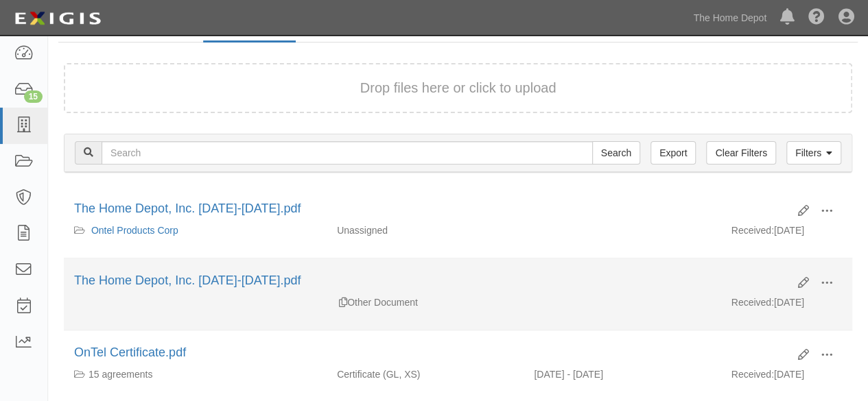
scroll to position [137, 0]
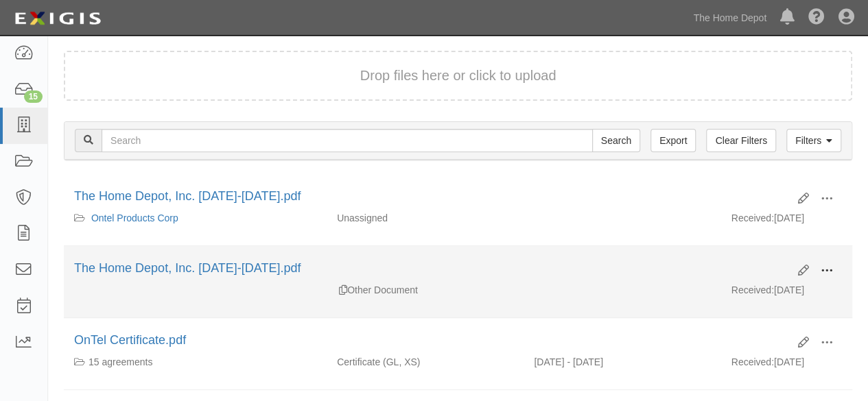
click at [830, 267] on span at bounding box center [827, 271] width 12 height 12
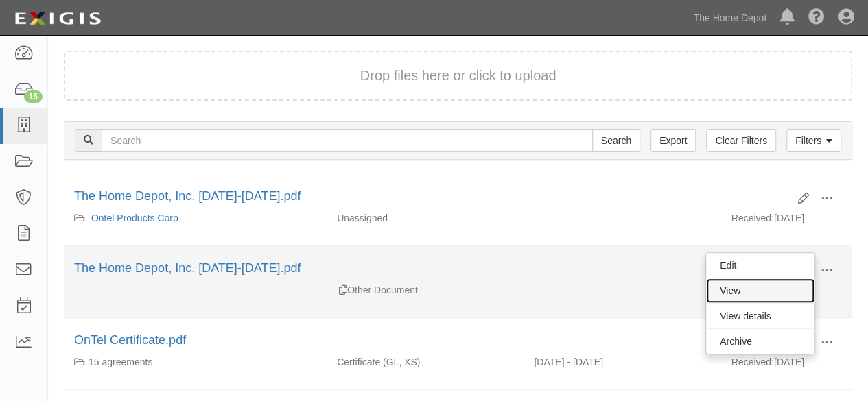
click at [785, 286] on link "View" at bounding box center [760, 291] width 108 height 25
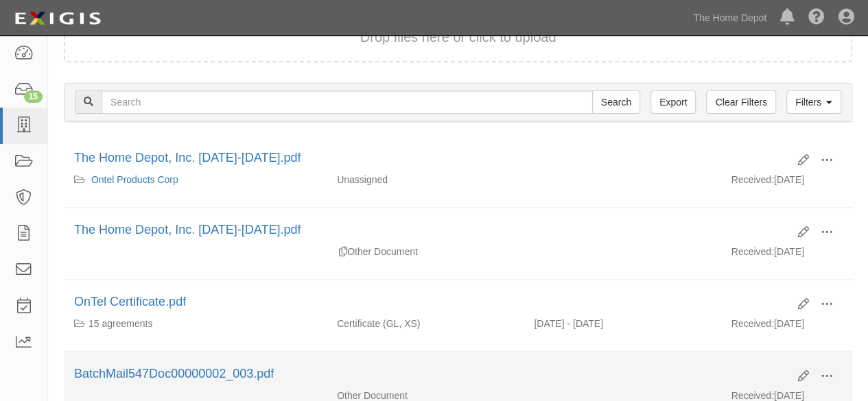
scroll to position [274, 0]
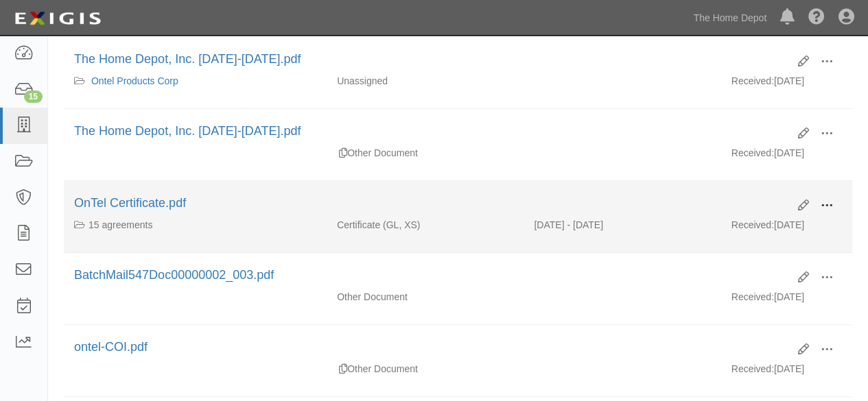
click at [832, 201] on span at bounding box center [827, 206] width 12 height 12
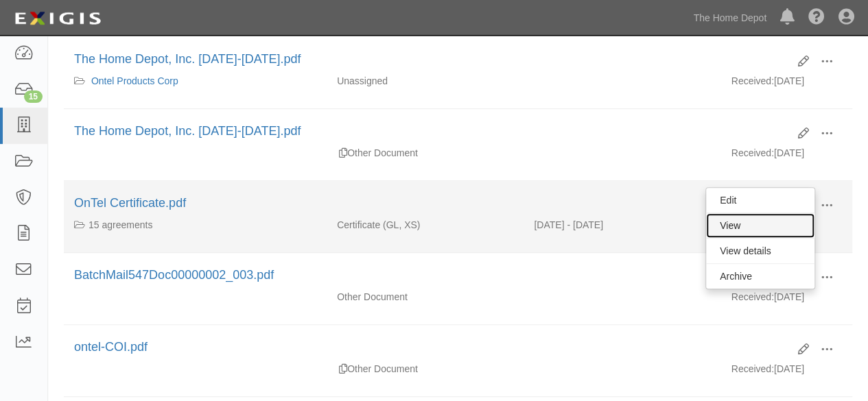
click at [784, 218] on link "View" at bounding box center [760, 225] width 108 height 25
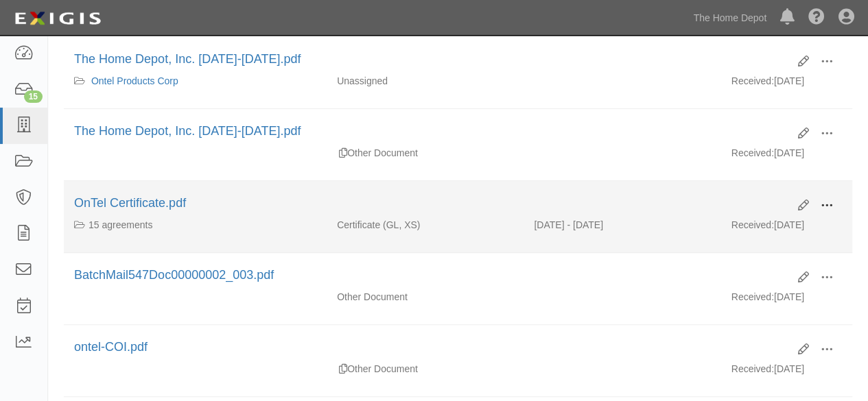
drag, startPoint x: 829, startPoint y: 204, endPoint x: 769, endPoint y: 229, distance: 65.2
click at [828, 205] on span at bounding box center [827, 206] width 12 height 12
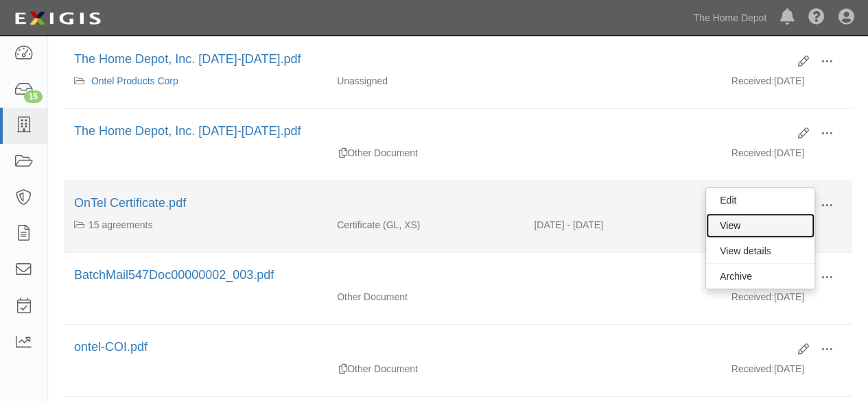
click at [758, 224] on link "View" at bounding box center [760, 225] width 108 height 25
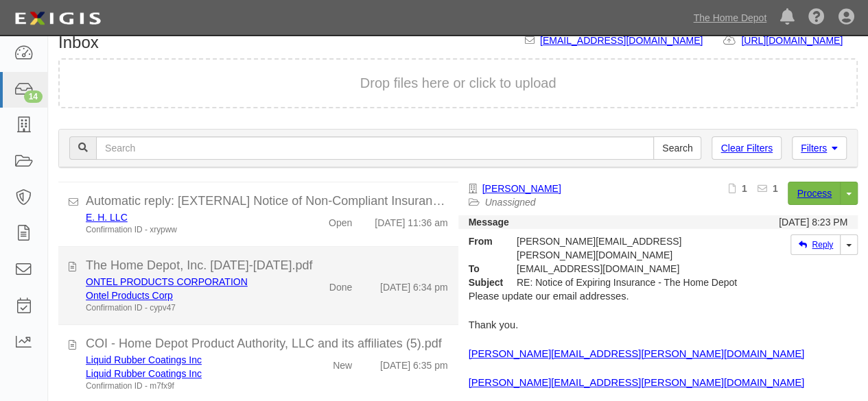
scroll to position [93, 0]
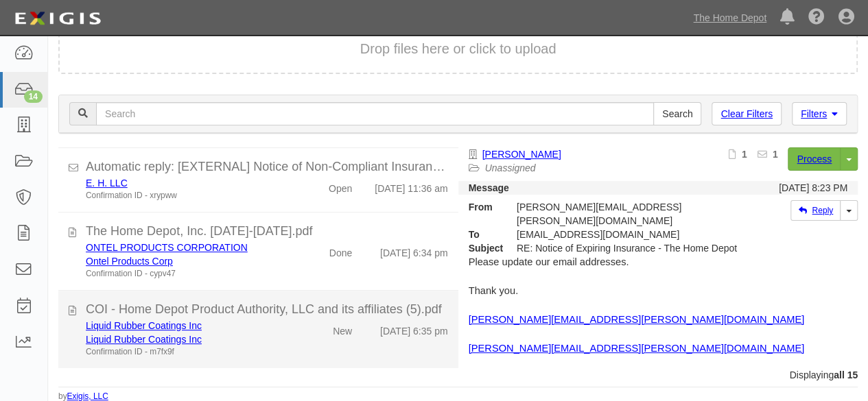
click at [269, 333] on div "Liquid Rubber Coatings Inc" at bounding box center [187, 340] width 202 height 14
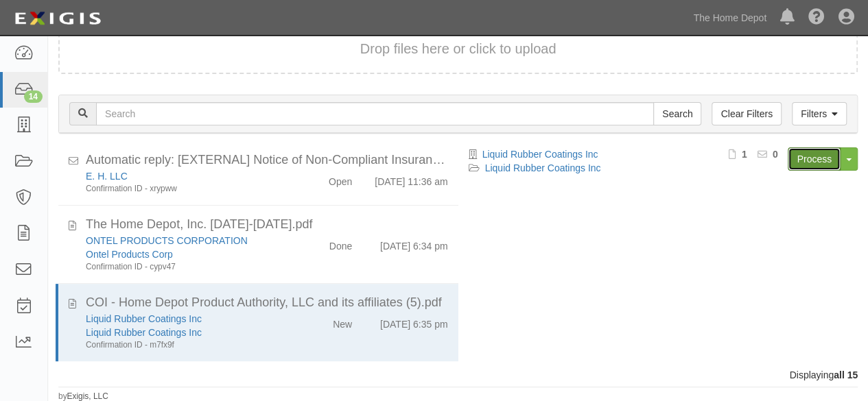
click at [807, 156] on link "Process" at bounding box center [814, 159] width 53 height 23
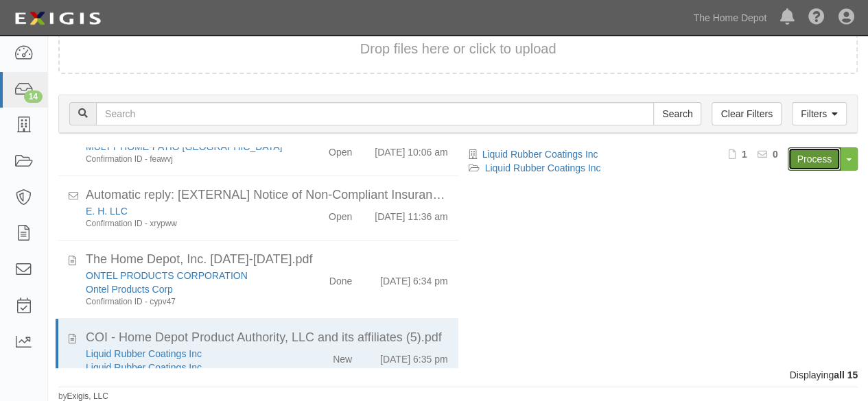
scroll to position [873, 0]
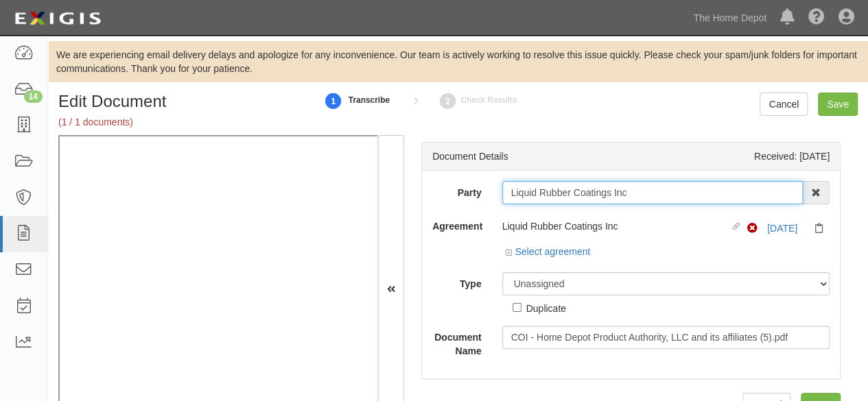
click at [635, 192] on input "Liquid Rubber Coatings Inc" at bounding box center [652, 192] width 301 height 23
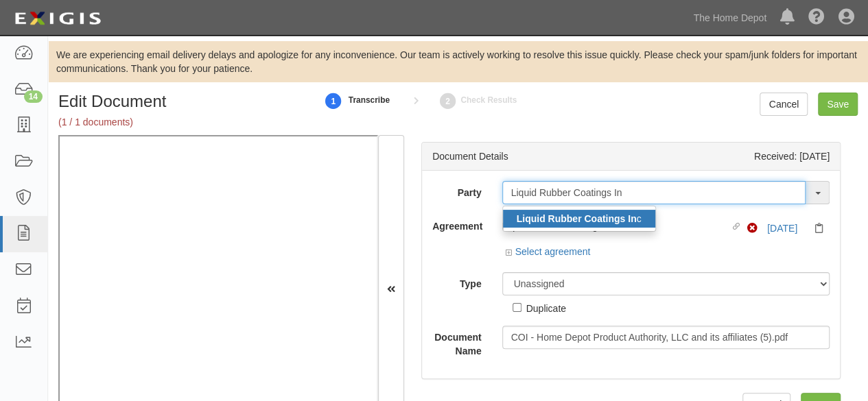
type input "Liquid Rubber Coatings In"
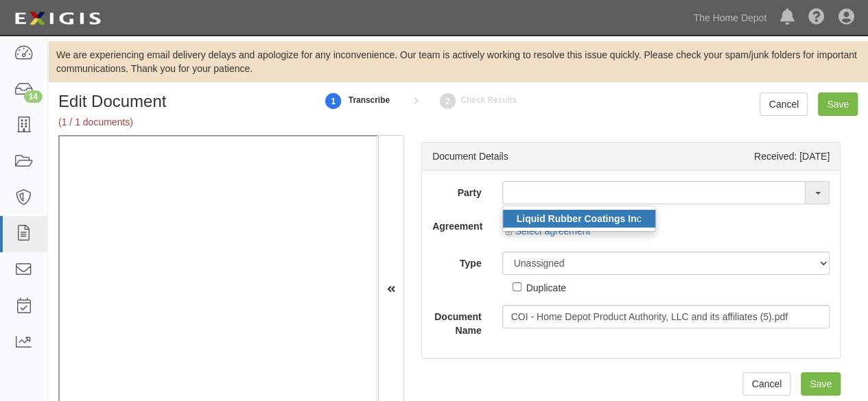
click at [593, 215] on strong "Liquid Rubber Coatings In" at bounding box center [577, 218] width 120 height 11
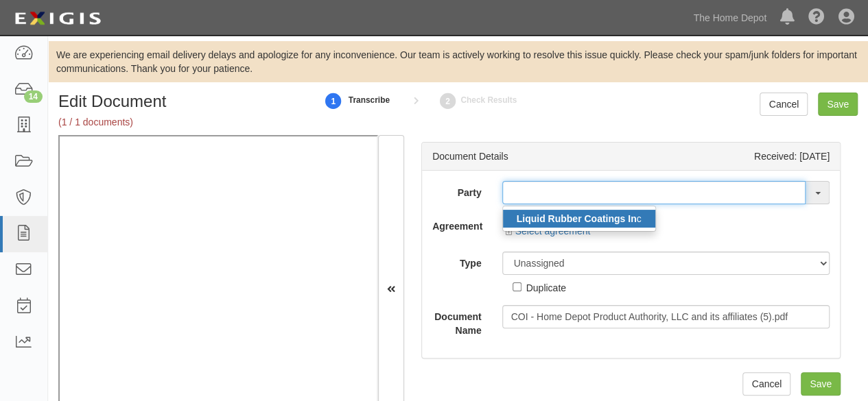
type input "Liquid Rubber Coatings Inc"
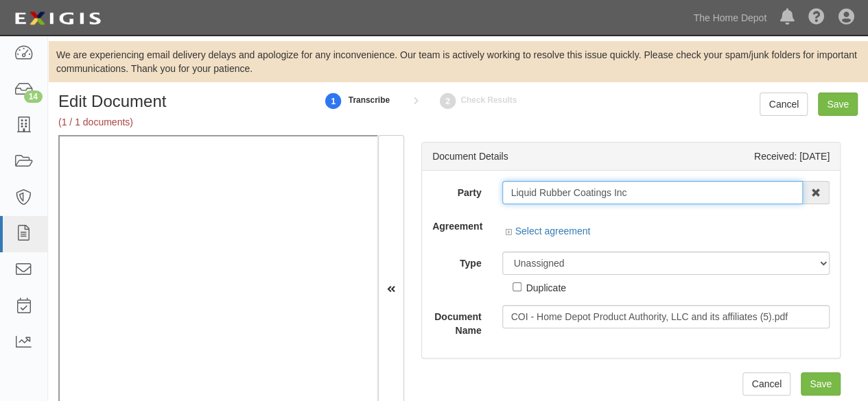
click at [570, 194] on input "Liquid Rubber Coatings Inc" at bounding box center [652, 192] width 301 height 23
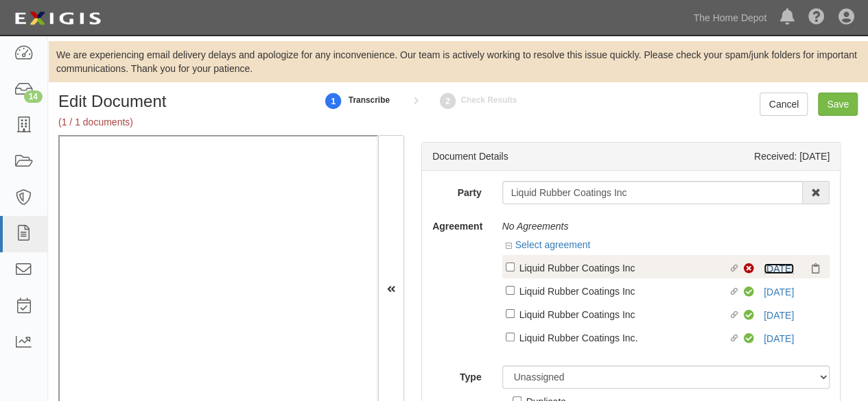
click at [764, 268] on link "[DATE]" at bounding box center [779, 268] width 30 height 11
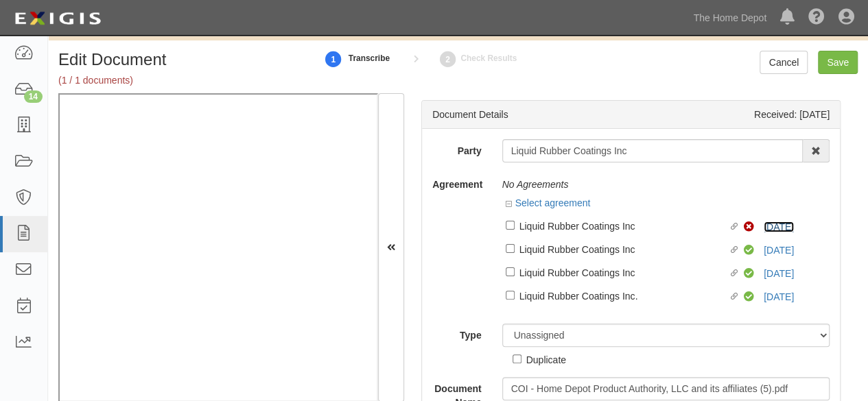
scroll to position [62, 0]
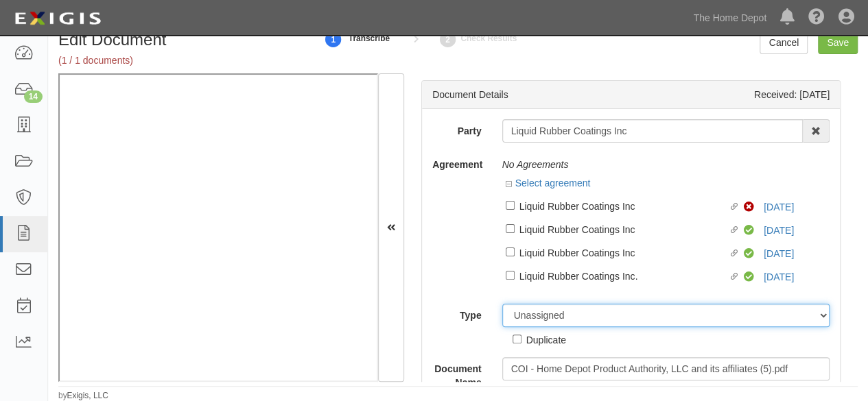
drag, startPoint x: 548, startPoint y: 316, endPoint x: 552, endPoint y: 308, distance: 8.6
click at [548, 315] on select "Unassigned Binder Cancellation Notice Certificate Contract Endorsement Insuranc…" at bounding box center [666, 315] width 328 height 23
select select "OtherDetail"
click at [502, 304] on select "Unassigned Binder Cancellation Notice Certificate Contract Endorsement Insuranc…" at bounding box center [666, 315] width 328 height 23
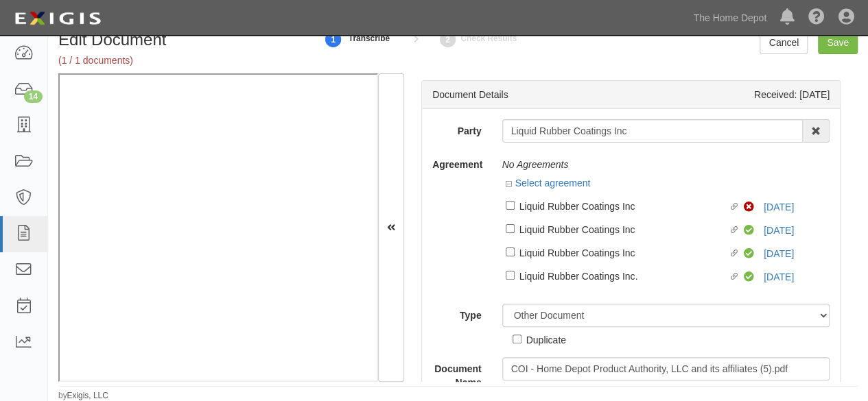
click at [557, 340] on div "Duplicate" at bounding box center [546, 339] width 40 height 15
click at [522, 340] on input "Duplicate" at bounding box center [517, 339] width 9 height 9
checkbox input "true"
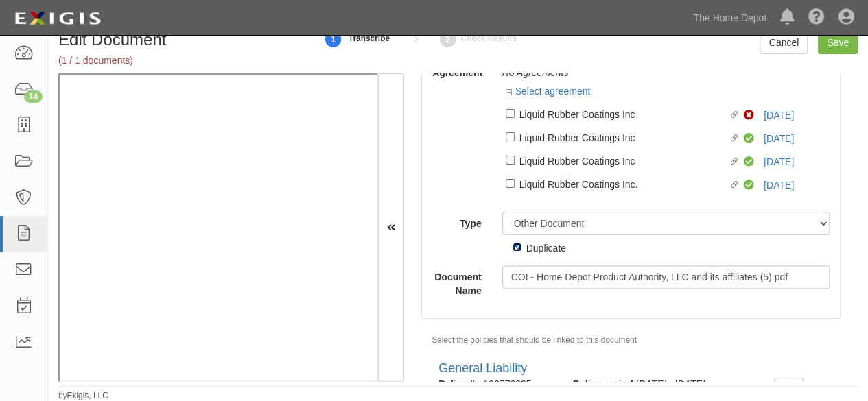
scroll to position [0, 0]
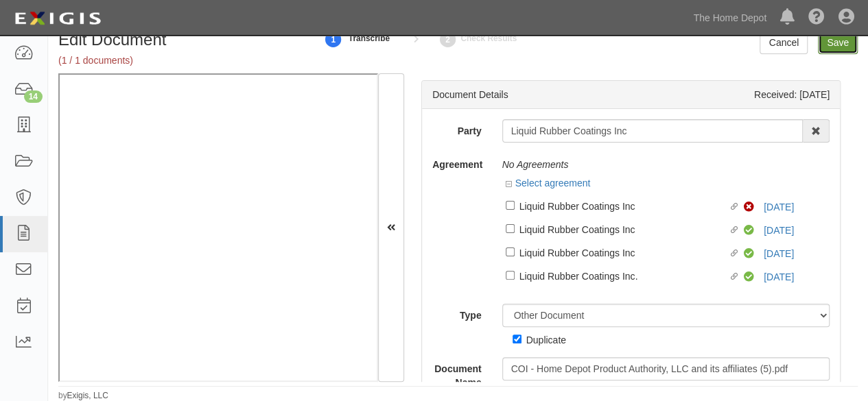
click at [840, 47] on input "Save" at bounding box center [838, 42] width 40 height 23
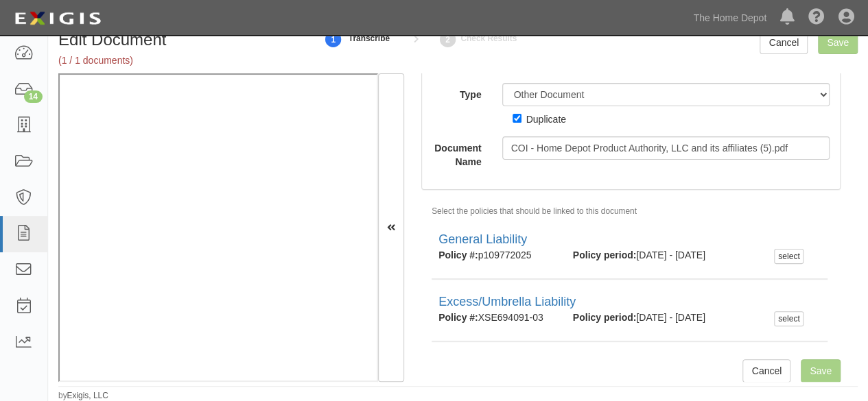
scroll to position [228, 0]
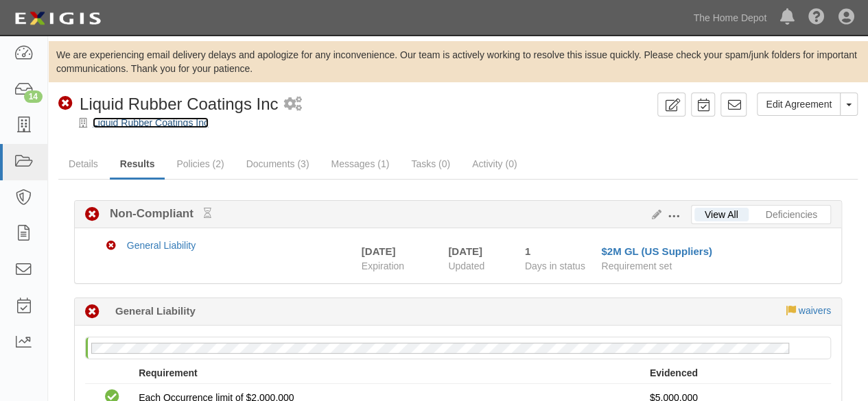
click at [152, 124] on link "Liquid Rubber Coatings Inc" at bounding box center [151, 122] width 116 height 11
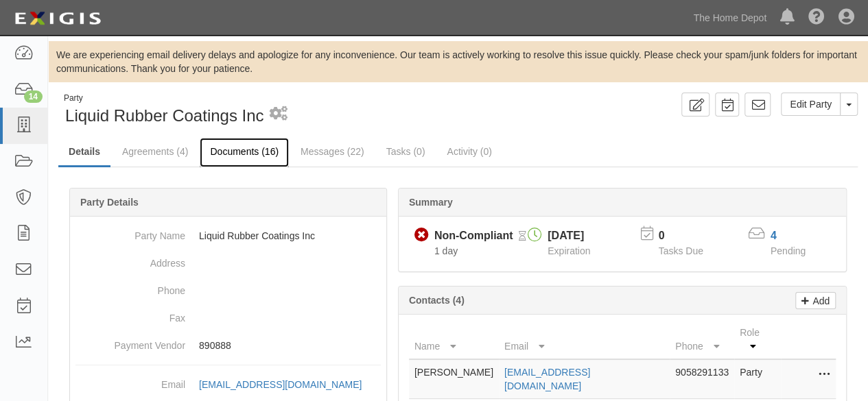
click at [233, 150] on link "Documents (16)" at bounding box center [244, 153] width 89 height 30
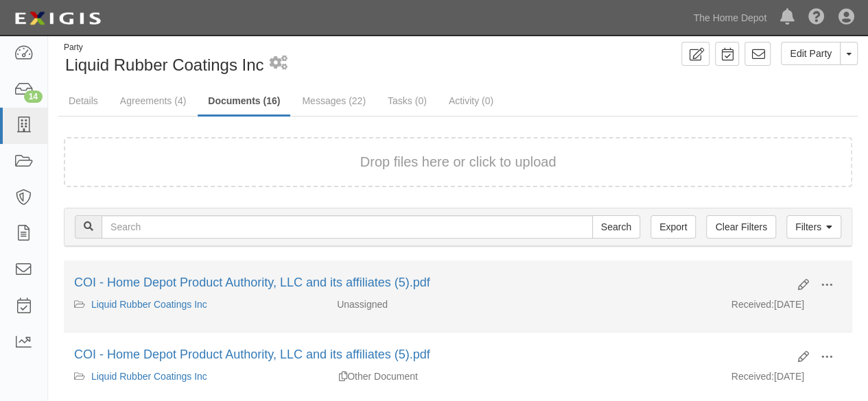
scroll to position [137, 0]
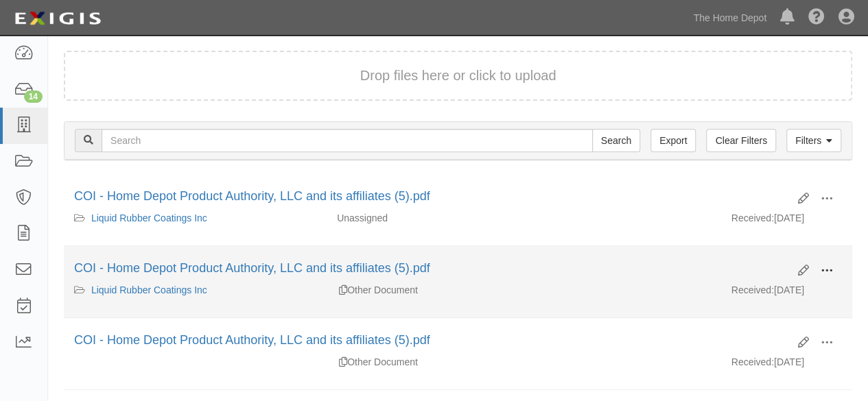
click at [828, 268] on span at bounding box center [827, 271] width 12 height 12
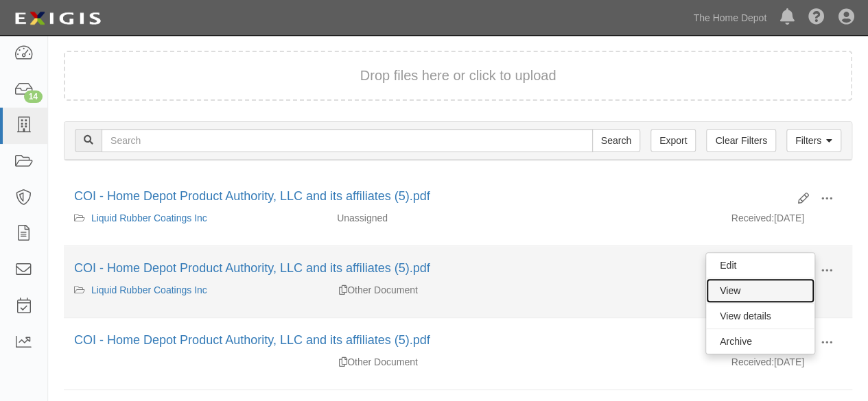
click at [773, 292] on link "View" at bounding box center [760, 291] width 108 height 25
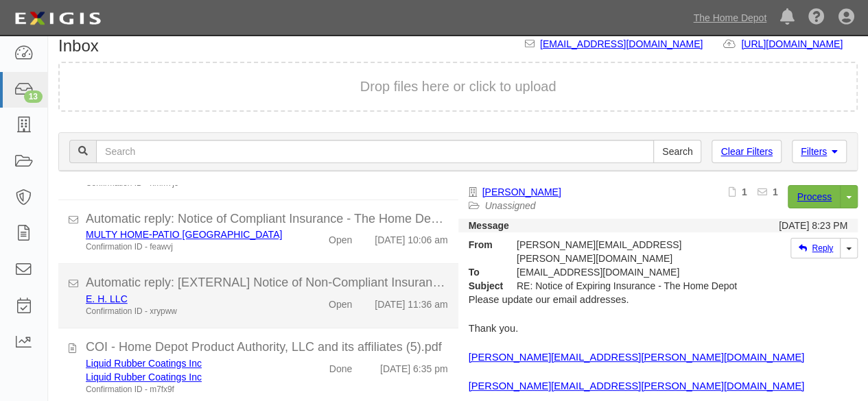
scroll to position [93, 0]
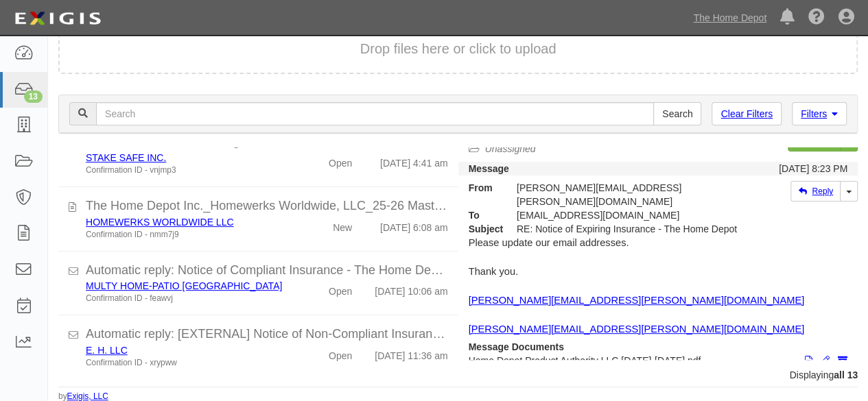
scroll to position [710, 0]
